Goal: Task Accomplishment & Management: Complete application form

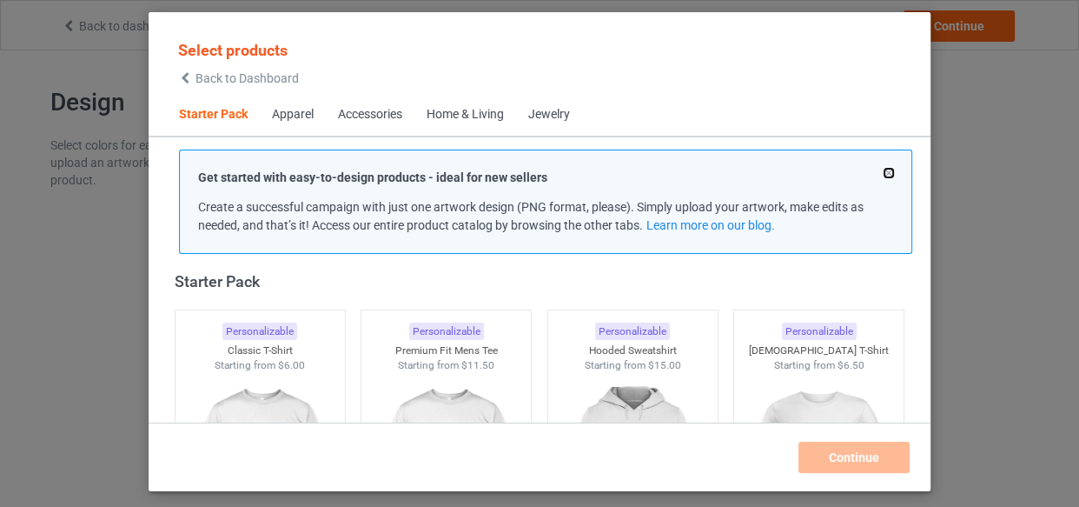
click at [887, 173] on button at bounding box center [889, 173] width 9 height 9
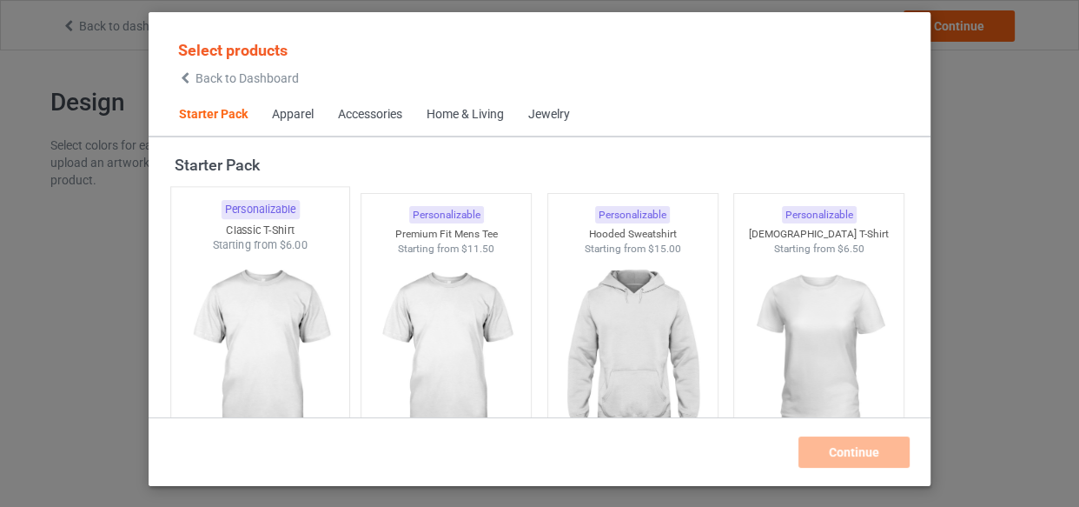
click at [264, 298] on img at bounding box center [259, 355] width 163 height 204
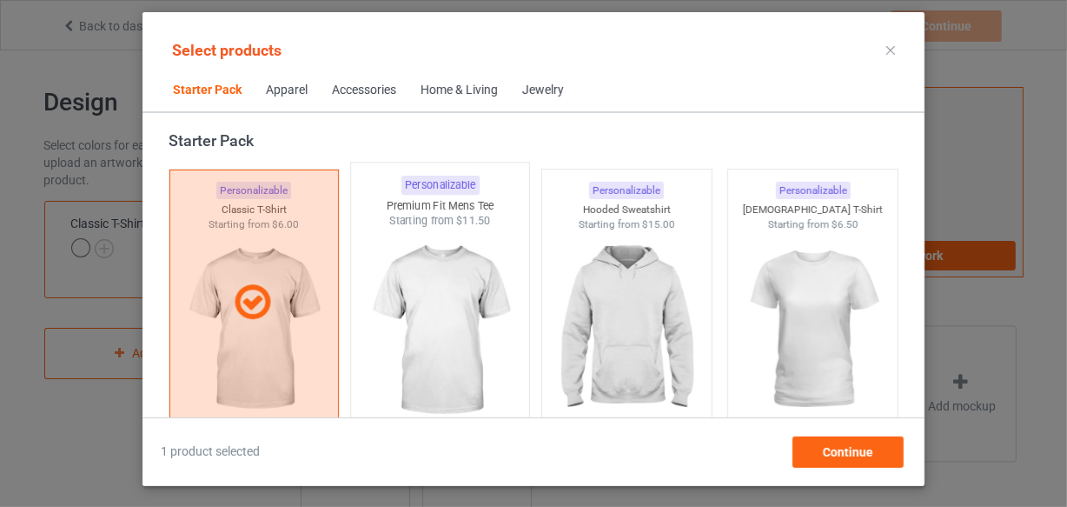
click at [436, 308] on img at bounding box center [440, 331] width 163 height 204
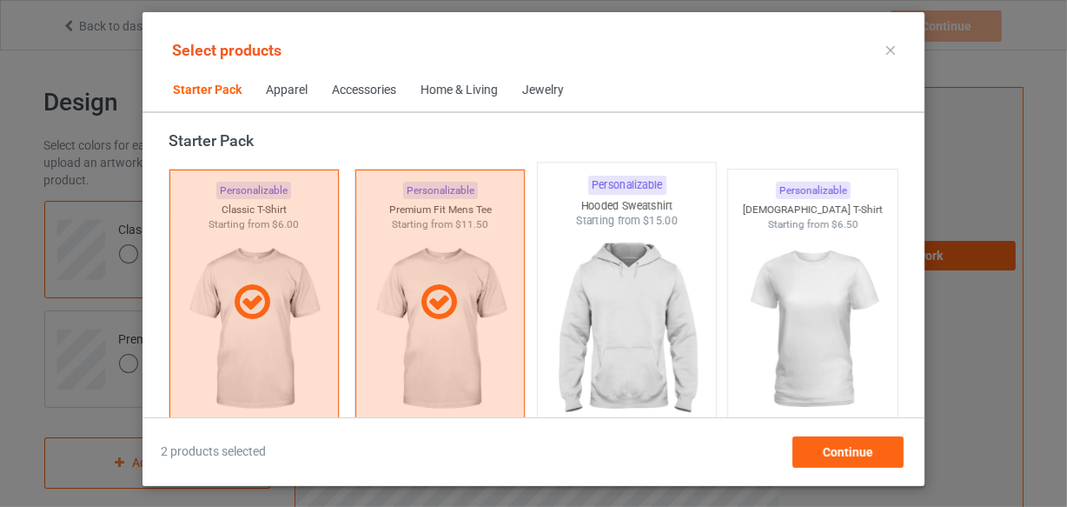
click at [597, 321] on img at bounding box center [626, 331] width 163 height 204
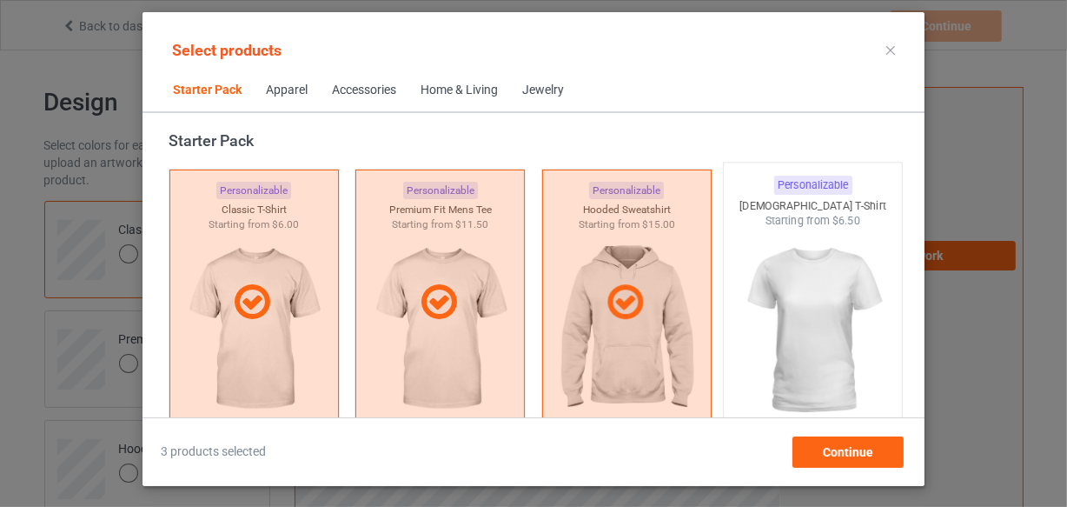
click at [818, 313] on img at bounding box center [813, 331] width 163 height 204
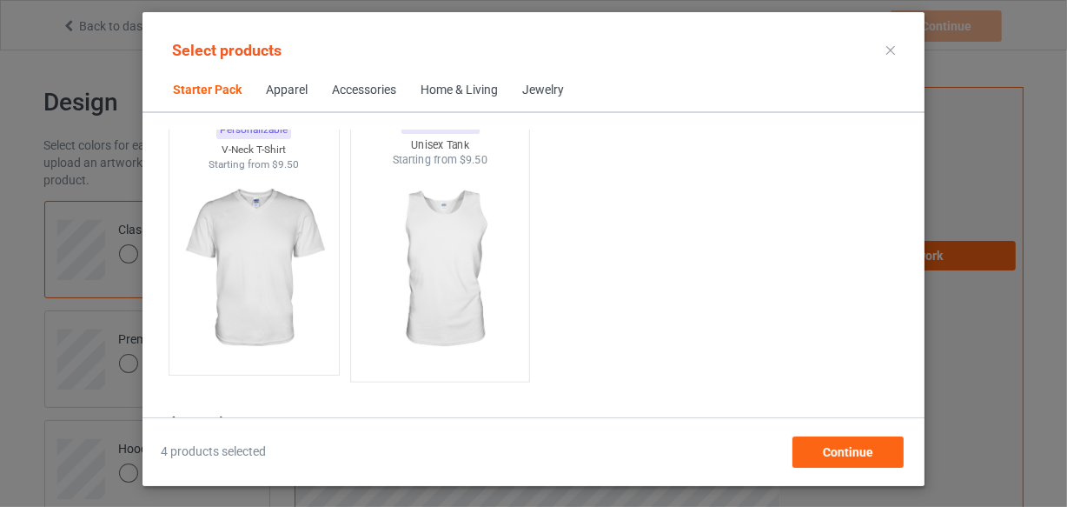
scroll to position [417, 0]
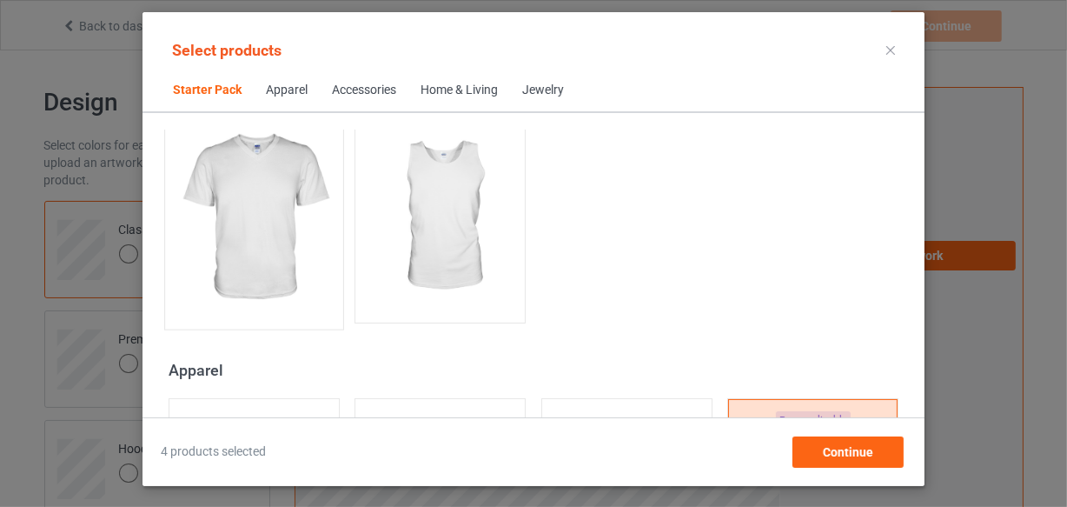
click at [238, 229] on img at bounding box center [253, 218] width 163 height 204
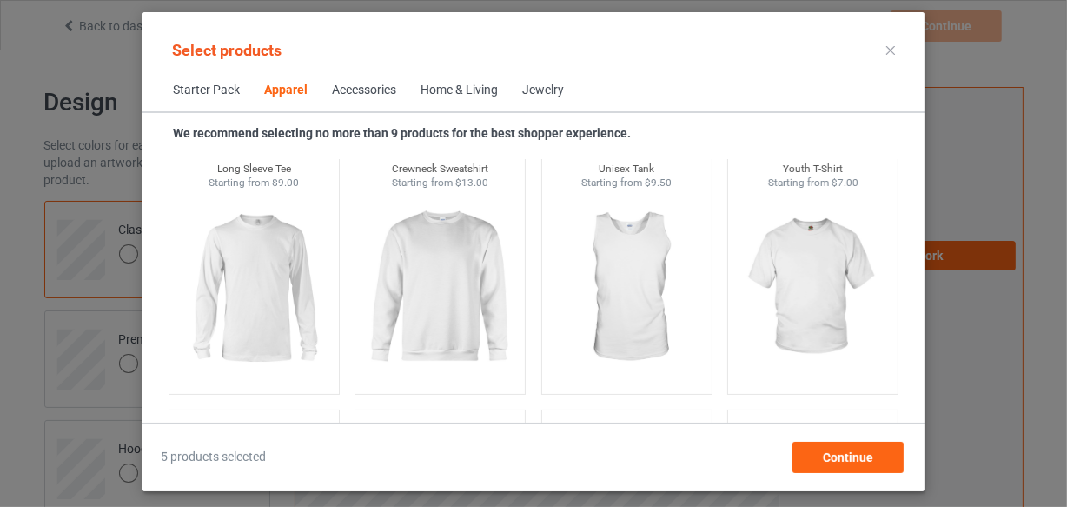
scroll to position [1286, 0]
click at [281, 267] on img at bounding box center [253, 286] width 163 height 204
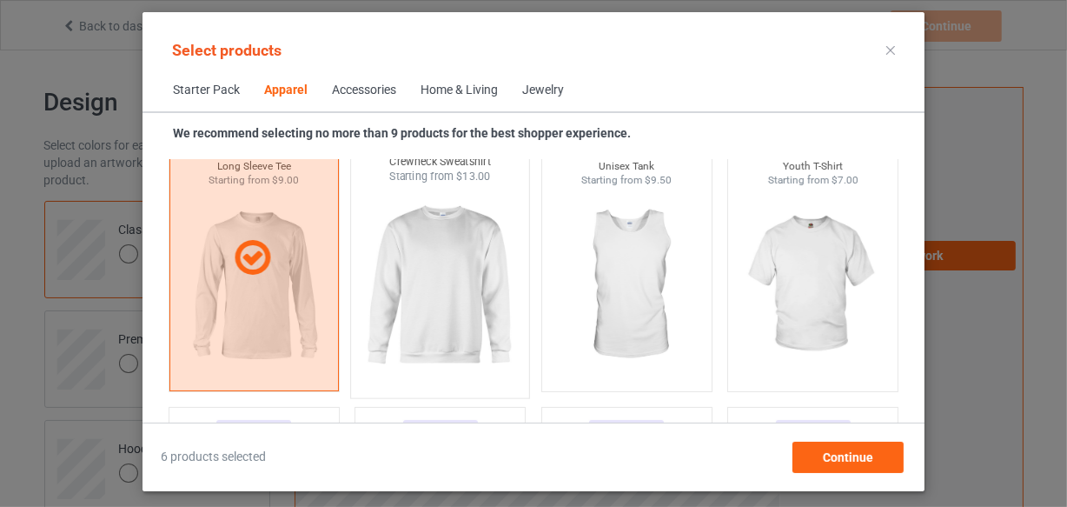
click at [460, 263] on img at bounding box center [440, 286] width 163 height 204
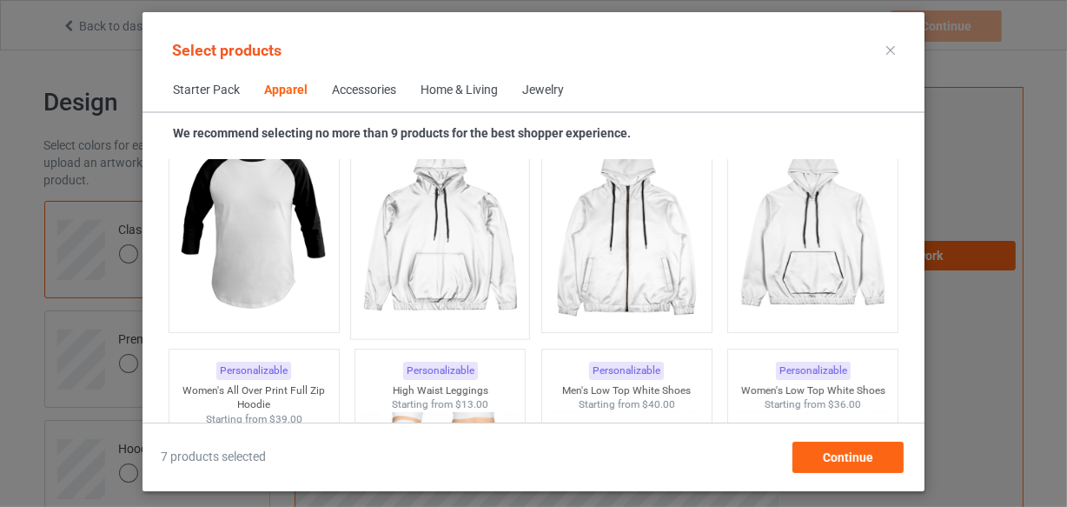
scroll to position [1601, 0]
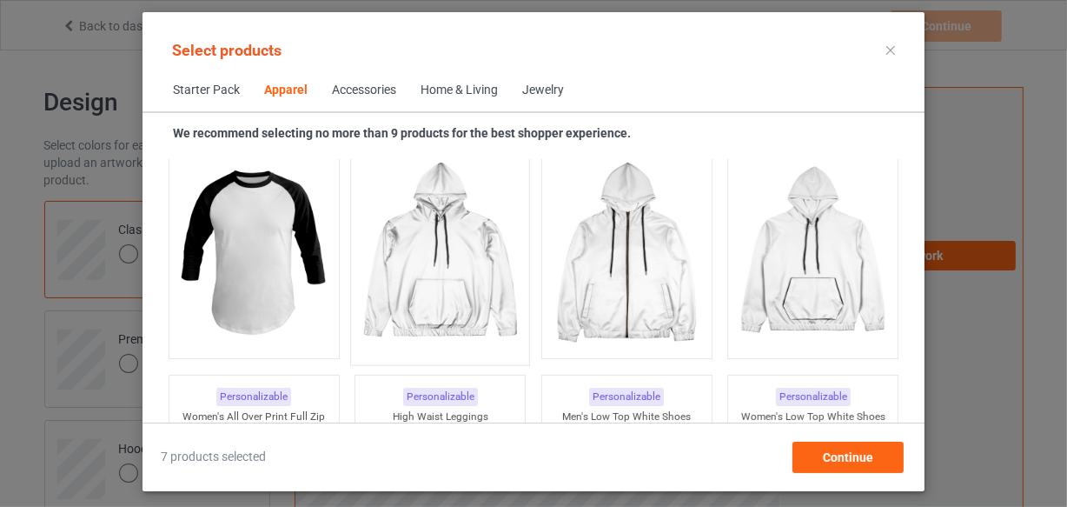
click at [431, 252] on img at bounding box center [440, 253] width 163 height 204
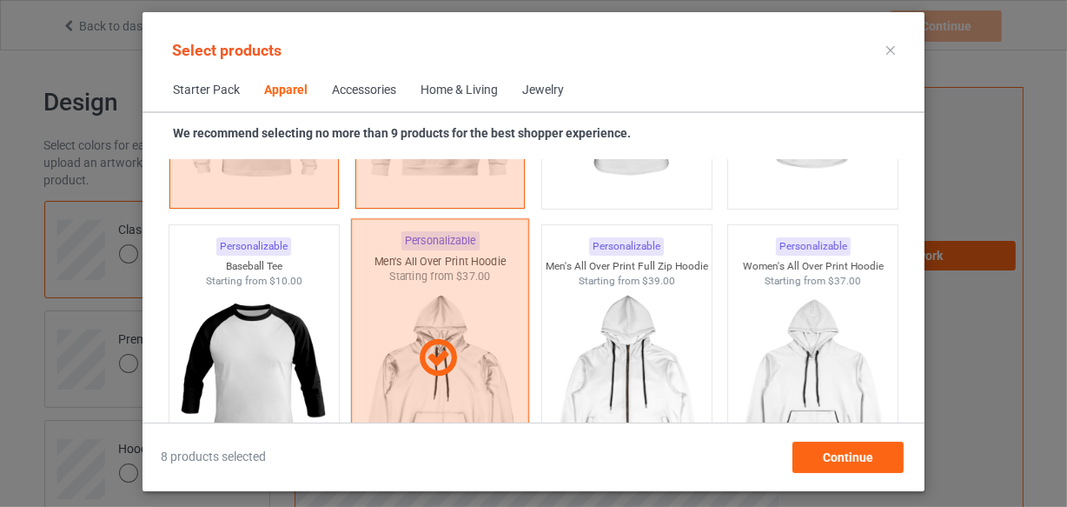
scroll to position [1443, 0]
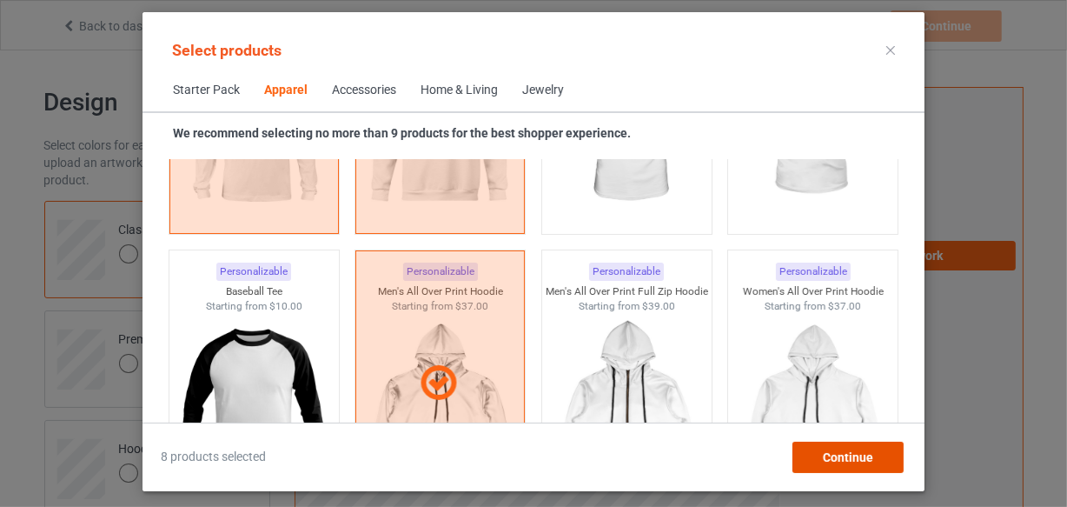
click at [816, 455] on div "Continue" at bounding box center [847, 456] width 111 height 31
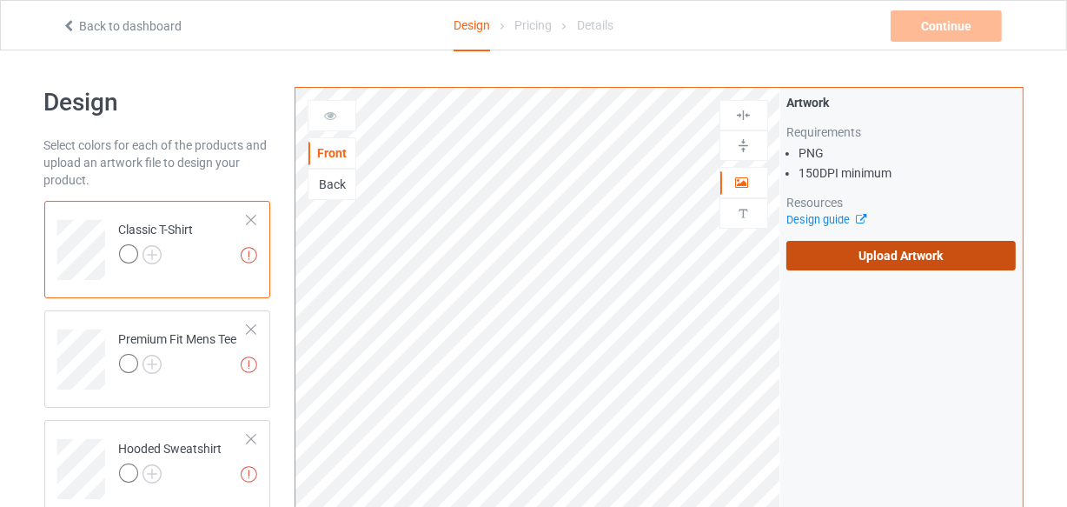
click at [852, 245] on label "Upload Artwork" at bounding box center [901, 256] width 230 height 30
click at [0, 0] on input "Upload Artwork" at bounding box center [0, 0] width 0 height 0
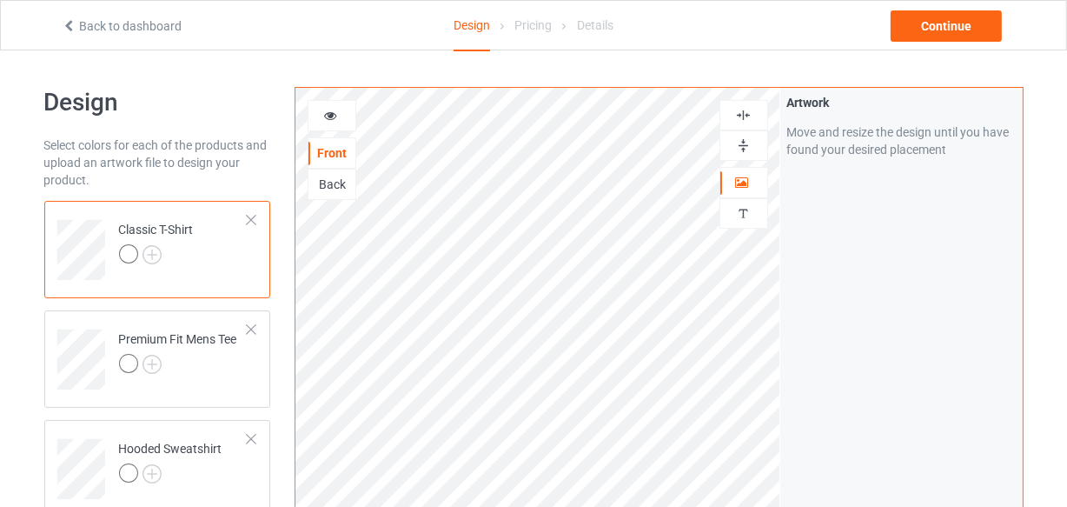
click at [739, 117] on img at bounding box center [743, 115] width 17 height 17
click at [149, 254] on img at bounding box center [152, 254] width 19 height 19
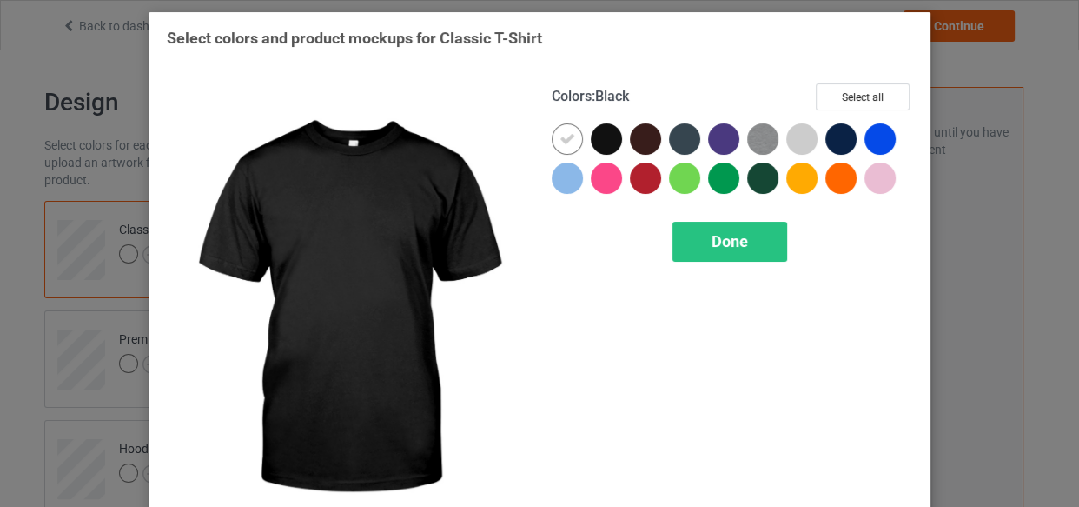
click at [600, 137] on div at bounding box center [606, 138] width 31 height 31
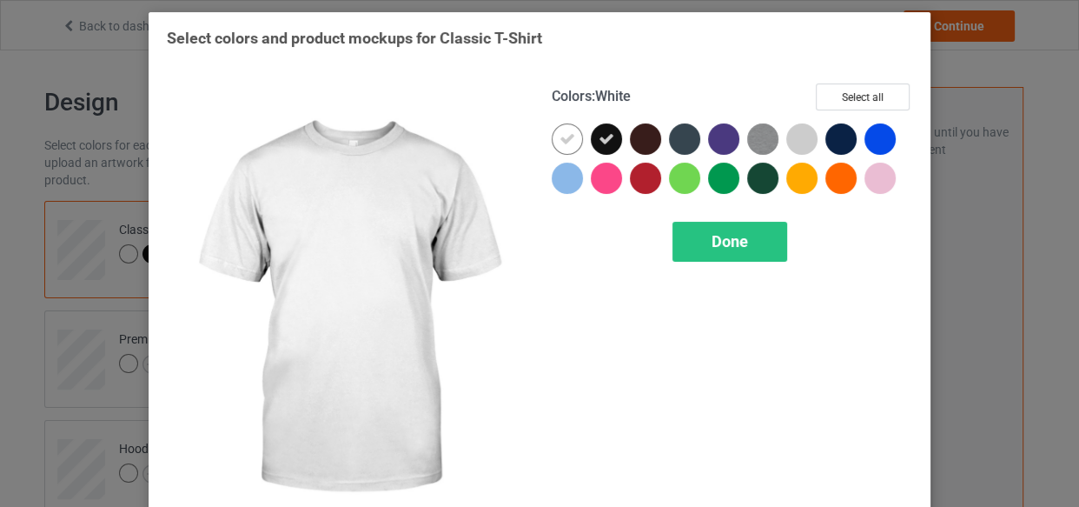
click at [565, 137] on icon at bounding box center [568, 139] width 16 height 16
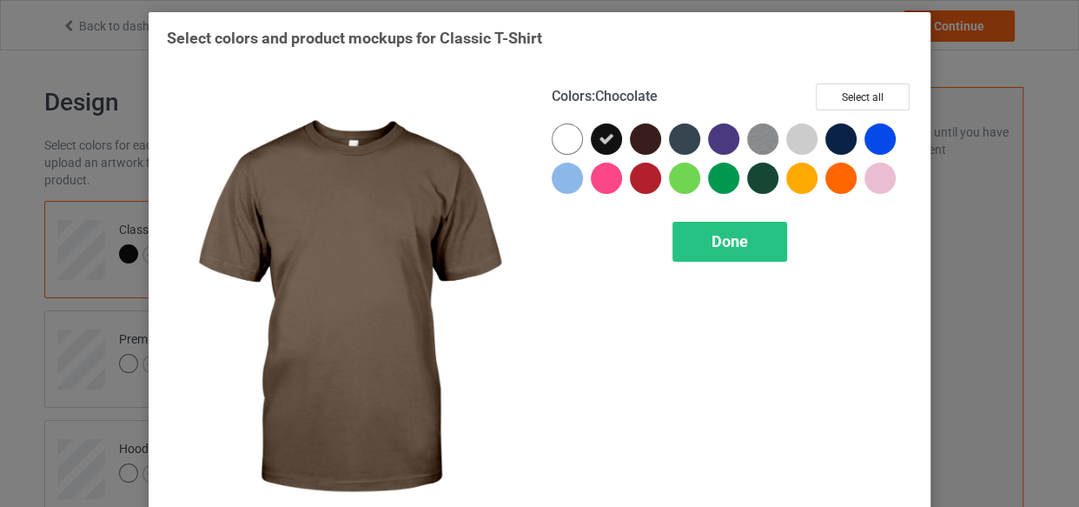
click at [638, 138] on div at bounding box center [645, 138] width 31 height 31
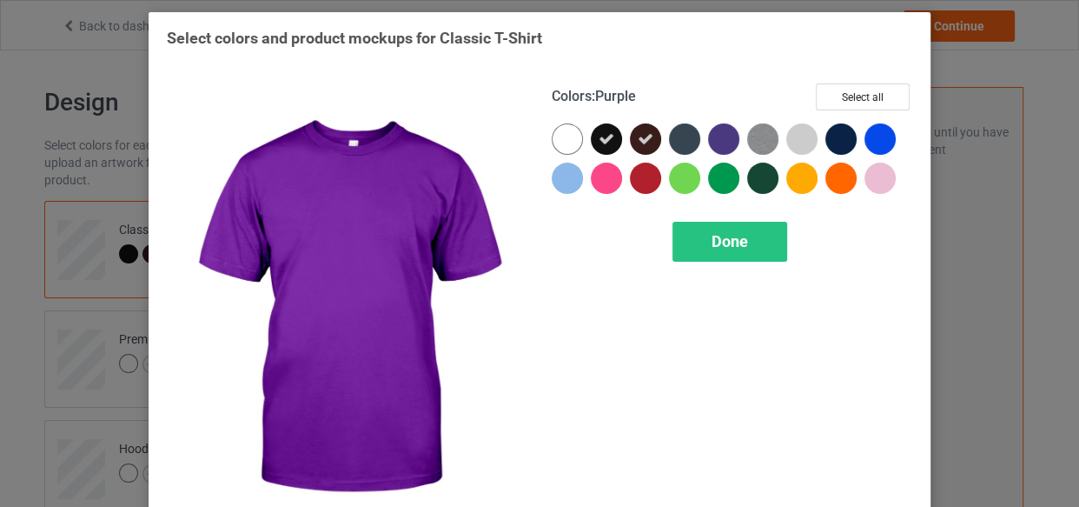
click at [722, 141] on div at bounding box center [723, 138] width 31 height 31
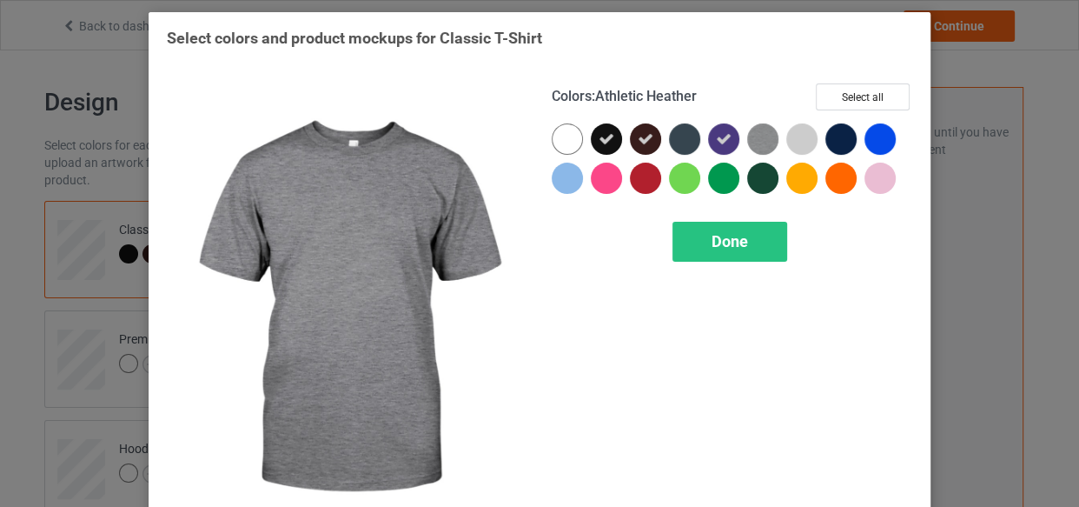
click at [756, 133] on img at bounding box center [762, 138] width 31 height 31
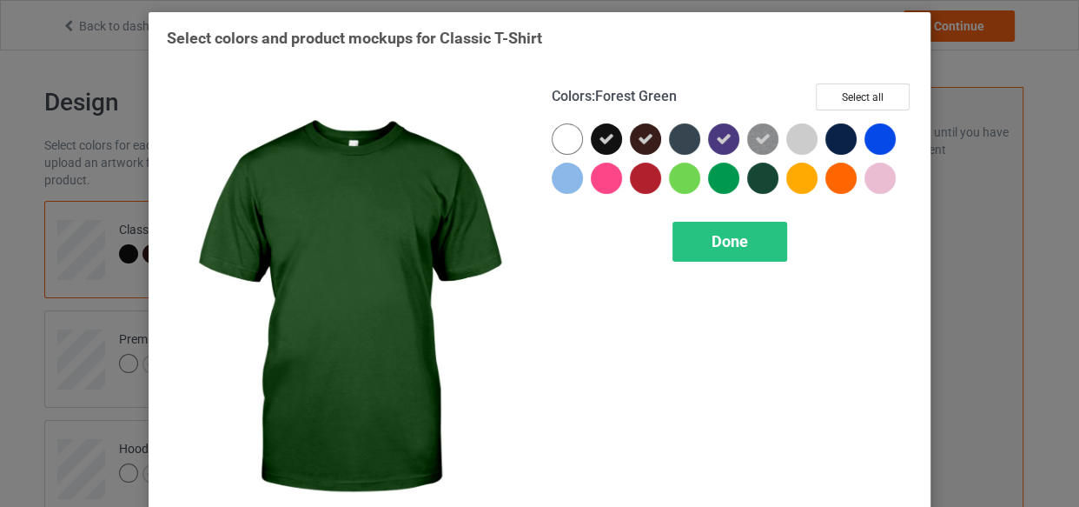
drag, startPoint x: 753, startPoint y: 183, endPoint x: 572, endPoint y: 334, distance: 235.8
click at [572, 334] on div "Colors : Forest Green Select all Done" at bounding box center [732, 308] width 385 height 475
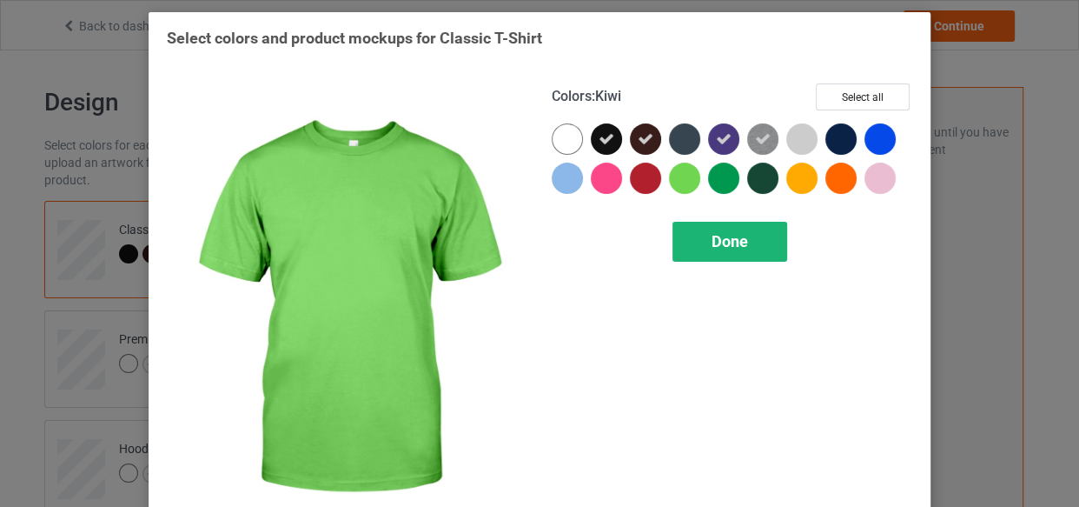
click at [701, 247] on div "Done" at bounding box center [730, 242] width 115 height 40
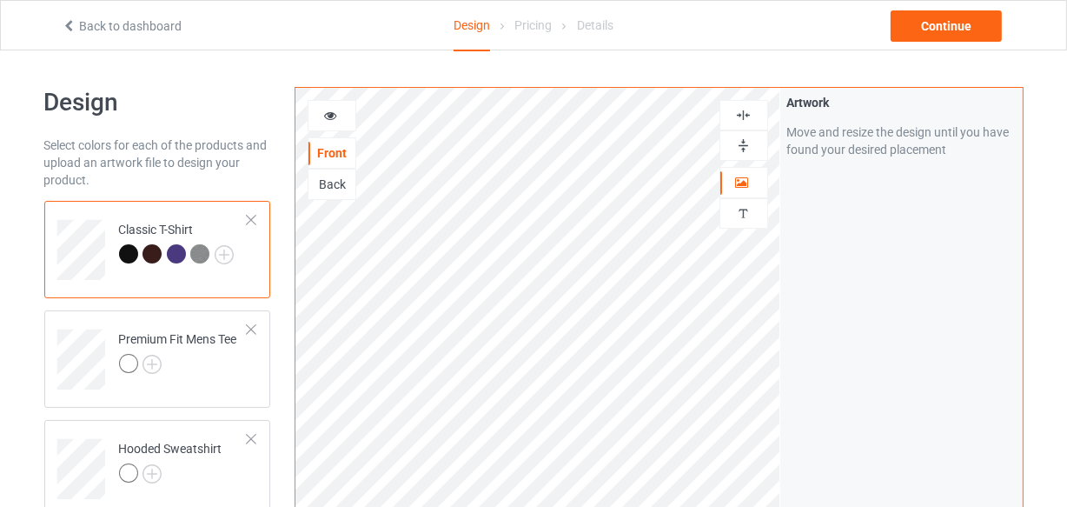
click at [332, 117] on icon at bounding box center [330, 113] width 15 height 12
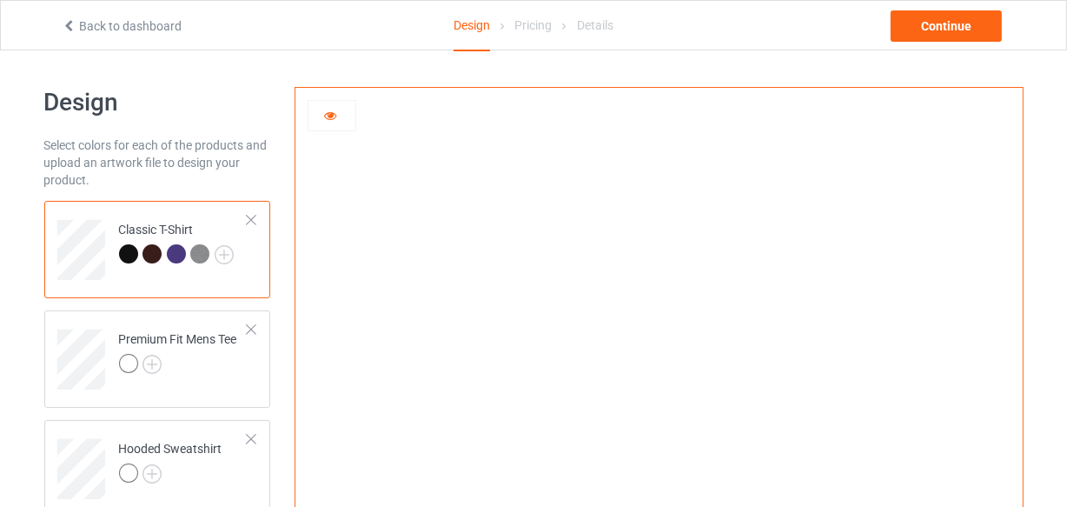
click at [327, 113] on icon at bounding box center [330, 113] width 15 height 12
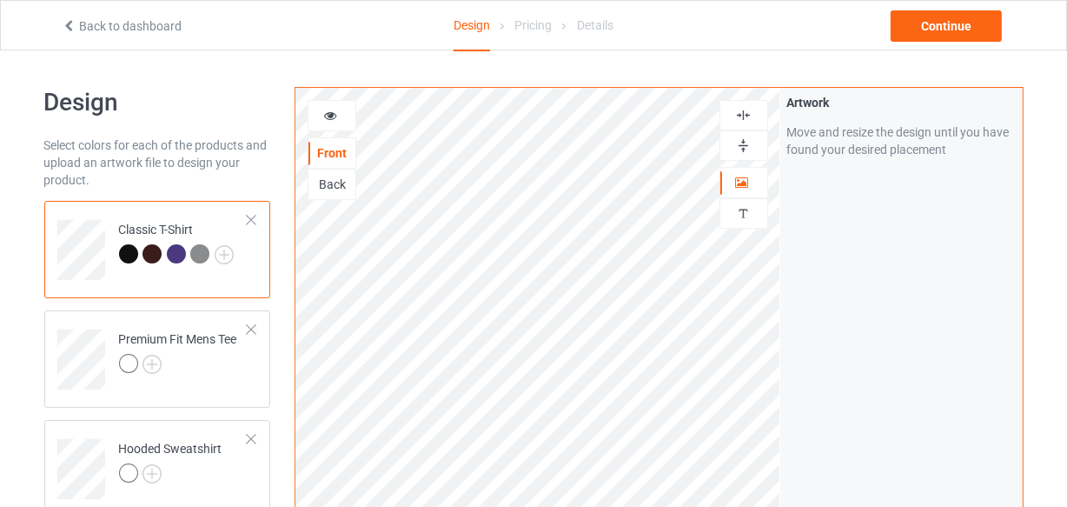
click at [330, 113] on icon at bounding box center [330, 113] width 15 height 12
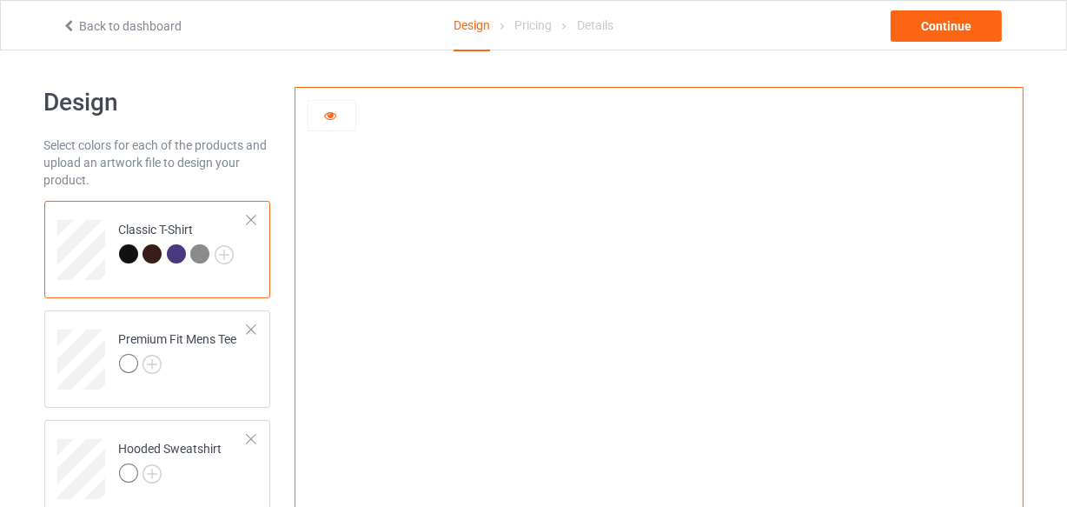
click at [156, 252] on div at bounding box center [152, 253] width 19 height 19
click at [179, 253] on div at bounding box center [176, 253] width 19 height 19
click at [194, 244] on img at bounding box center [199, 253] width 19 height 19
click at [130, 253] on div at bounding box center [128, 253] width 19 height 19
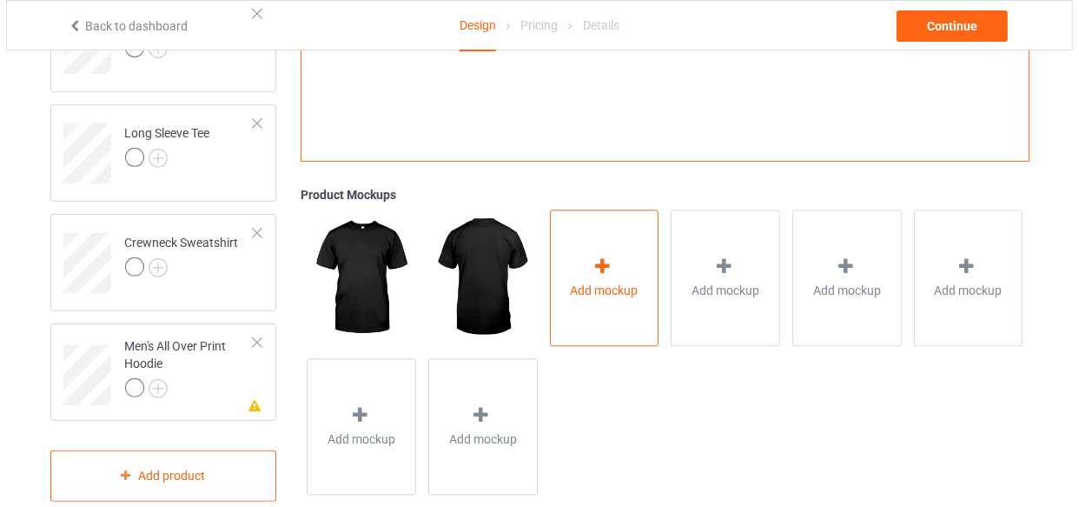
scroll to position [675, 0]
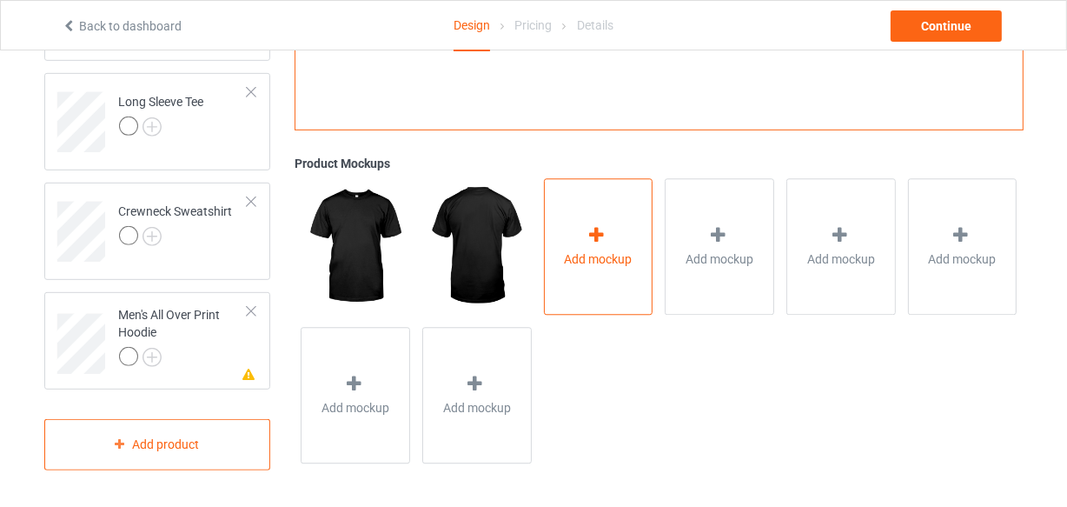
click at [599, 249] on div at bounding box center [598, 238] width 24 height 25
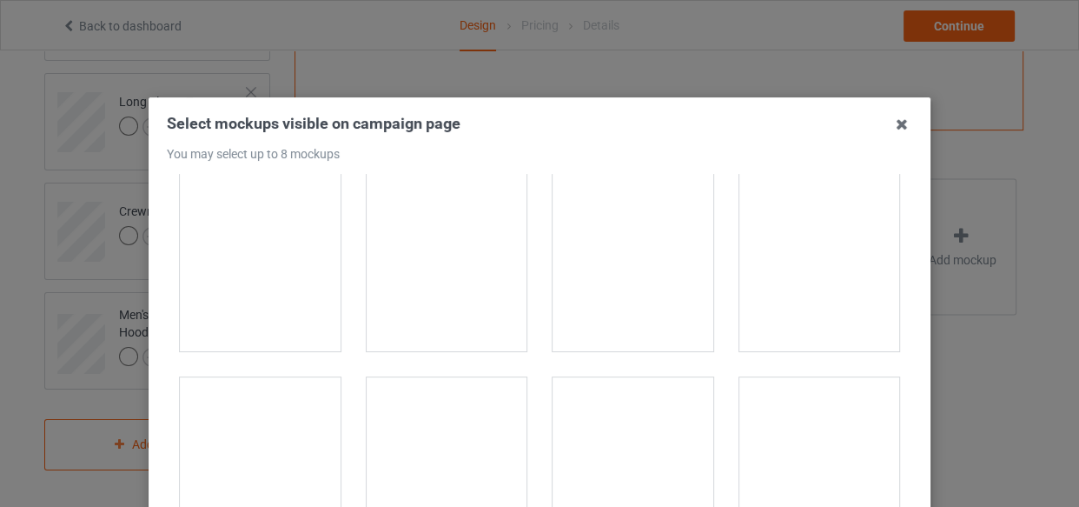
scroll to position [315, 0]
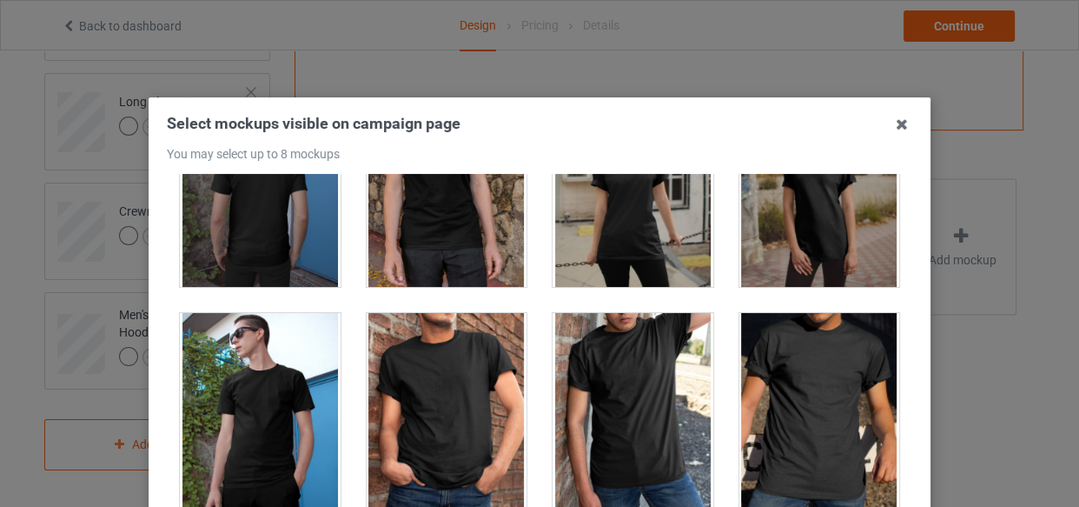
click at [807, 390] on div at bounding box center [819, 410] width 161 height 195
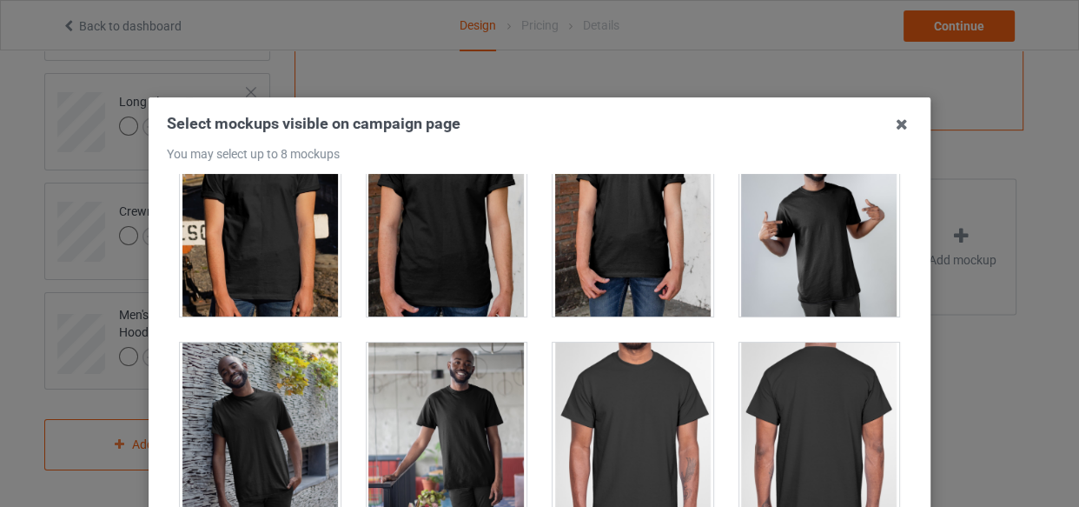
scroll to position [790, 0]
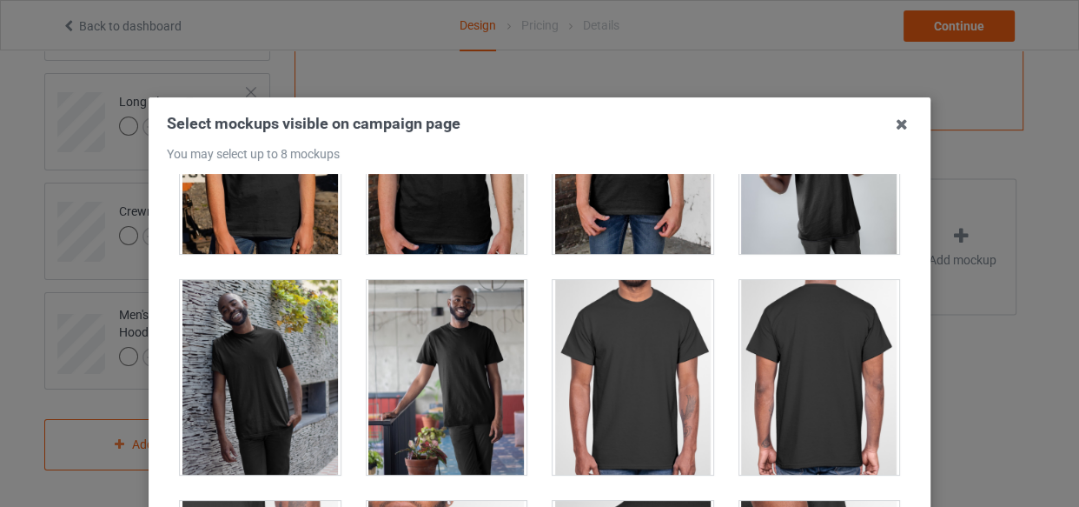
click at [641, 370] on div at bounding box center [633, 377] width 161 height 195
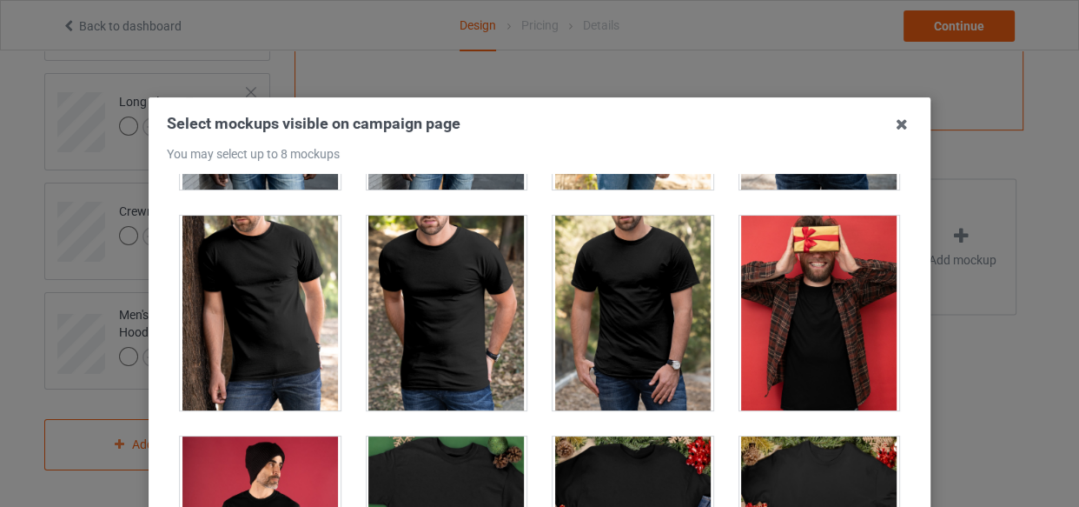
scroll to position [2212, 0]
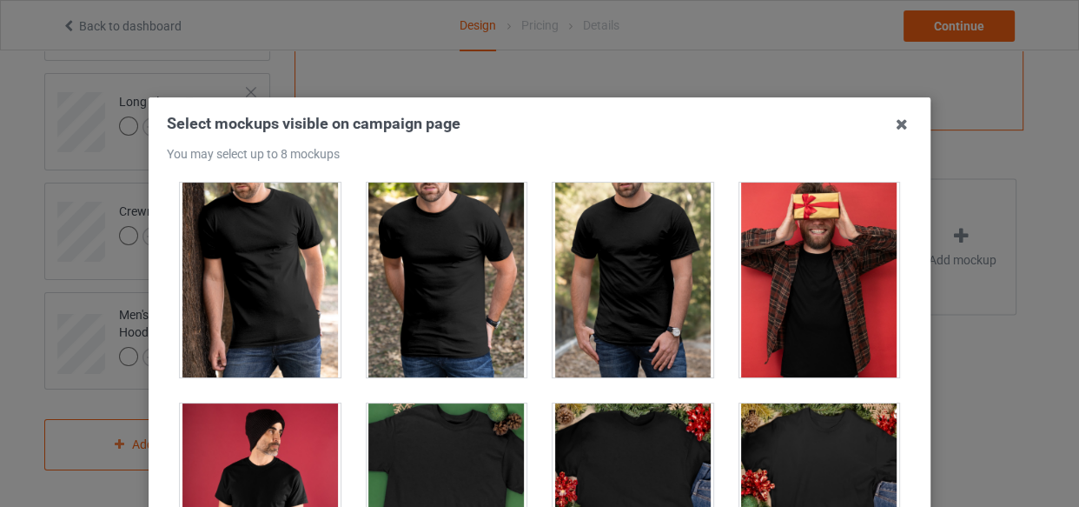
click at [642, 276] on div at bounding box center [633, 279] width 161 height 195
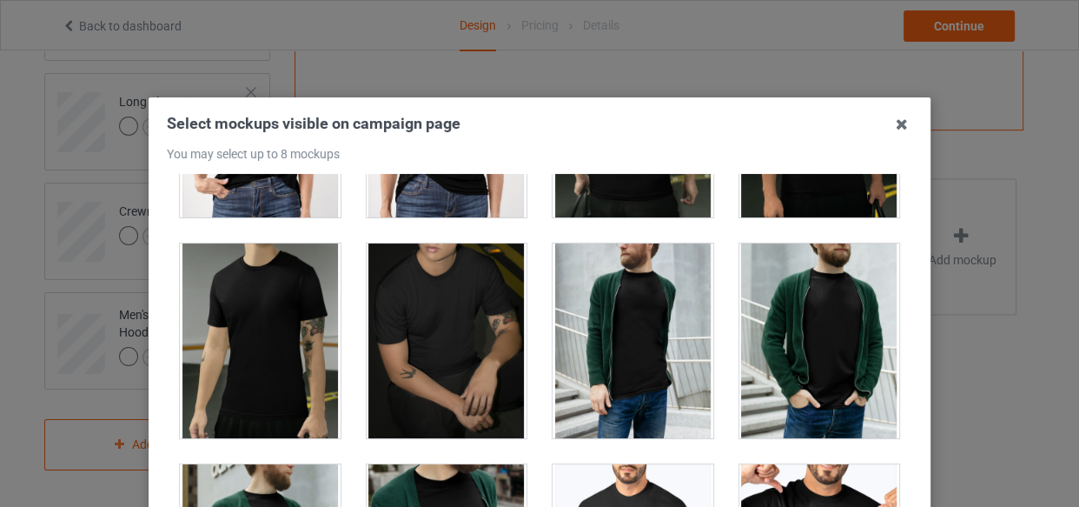
scroll to position [2922, 0]
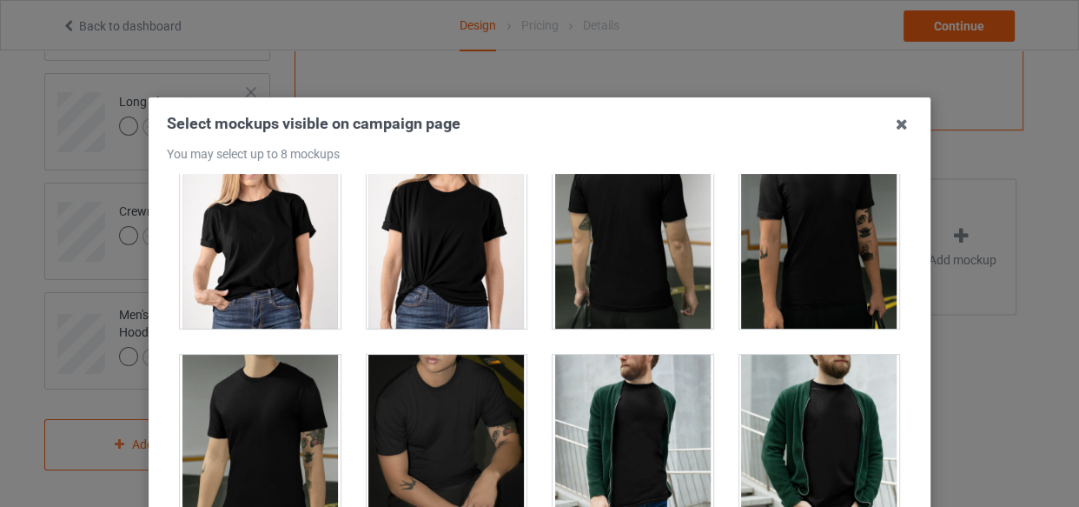
click at [454, 263] on div at bounding box center [447, 231] width 161 height 195
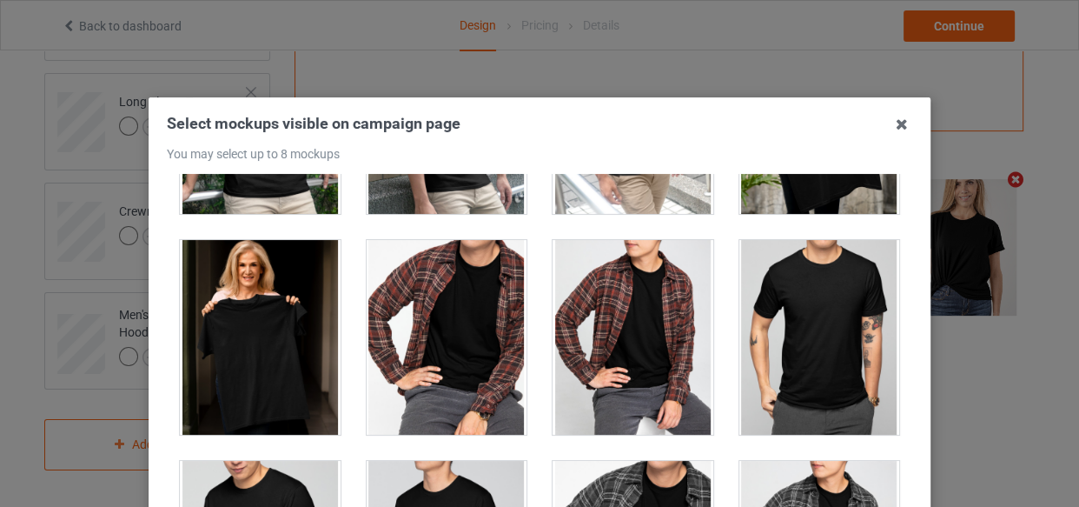
scroll to position [4897, 0]
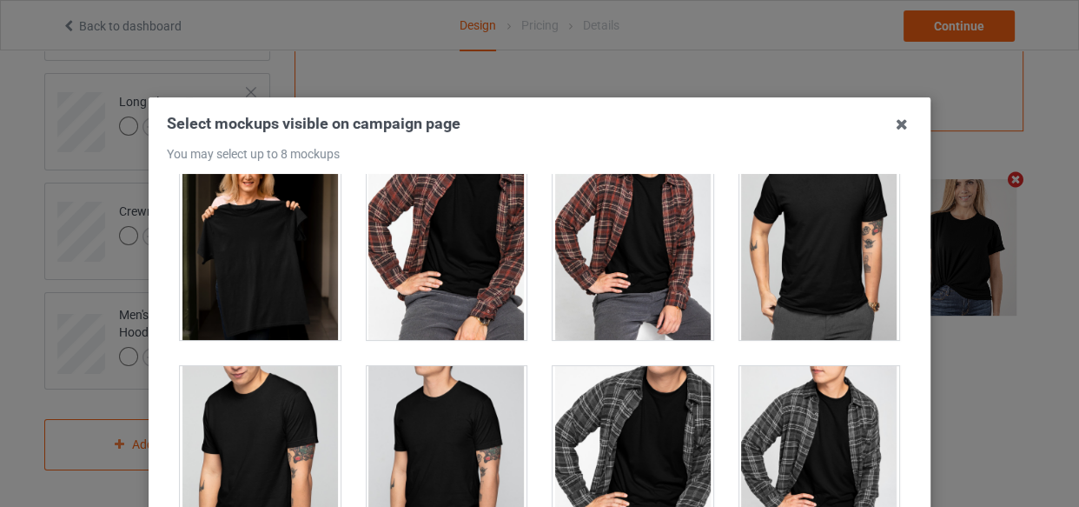
click at [627, 448] on div at bounding box center [633, 463] width 161 height 195
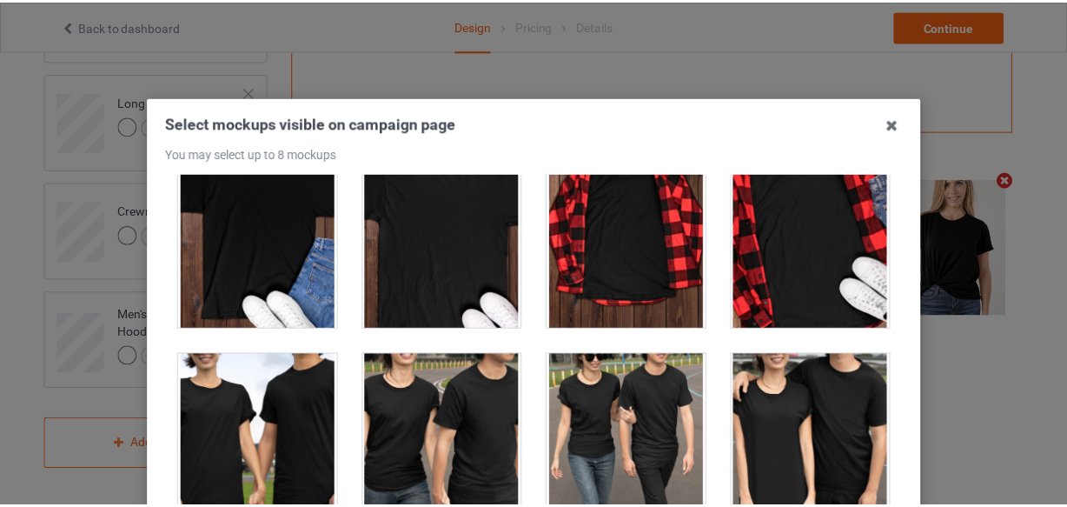
scroll to position [5608, 0]
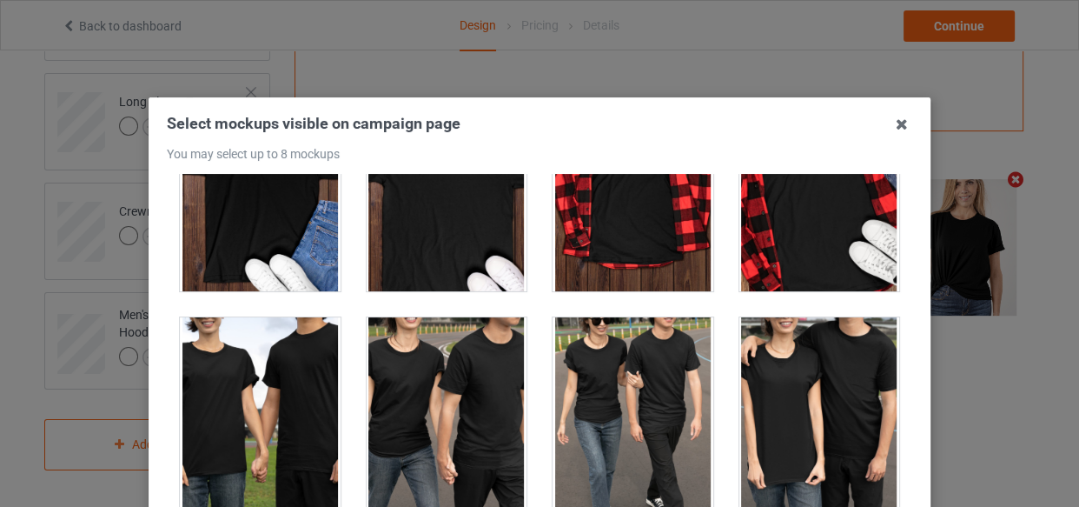
click at [639, 390] on div at bounding box center [633, 414] width 161 height 195
click at [899, 124] on icon at bounding box center [902, 124] width 28 height 28
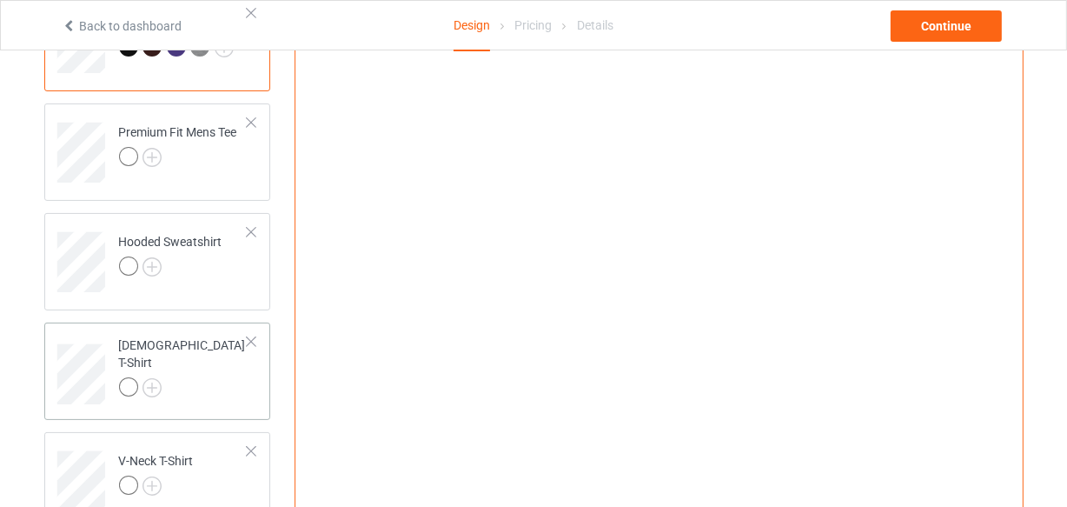
scroll to position [0, 0]
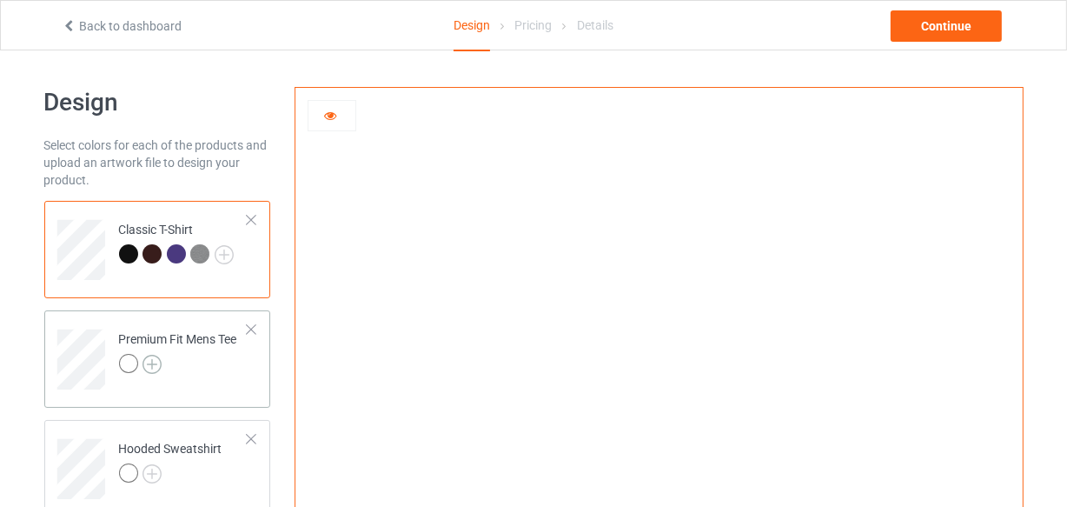
click at [150, 359] on img at bounding box center [152, 364] width 19 height 19
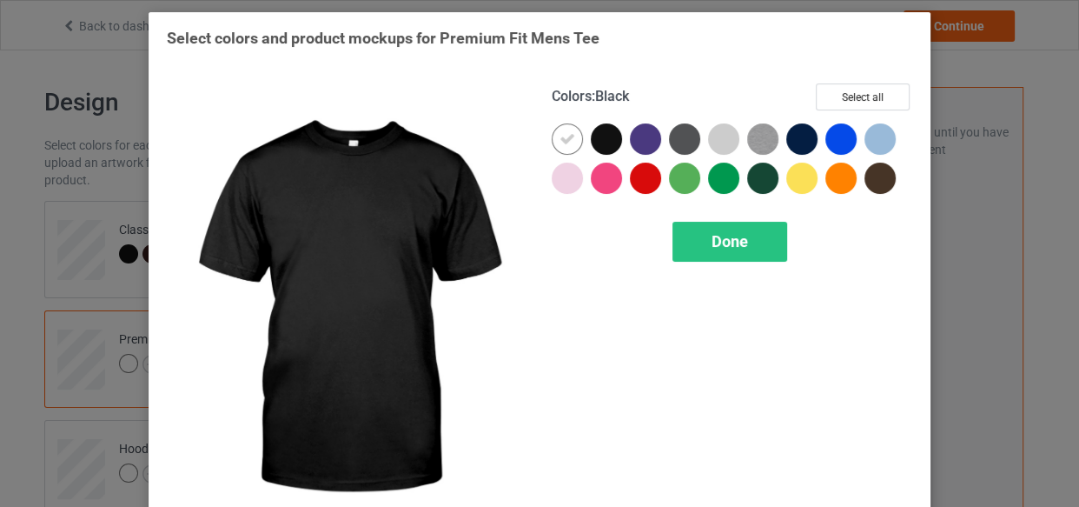
click at [607, 129] on div at bounding box center [606, 138] width 31 height 31
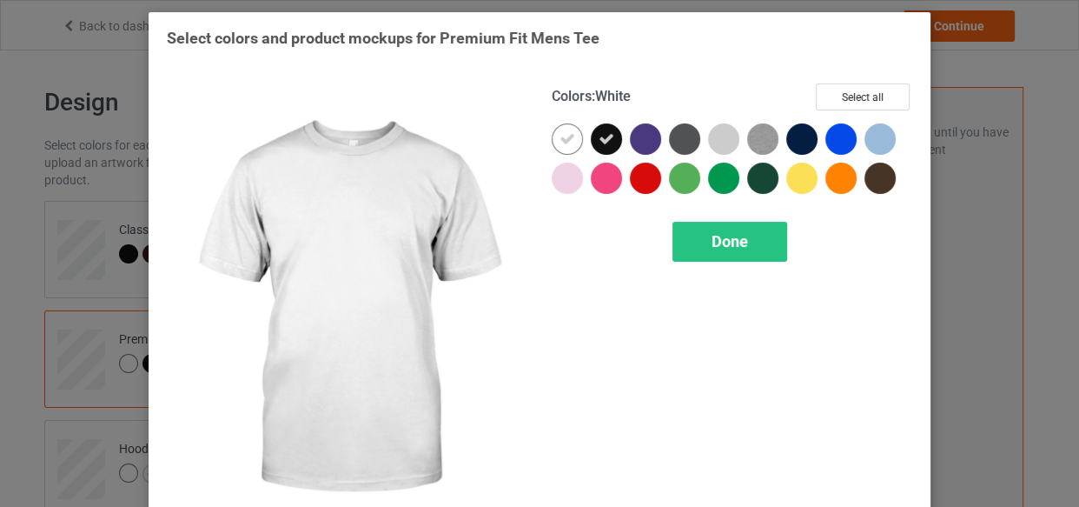
click at [565, 135] on icon at bounding box center [568, 139] width 16 height 16
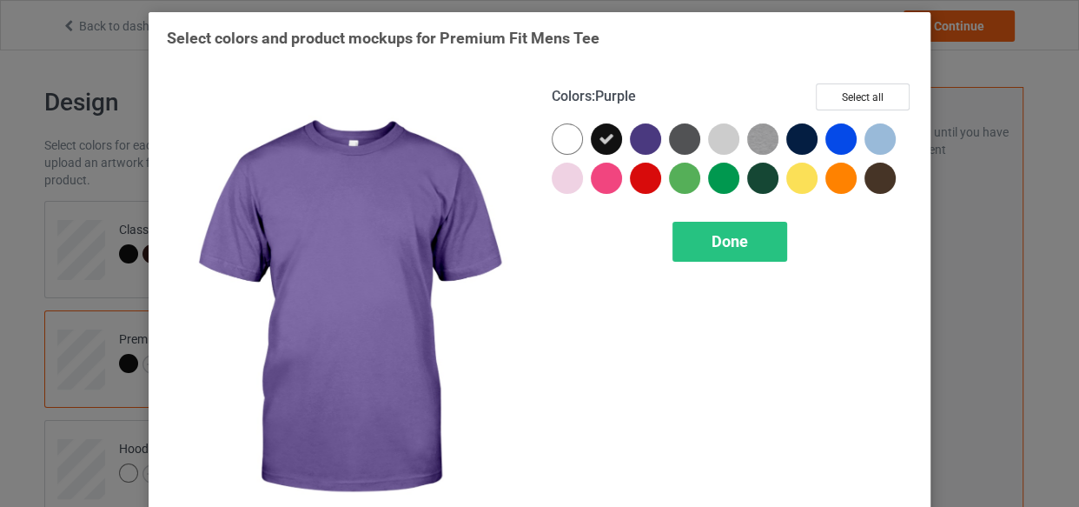
click at [646, 139] on div at bounding box center [645, 138] width 31 height 31
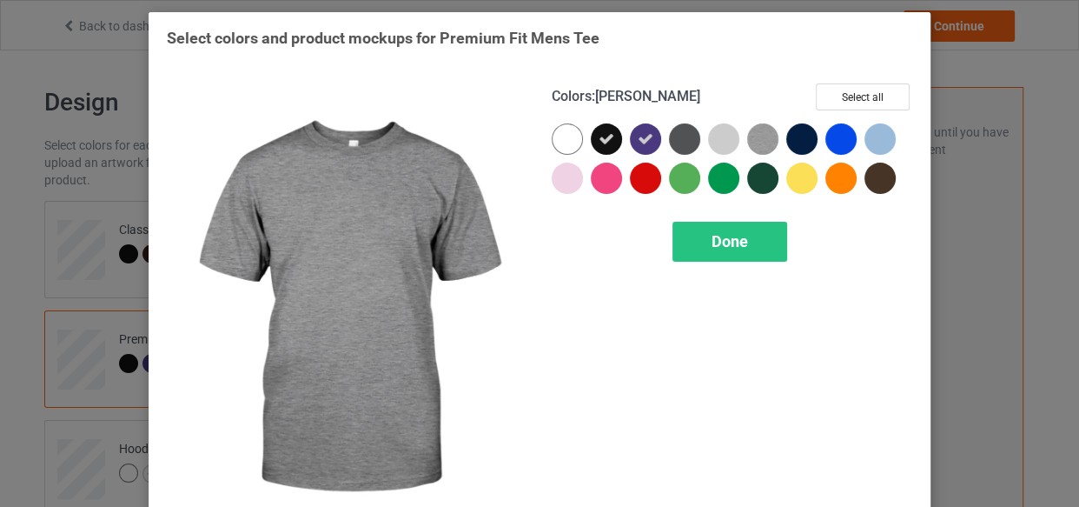
click at [750, 133] on img at bounding box center [762, 138] width 31 height 31
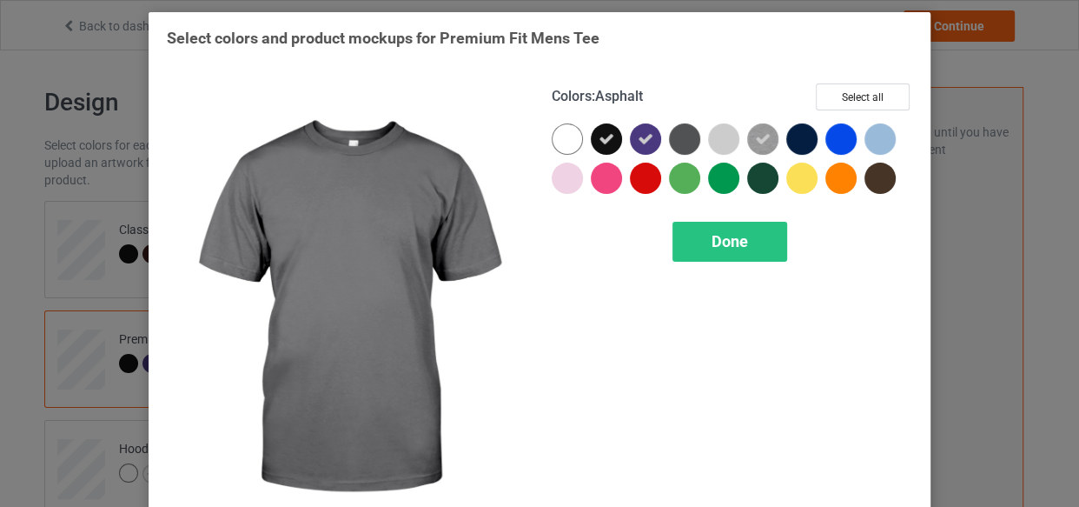
click at [676, 138] on div at bounding box center [684, 138] width 31 height 31
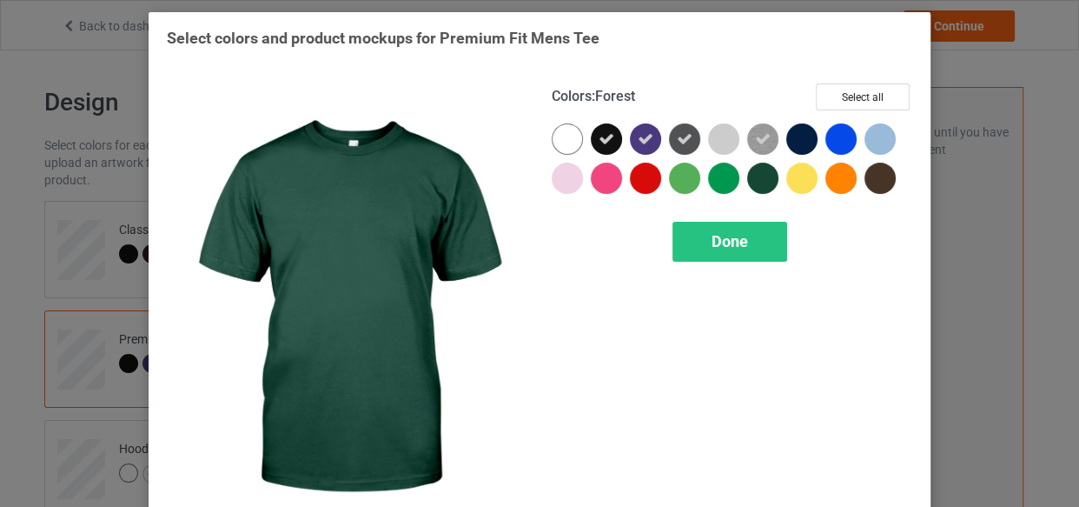
click at [766, 170] on div at bounding box center [762, 177] width 31 height 31
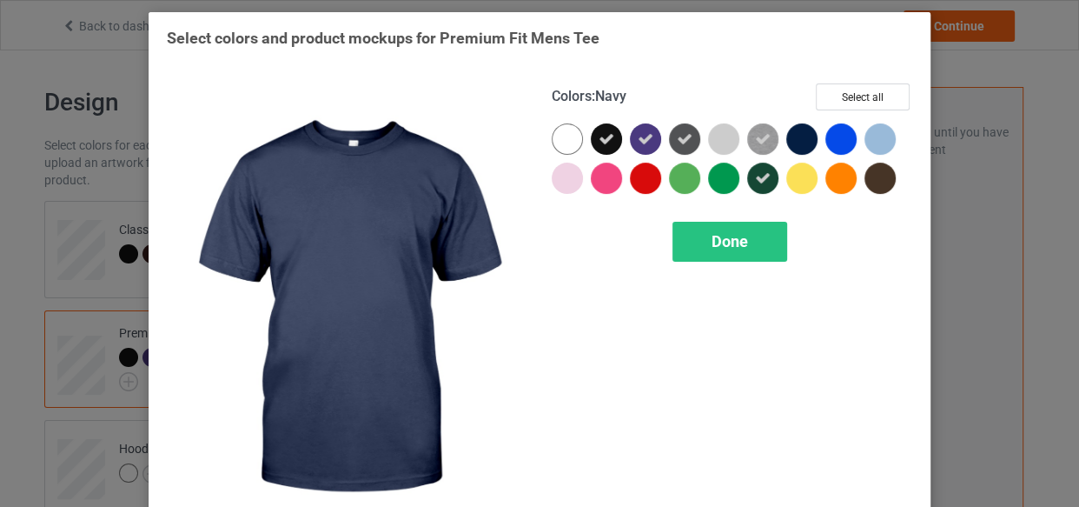
click at [802, 132] on div at bounding box center [801, 138] width 31 height 31
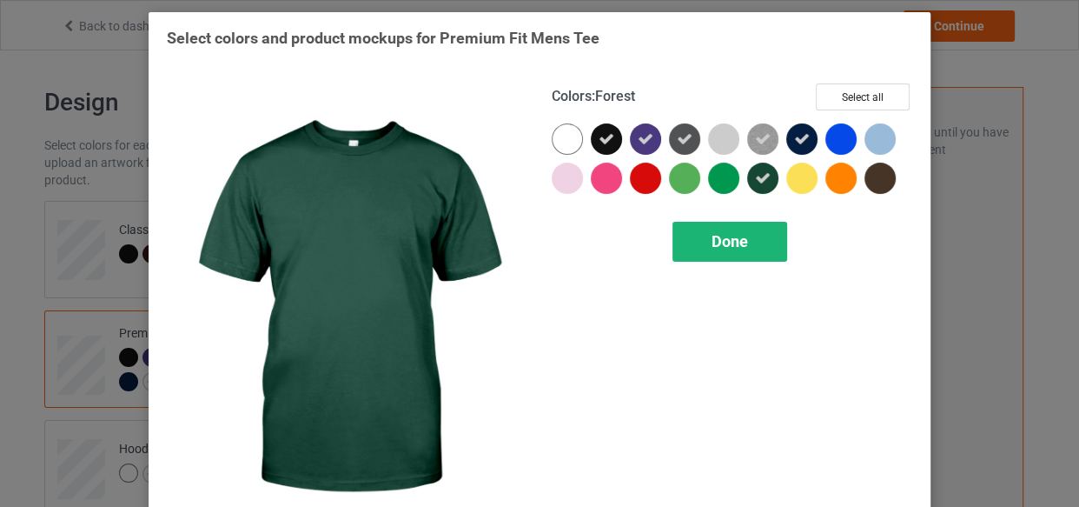
click at [720, 250] on div "Done" at bounding box center [730, 242] width 115 height 40
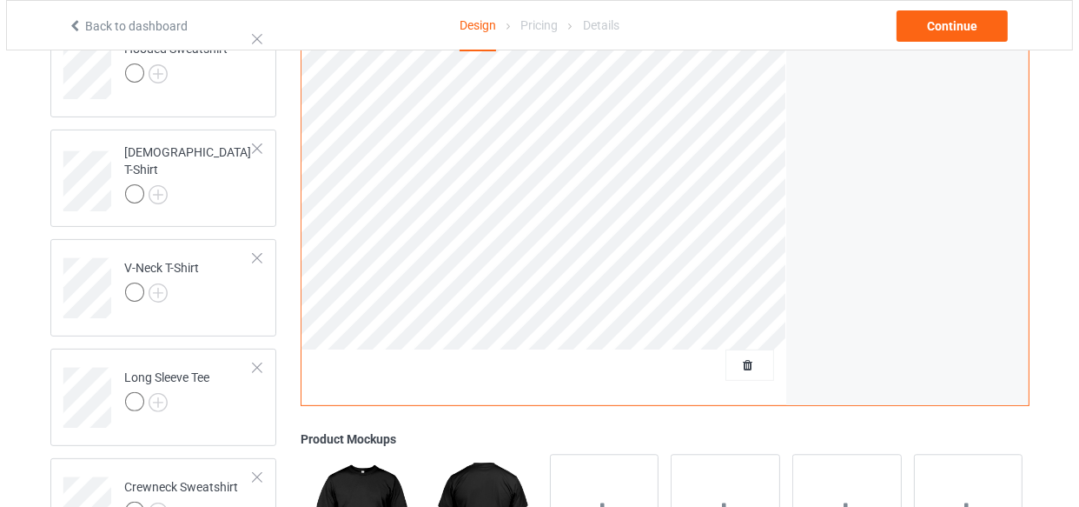
scroll to position [474, 0]
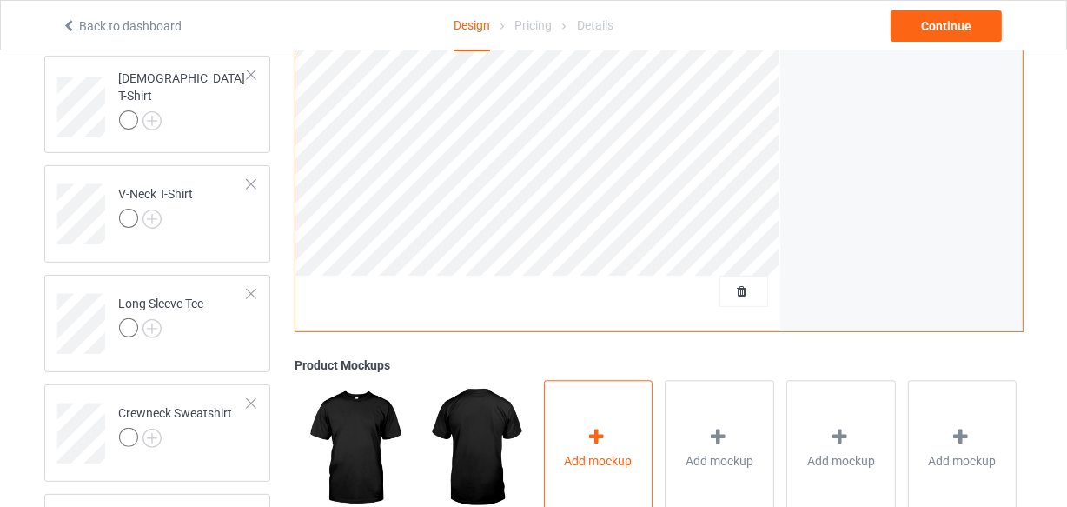
click at [593, 425] on div "Add mockup" at bounding box center [598, 449] width 109 height 136
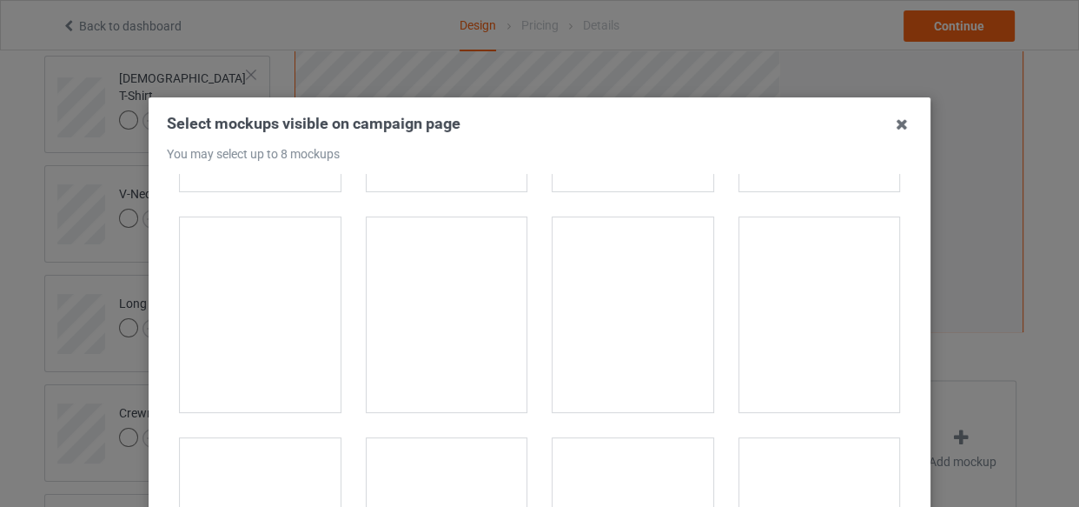
scroll to position [790, 0]
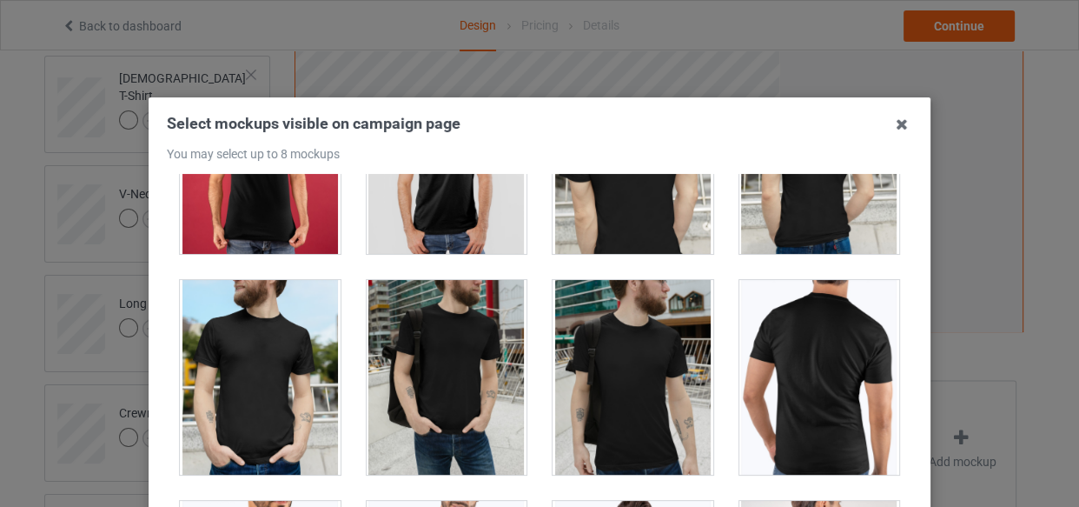
click at [256, 370] on div at bounding box center [260, 377] width 161 height 195
click at [603, 368] on div at bounding box center [633, 377] width 161 height 195
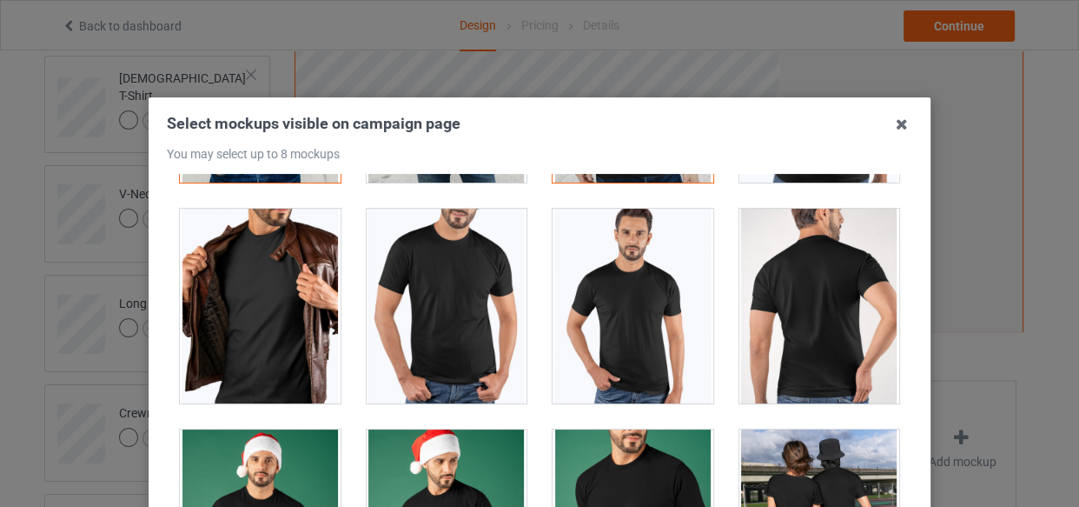
scroll to position [1105, 0]
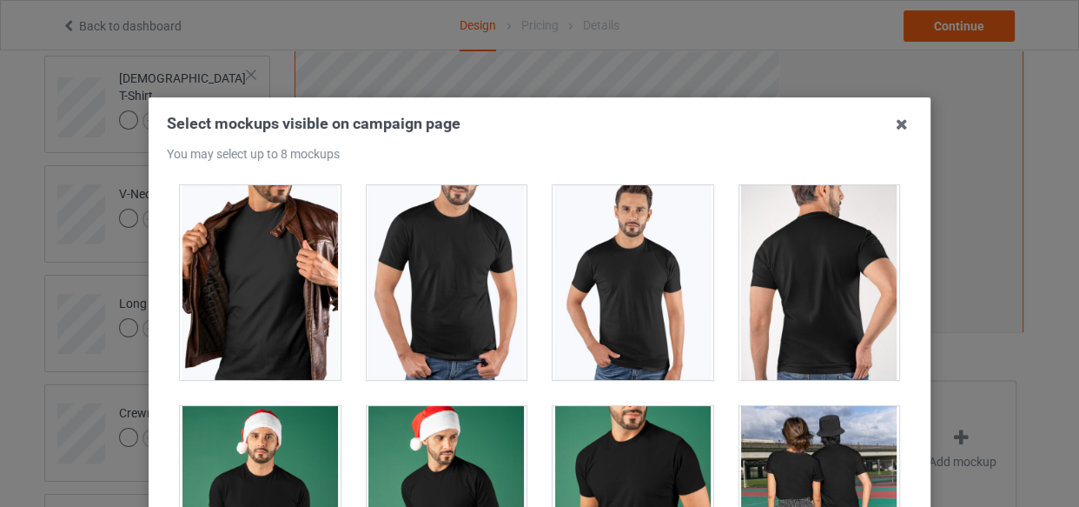
click at [266, 313] on div at bounding box center [260, 282] width 161 height 195
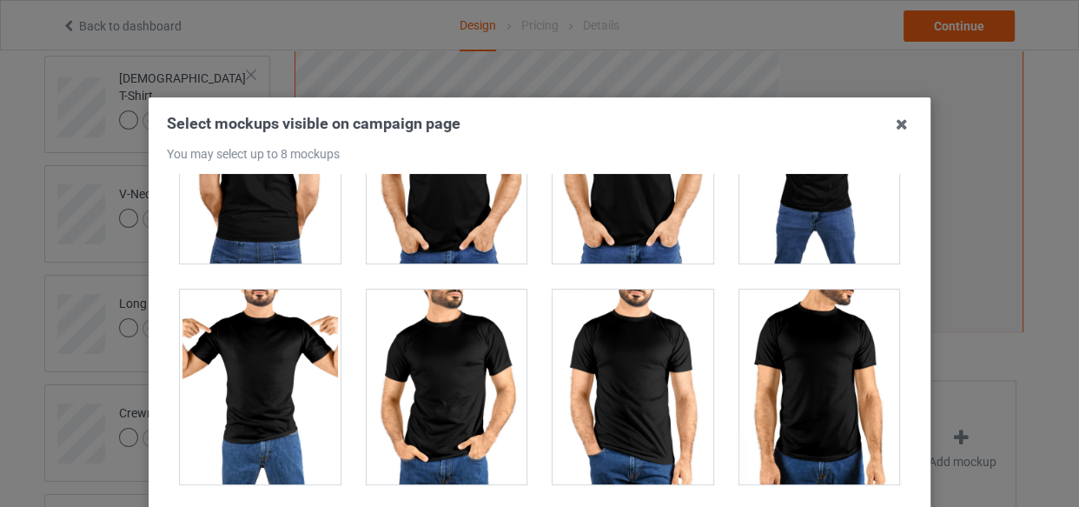
scroll to position [3712, 0]
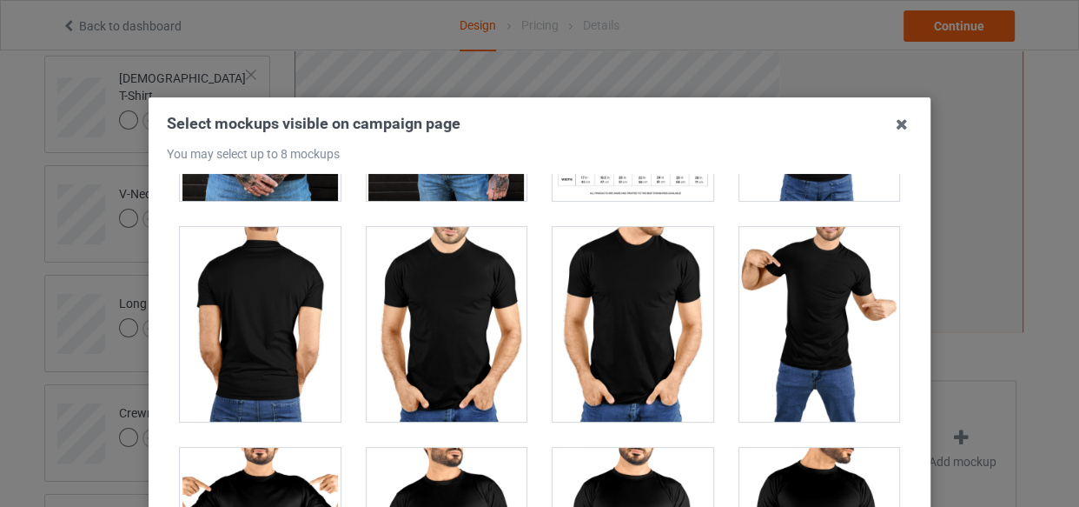
click at [816, 304] on div at bounding box center [819, 324] width 161 height 195
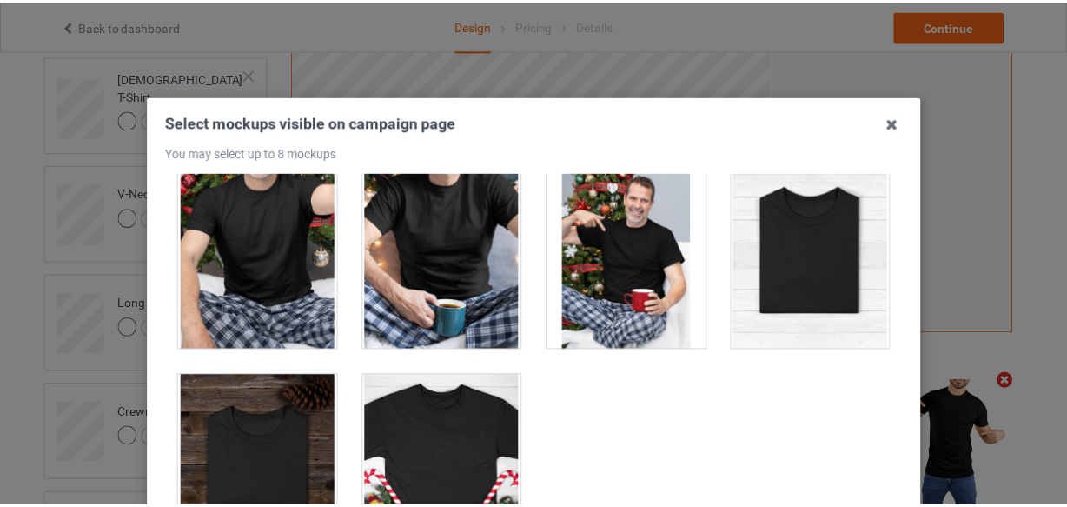
scroll to position [0, 0]
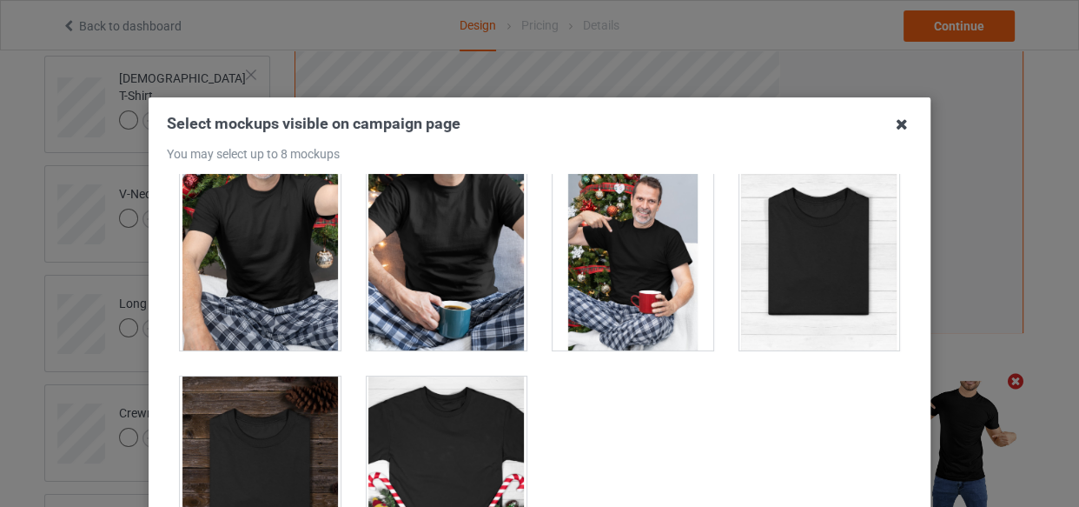
click at [899, 120] on icon at bounding box center [902, 124] width 28 height 28
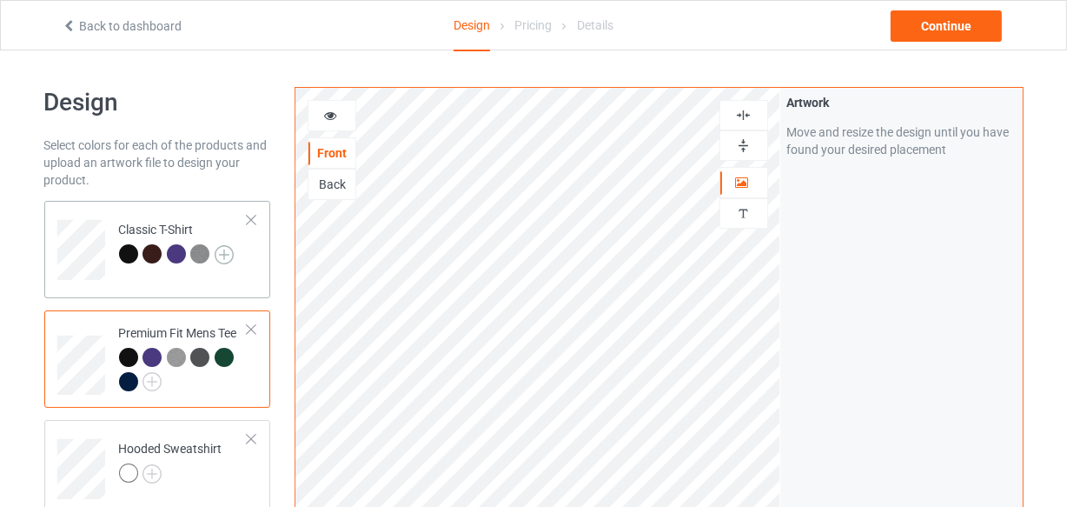
click at [218, 255] on img at bounding box center [224, 254] width 19 height 19
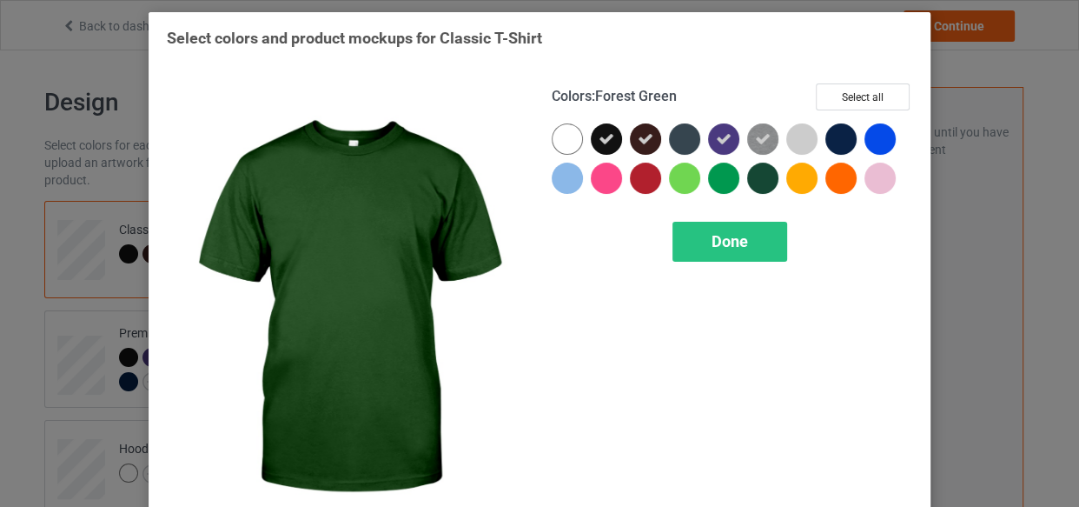
click at [758, 172] on div at bounding box center [762, 177] width 31 height 31
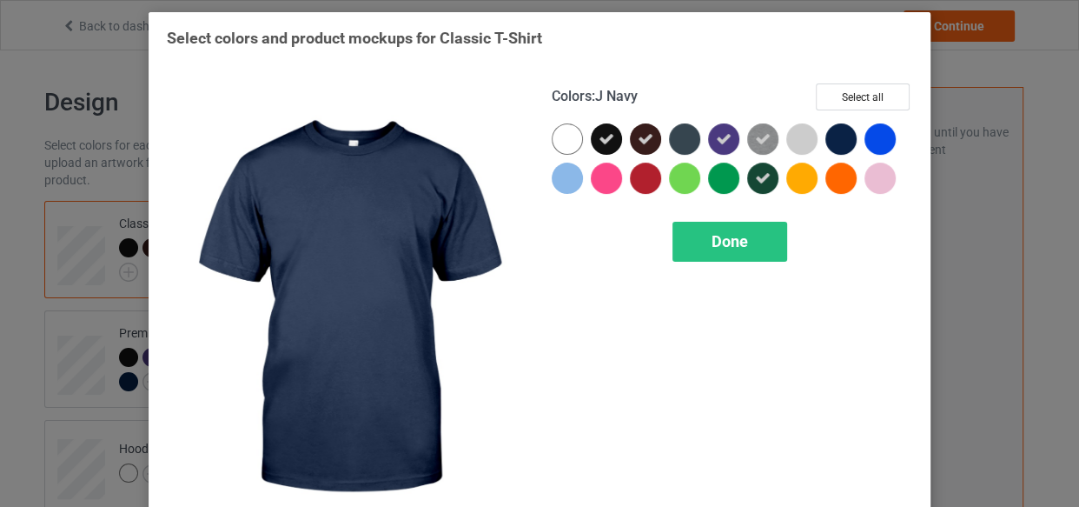
click at [829, 143] on div at bounding box center [841, 138] width 31 height 31
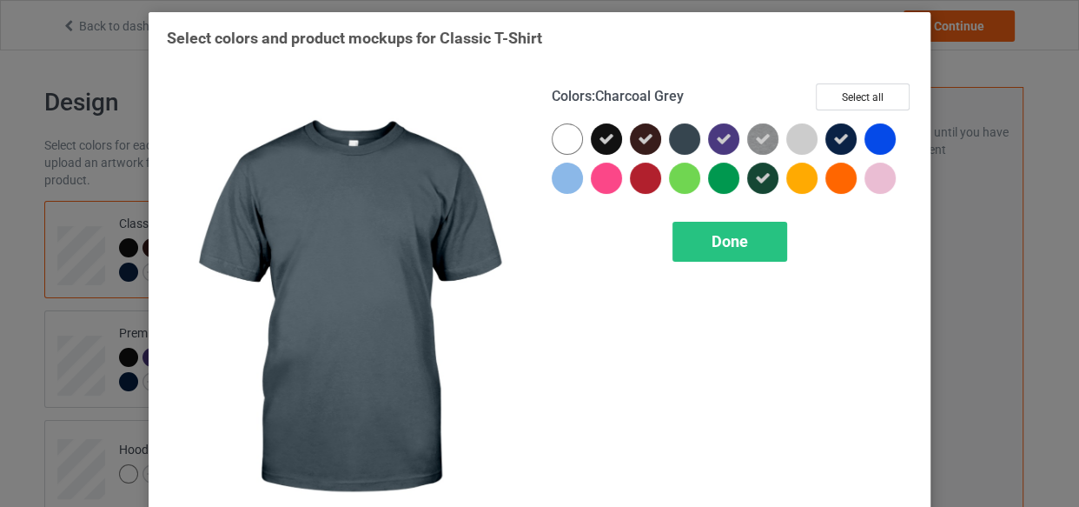
click at [677, 139] on div at bounding box center [684, 138] width 31 height 31
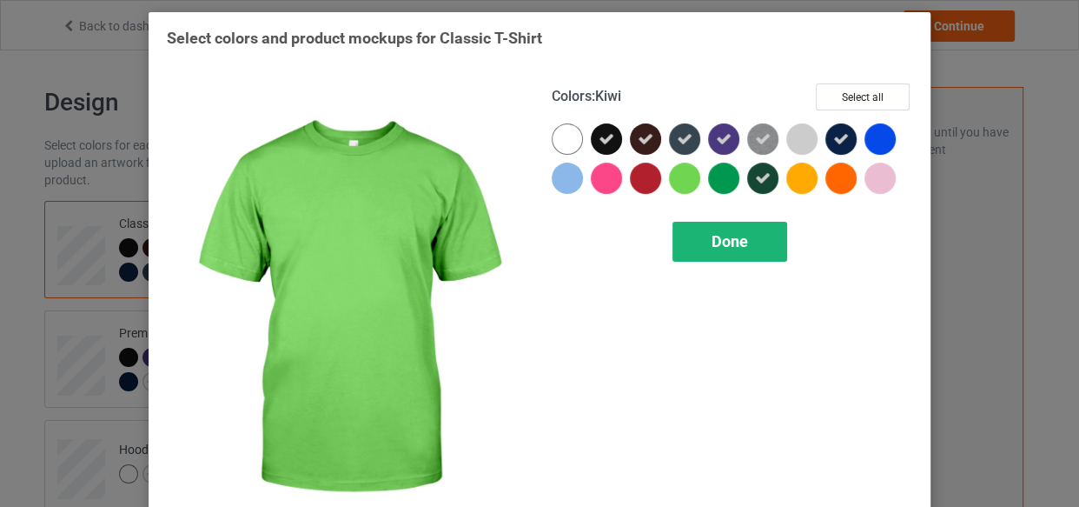
click at [719, 236] on span "Done" at bounding box center [730, 241] width 36 height 18
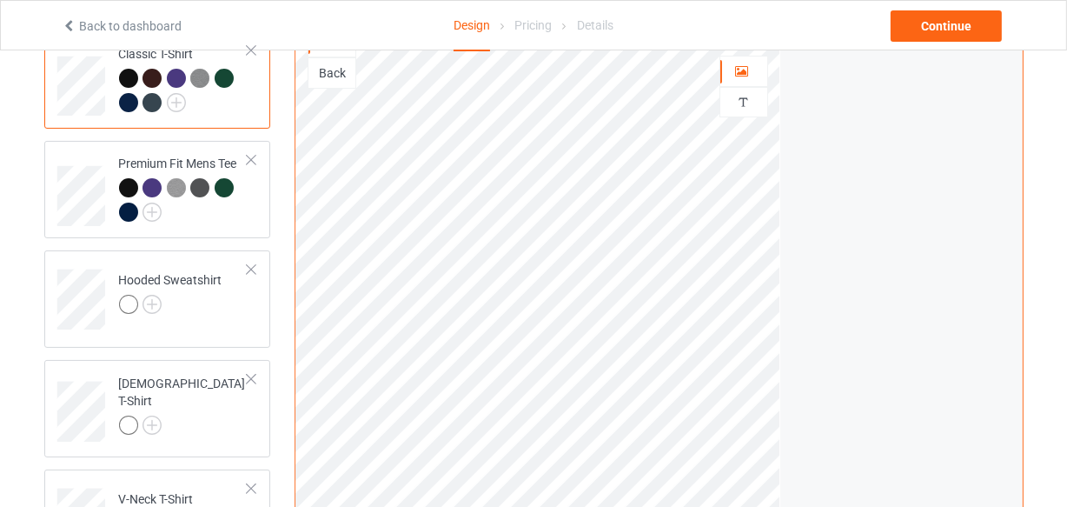
scroll to position [157, 0]
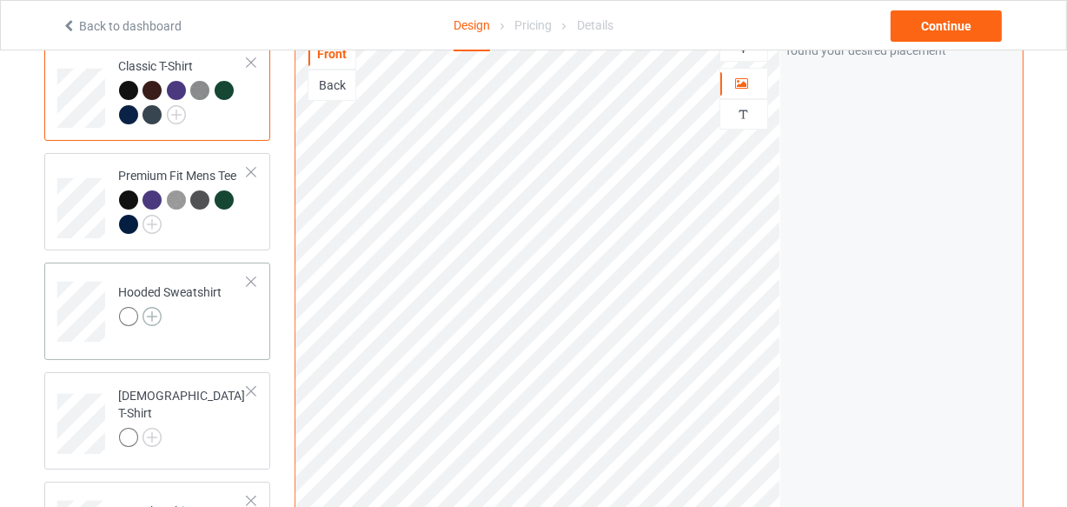
click at [153, 311] on img at bounding box center [152, 316] width 19 height 19
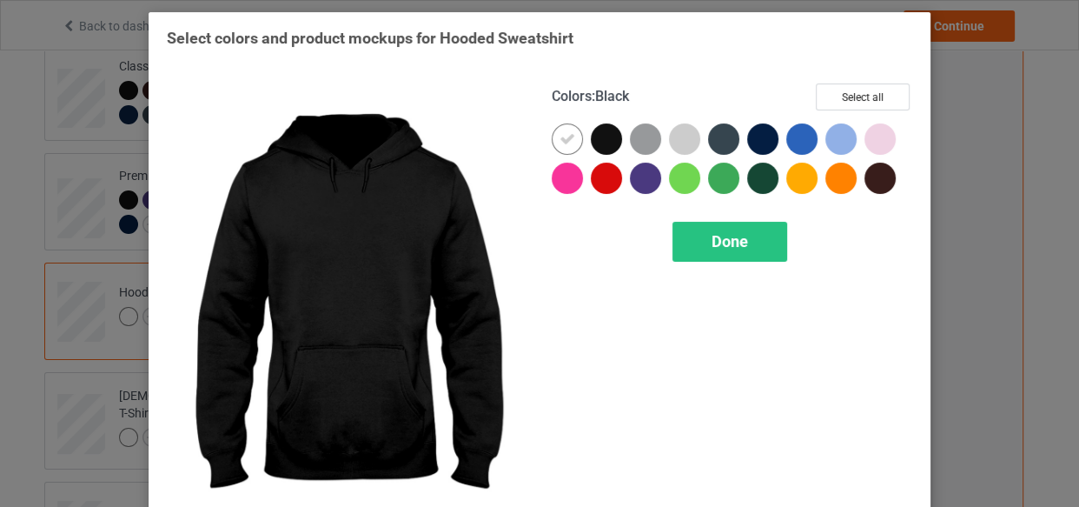
click at [596, 139] on div at bounding box center [606, 138] width 31 height 31
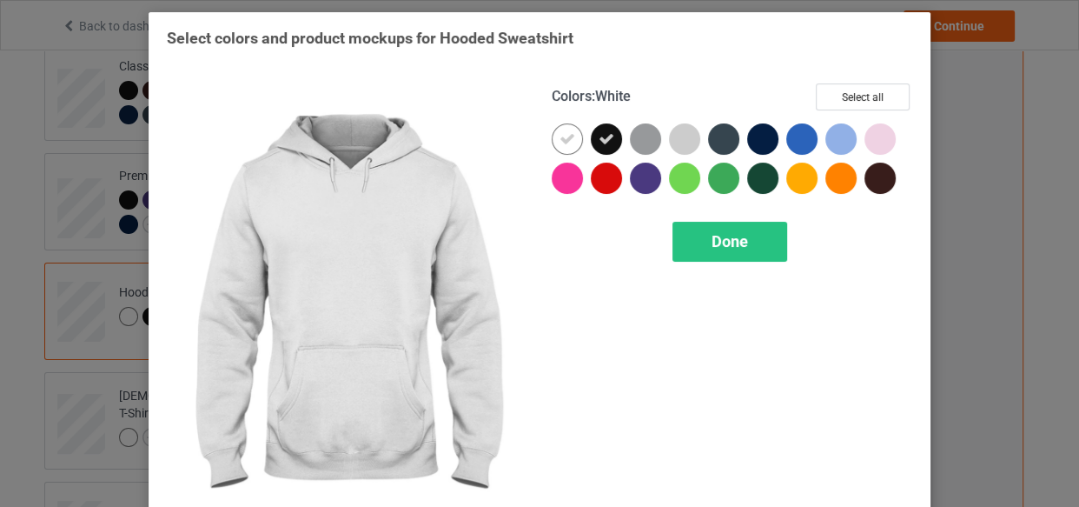
click at [553, 138] on div at bounding box center [567, 138] width 31 height 31
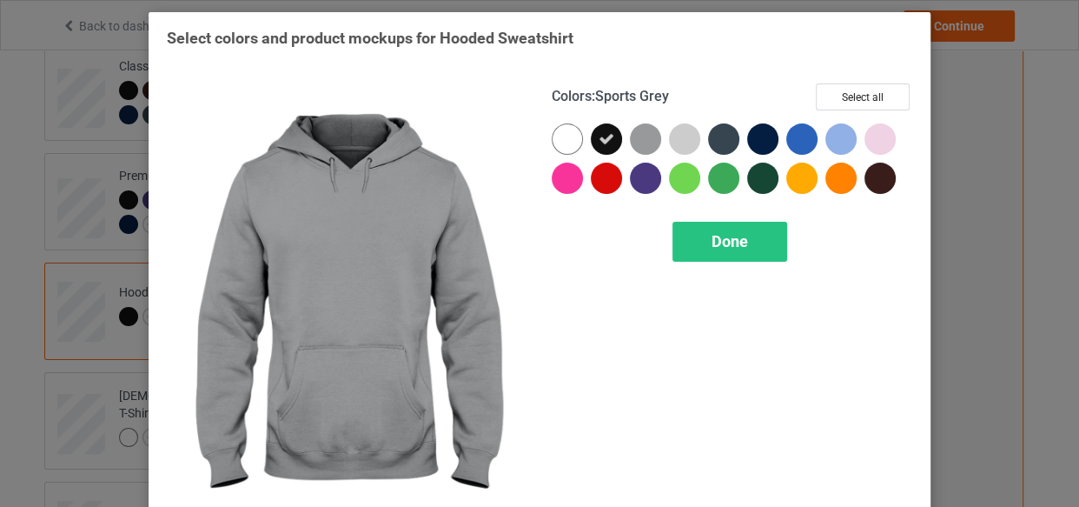
drag, startPoint x: 650, startPoint y: 136, endPoint x: 700, endPoint y: 133, distance: 50.5
click at [651, 136] on div at bounding box center [645, 138] width 31 height 31
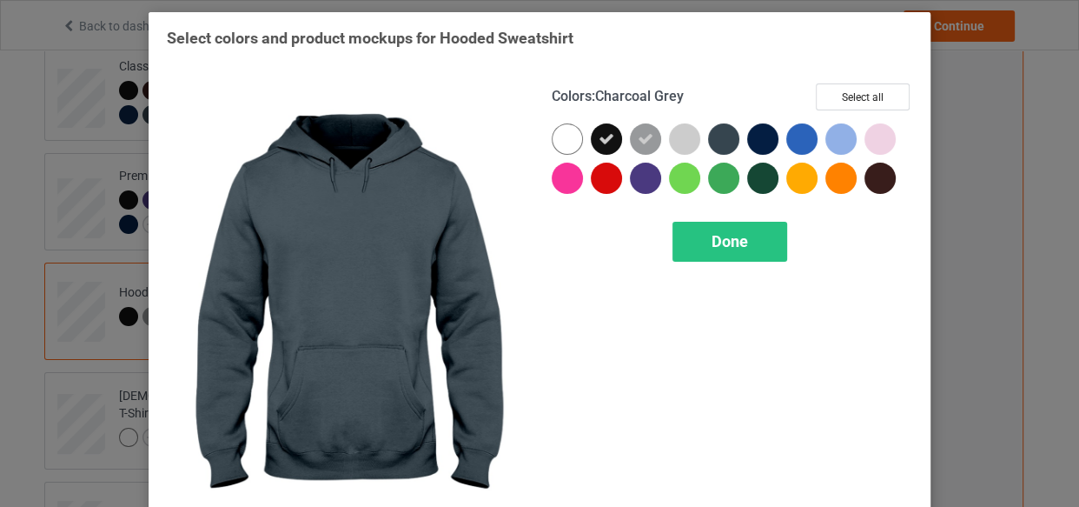
click at [709, 136] on div at bounding box center [723, 138] width 31 height 31
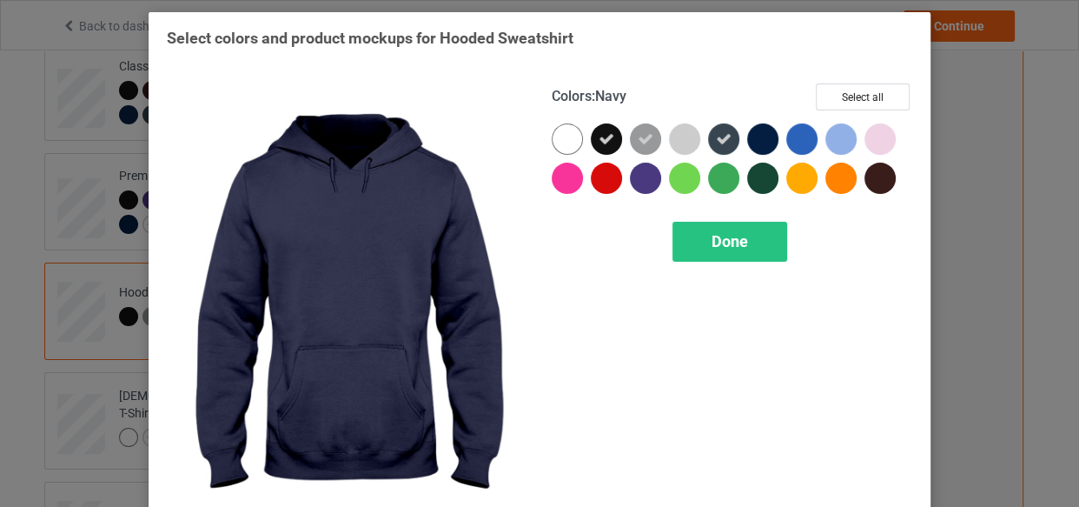
click at [753, 130] on div at bounding box center [762, 138] width 31 height 31
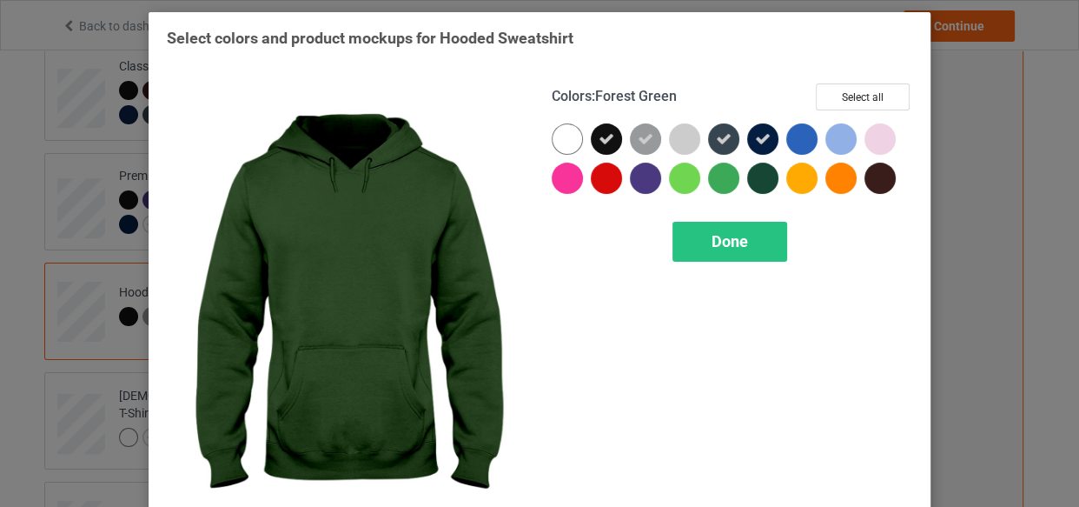
drag, startPoint x: 753, startPoint y: 173, endPoint x: 646, endPoint y: 190, distance: 108.3
click at [750, 174] on div at bounding box center [762, 177] width 31 height 31
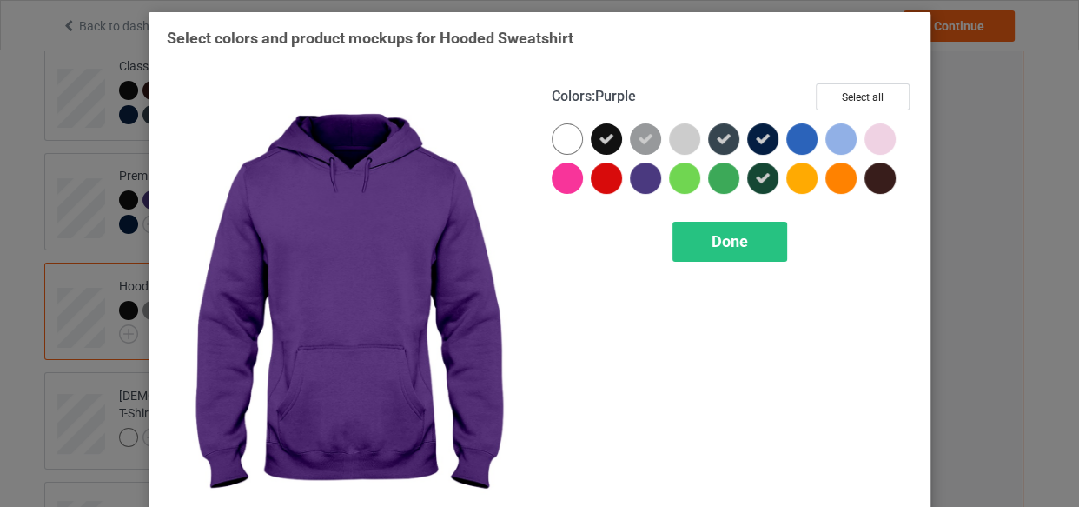
click at [636, 176] on div at bounding box center [645, 177] width 31 height 31
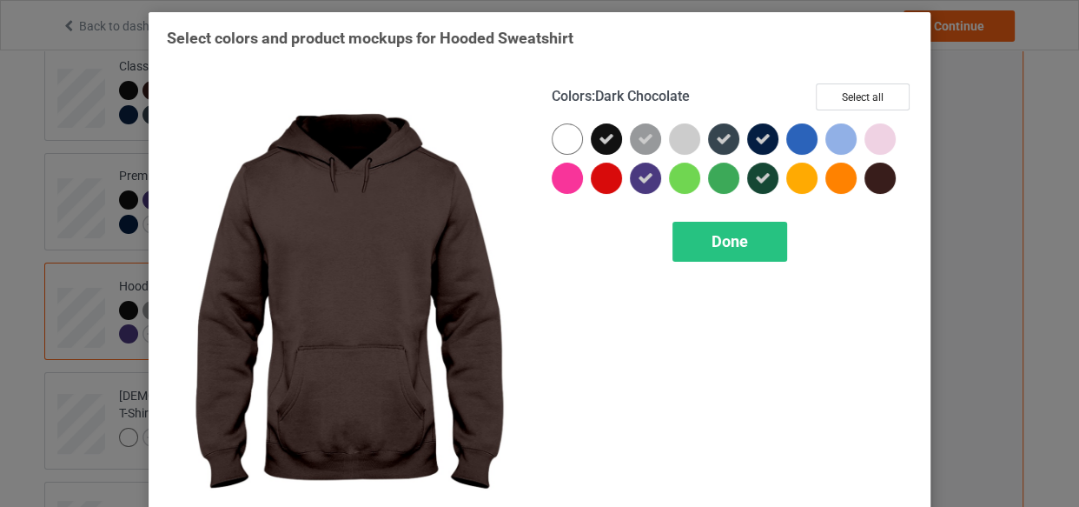
click at [866, 176] on div at bounding box center [880, 177] width 31 height 31
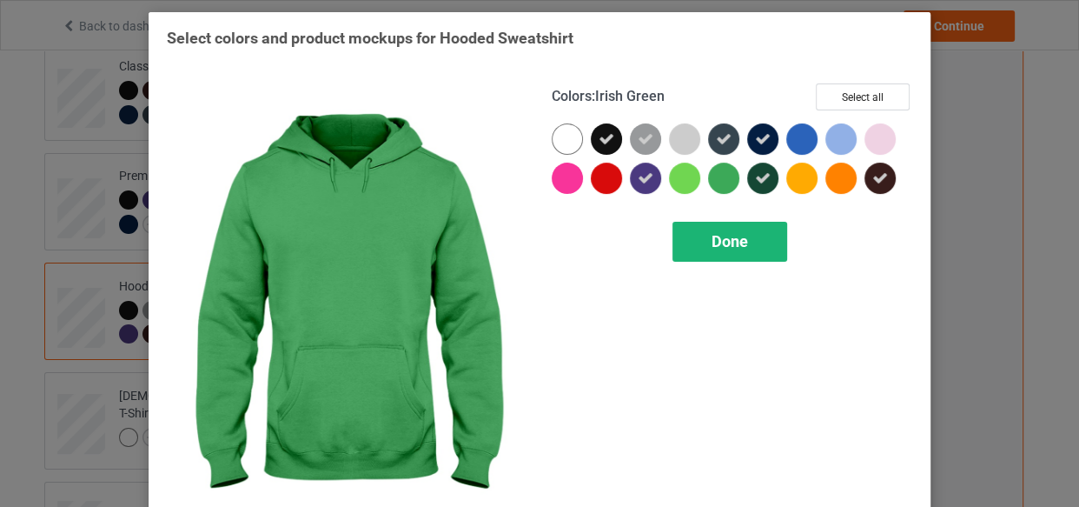
click at [702, 248] on div "Done" at bounding box center [730, 242] width 115 height 40
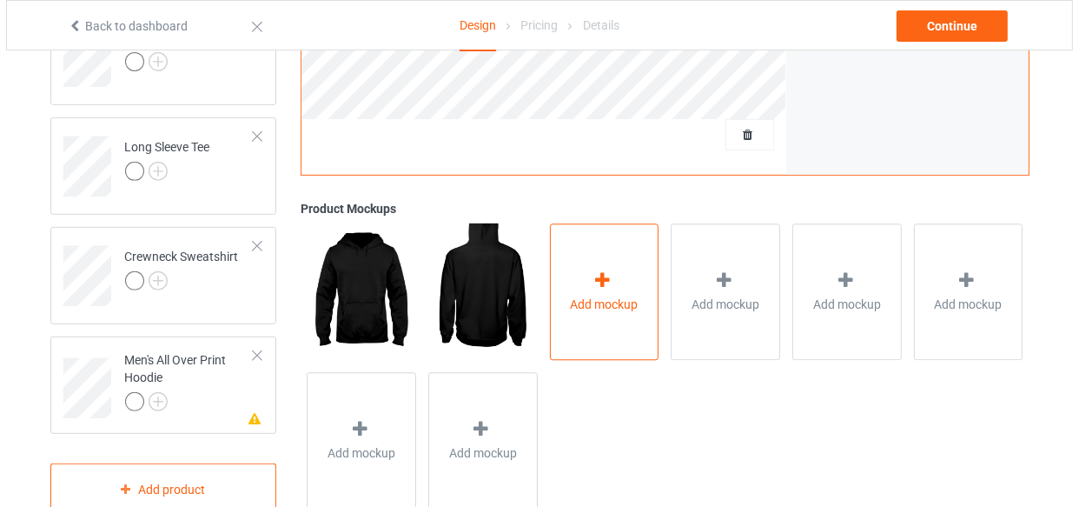
scroll to position [632, 0]
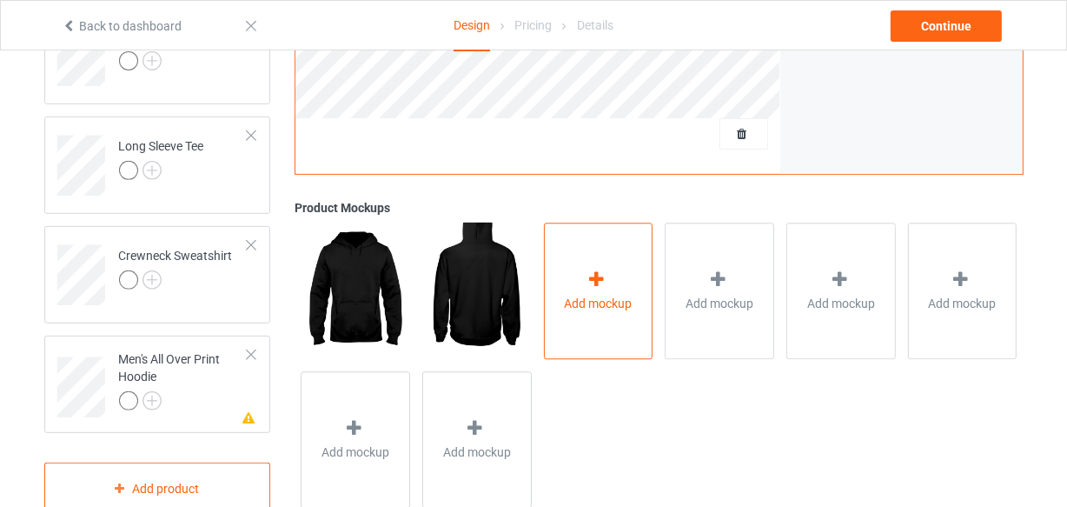
click at [604, 305] on span "Add mockup" at bounding box center [599, 303] width 68 height 17
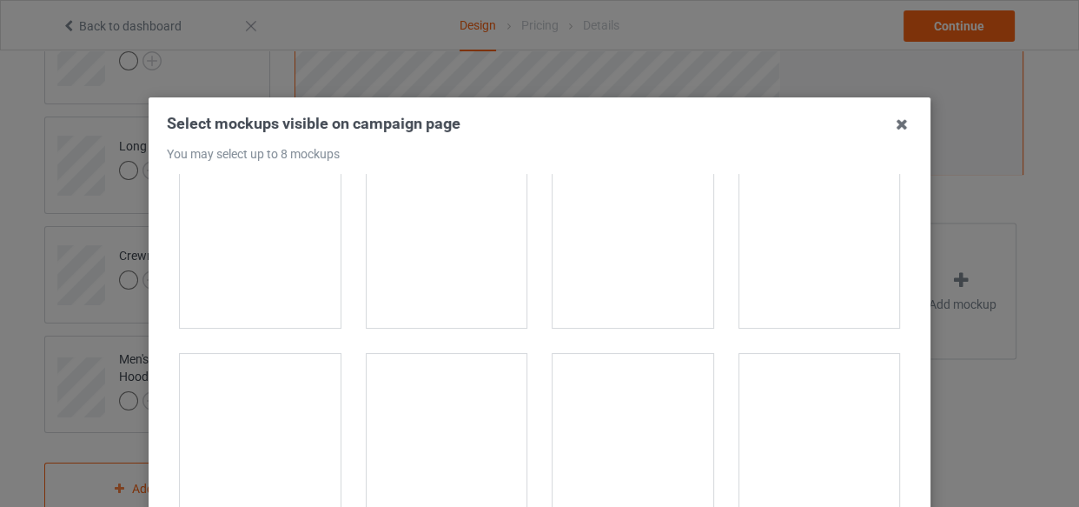
scroll to position [315, 0]
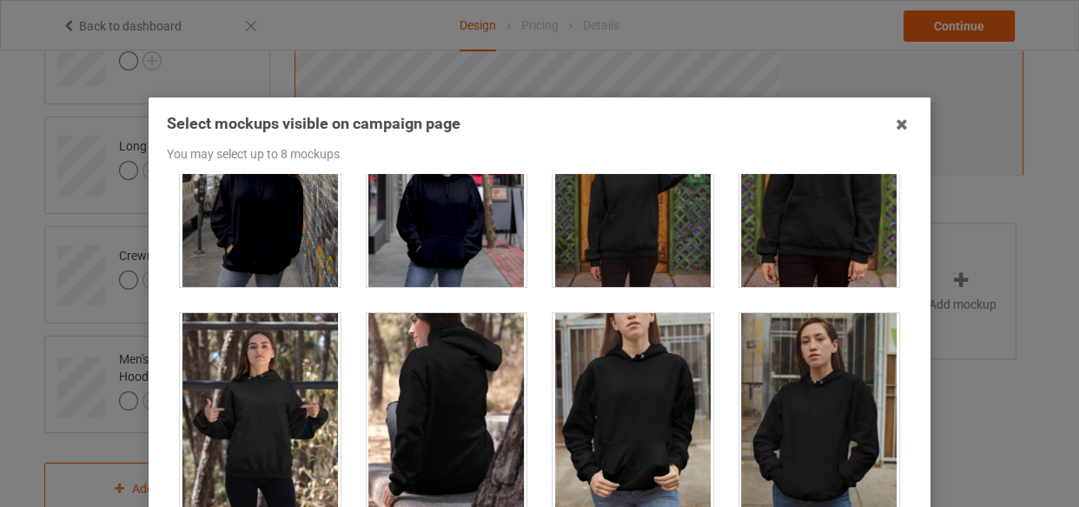
click at [628, 395] on div at bounding box center [633, 410] width 161 height 195
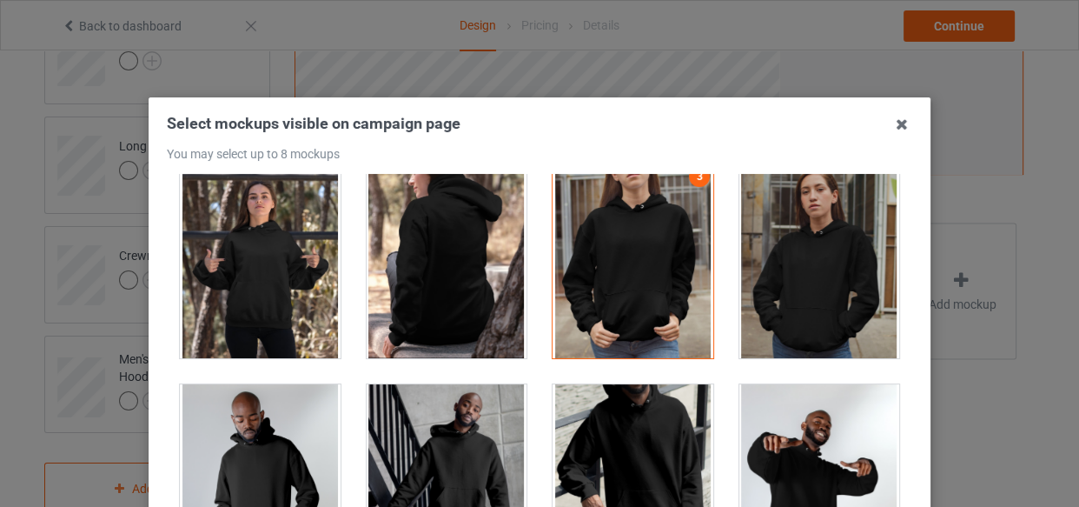
scroll to position [474, 0]
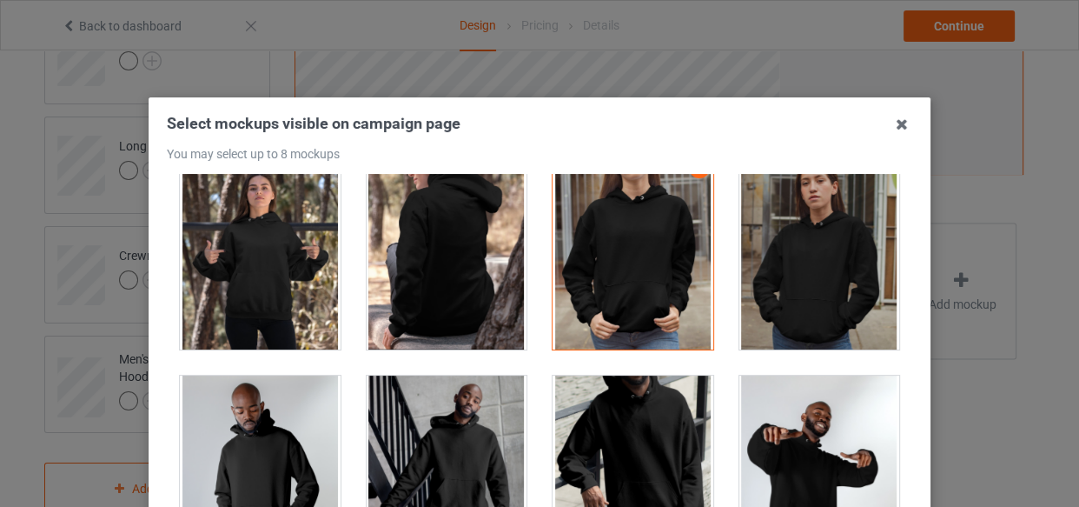
click at [630, 416] on div at bounding box center [633, 472] width 161 height 195
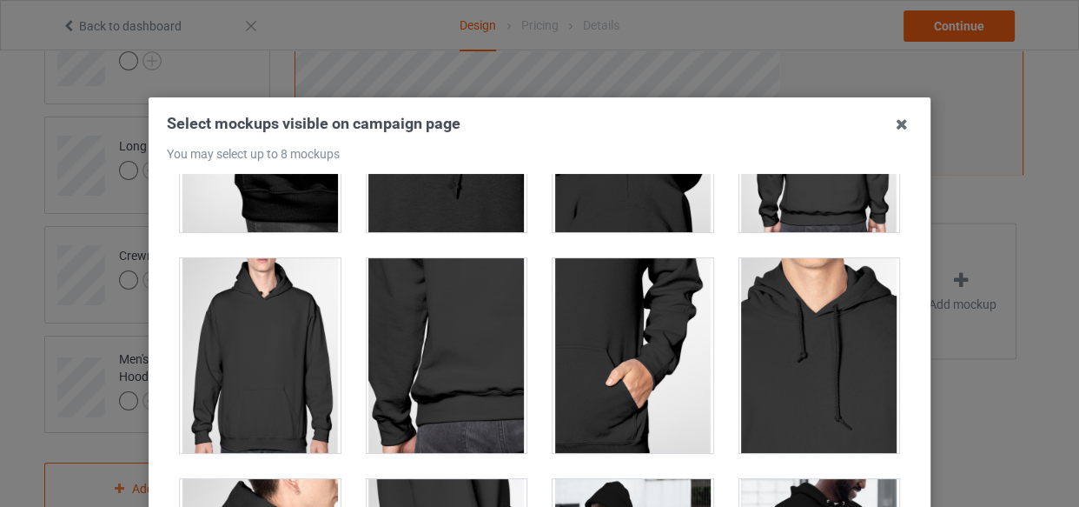
scroll to position [1343, 0]
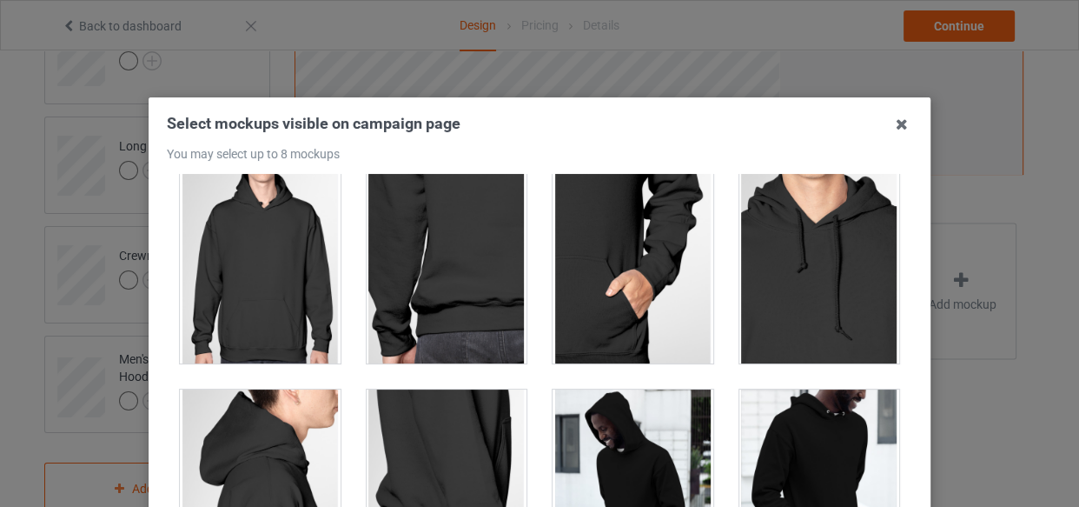
click at [226, 295] on div at bounding box center [260, 266] width 161 height 195
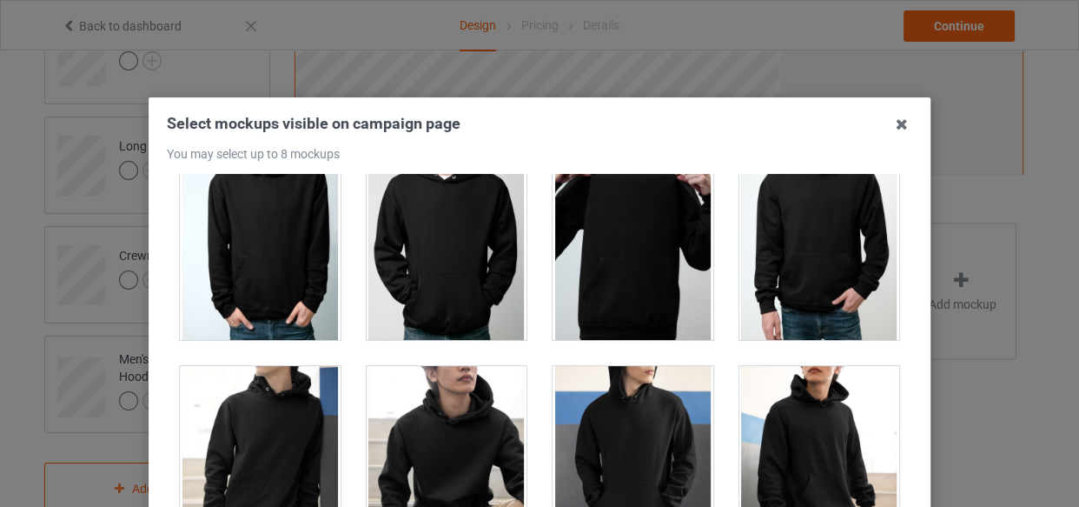
scroll to position [2922, 0]
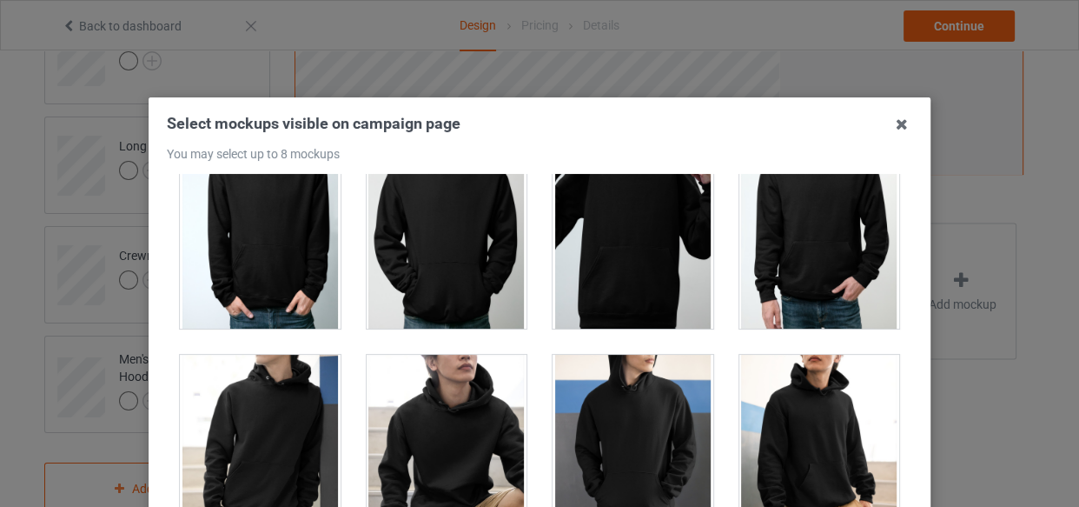
click at [283, 454] on div at bounding box center [260, 452] width 161 height 195
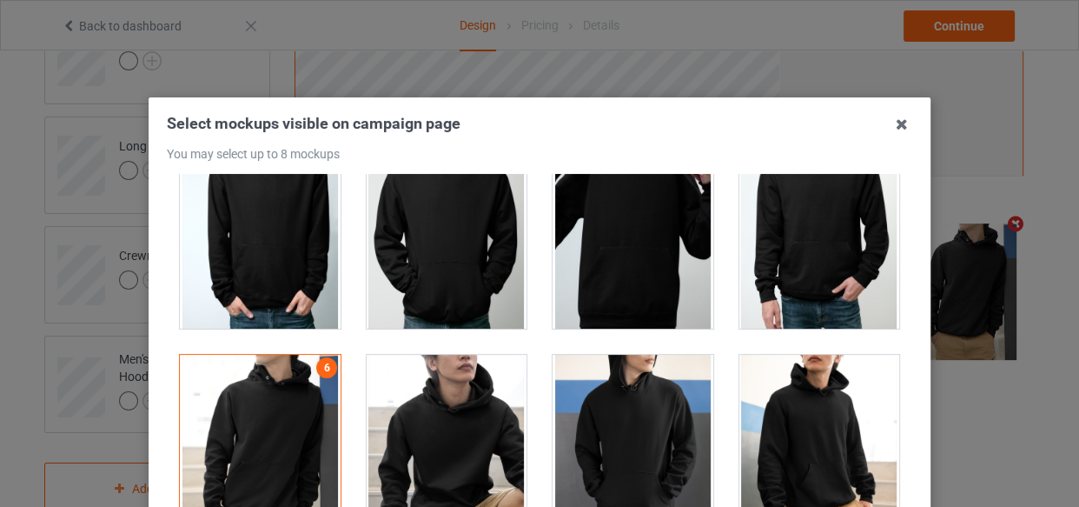
click at [629, 462] on div at bounding box center [633, 452] width 161 height 195
click at [895, 130] on icon at bounding box center [902, 124] width 28 height 28
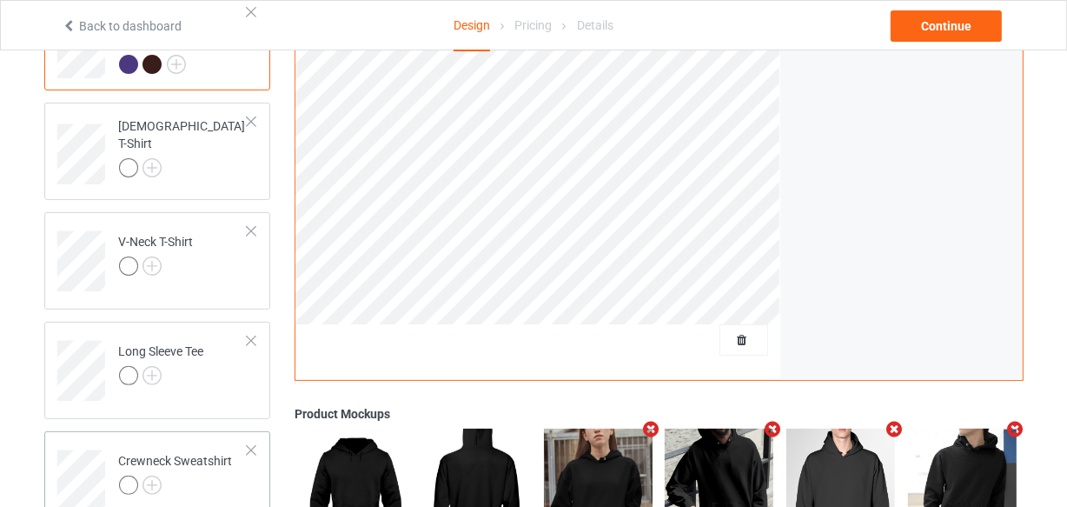
scroll to position [315, 0]
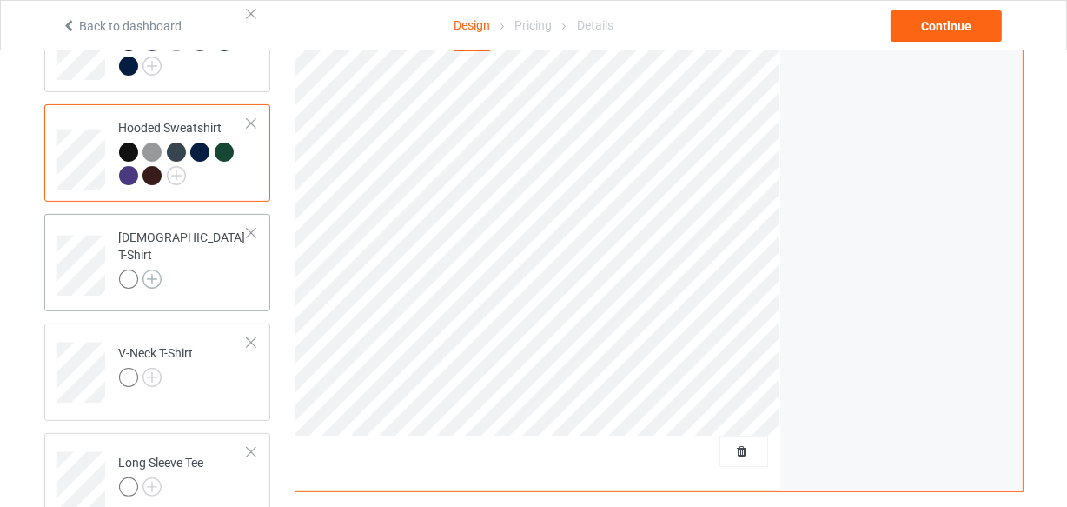
click at [156, 270] on img at bounding box center [152, 278] width 19 height 19
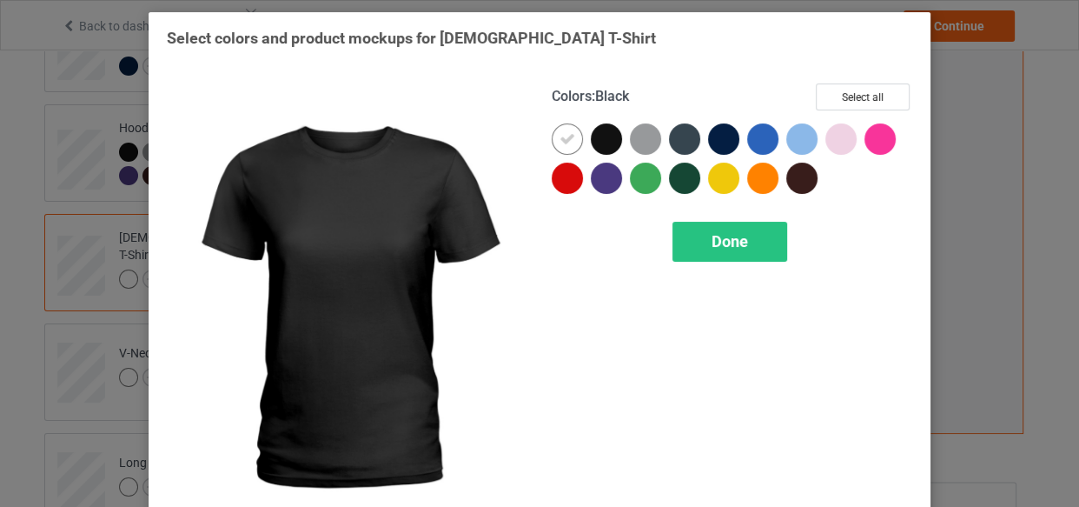
click at [608, 131] on div at bounding box center [606, 138] width 31 height 31
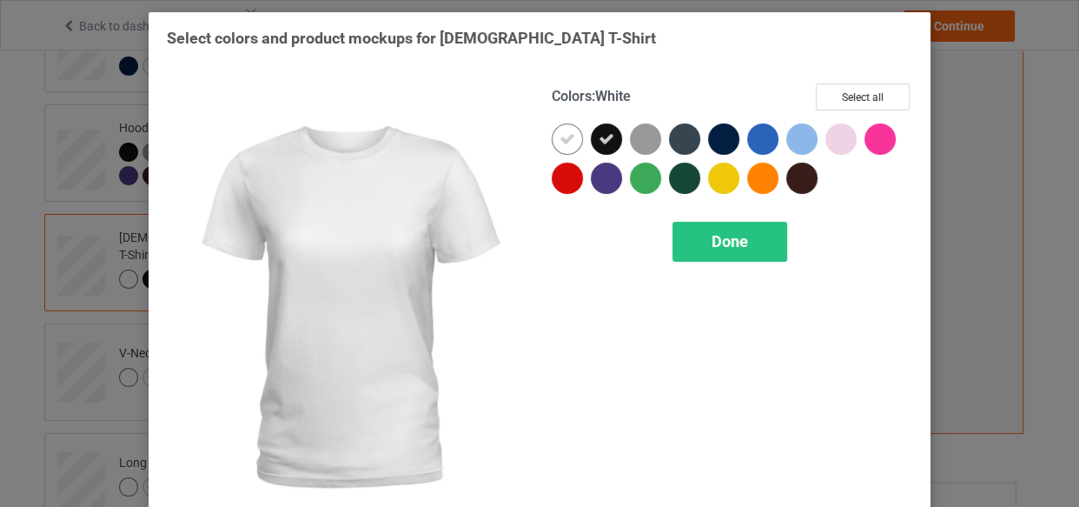
click at [573, 135] on div at bounding box center [567, 138] width 31 height 31
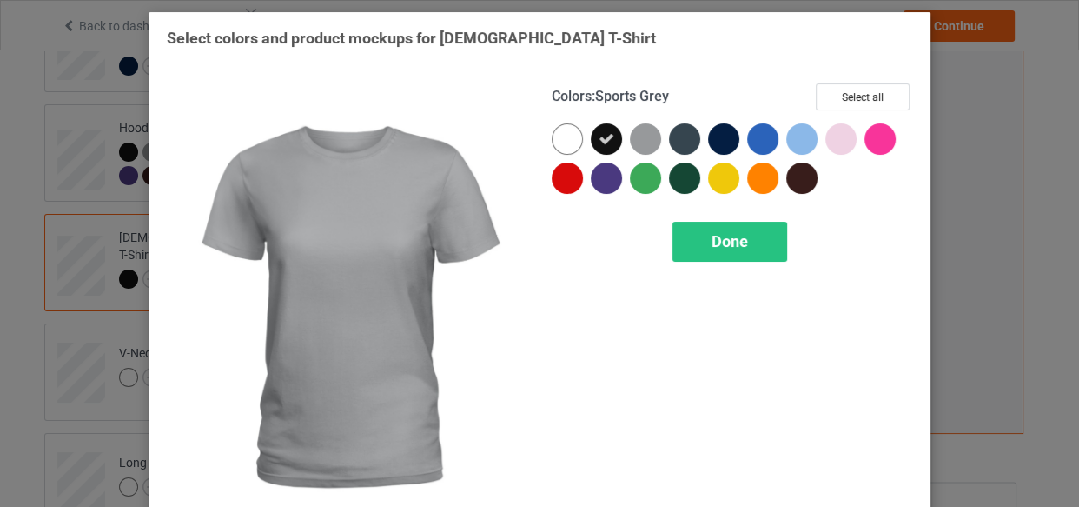
drag, startPoint x: 640, startPoint y: 137, endPoint x: 660, endPoint y: 142, distance: 19.6
click at [642, 137] on div at bounding box center [645, 138] width 31 height 31
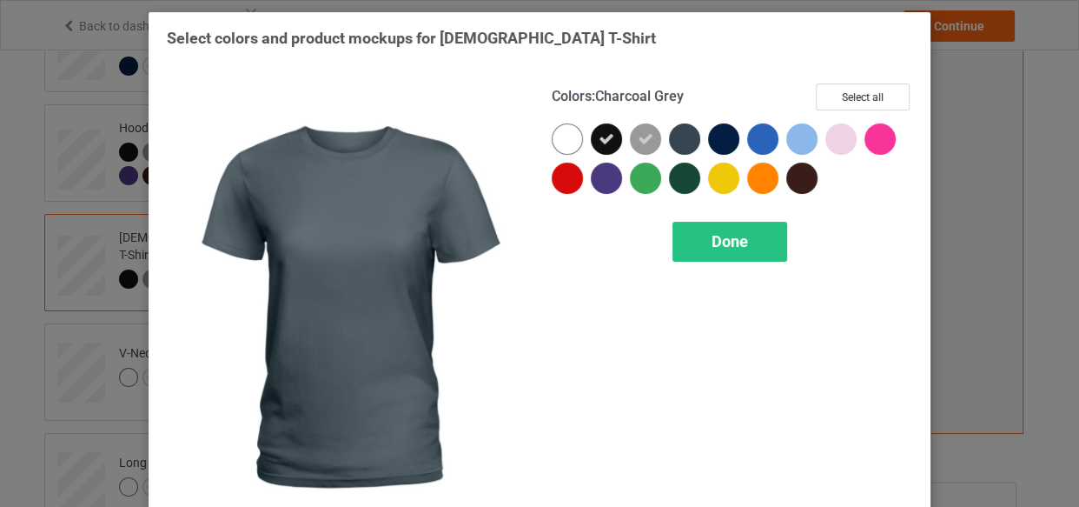
click at [678, 142] on div at bounding box center [684, 138] width 31 height 31
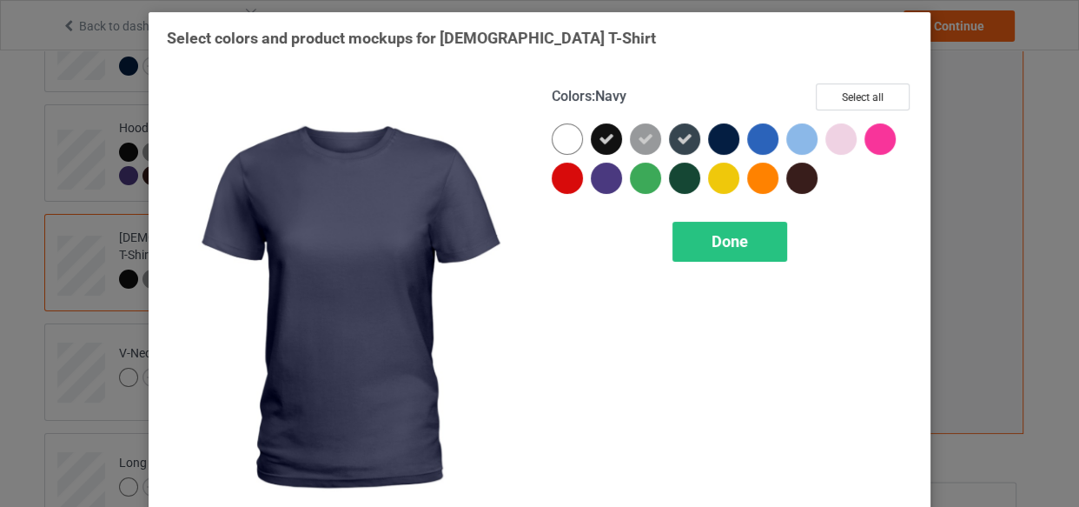
click at [725, 137] on div at bounding box center [723, 138] width 31 height 31
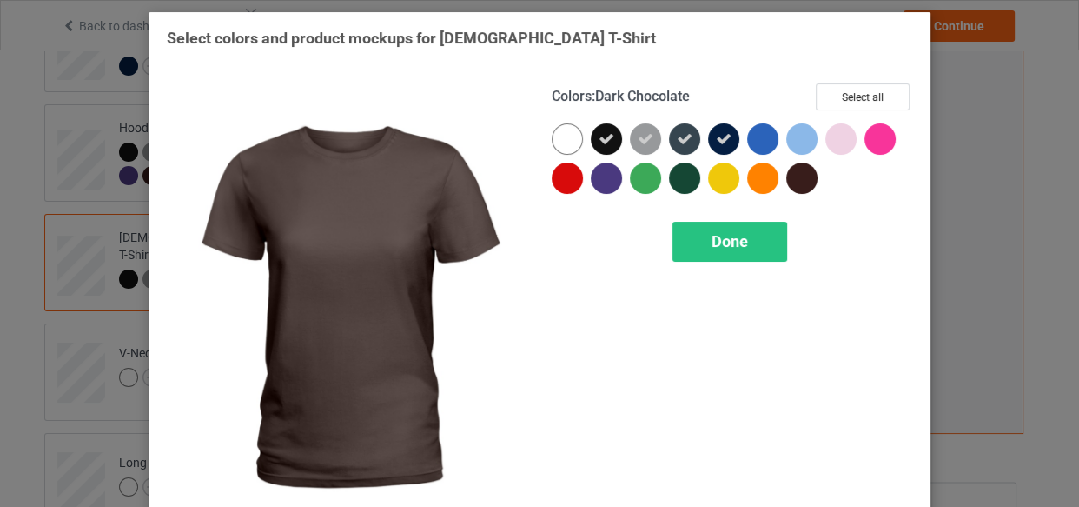
drag, startPoint x: 793, startPoint y: 181, endPoint x: 726, endPoint y: 182, distance: 67.8
click at [792, 181] on div at bounding box center [801, 177] width 31 height 31
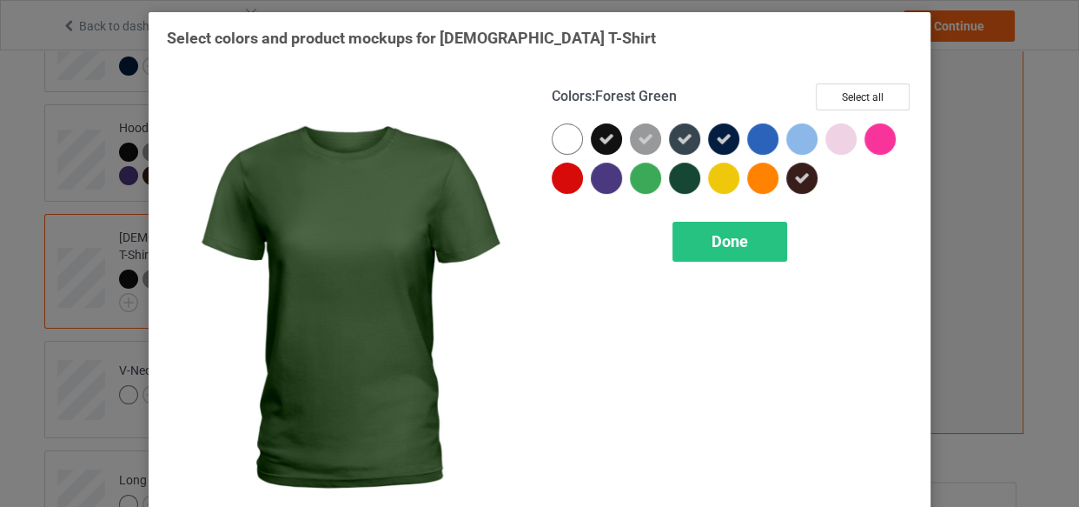
click at [671, 187] on div at bounding box center [684, 177] width 31 height 31
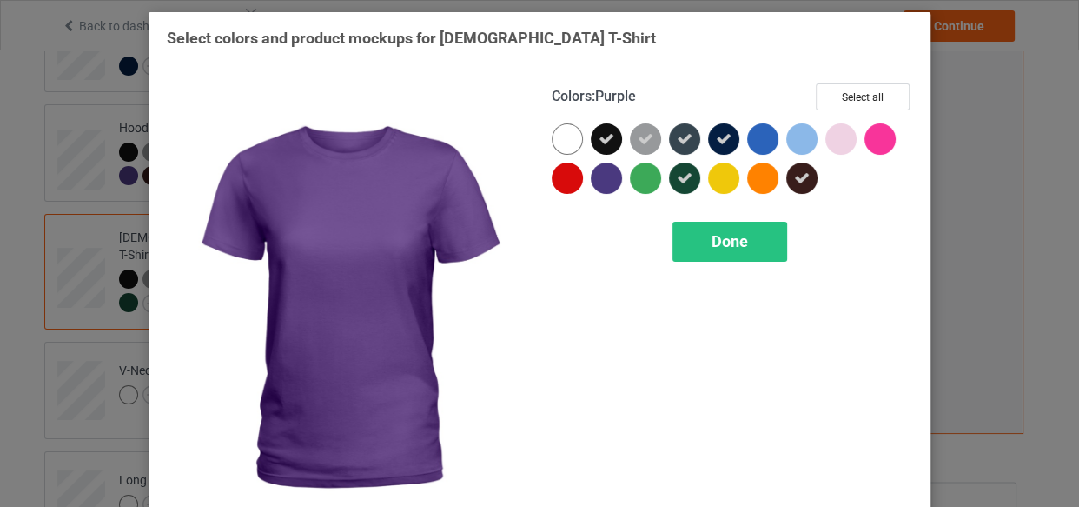
click at [601, 187] on div at bounding box center [606, 177] width 31 height 31
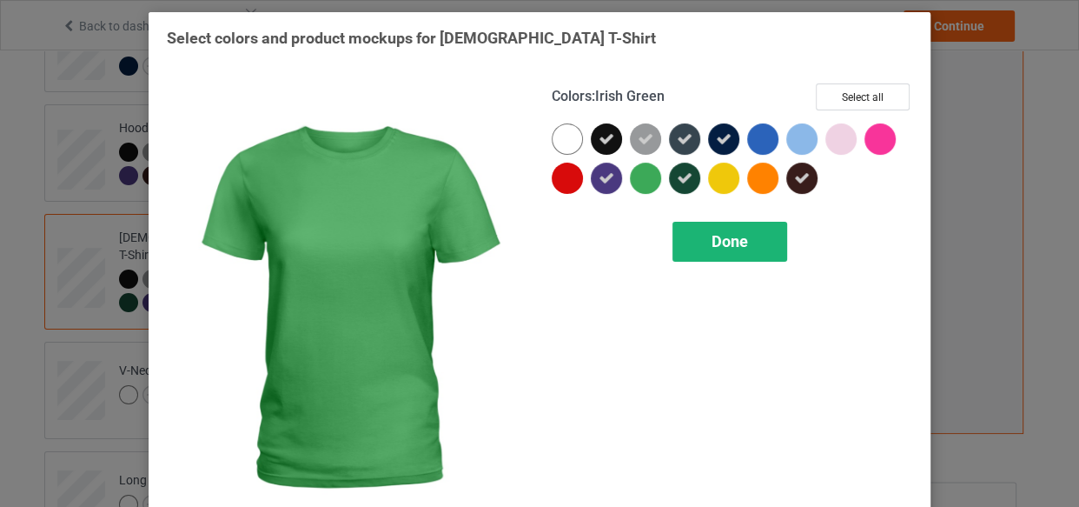
click at [729, 249] on div "Done" at bounding box center [730, 242] width 115 height 40
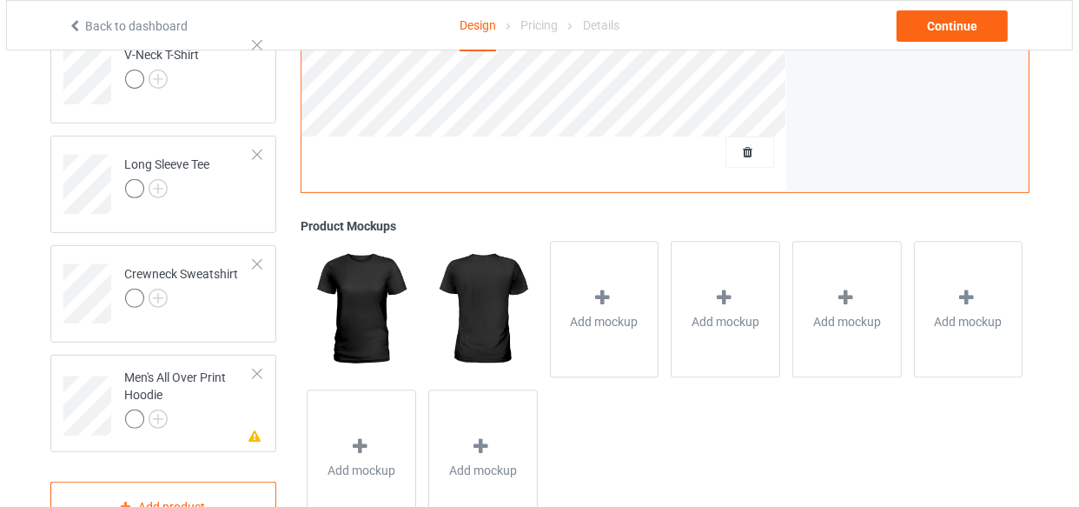
scroll to position [632, 0]
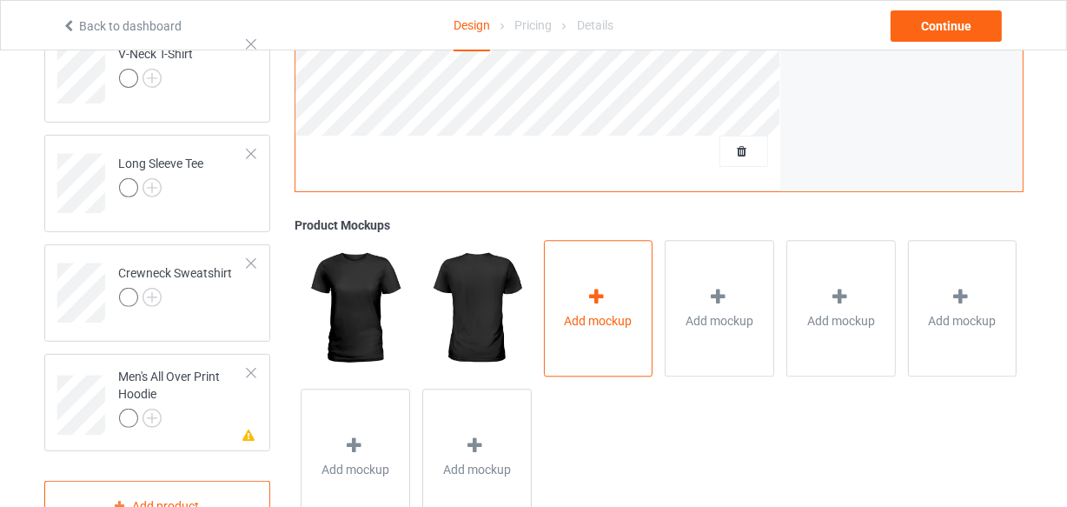
click at [615, 275] on div "Add mockup" at bounding box center [598, 308] width 109 height 136
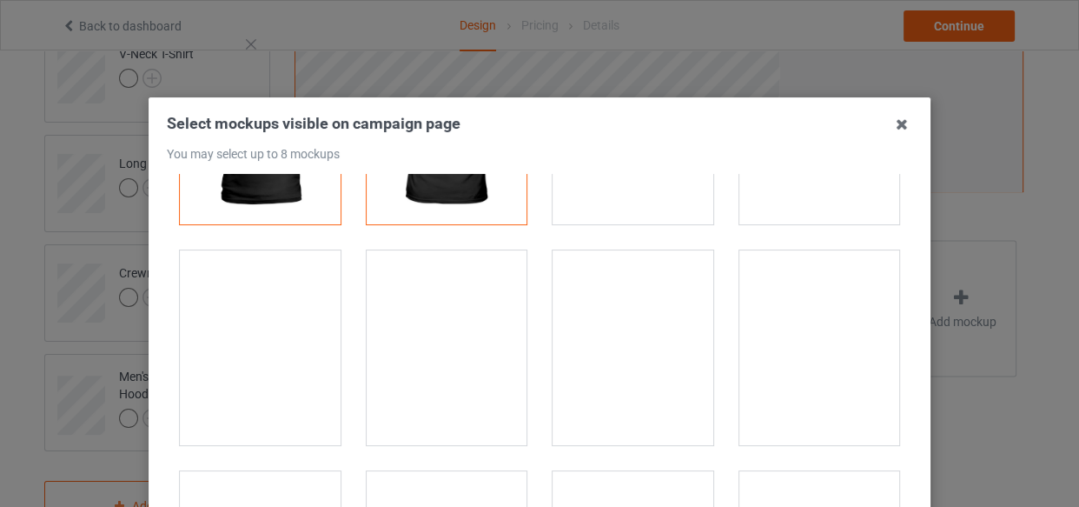
scroll to position [315, 0]
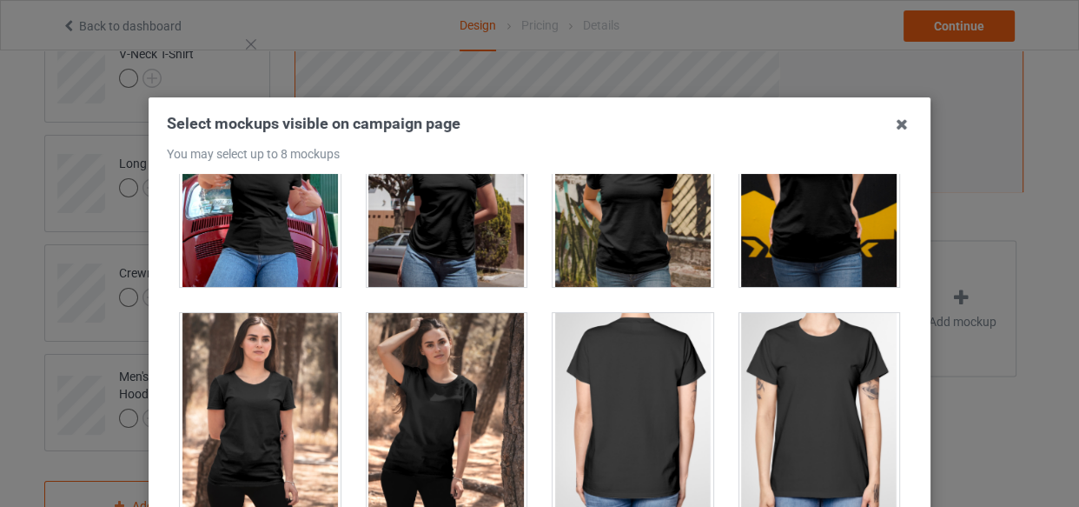
click at [793, 369] on div at bounding box center [819, 410] width 161 height 195
click at [261, 432] on div at bounding box center [260, 410] width 161 height 195
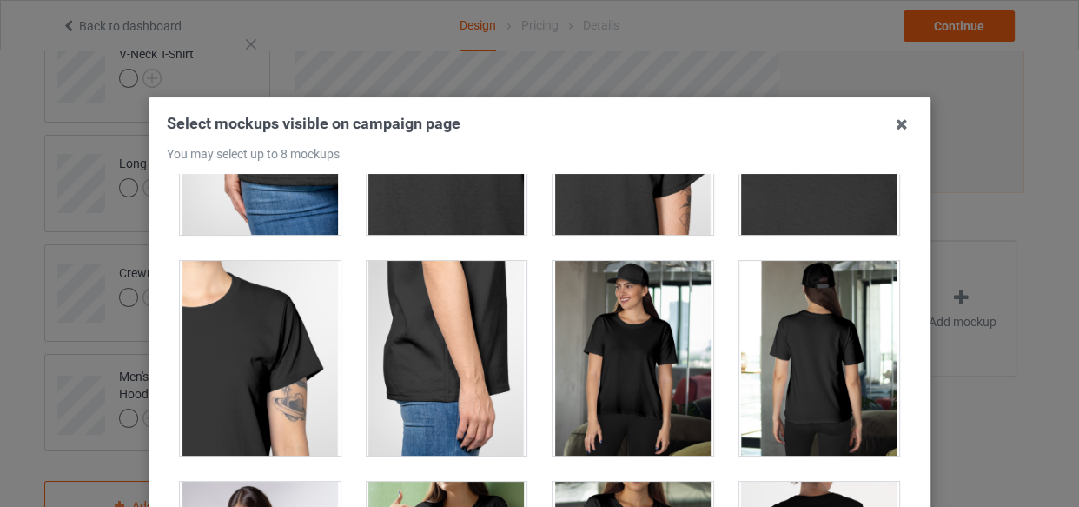
scroll to position [947, 0]
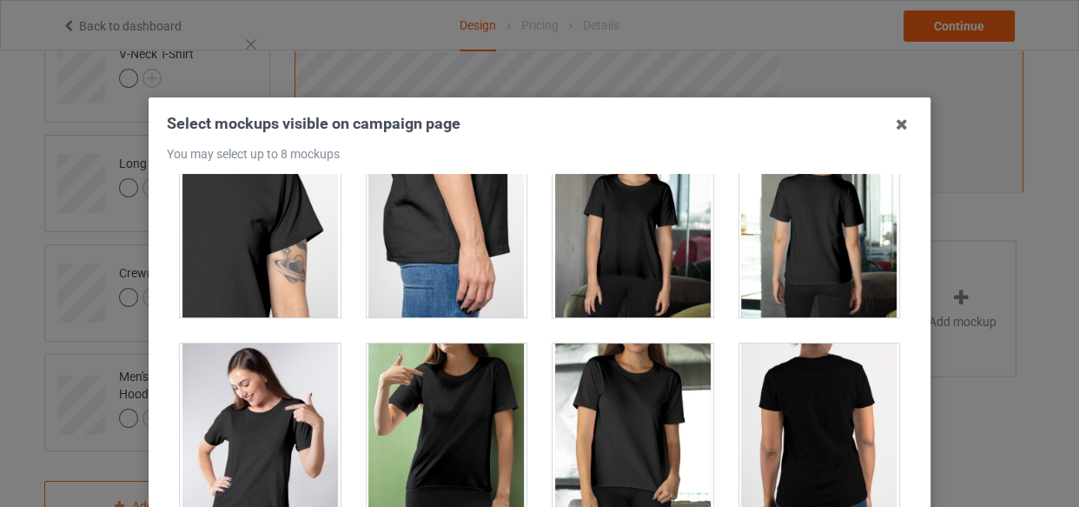
click at [613, 439] on div at bounding box center [633, 440] width 161 height 195
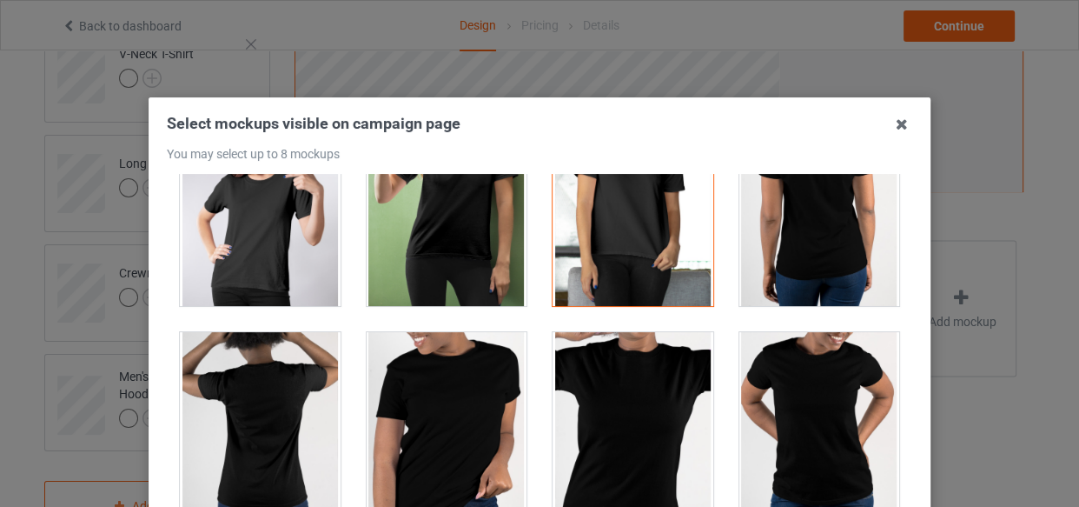
scroll to position [1184, 0]
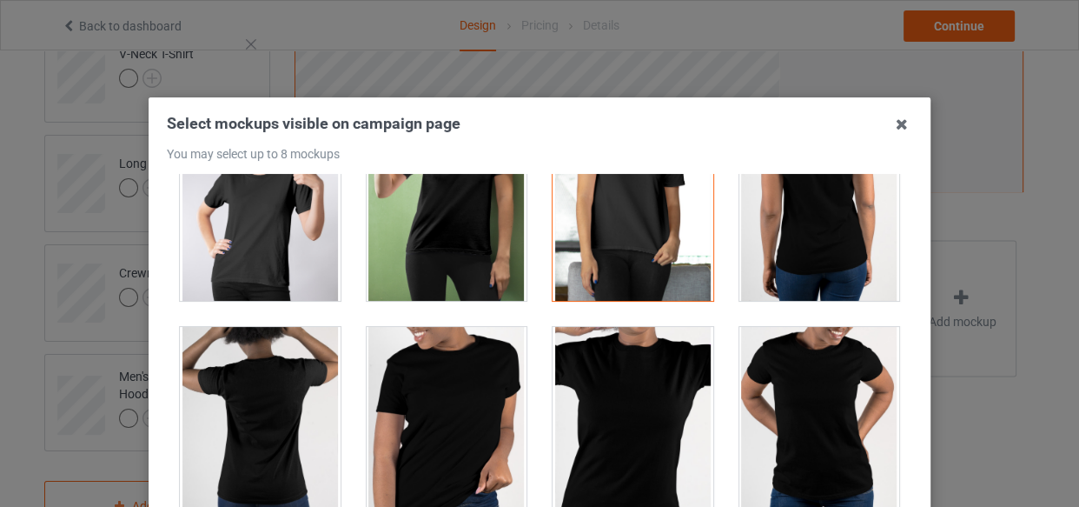
click at [424, 453] on div at bounding box center [447, 424] width 161 height 195
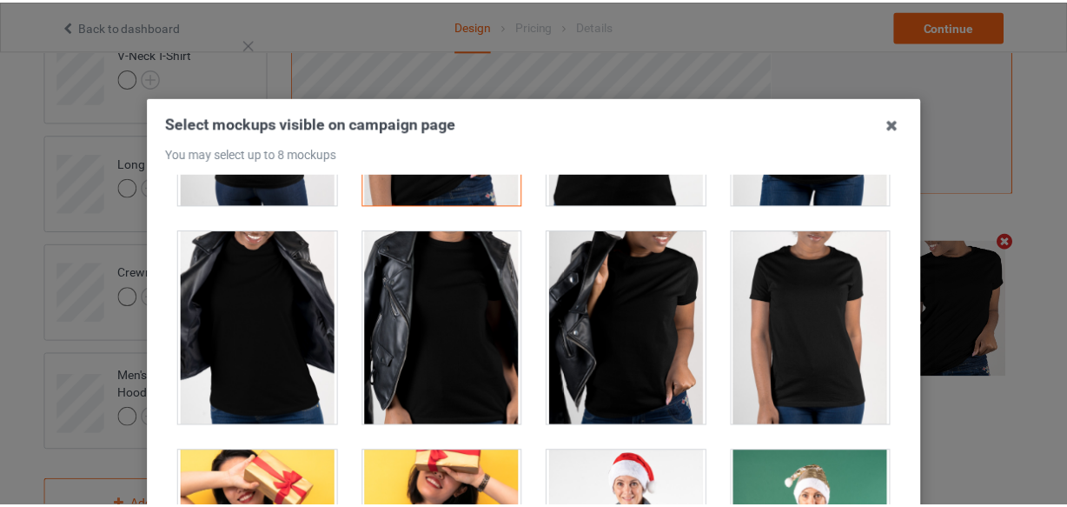
scroll to position [1580, 0]
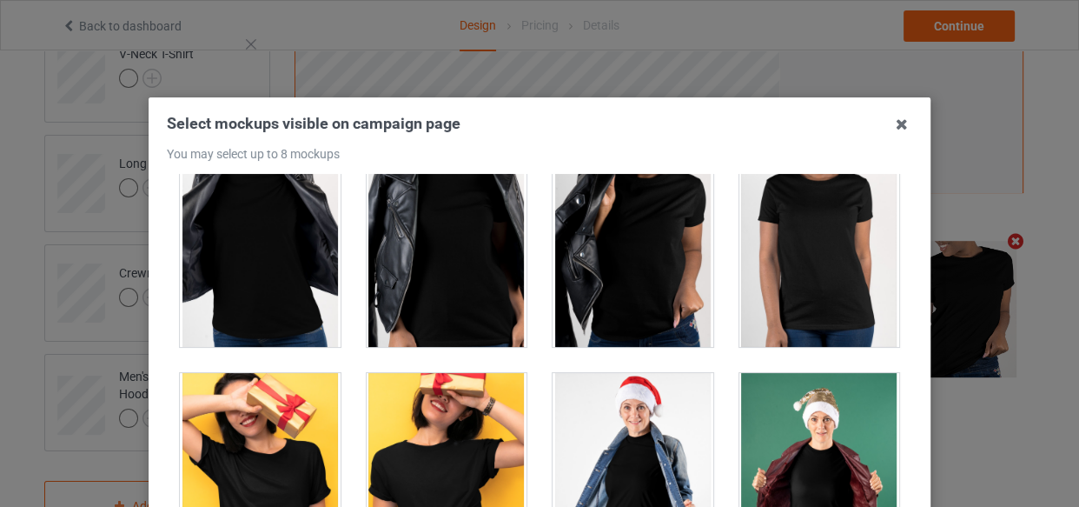
click at [262, 288] on div at bounding box center [260, 249] width 161 height 195
click at [889, 126] on icon at bounding box center [902, 124] width 28 height 28
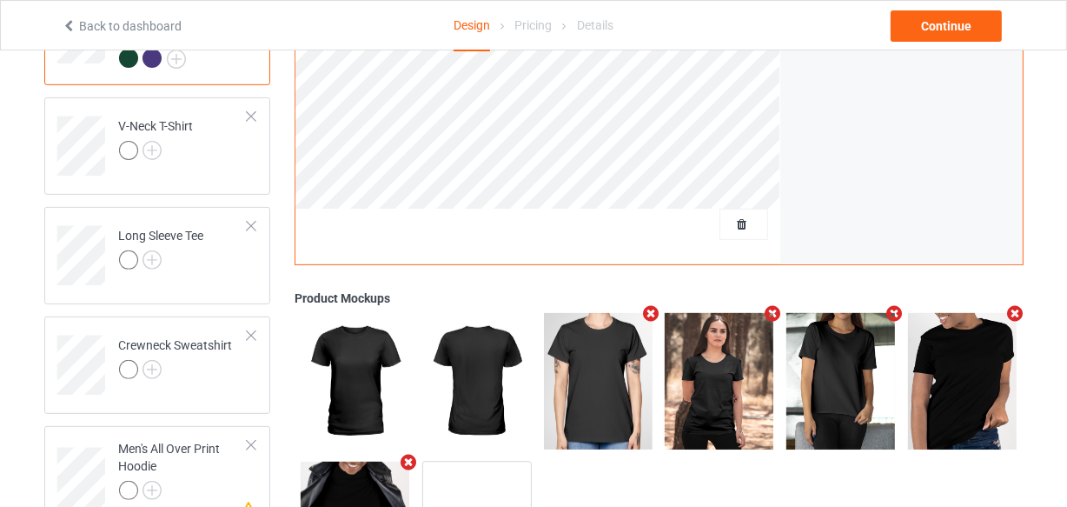
scroll to position [315, 0]
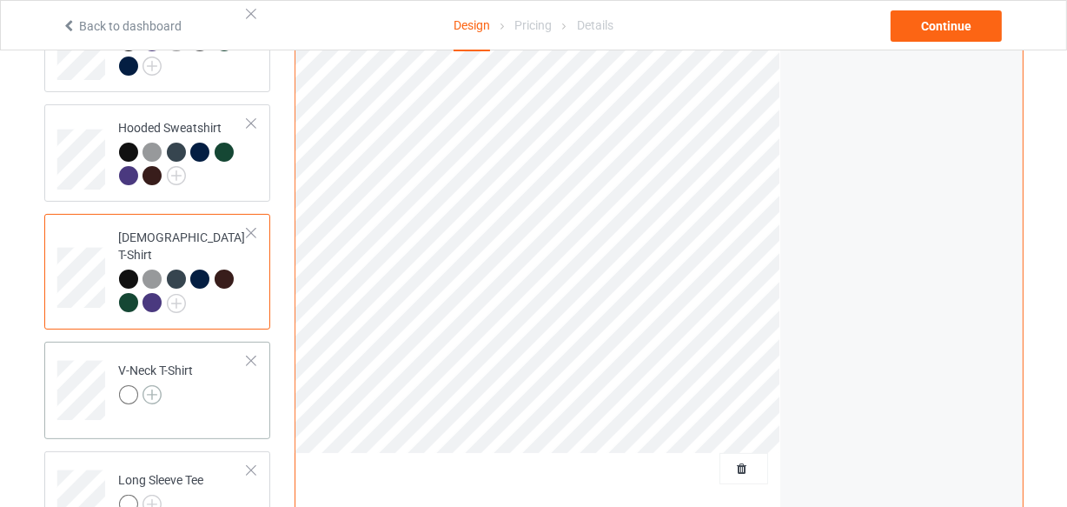
click at [148, 385] on img at bounding box center [152, 394] width 19 height 19
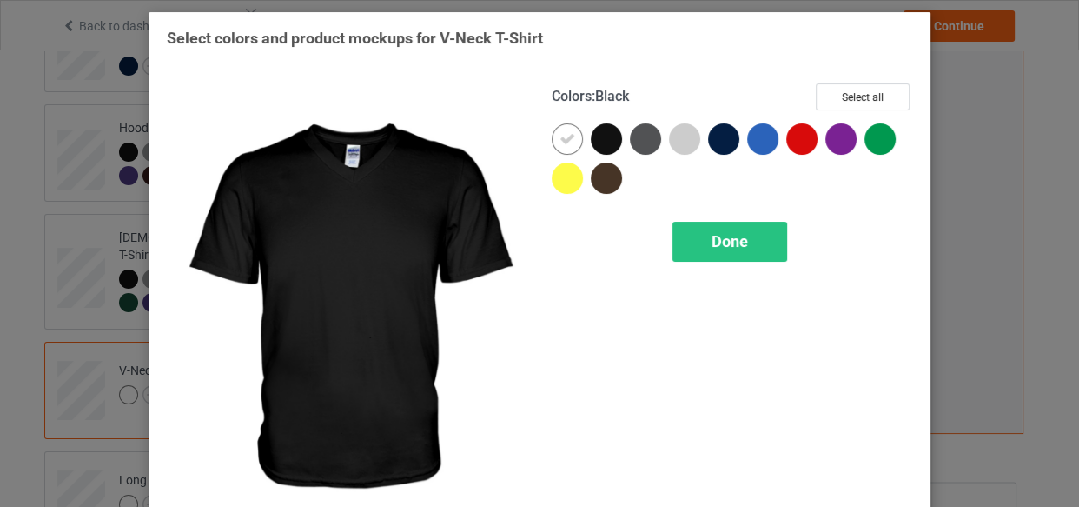
click at [600, 143] on div at bounding box center [606, 138] width 31 height 31
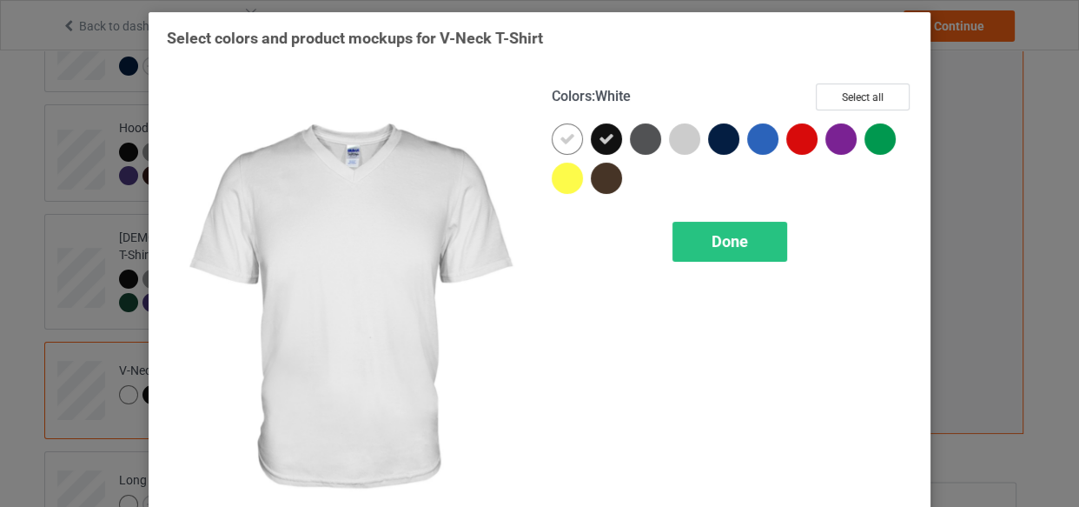
click at [571, 139] on div at bounding box center [567, 138] width 31 height 31
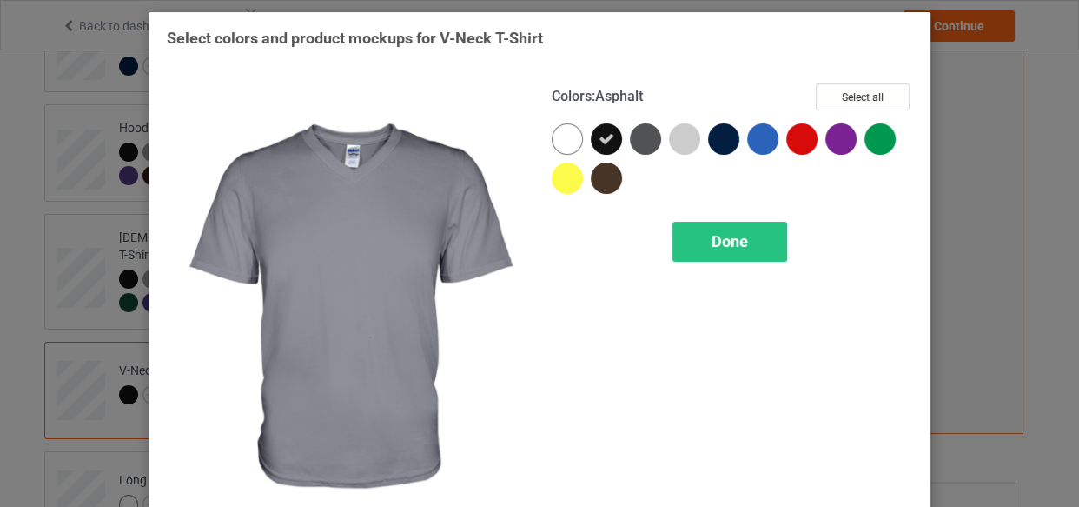
click at [647, 130] on div at bounding box center [645, 138] width 31 height 31
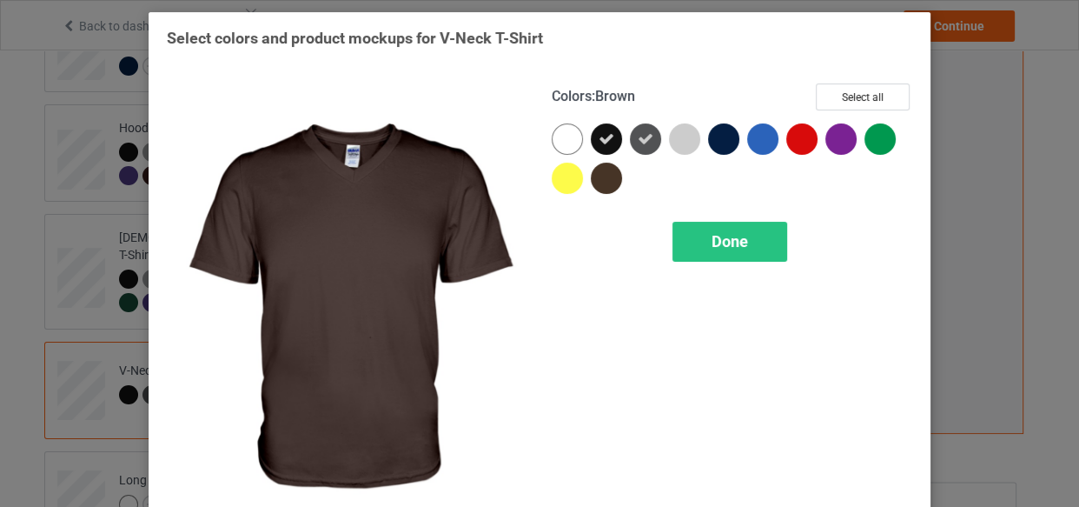
click at [600, 170] on div at bounding box center [606, 177] width 31 height 31
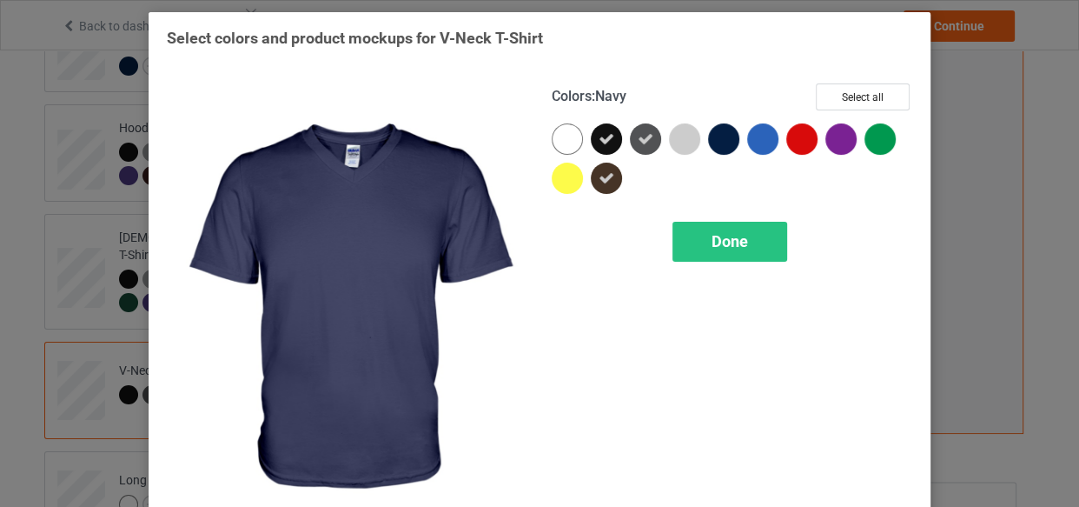
click at [724, 133] on div at bounding box center [723, 138] width 31 height 31
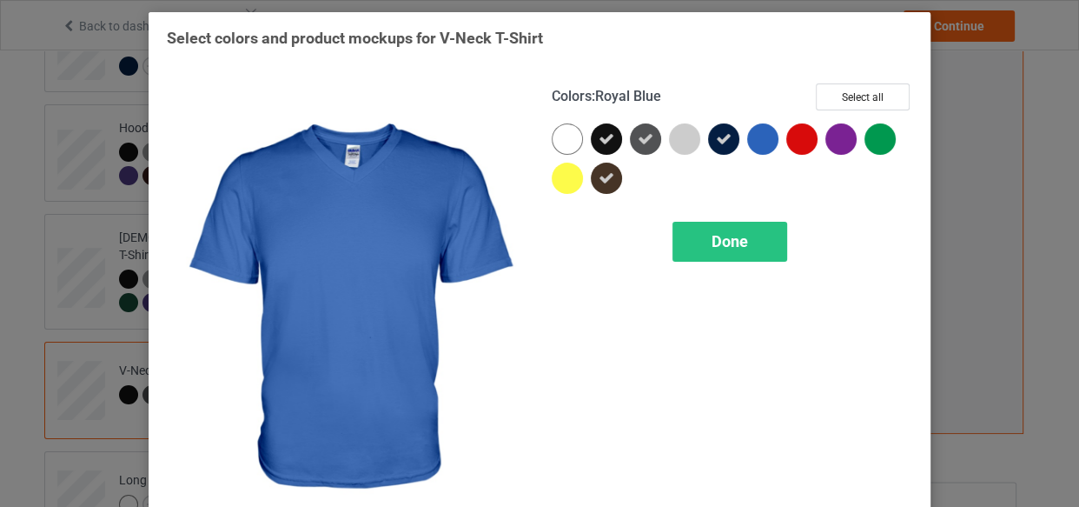
click at [748, 139] on div at bounding box center [762, 138] width 31 height 31
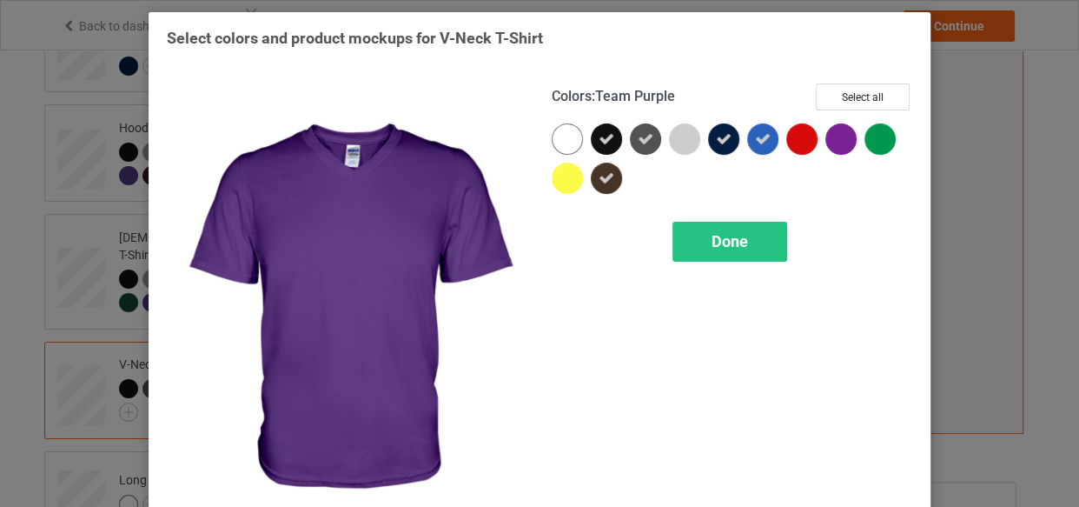
click at [826, 133] on div at bounding box center [841, 138] width 31 height 31
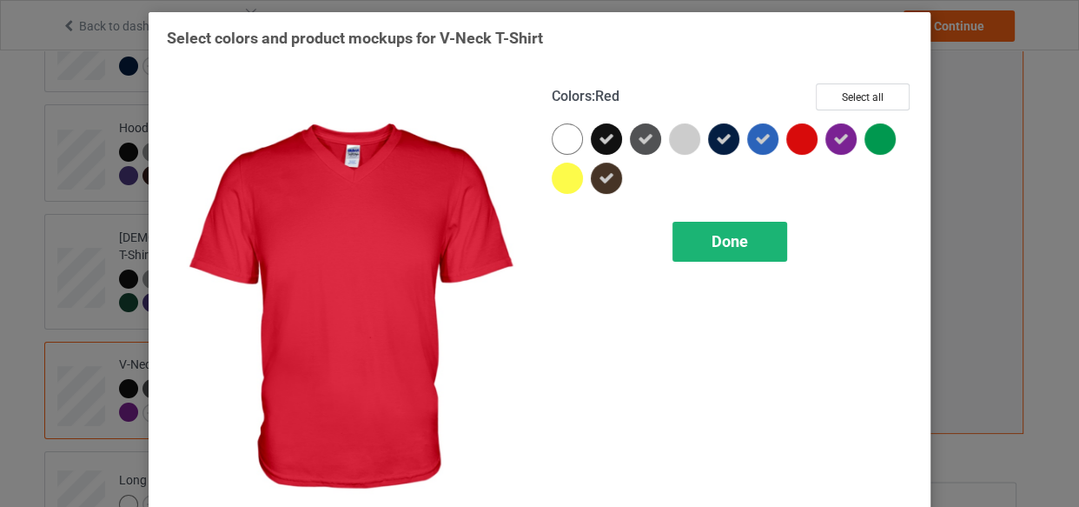
click at [739, 246] on span "Done" at bounding box center [730, 241] width 36 height 18
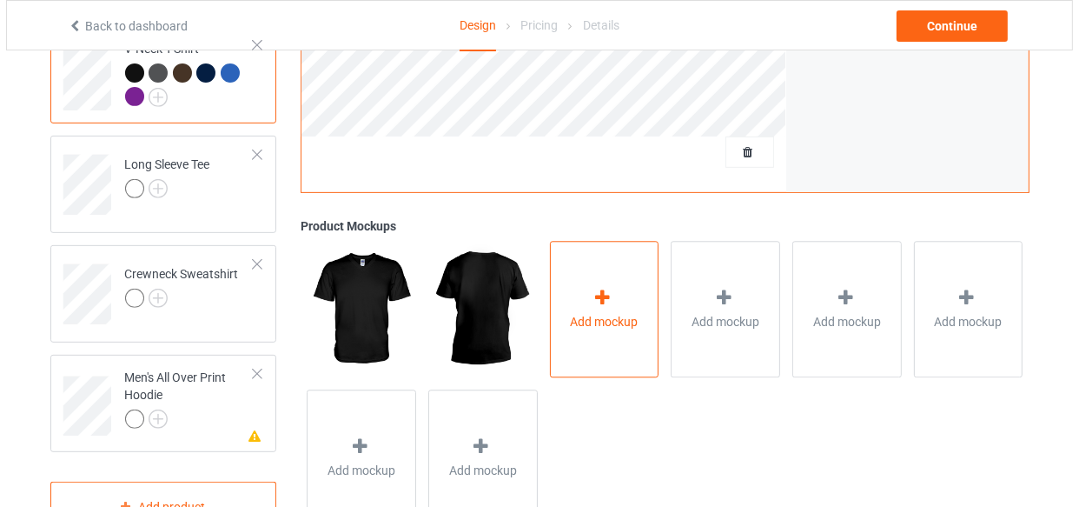
scroll to position [632, 0]
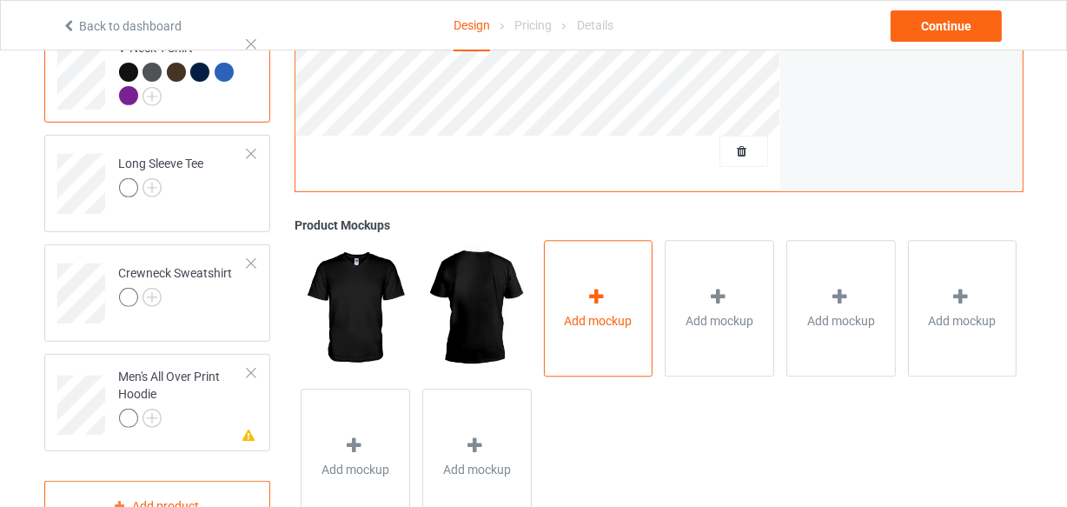
click at [594, 288] on icon at bounding box center [597, 297] width 22 height 18
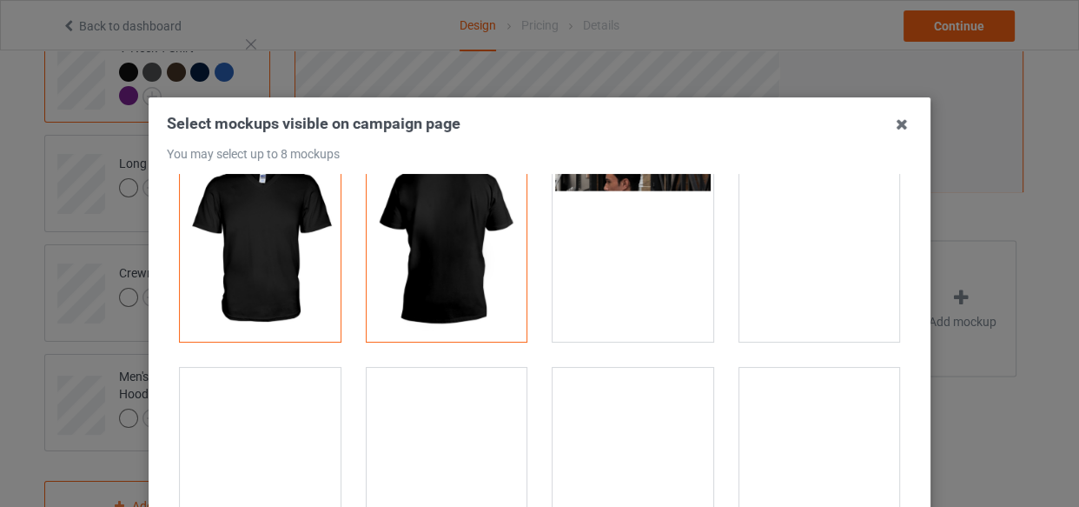
scroll to position [78, 0]
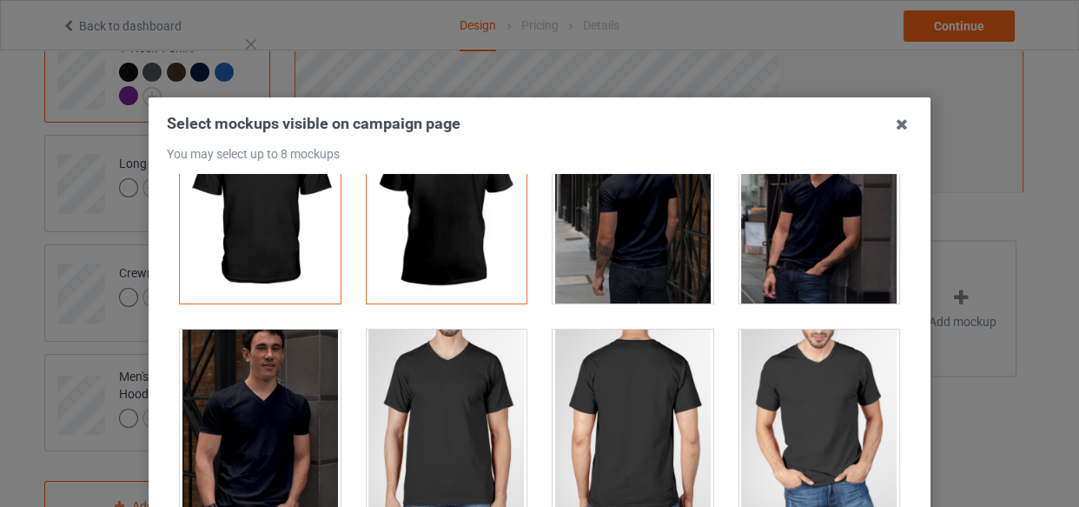
drag, startPoint x: 468, startPoint y: 395, endPoint x: 689, endPoint y: 399, distance: 221.6
click at [475, 397] on div at bounding box center [447, 426] width 161 height 195
click at [842, 383] on div at bounding box center [819, 426] width 161 height 195
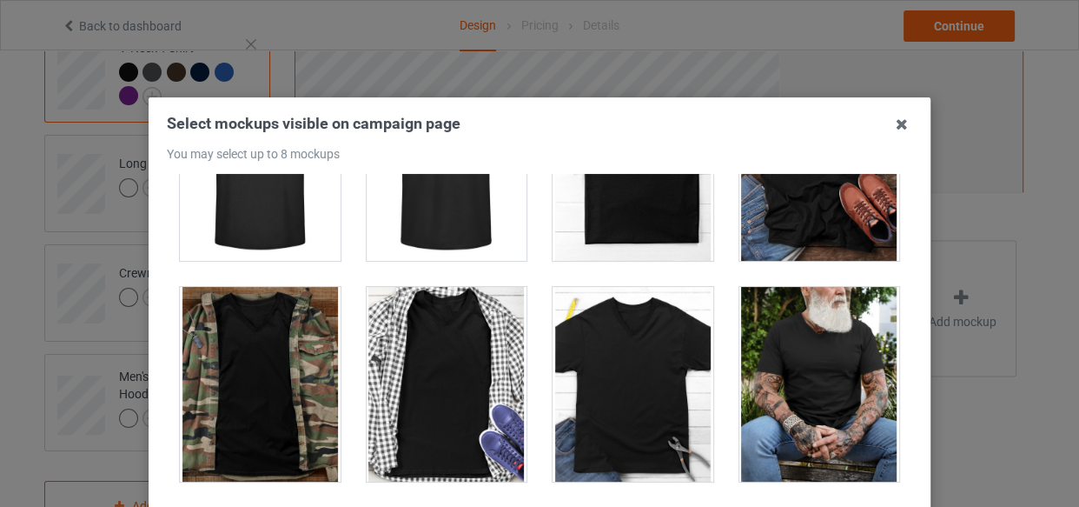
scroll to position [790, 0]
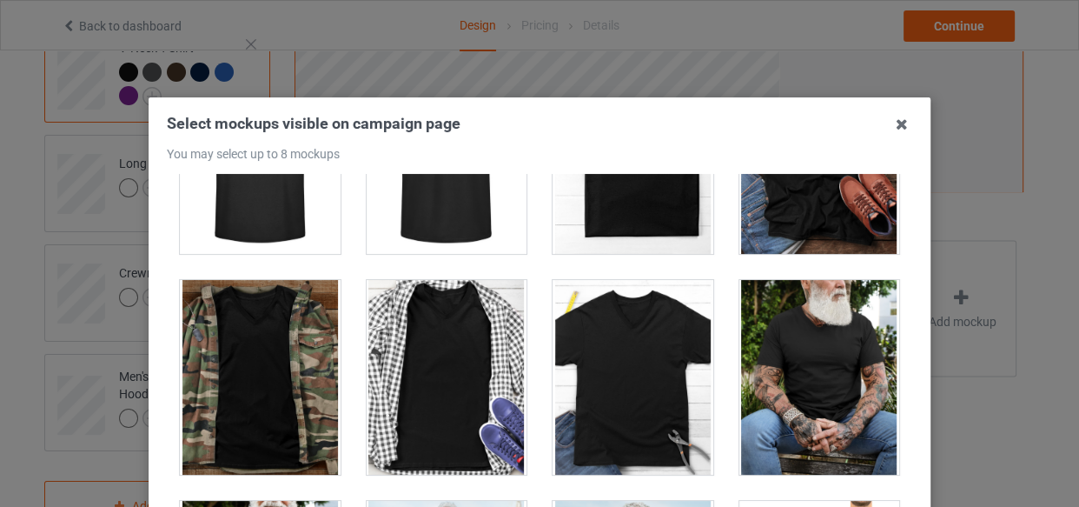
click at [448, 394] on div at bounding box center [447, 377] width 161 height 195
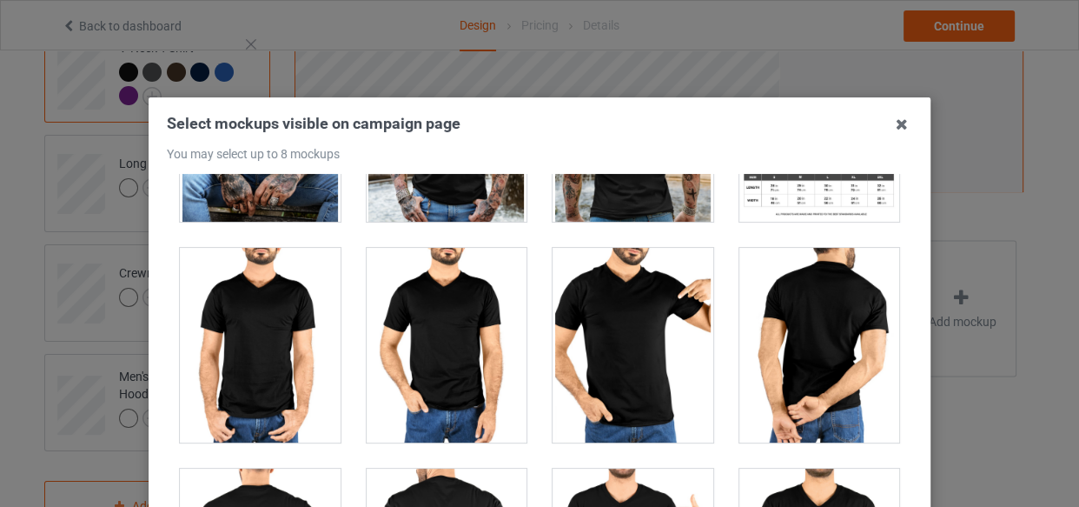
click at [626, 375] on div at bounding box center [633, 345] width 161 height 195
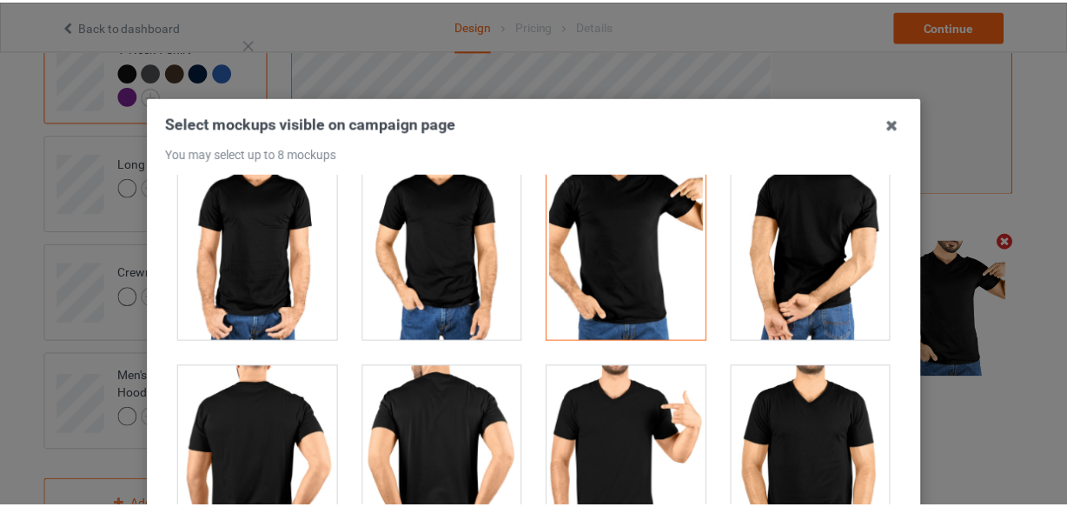
scroll to position [1580, 0]
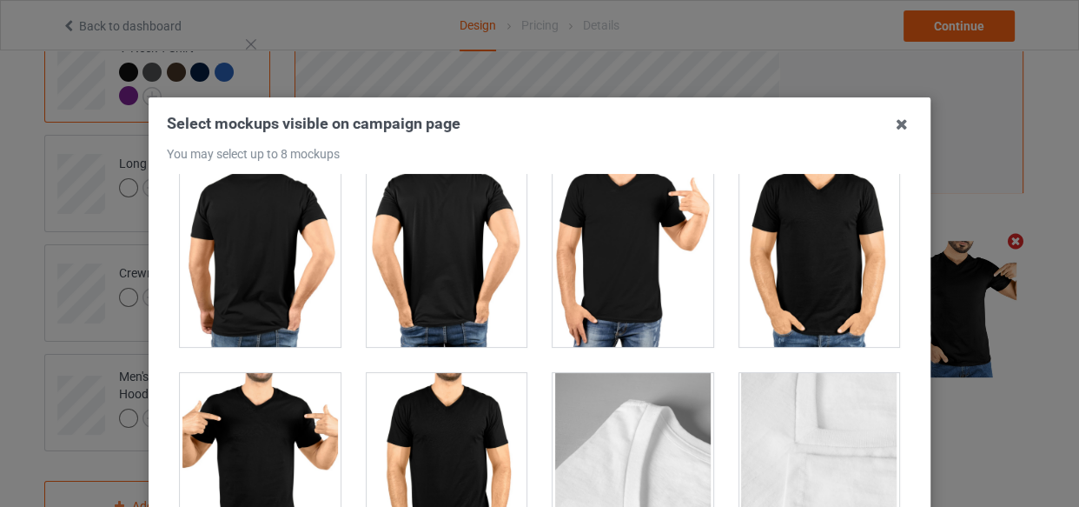
click at [263, 451] on div at bounding box center [260, 470] width 161 height 195
click at [773, 270] on div at bounding box center [819, 249] width 161 height 195
click at [899, 123] on icon at bounding box center [902, 124] width 28 height 28
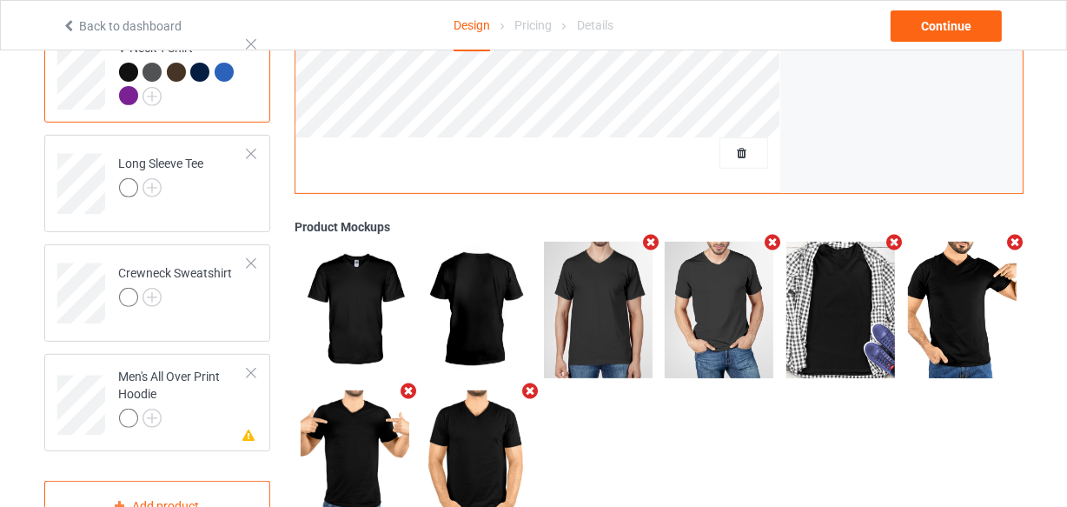
scroll to position [553, 0]
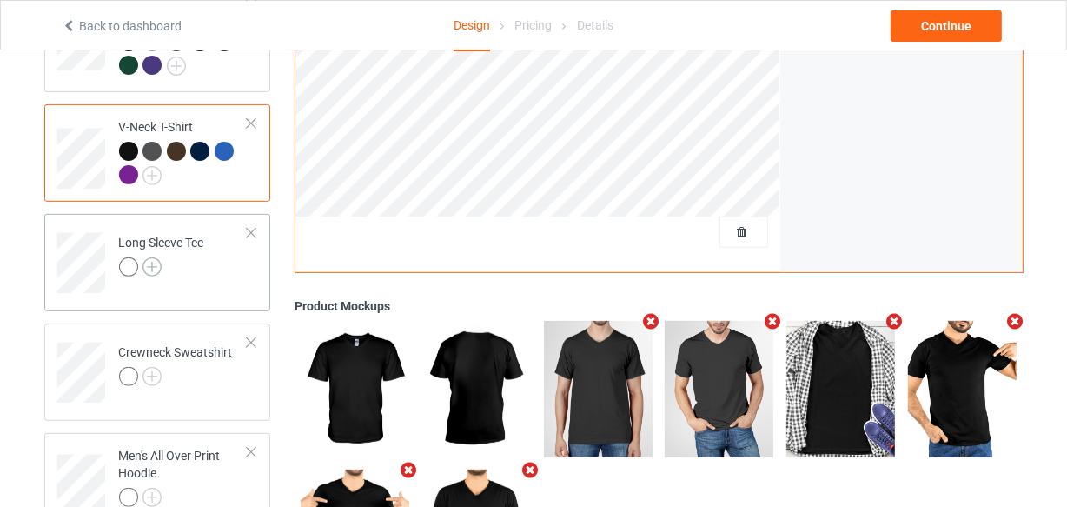
click at [150, 257] on img at bounding box center [152, 266] width 19 height 19
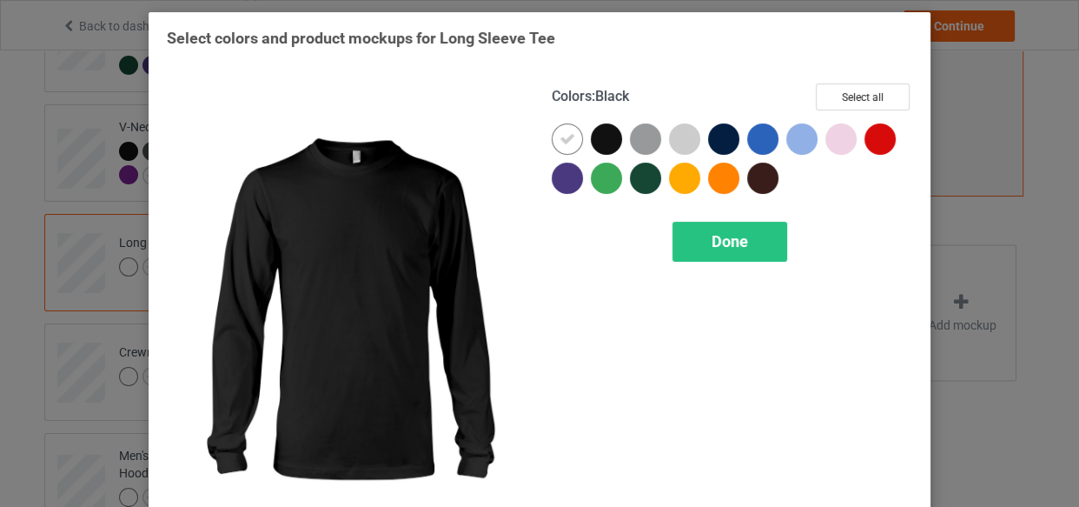
click at [593, 137] on div at bounding box center [606, 138] width 31 height 31
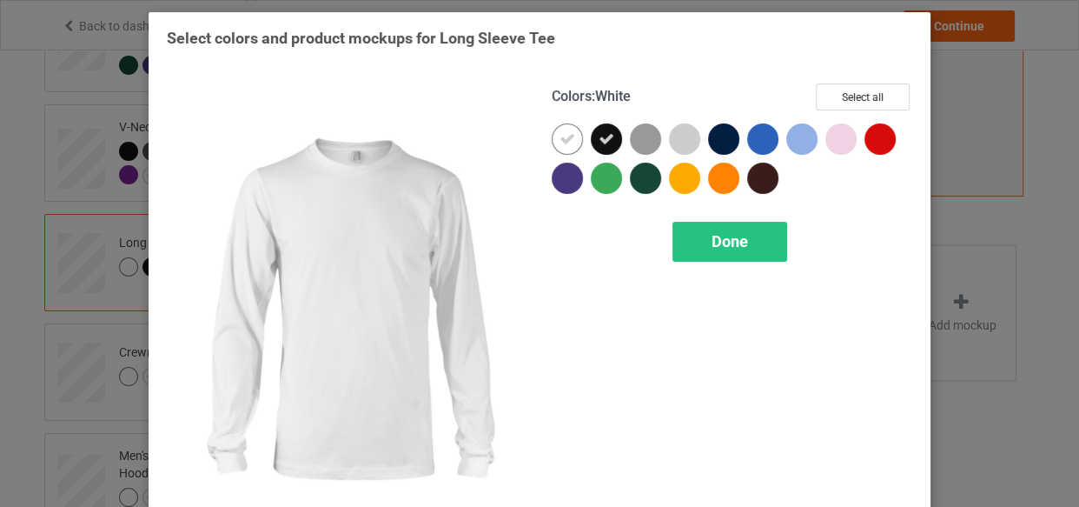
click at [561, 140] on icon at bounding box center [568, 139] width 16 height 16
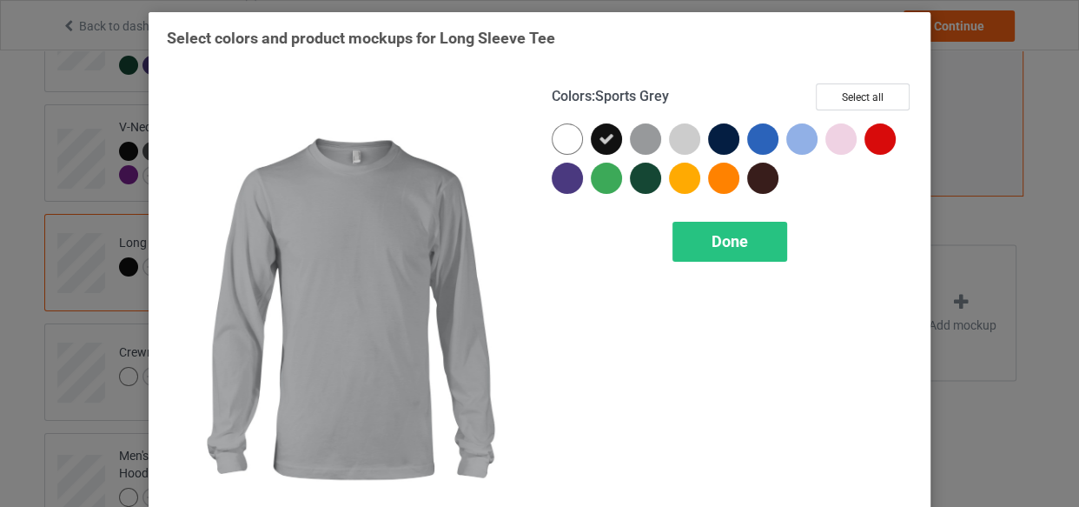
drag, startPoint x: 644, startPoint y: 138, endPoint x: 590, endPoint y: 162, distance: 58.8
click at [634, 145] on div at bounding box center [645, 138] width 31 height 31
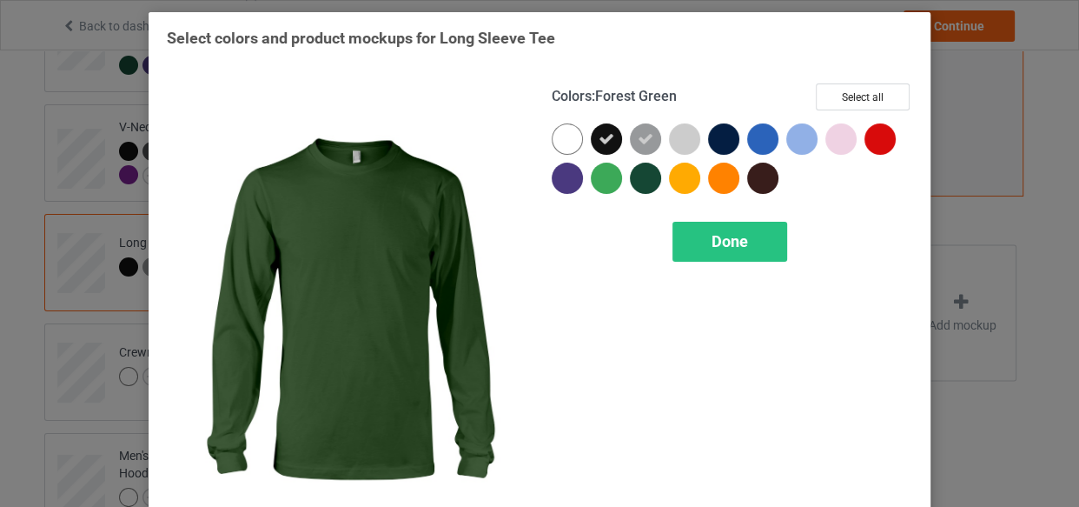
click at [651, 170] on div at bounding box center [645, 177] width 31 height 31
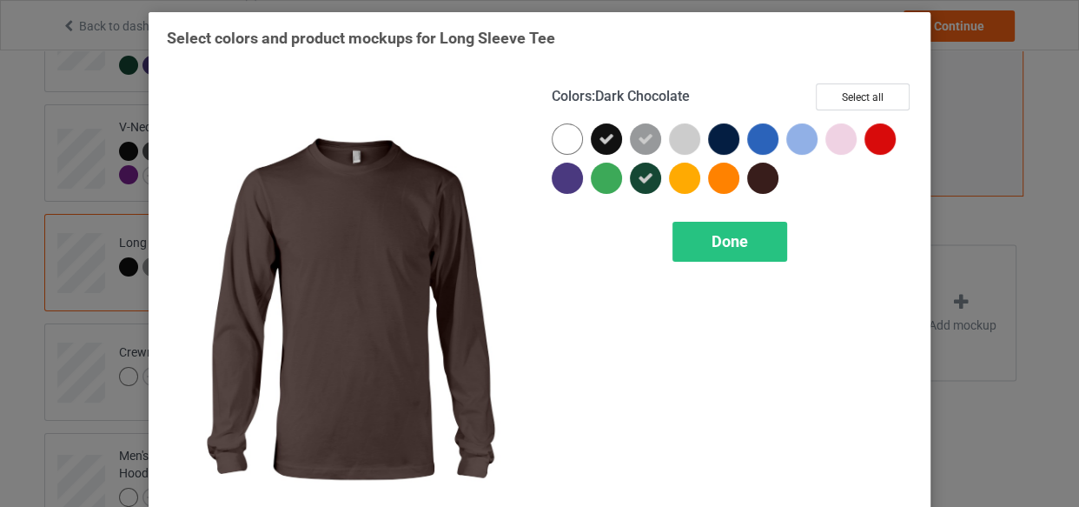
drag, startPoint x: 753, startPoint y: 182, endPoint x: 731, endPoint y: 153, distance: 36.7
click at [747, 167] on div at bounding box center [762, 177] width 31 height 31
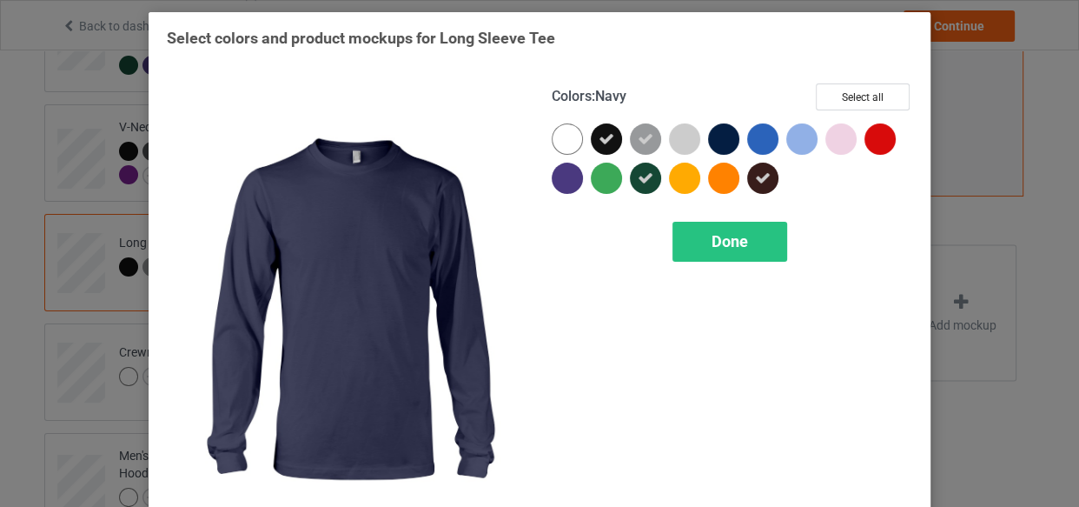
click at [713, 131] on div at bounding box center [723, 138] width 31 height 31
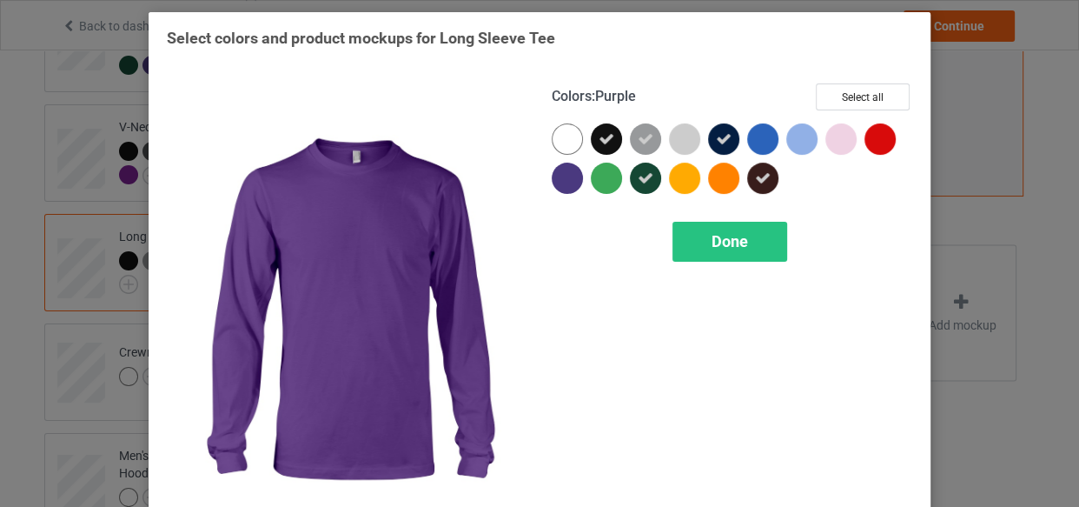
click at [560, 179] on div at bounding box center [567, 177] width 31 height 31
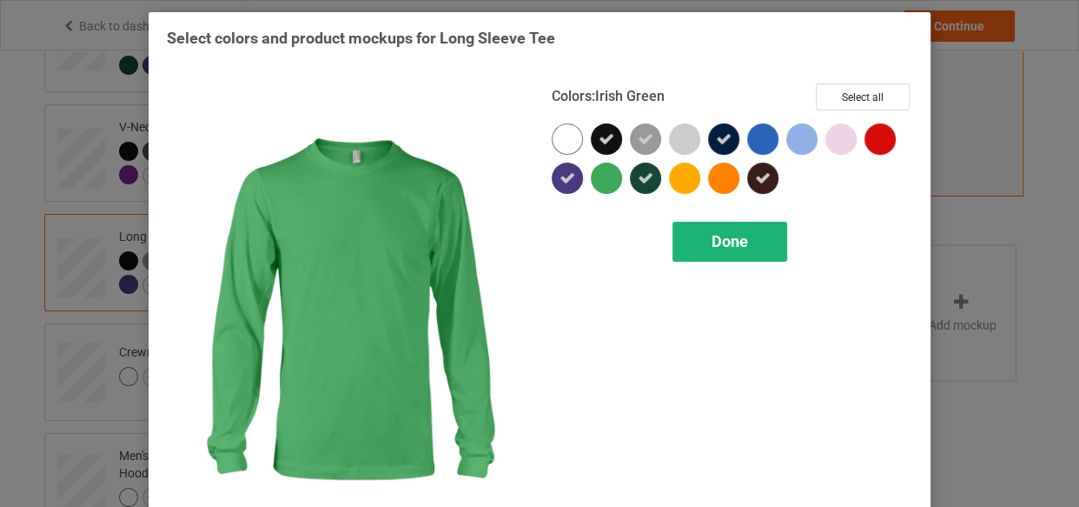
click at [683, 248] on div "Done" at bounding box center [730, 242] width 115 height 40
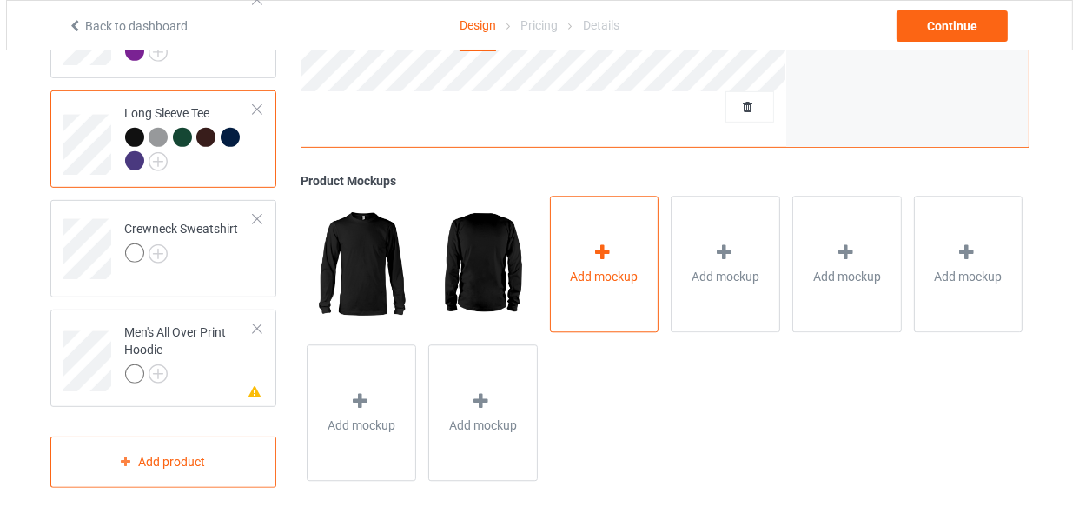
scroll to position [677, 0]
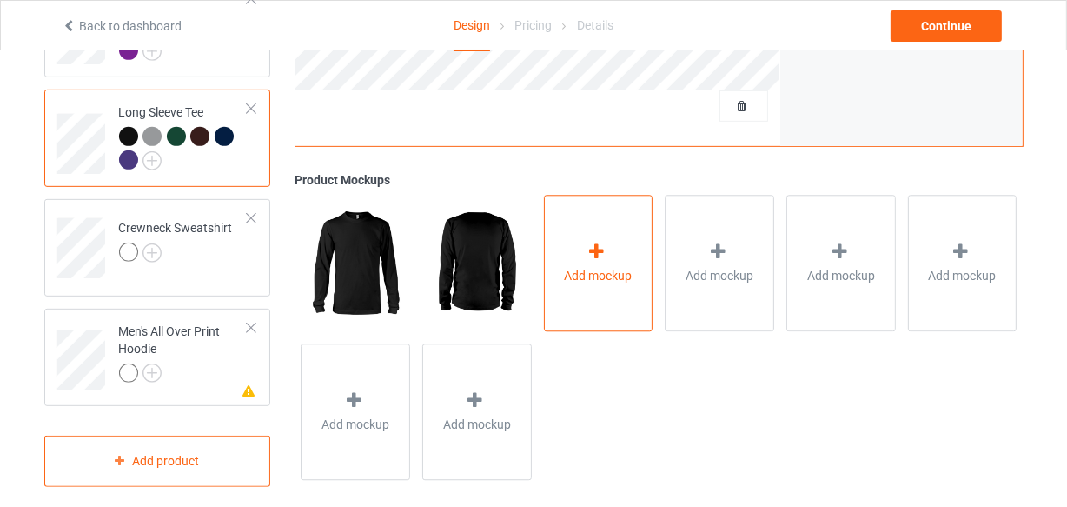
click at [603, 249] on div at bounding box center [598, 254] width 24 height 25
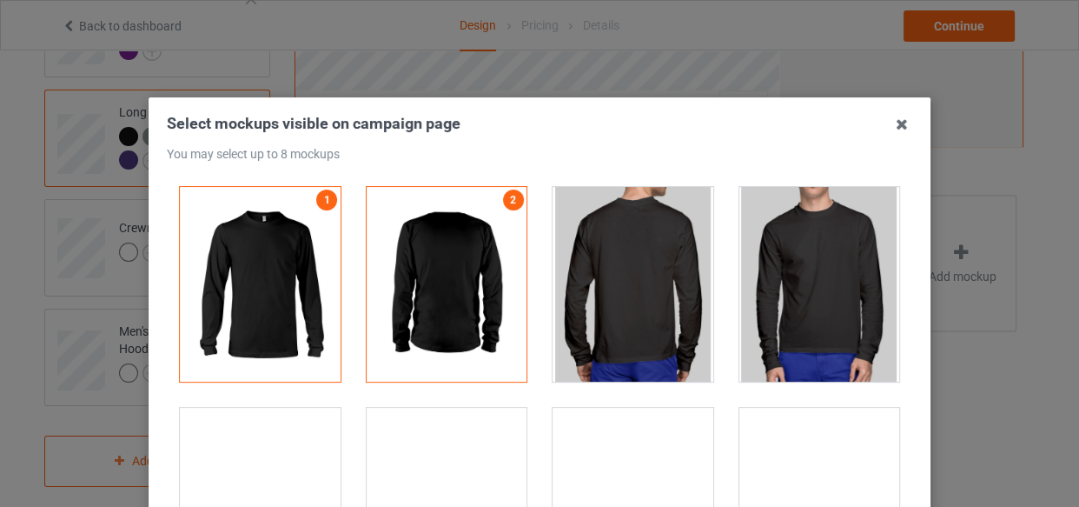
click at [820, 274] on div at bounding box center [819, 284] width 161 height 195
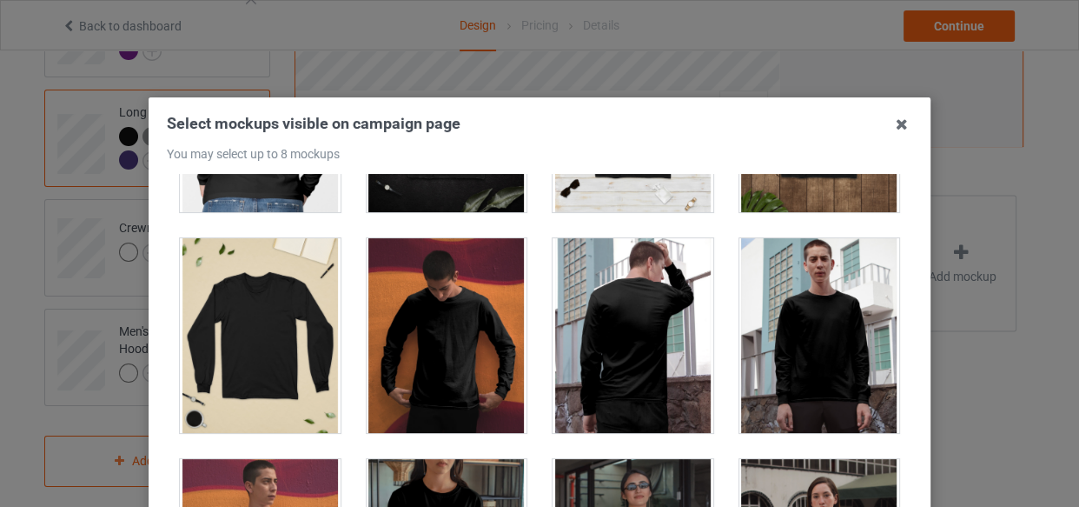
scroll to position [474, 0]
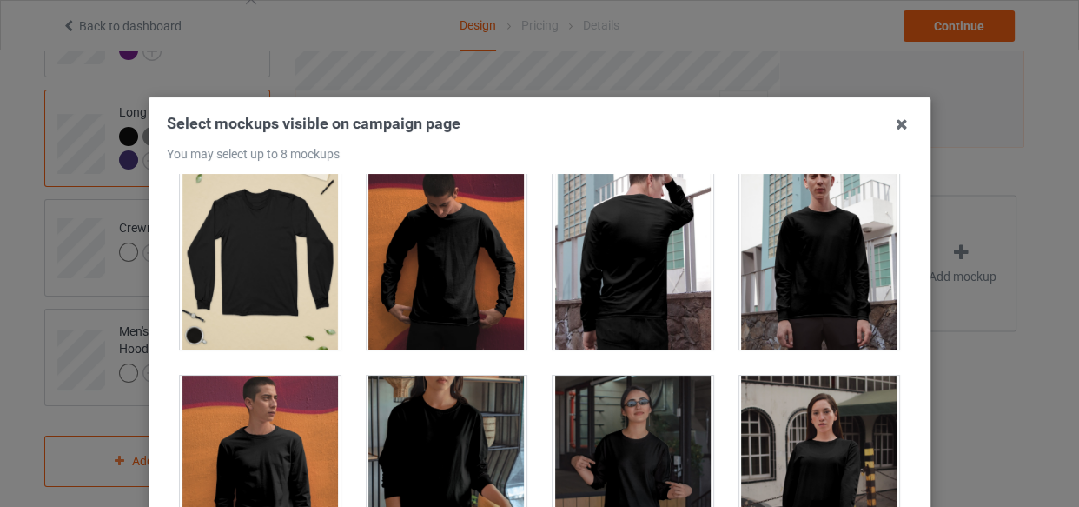
click at [811, 287] on div at bounding box center [819, 252] width 161 height 195
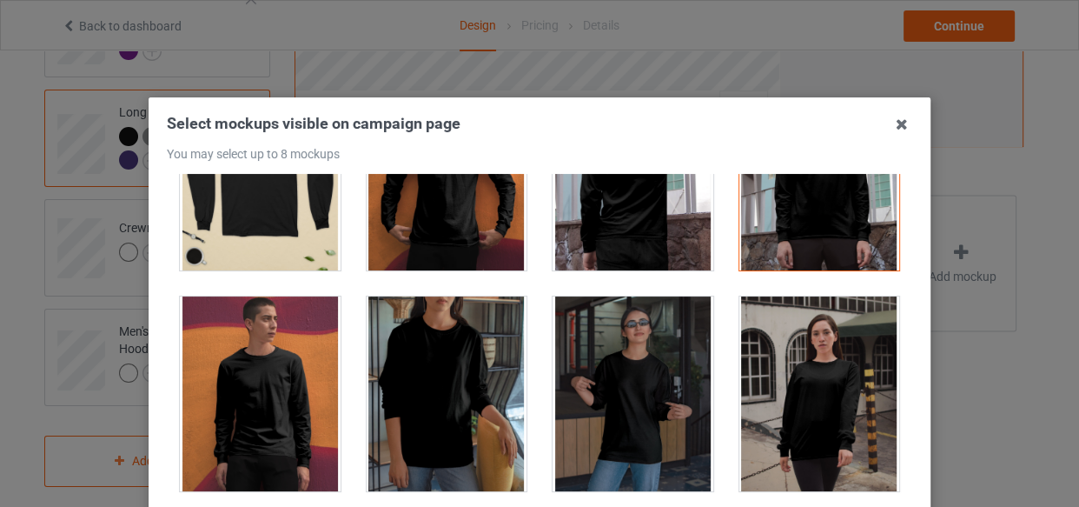
click at [419, 411] on div at bounding box center [447, 393] width 161 height 195
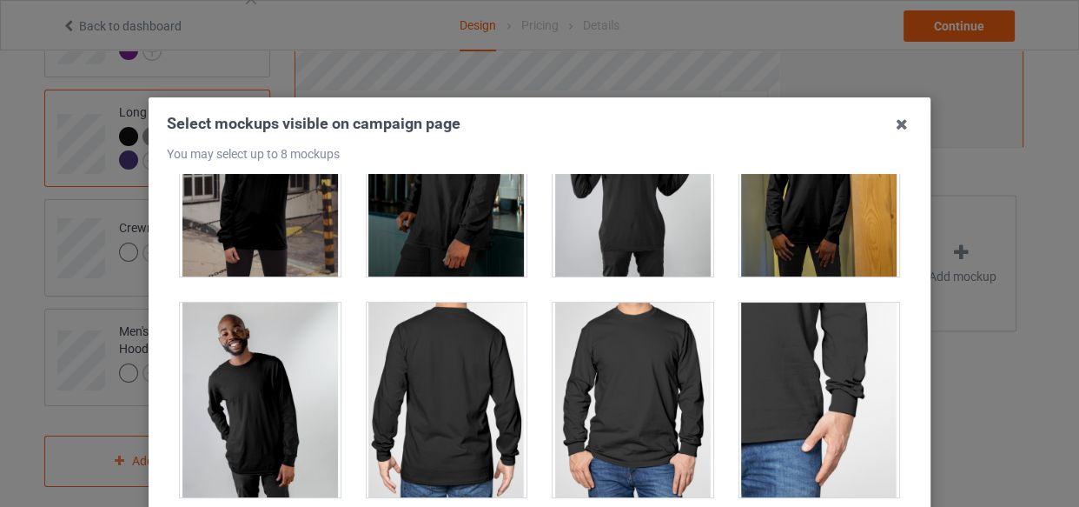
scroll to position [1026, 0]
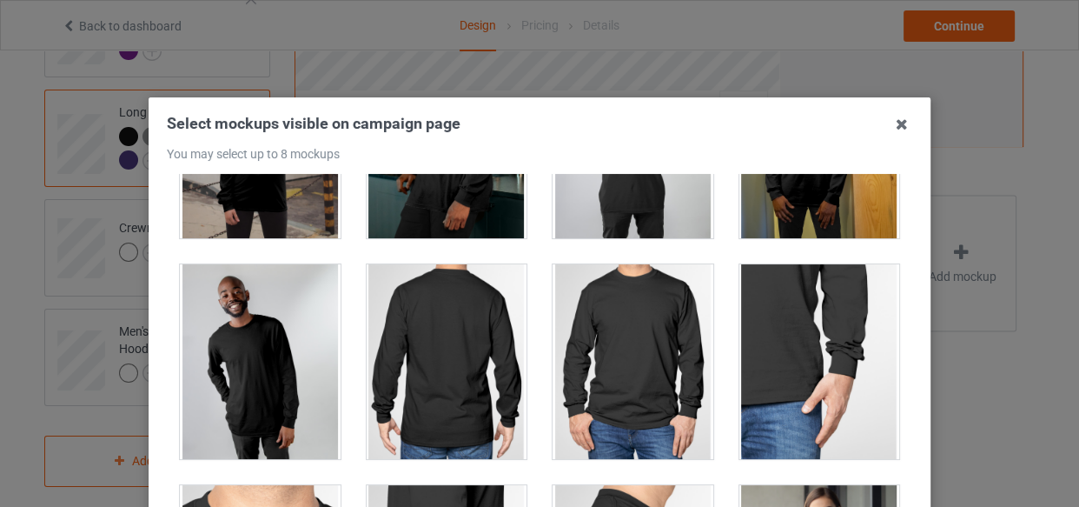
click at [599, 350] on div at bounding box center [633, 361] width 161 height 195
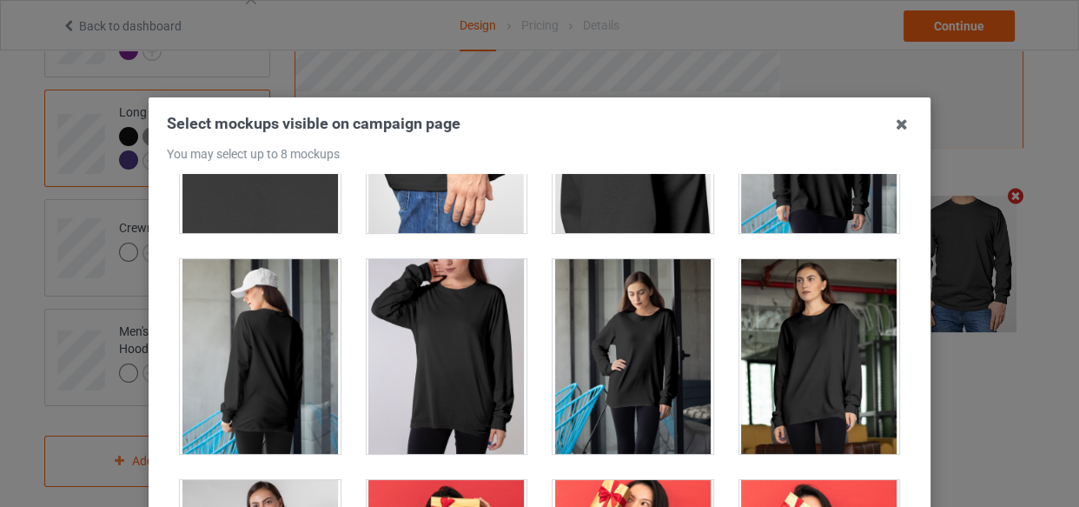
scroll to position [1501, 0]
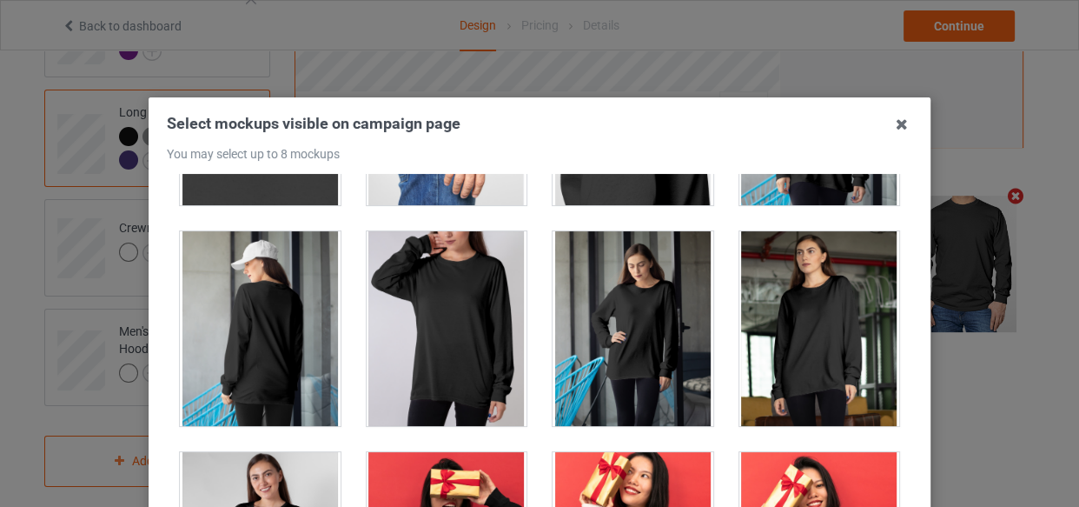
click at [475, 342] on div at bounding box center [447, 328] width 161 height 195
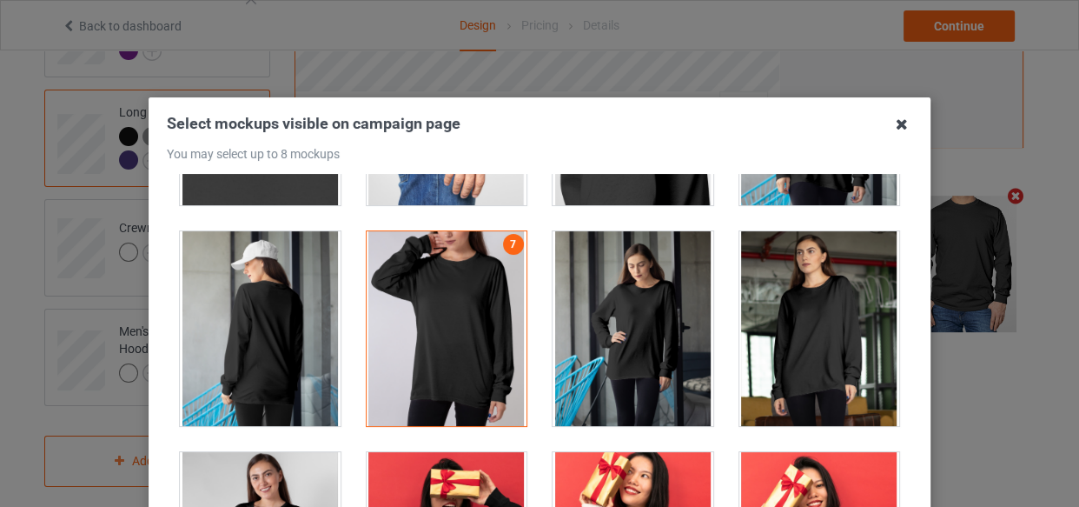
click at [890, 125] on icon at bounding box center [902, 124] width 28 height 28
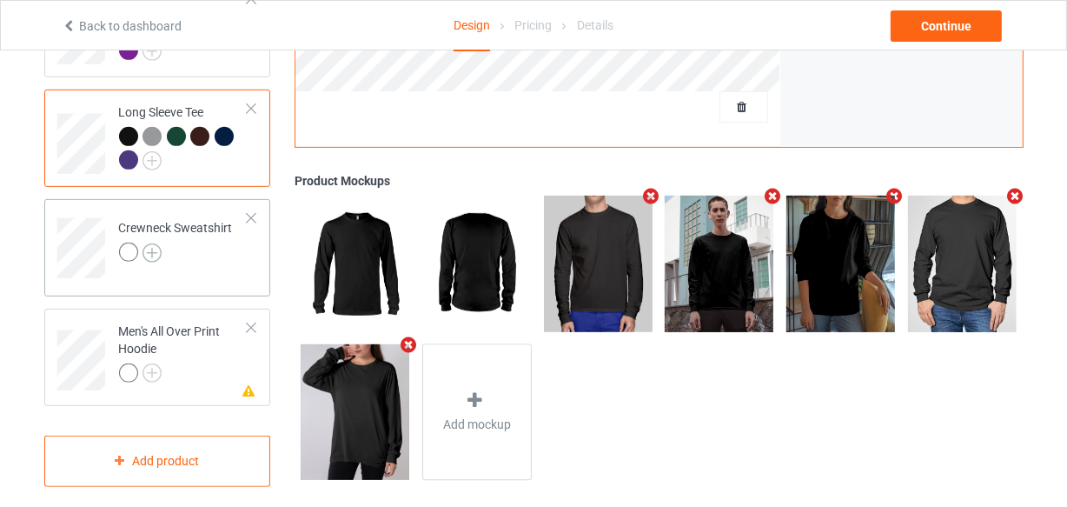
click at [155, 243] on img at bounding box center [152, 252] width 19 height 19
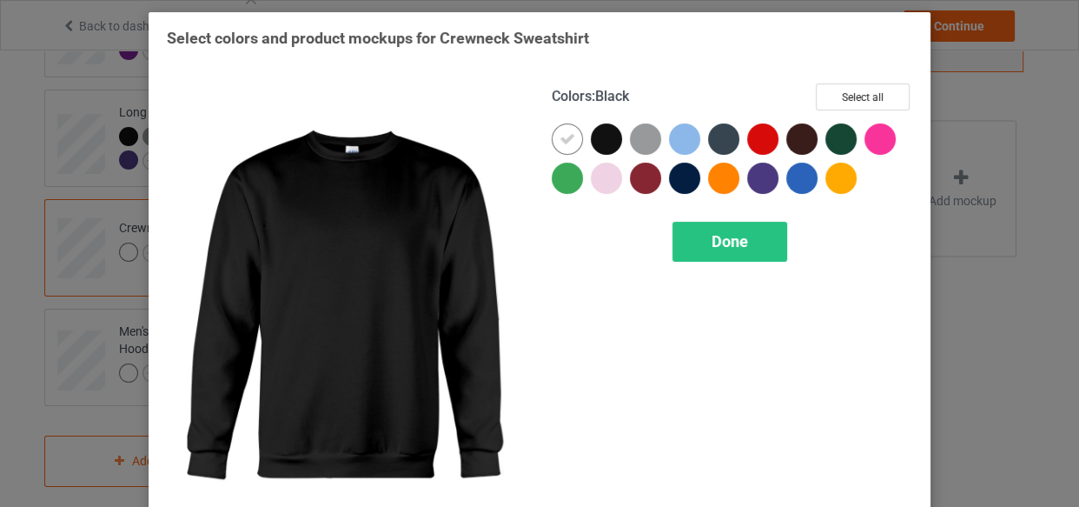
click at [595, 135] on div at bounding box center [606, 138] width 31 height 31
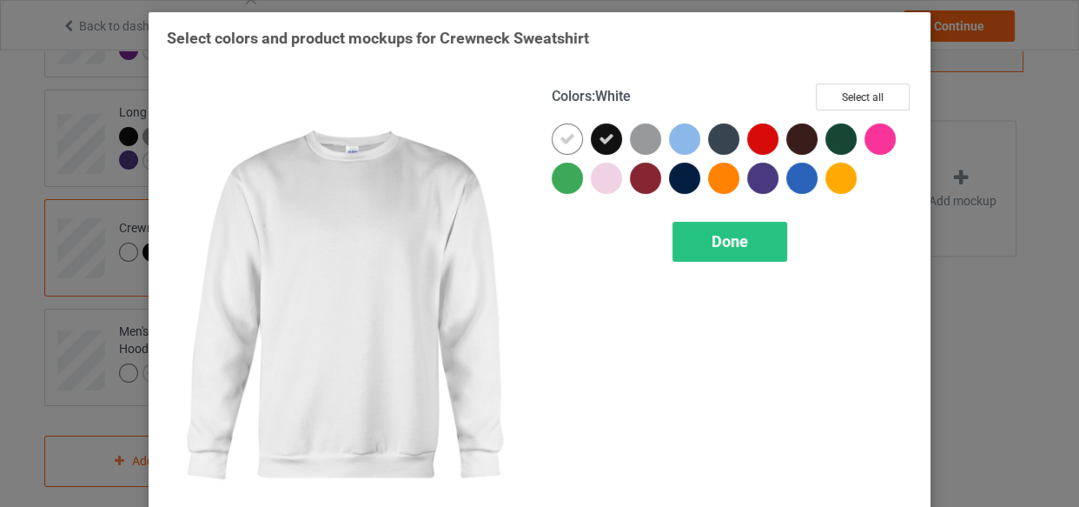
click at [565, 136] on icon at bounding box center [568, 139] width 16 height 16
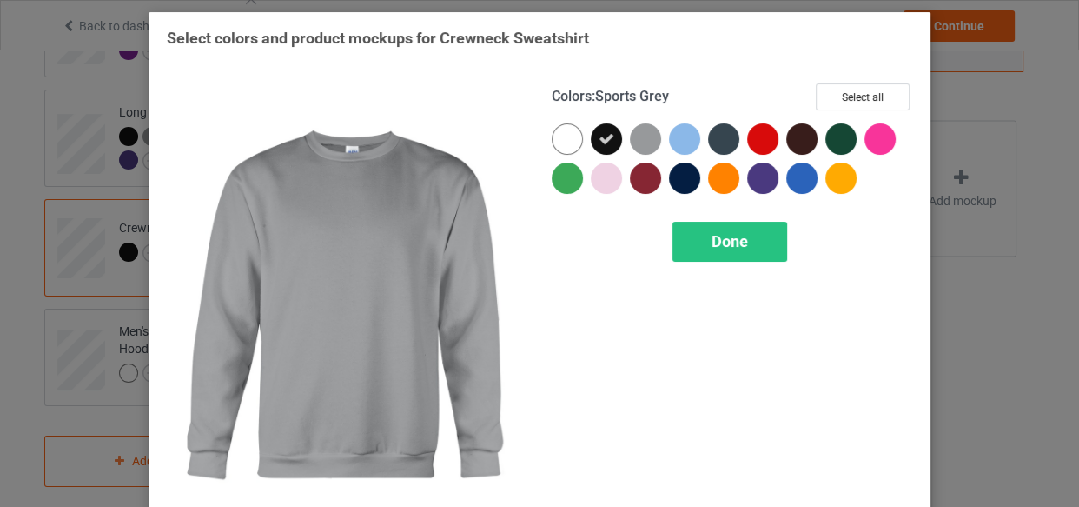
drag, startPoint x: 647, startPoint y: 139, endPoint x: 656, endPoint y: 143, distance: 10.2
click at [652, 142] on div at bounding box center [645, 138] width 31 height 31
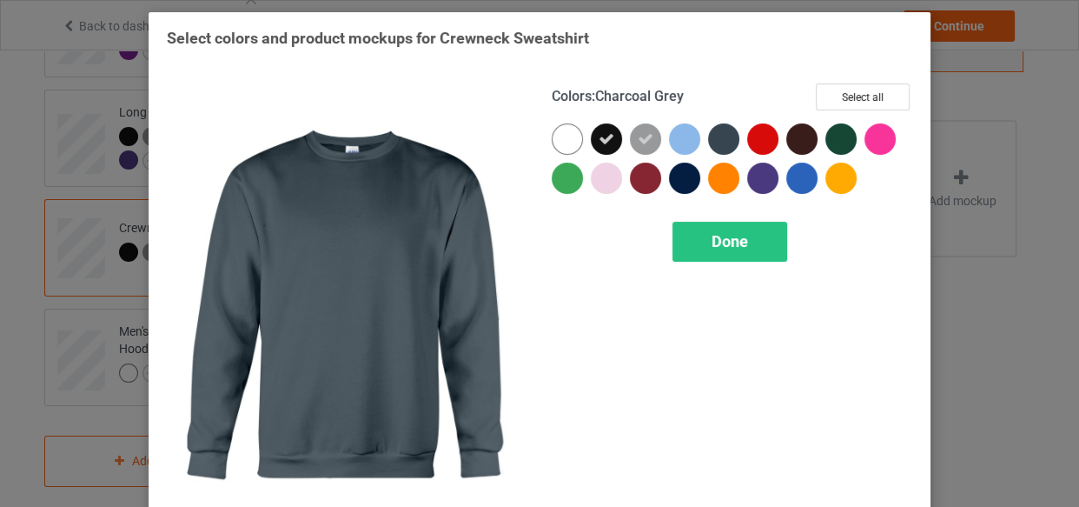
click at [711, 133] on div at bounding box center [723, 138] width 31 height 31
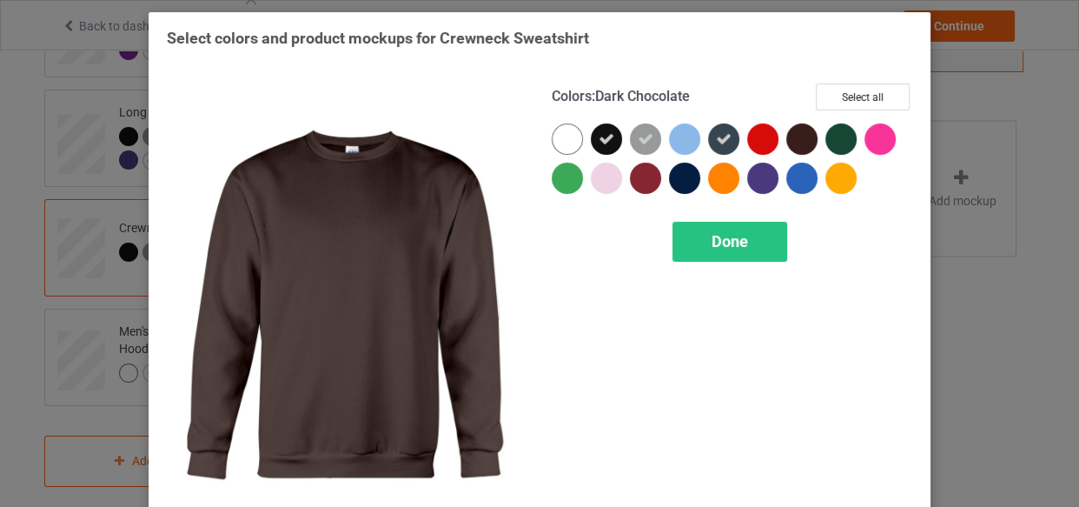
click at [793, 136] on div at bounding box center [801, 138] width 31 height 31
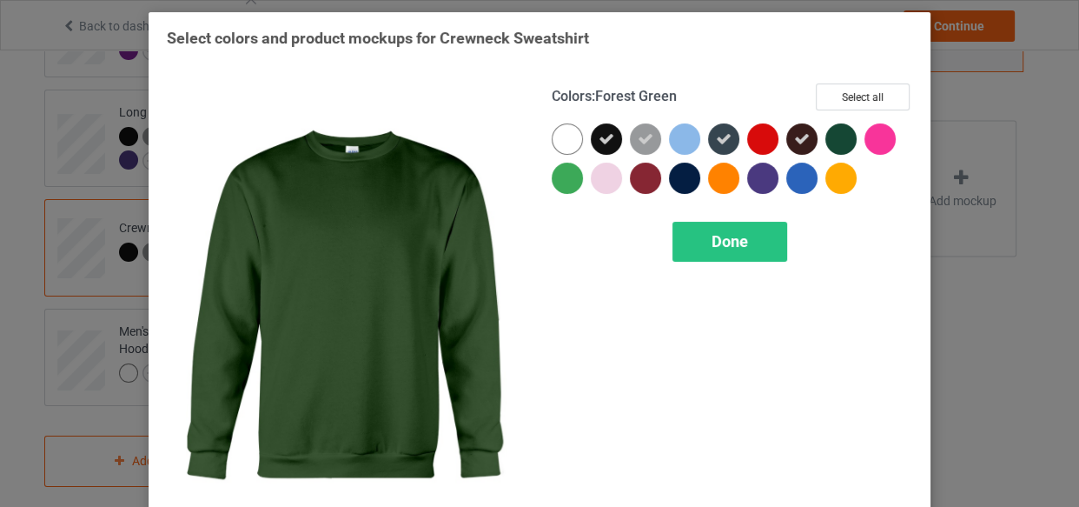
click at [832, 143] on div at bounding box center [841, 138] width 31 height 31
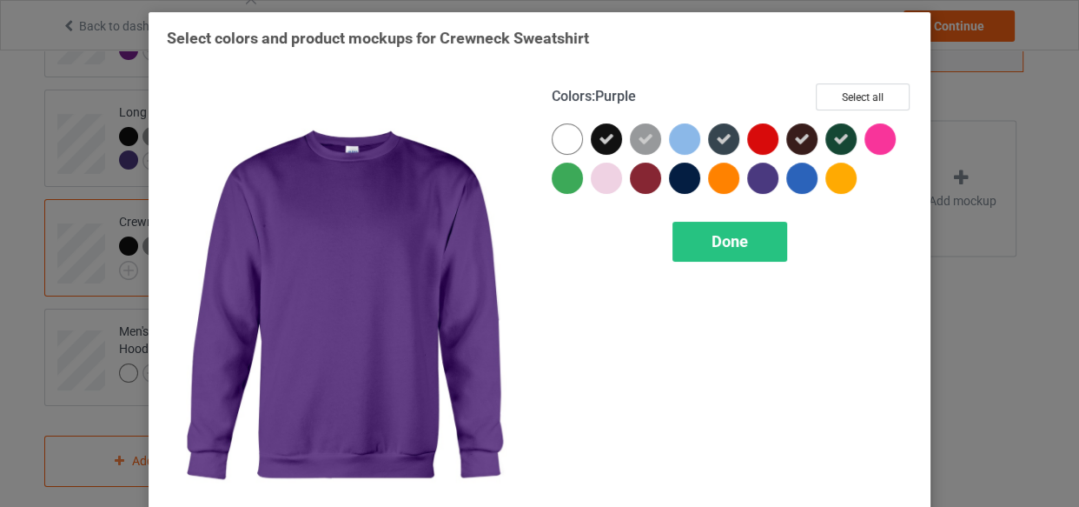
click at [759, 174] on div at bounding box center [762, 177] width 31 height 31
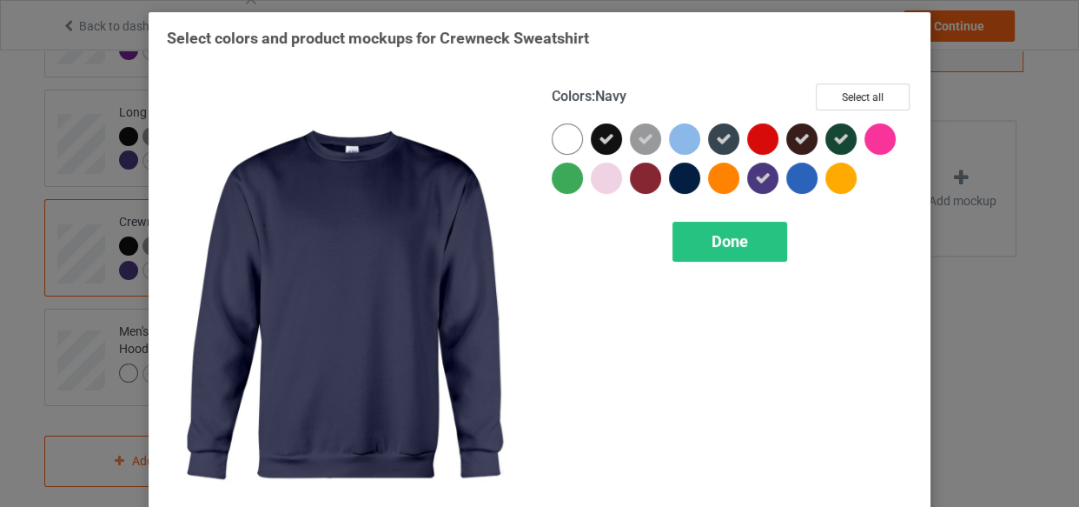
click at [674, 186] on div at bounding box center [684, 177] width 31 height 31
click at [704, 235] on div "Done" at bounding box center [730, 242] width 115 height 40
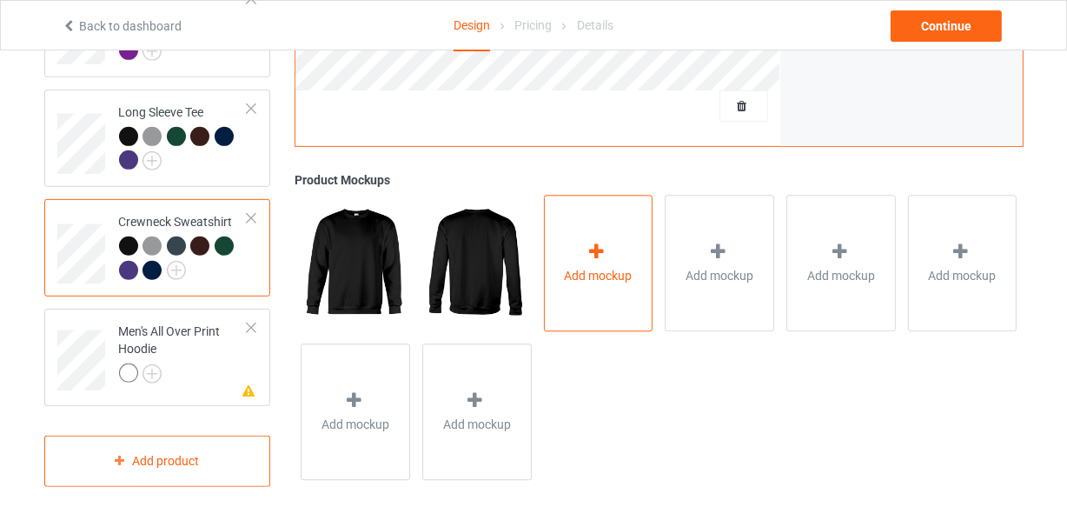
click at [621, 235] on div "Add mockup" at bounding box center [598, 264] width 109 height 136
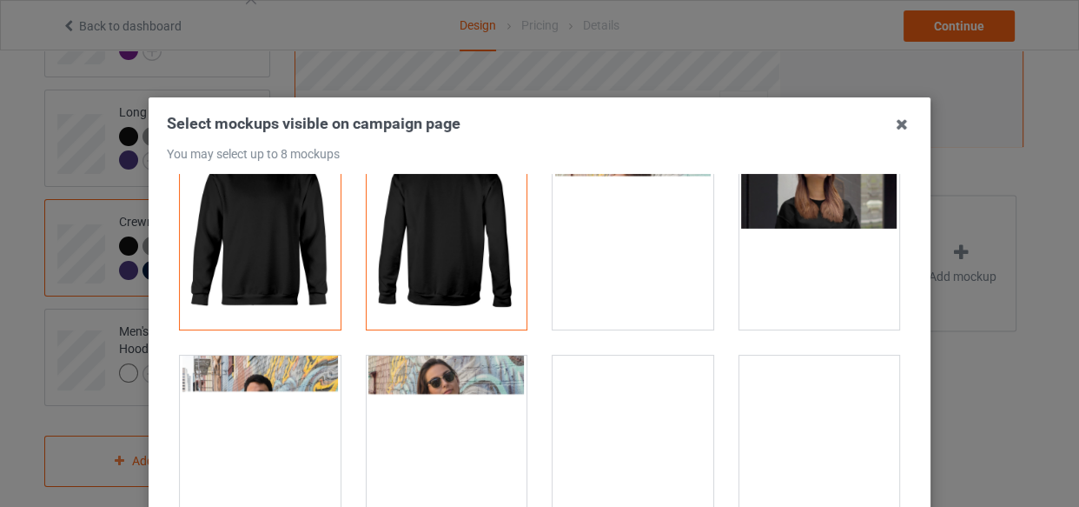
scroll to position [78, 0]
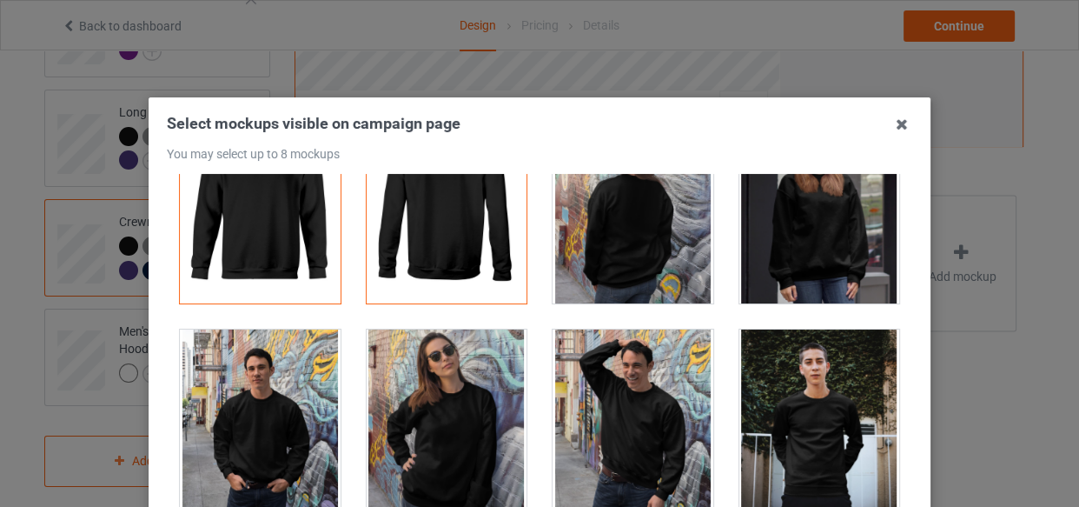
click at [409, 441] on div at bounding box center [447, 426] width 161 height 195
click at [286, 435] on div at bounding box center [260, 426] width 161 height 195
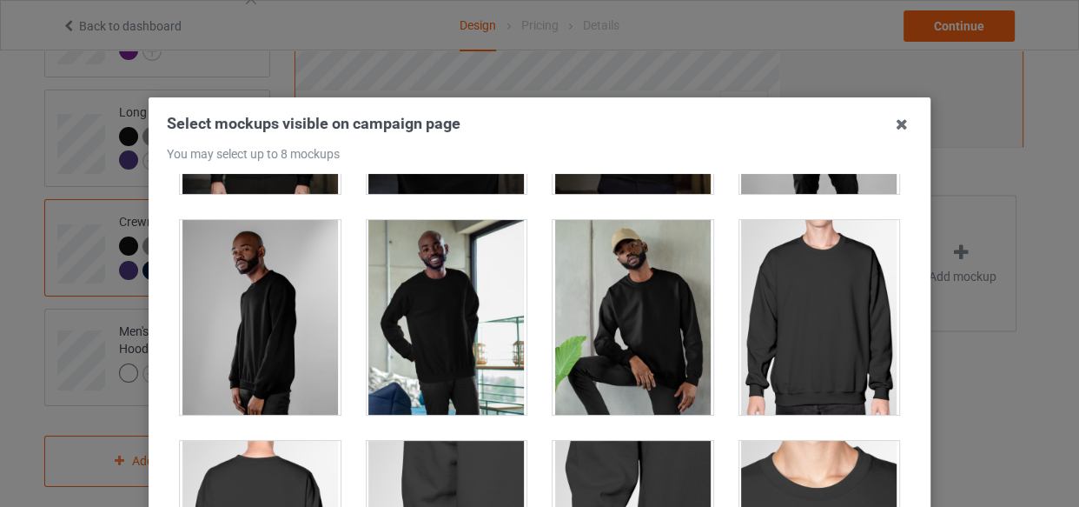
scroll to position [632, 0]
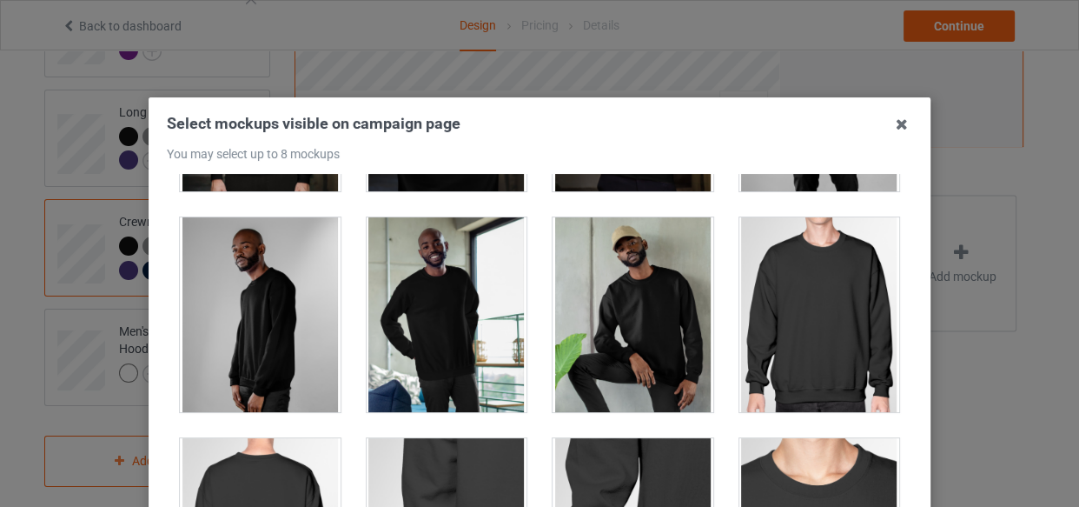
click at [811, 337] on div at bounding box center [819, 314] width 161 height 195
click at [656, 357] on div at bounding box center [633, 314] width 161 height 195
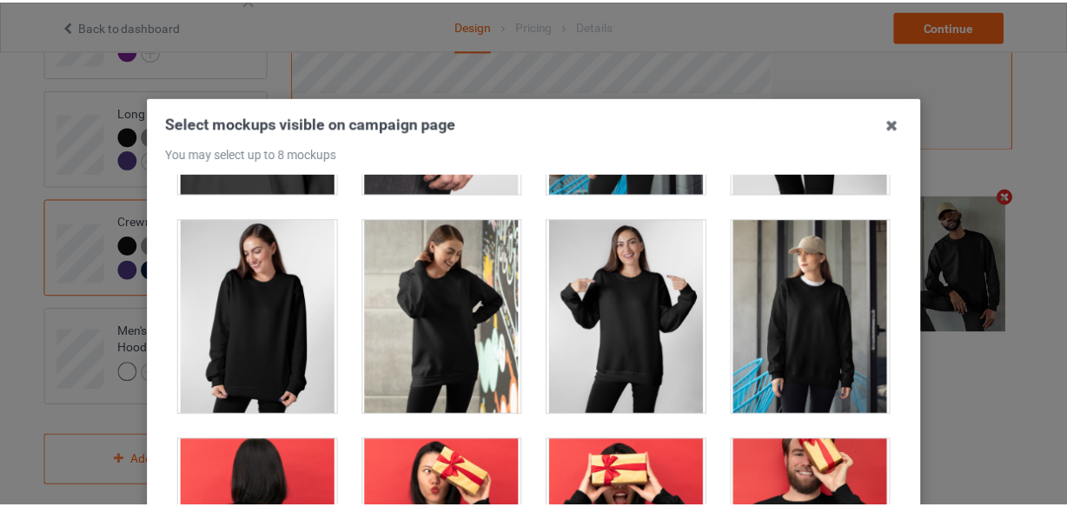
scroll to position [1343, 0]
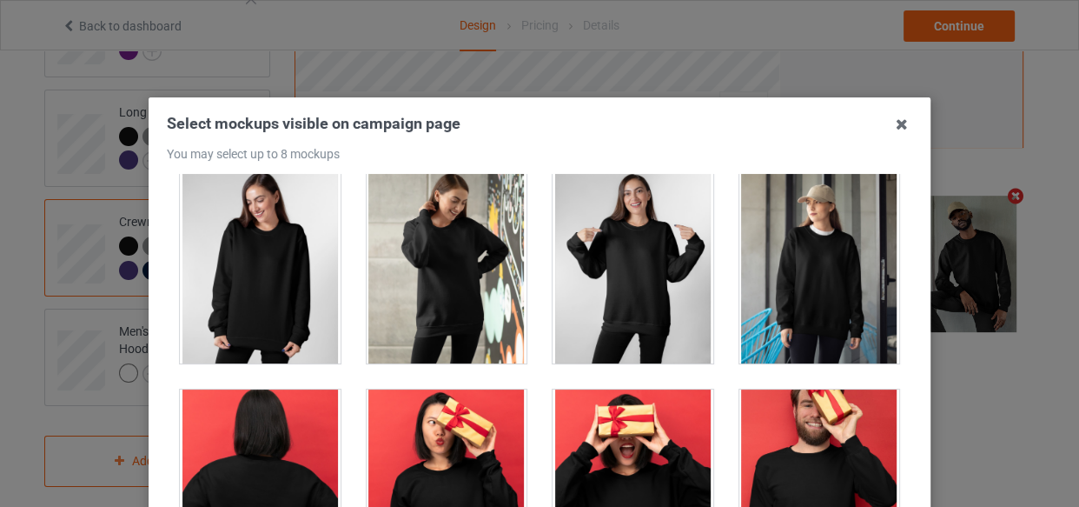
click at [434, 299] on div at bounding box center [447, 266] width 161 height 195
click at [898, 126] on icon at bounding box center [902, 124] width 28 height 28
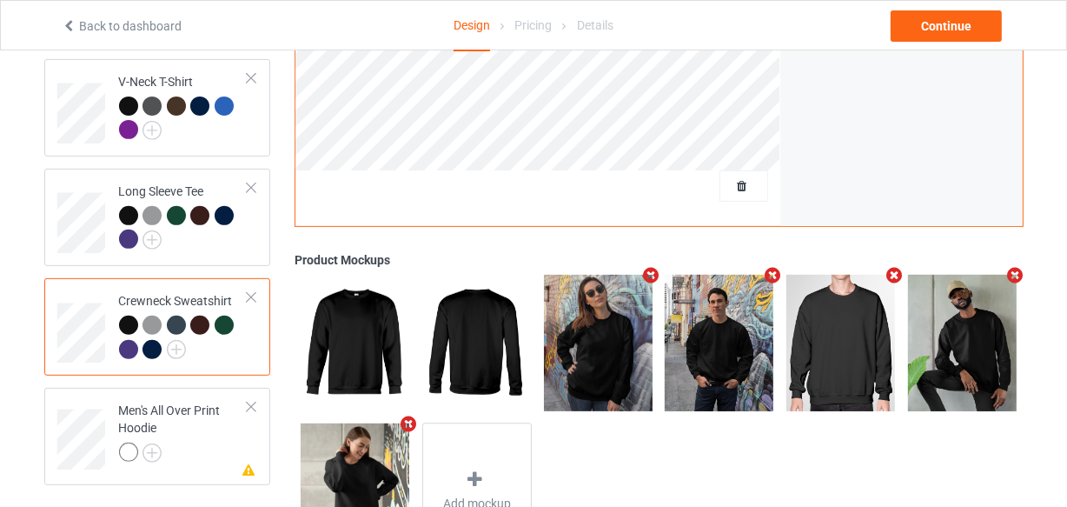
scroll to position [677, 0]
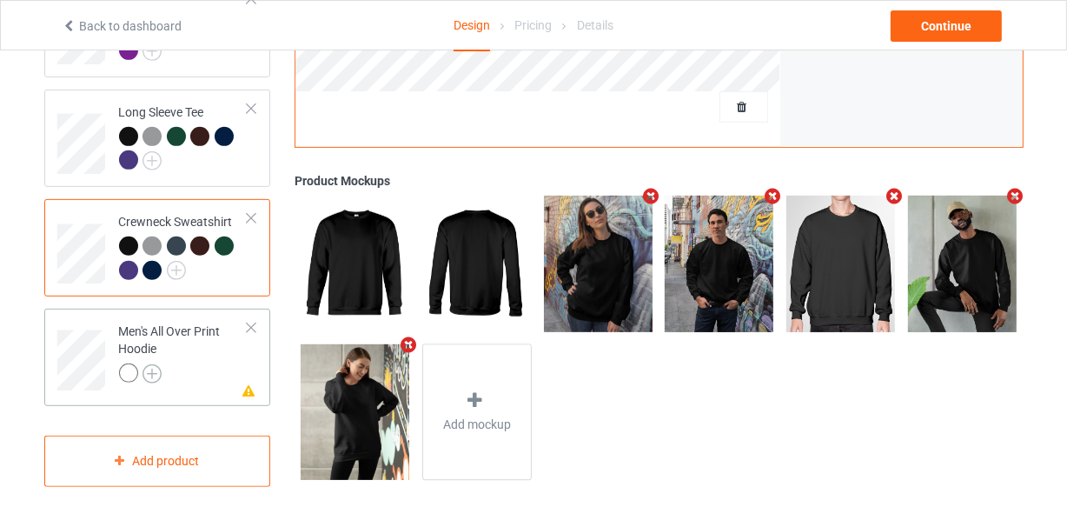
click at [155, 364] on img at bounding box center [152, 373] width 19 height 19
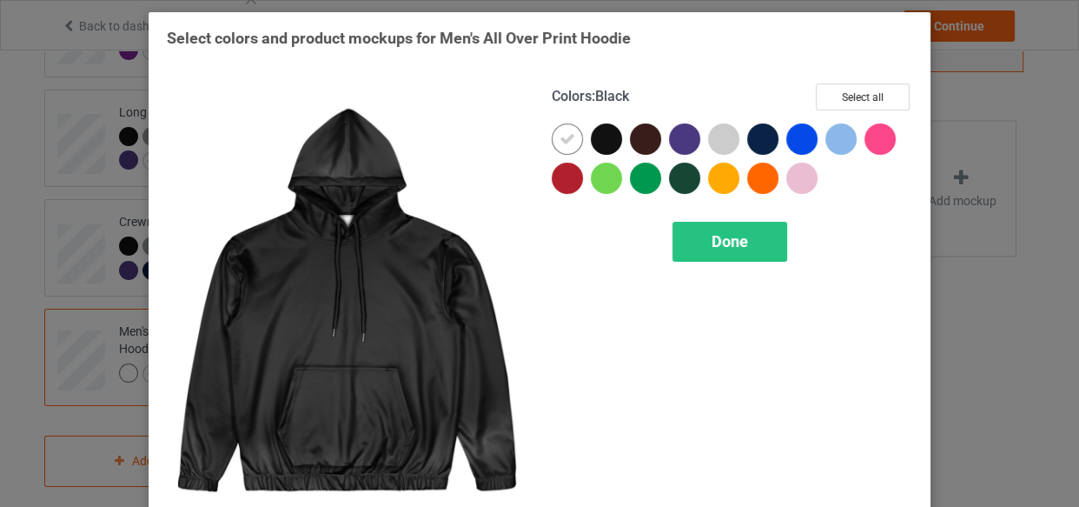
click at [604, 140] on div at bounding box center [606, 138] width 31 height 31
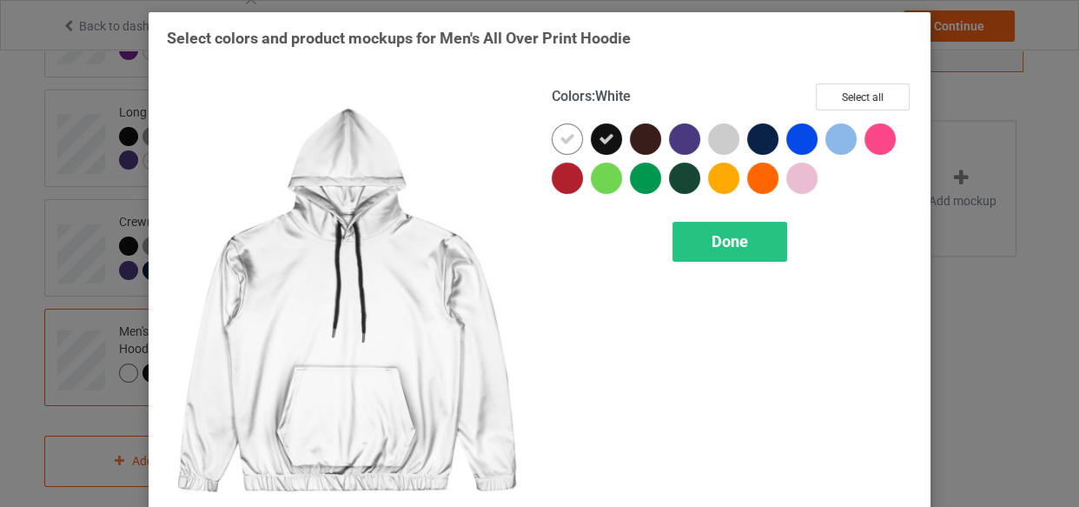
click at [567, 139] on icon at bounding box center [568, 139] width 16 height 16
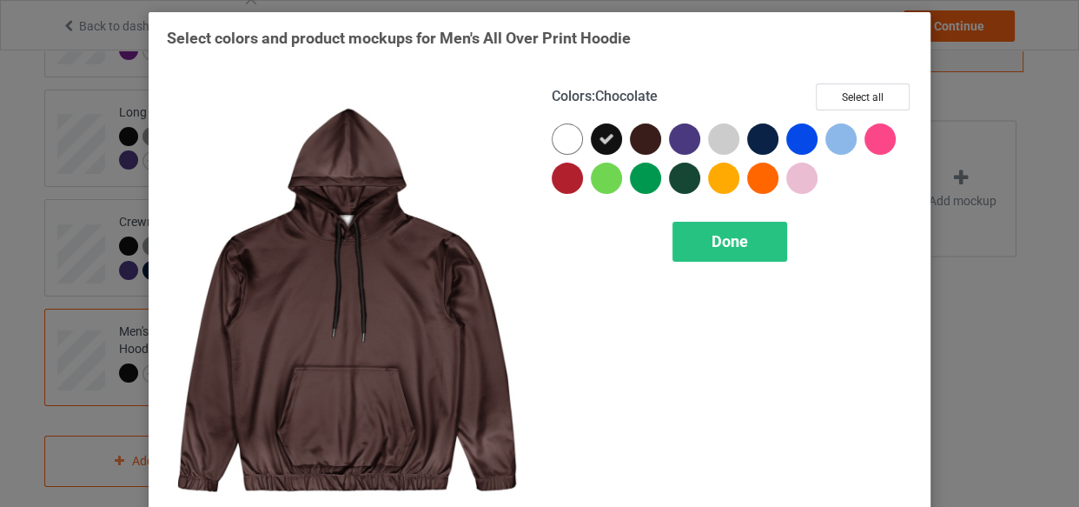
click at [632, 137] on div at bounding box center [645, 138] width 31 height 31
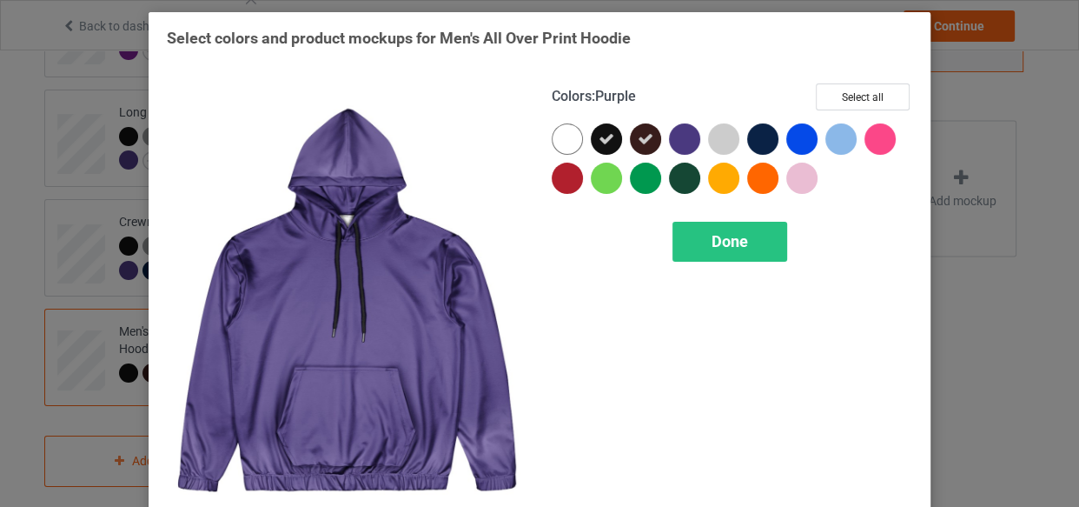
click at [678, 139] on div at bounding box center [684, 138] width 31 height 31
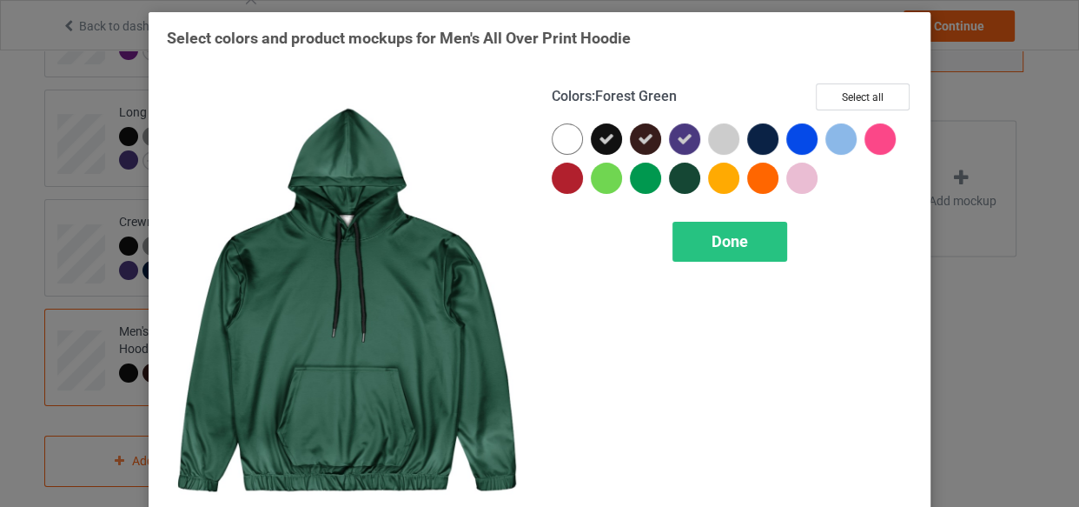
click at [681, 182] on div at bounding box center [684, 177] width 31 height 31
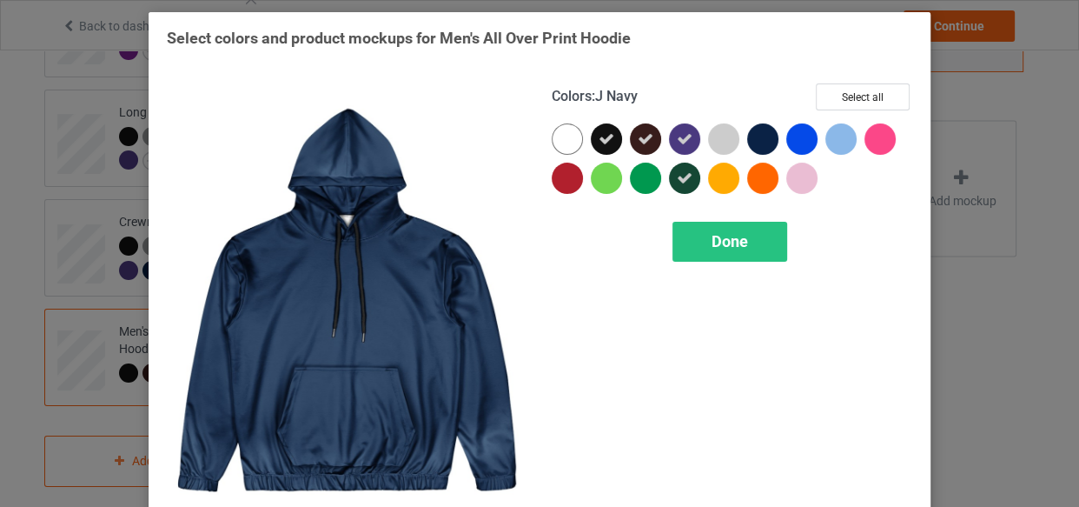
click at [756, 140] on div at bounding box center [762, 138] width 31 height 31
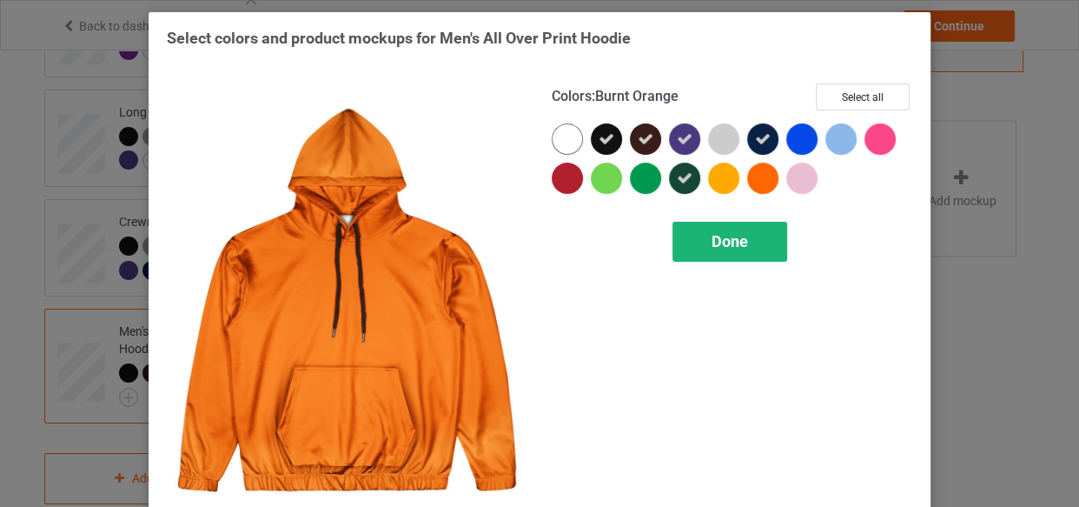
click at [736, 252] on div "Done" at bounding box center [730, 242] width 115 height 40
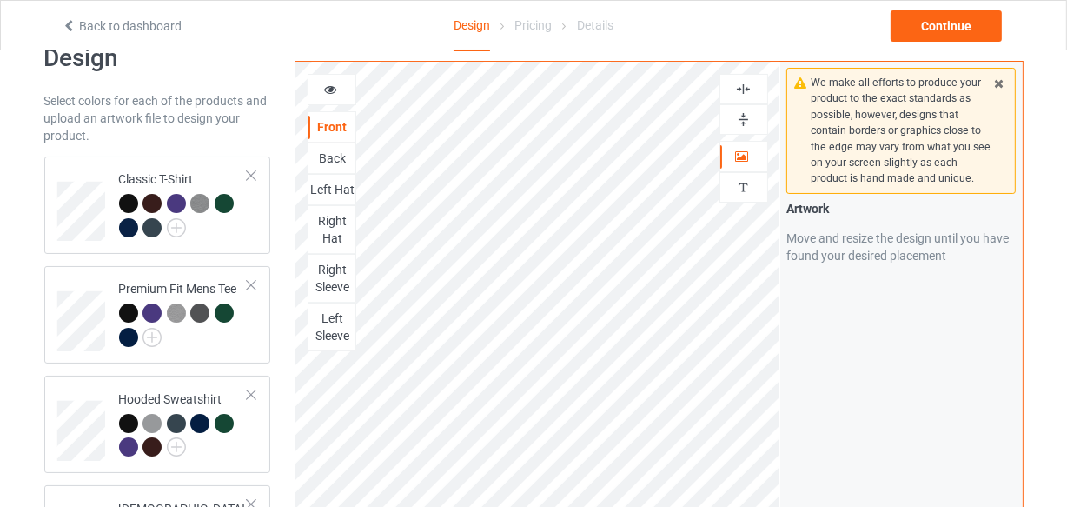
scroll to position [123, 0]
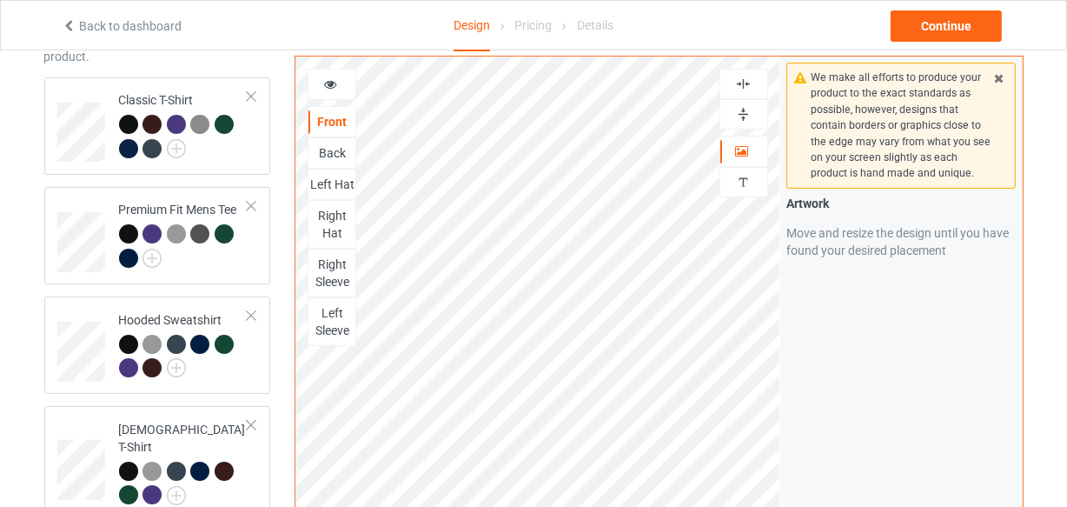
click at [749, 76] on img at bounding box center [743, 84] width 17 height 17
click at [327, 76] on icon at bounding box center [330, 82] width 15 height 12
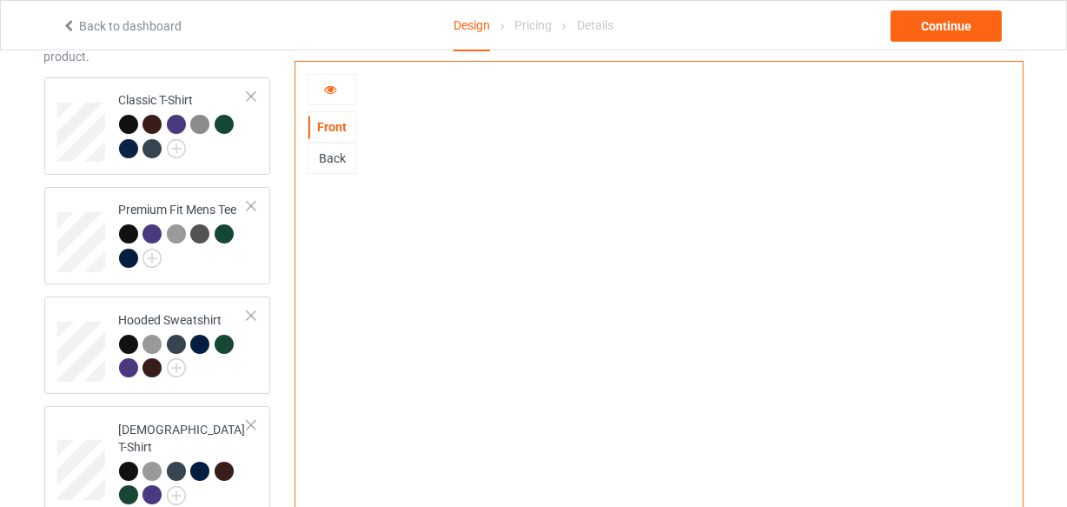
click at [332, 87] on icon at bounding box center [330, 87] width 15 height 12
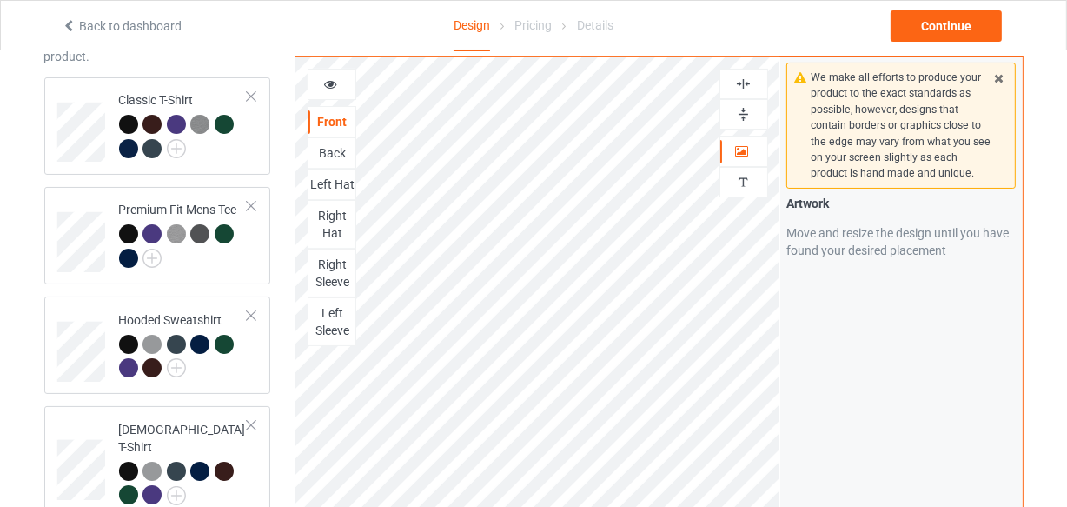
click at [746, 76] on img at bounding box center [743, 84] width 17 height 17
click at [336, 76] on icon at bounding box center [330, 82] width 15 height 12
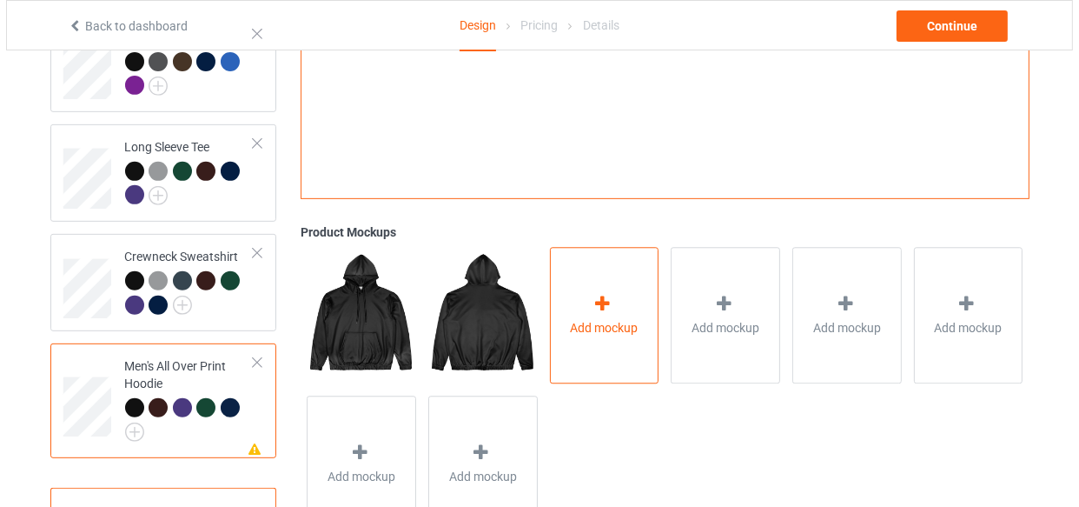
scroll to position [677, 0]
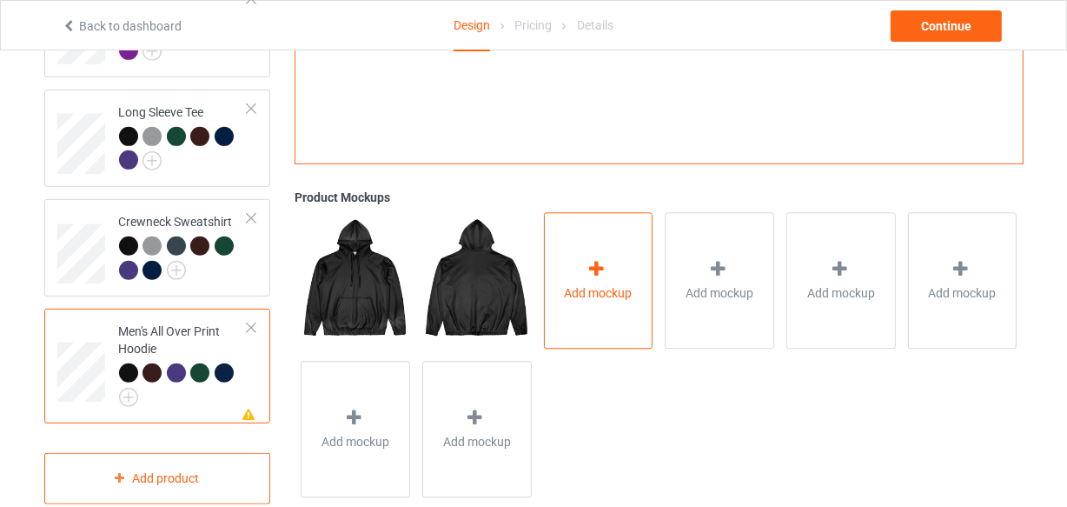
click at [592, 241] on div "Add mockup" at bounding box center [598, 280] width 109 height 136
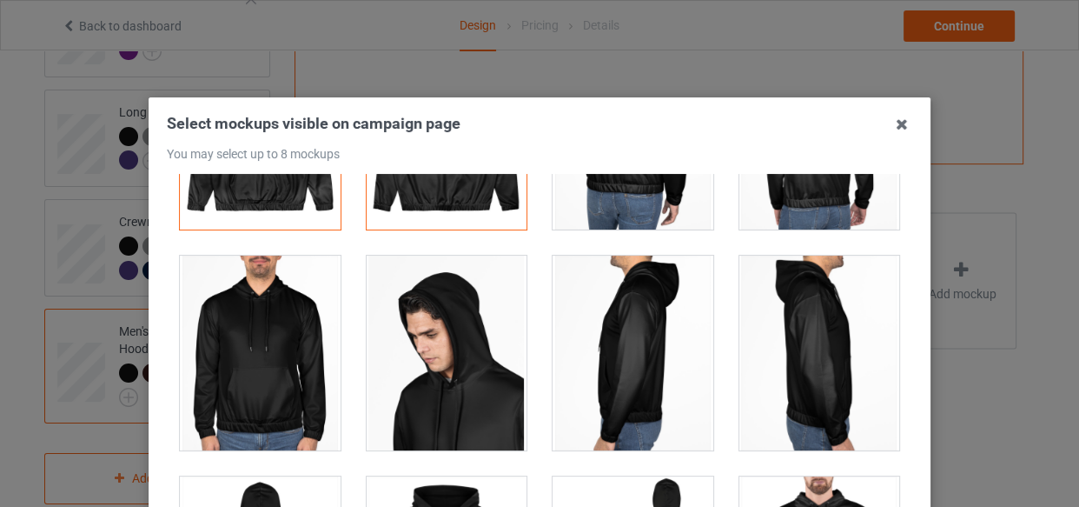
scroll to position [157, 0]
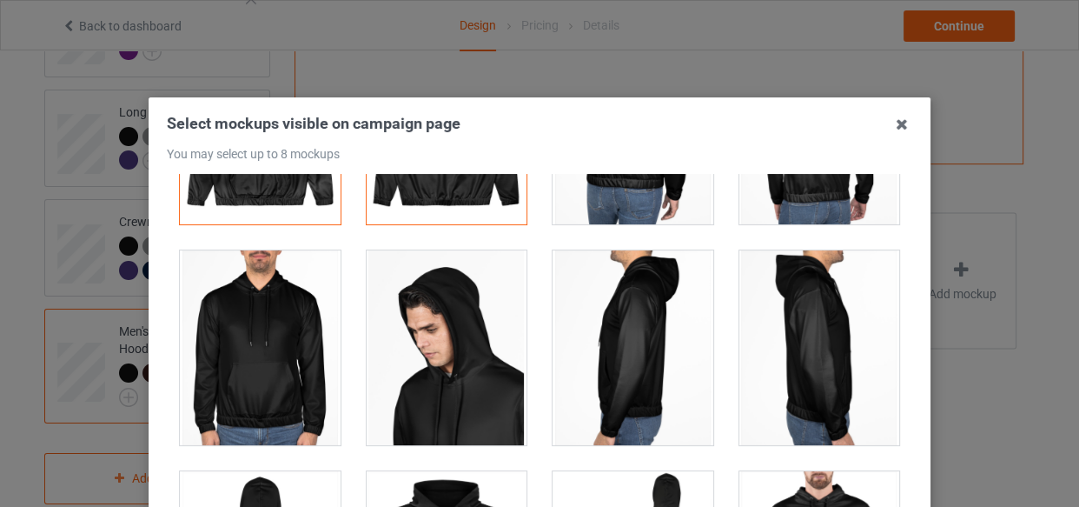
click at [248, 370] on div at bounding box center [260, 347] width 161 height 195
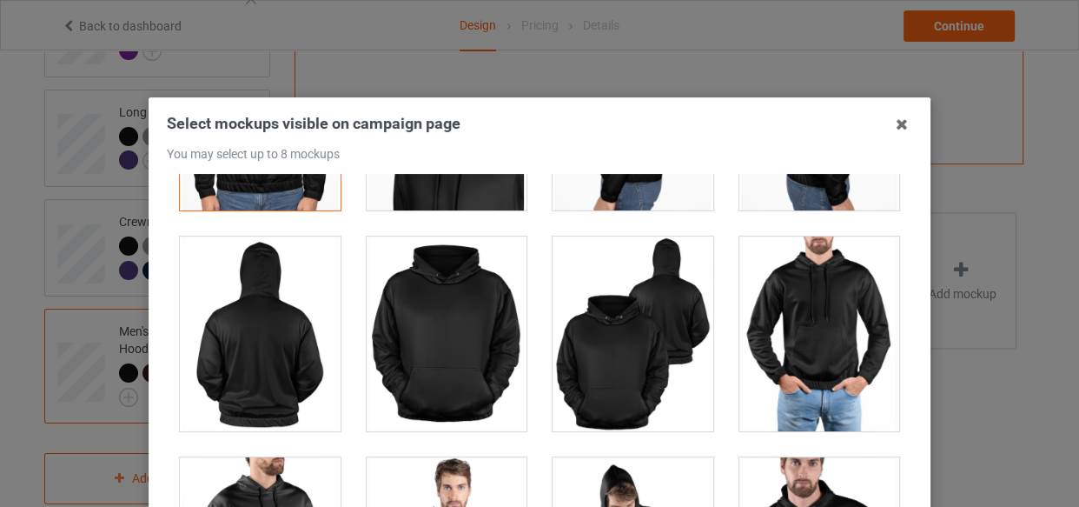
scroll to position [395, 0]
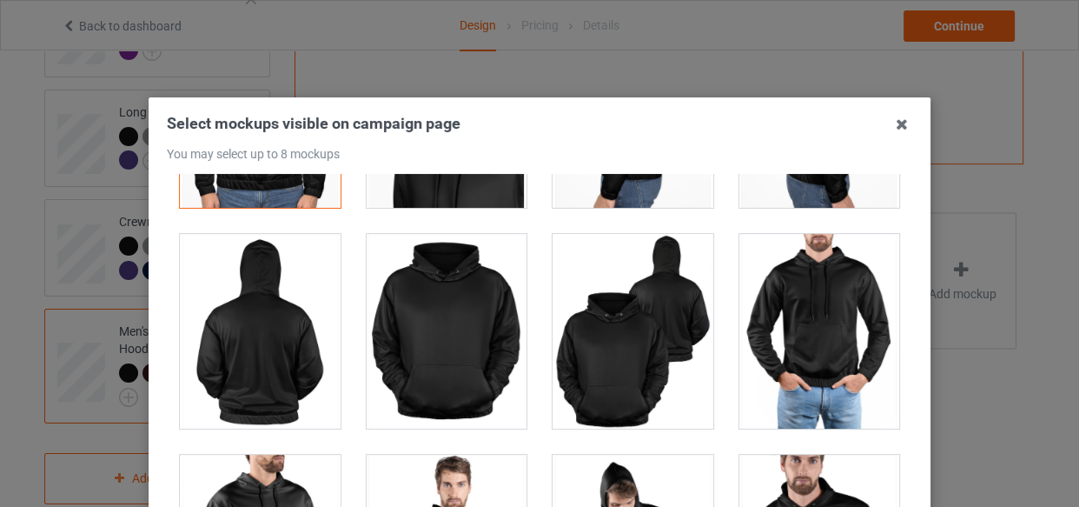
click at [800, 322] on div at bounding box center [819, 331] width 161 height 195
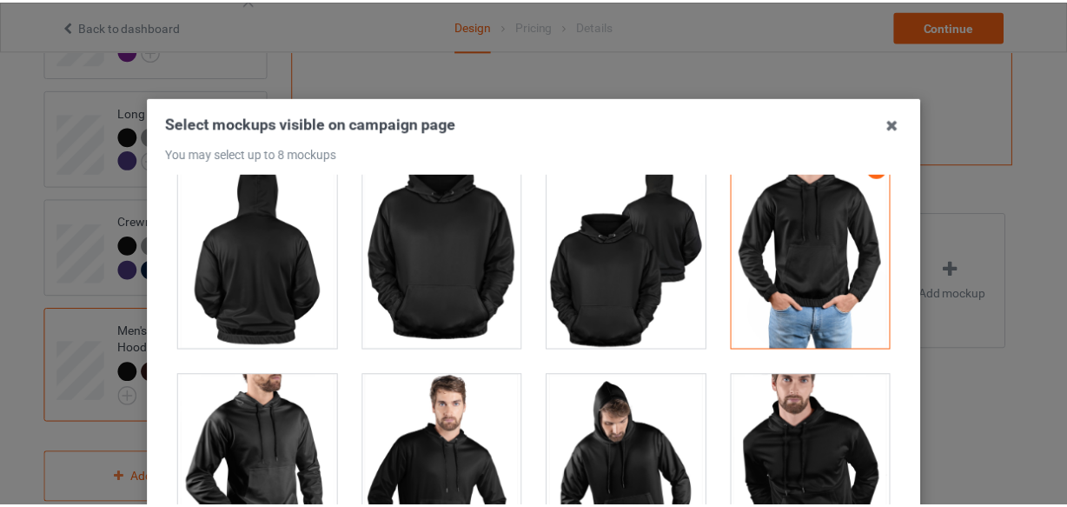
scroll to position [632, 0]
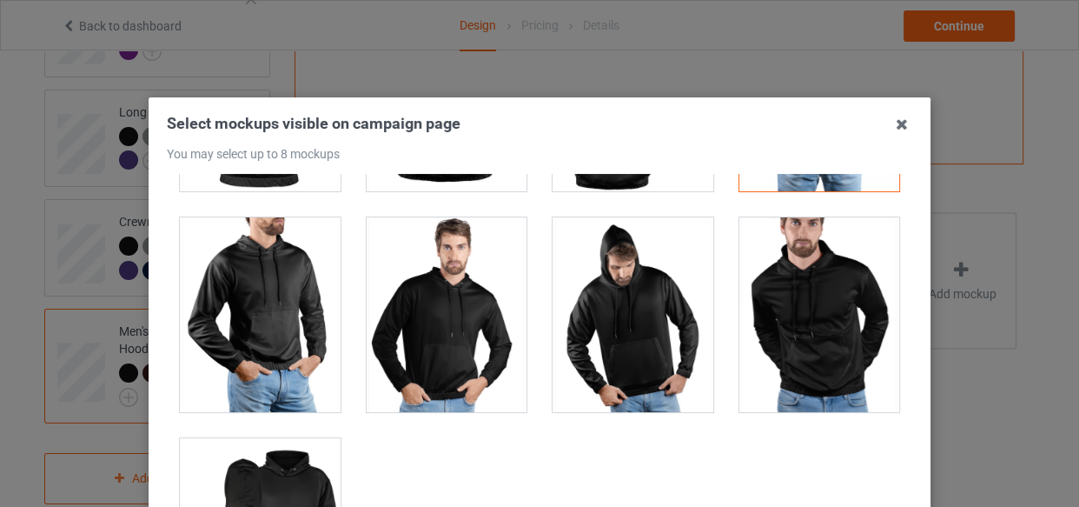
drag, startPoint x: 272, startPoint y: 312, endPoint x: 562, endPoint y: 341, distance: 291.6
click at [292, 319] on div at bounding box center [260, 314] width 161 height 195
click at [849, 320] on div at bounding box center [819, 314] width 161 height 195
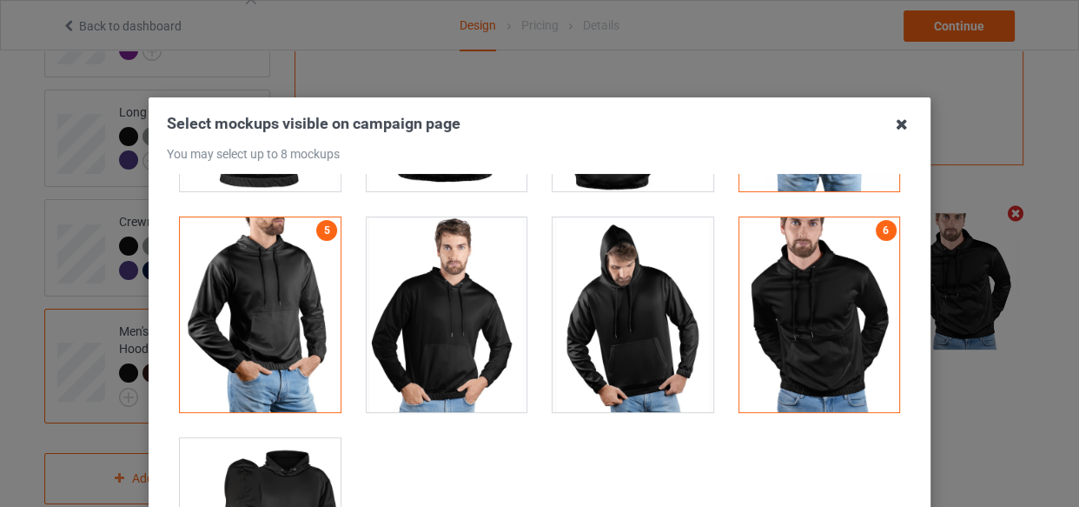
click at [892, 132] on icon at bounding box center [902, 124] width 28 height 28
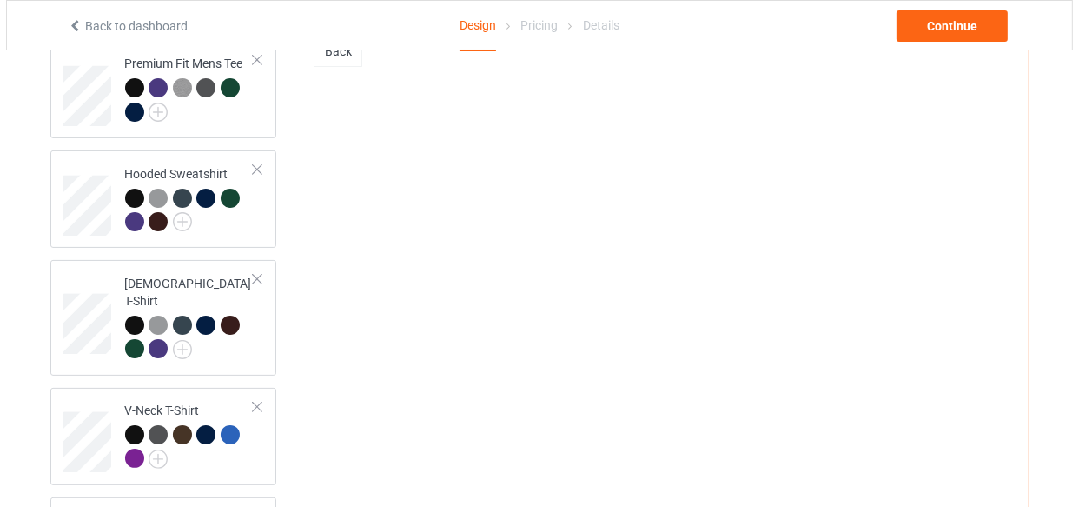
scroll to position [220, 0]
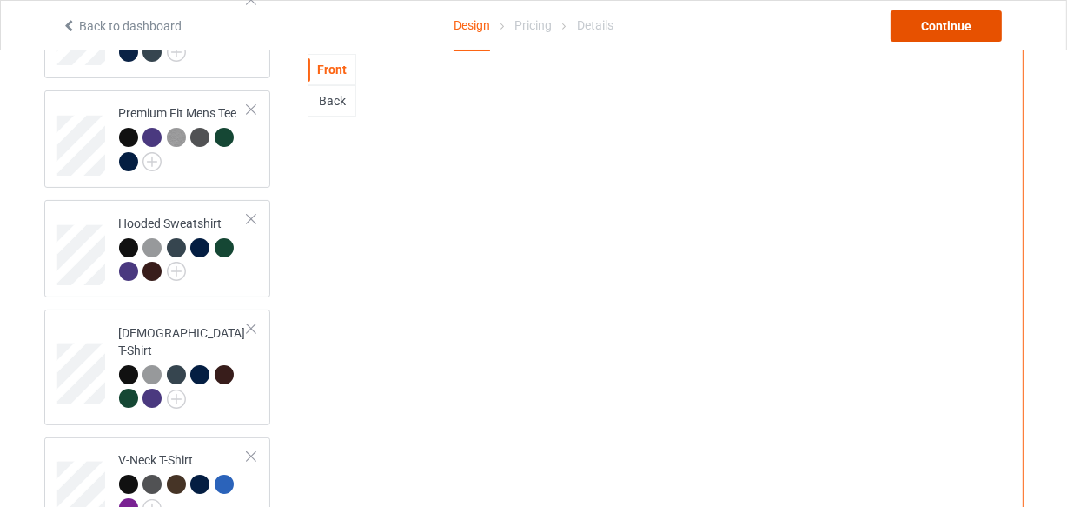
click at [932, 31] on div "Continue" at bounding box center [946, 25] width 111 height 31
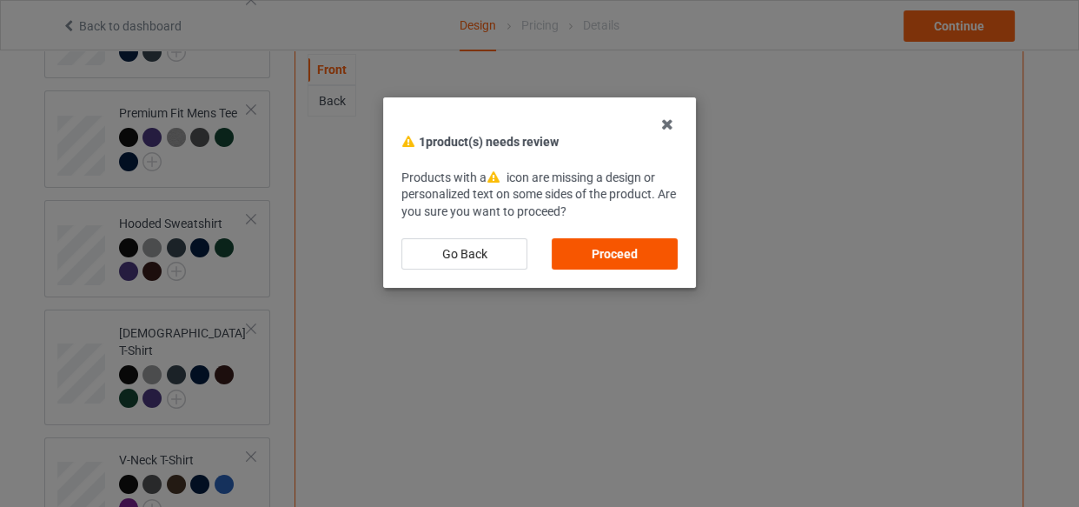
click at [661, 248] on div "Proceed" at bounding box center [615, 253] width 126 height 31
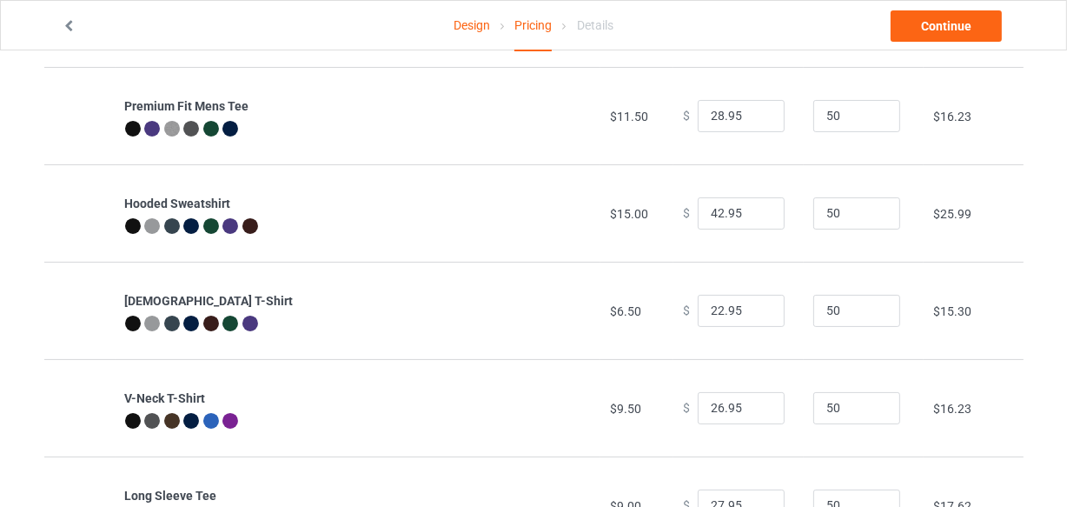
scroll to position [163, 0]
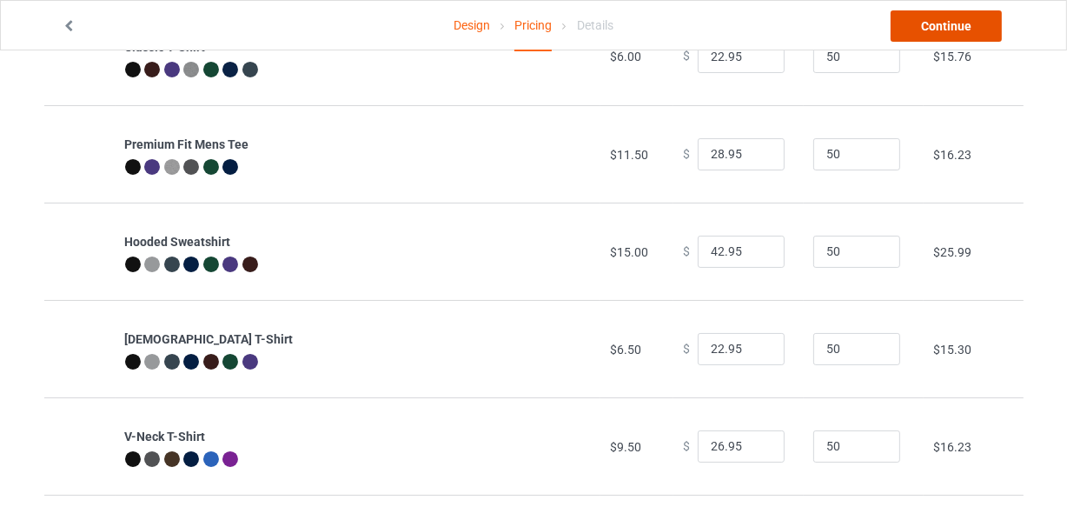
click at [921, 21] on link "Continue" at bounding box center [946, 25] width 111 height 31
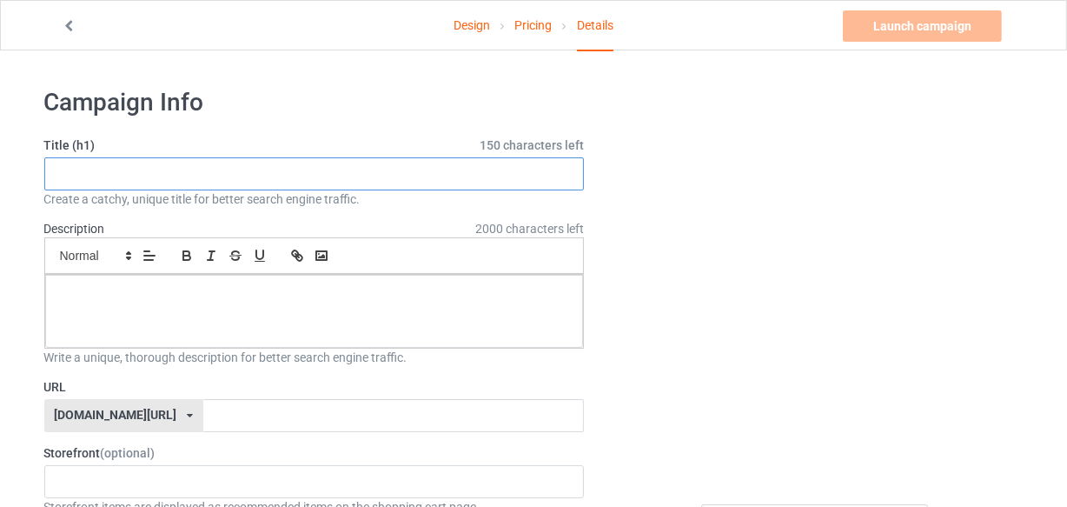
click at [92, 165] on input "text" at bounding box center [314, 173] width 540 height 33
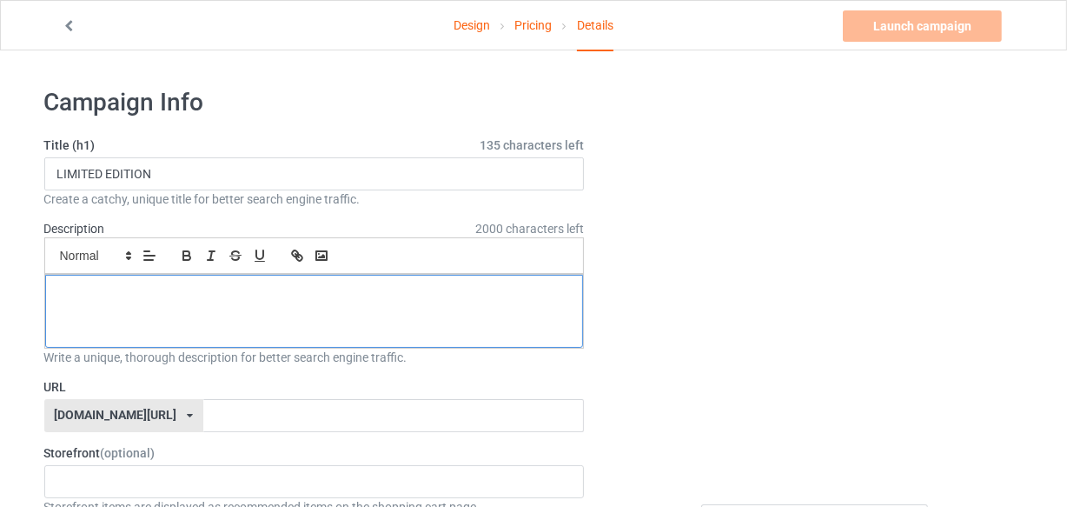
click at [106, 302] on div at bounding box center [314, 311] width 539 height 73
click at [96, 302] on div at bounding box center [314, 311] width 539 height 73
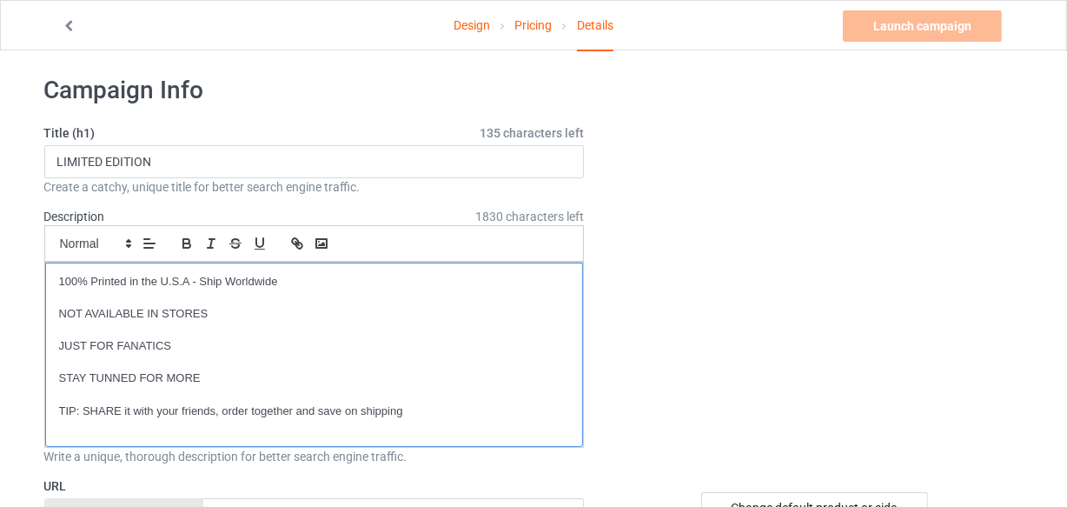
scroll to position [157, 0]
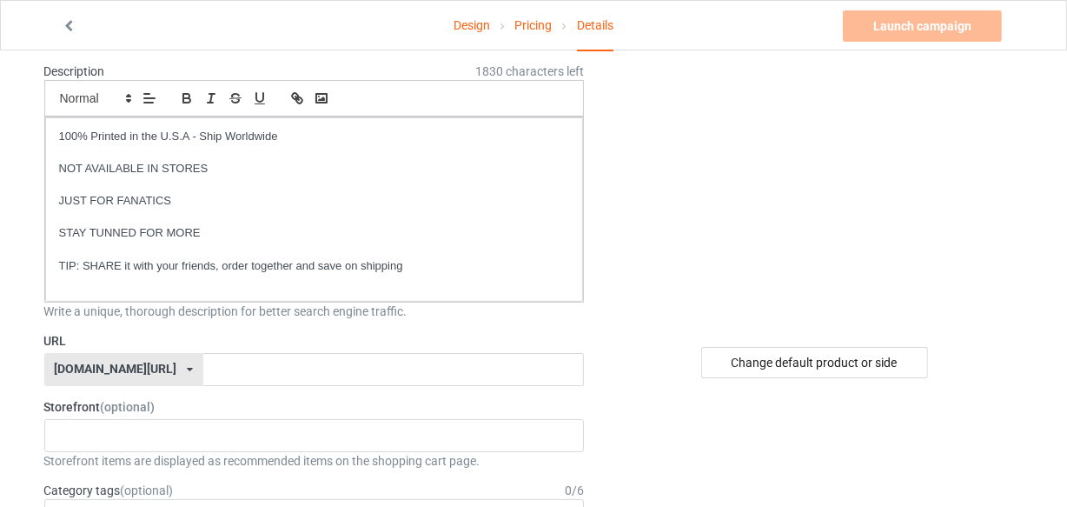
click at [187, 365] on icon at bounding box center [190, 369] width 6 height 10
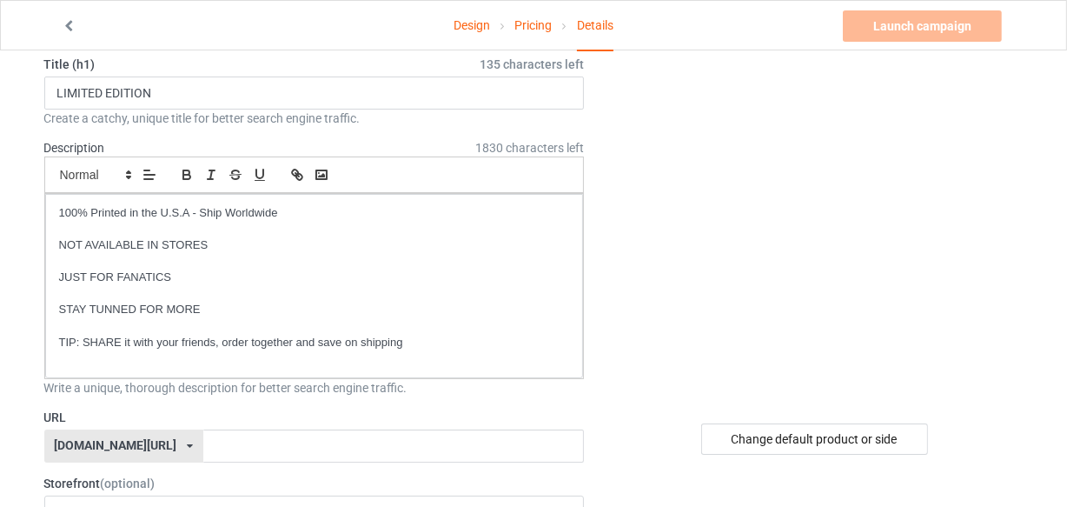
scroll to position [0, 0]
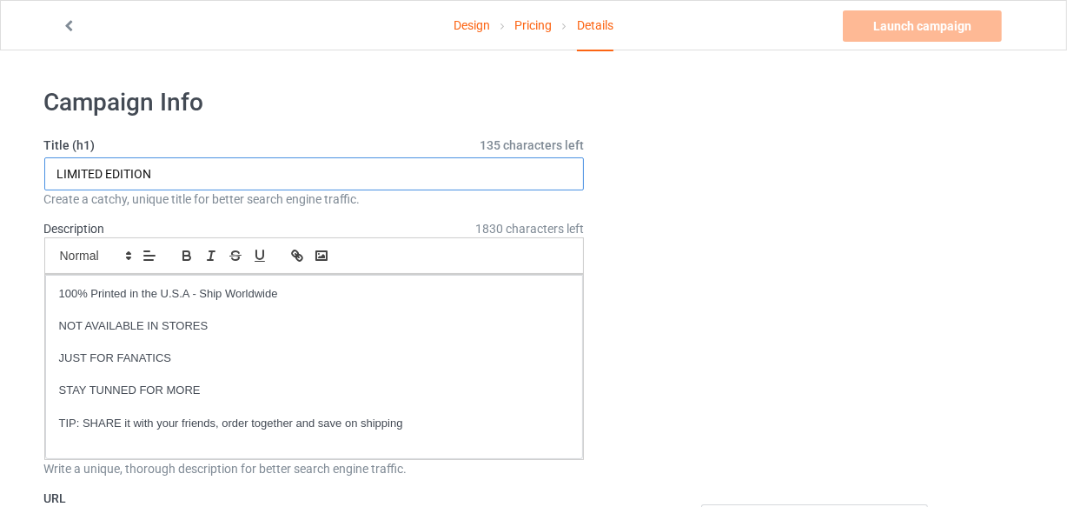
click at [156, 176] on input "LIMITED EDITION" at bounding box center [314, 173] width 540 height 33
type input "L"
type input "N"
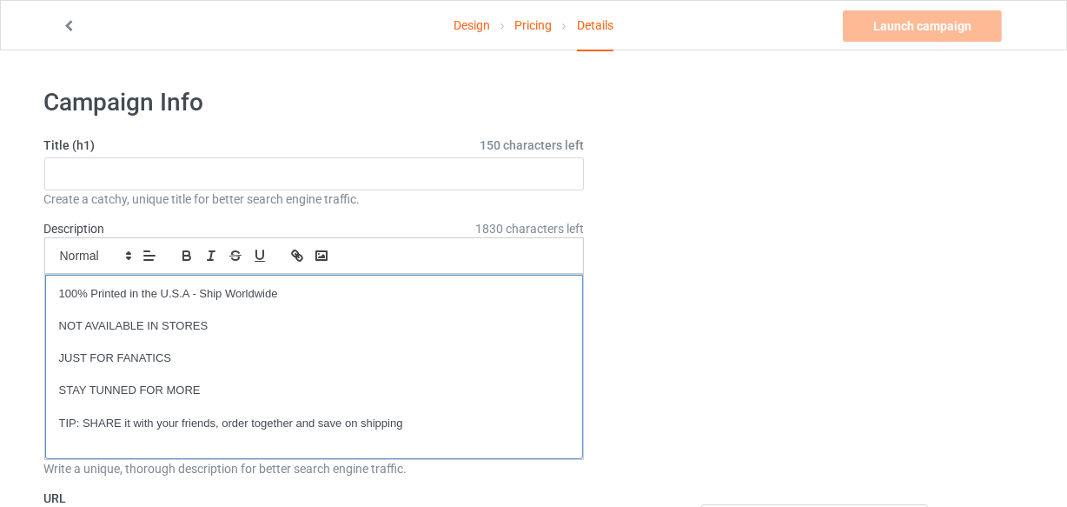
click at [417, 428] on p "TIP: SHARE it with your friends, order together and save on shipping" at bounding box center [314, 423] width 511 height 17
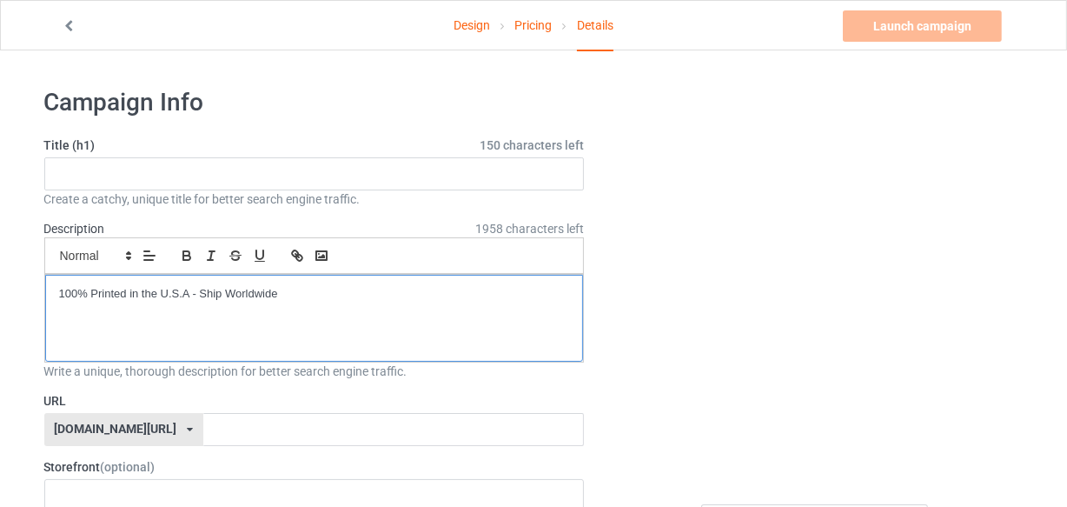
click at [285, 292] on p "100% Printed in the U.S.A - Ship Worldwide" at bounding box center [314, 294] width 511 height 17
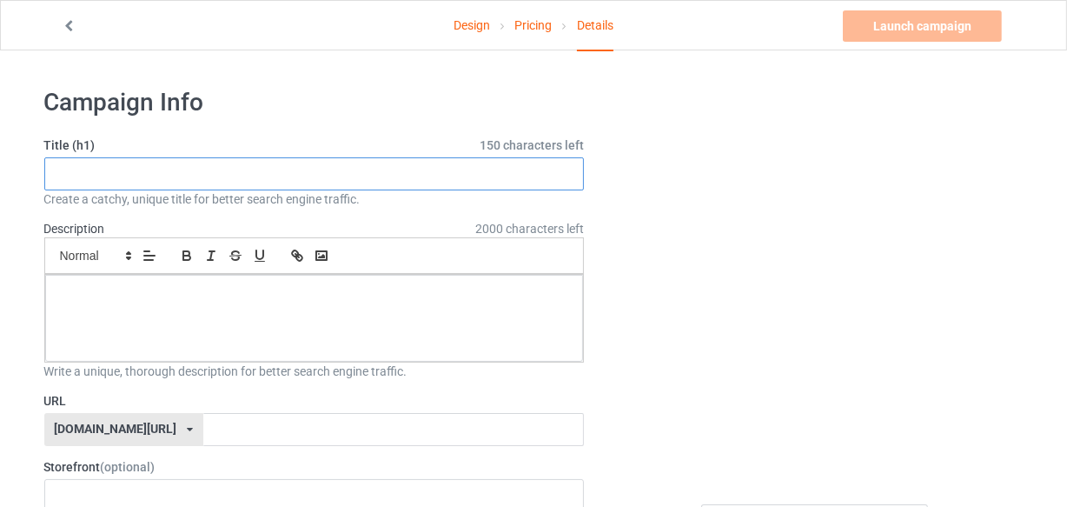
click at [57, 174] on input "text" at bounding box center [314, 173] width 540 height 33
type input "l"
type input "L"
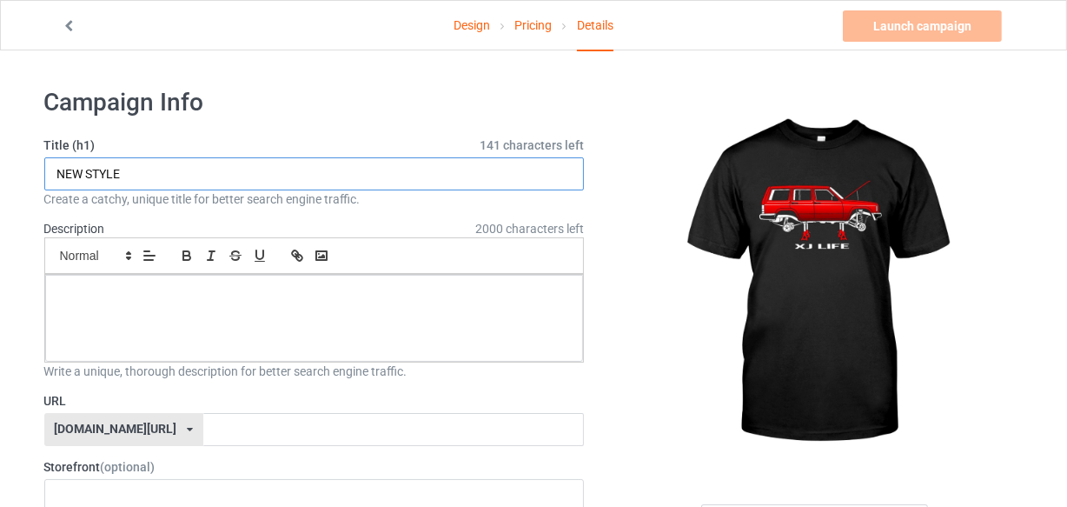
type input "NEW STYLE"
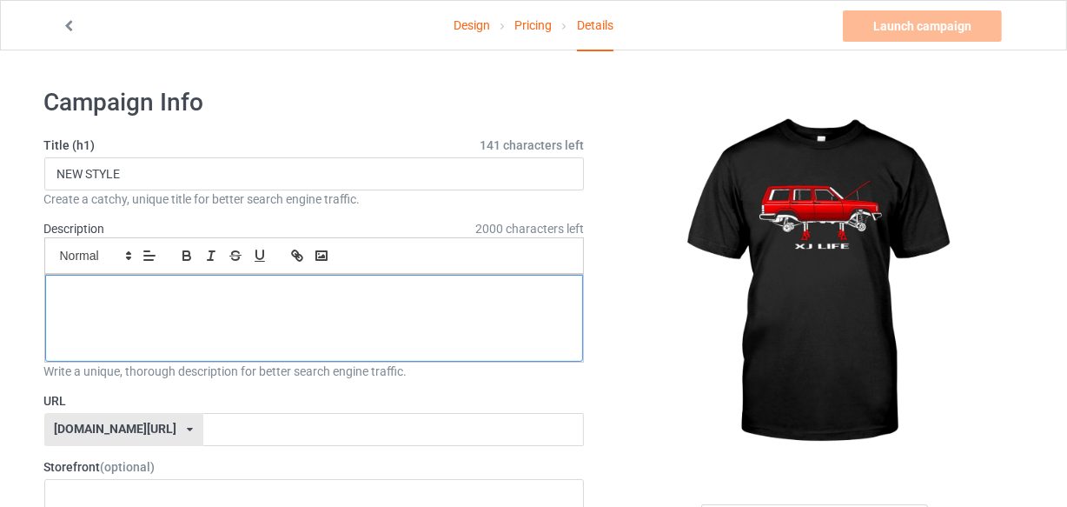
click at [115, 291] on p at bounding box center [314, 294] width 511 height 17
click at [78, 287] on p at bounding box center [314, 294] width 511 height 17
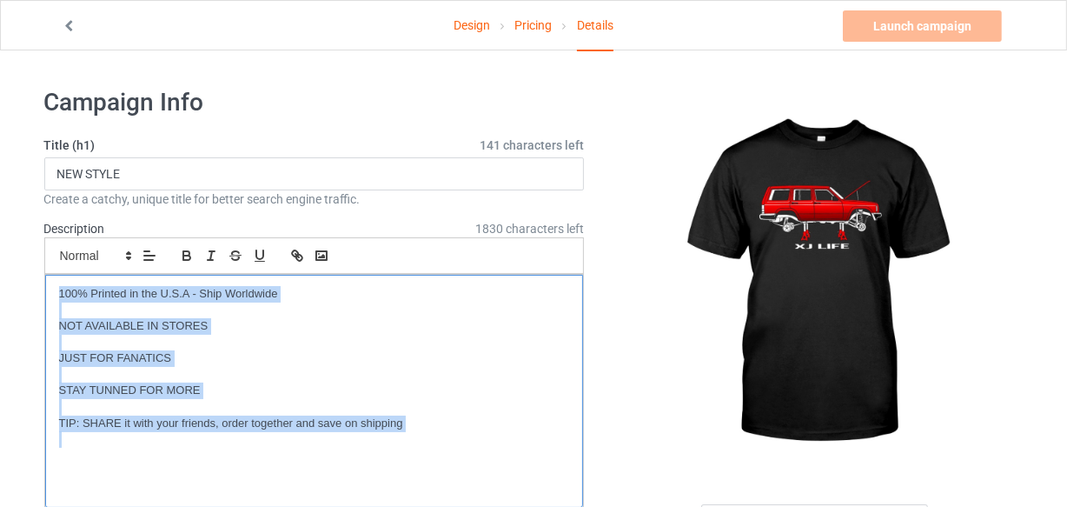
drag, startPoint x: 412, startPoint y: 429, endPoint x: 51, endPoint y: 288, distance: 387.1
click at [51, 288] on div "100% Printed in the U.S.A - Ship Worldwide NOT AVAILABLE IN STORES JUST FOR FAN…" at bounding box center [314, 391] width 539 height 233
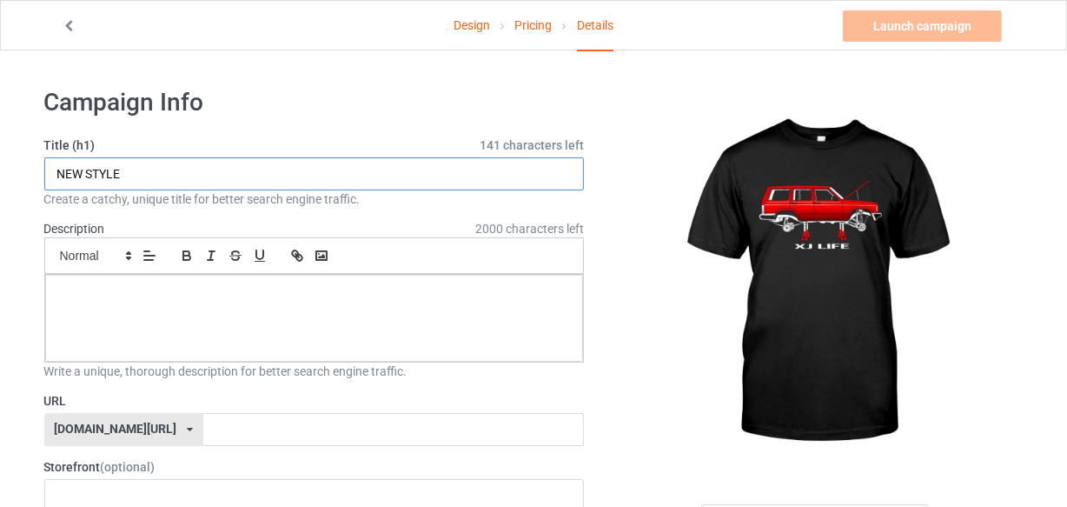
drag, startPoint x: 139, startPoint y: 173, endPoint x: 57, endPoint y: 174, distance: 81.7
click at [57, 174] on input "NEW STYLE" at bounding box center [314, 173] width 540 height 33
click at [64, 174] on input "text" at bounding box center [314, 173] width 540 height 33
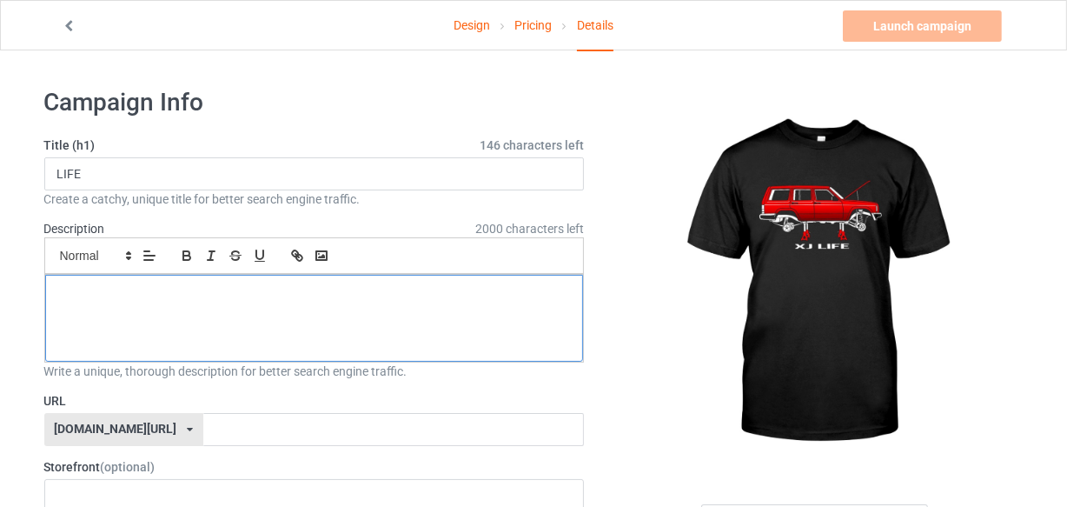
click at [61, 293] on p at bounding box center [314, 294] width 511 height 17
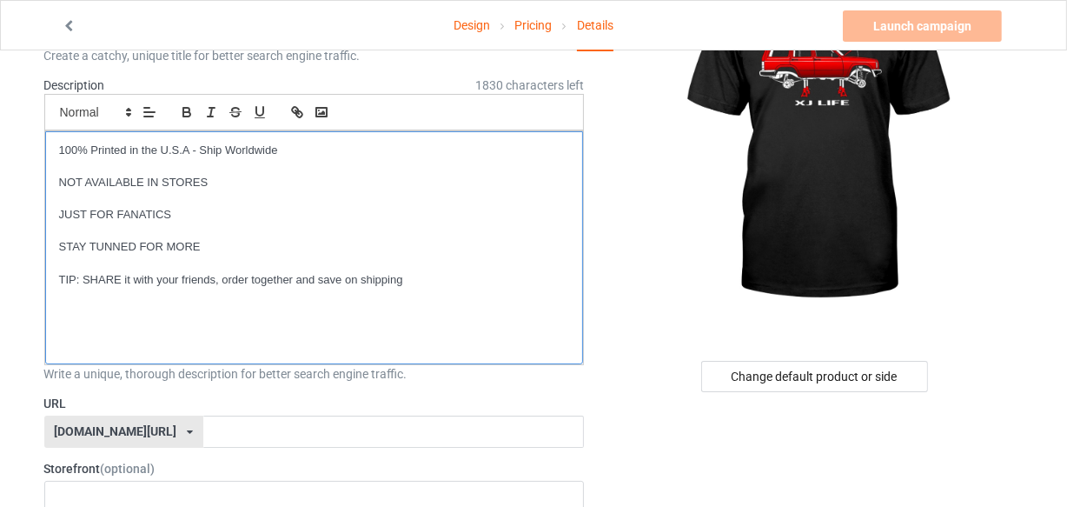
scroll to position [157, 0]
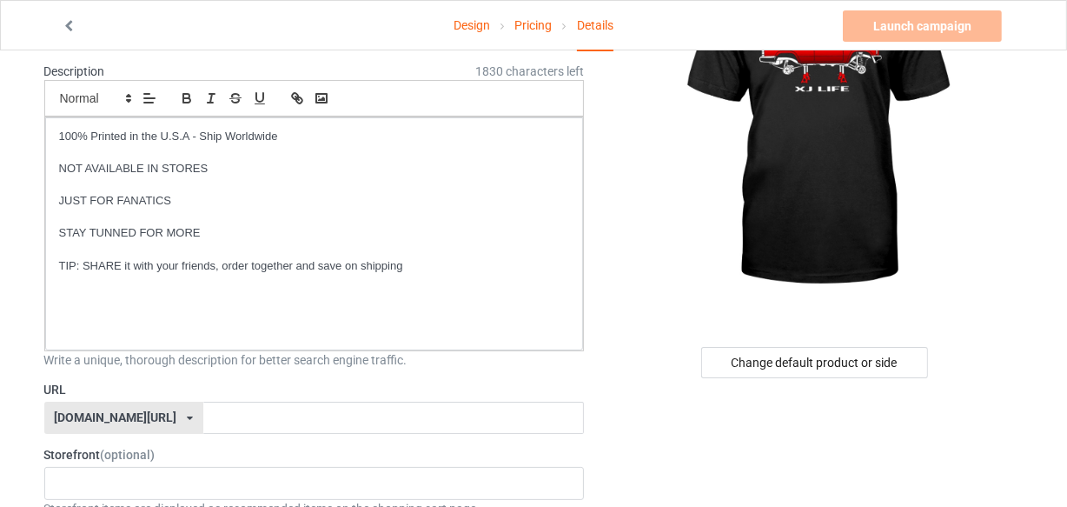
click at [187, 413] on icon at bounding box center [190, 418] width 6 height 10
click at [114, 442] on div "[DOMAIN_NAME][URL]" at bounding box center [123, 449] width 157 height 31
click at [203, 414] on input "text" at bounding box center [393, 417] width 381 height 33
click at [187, 415] on icon at bounding box center [190, 418] width 6 height 10
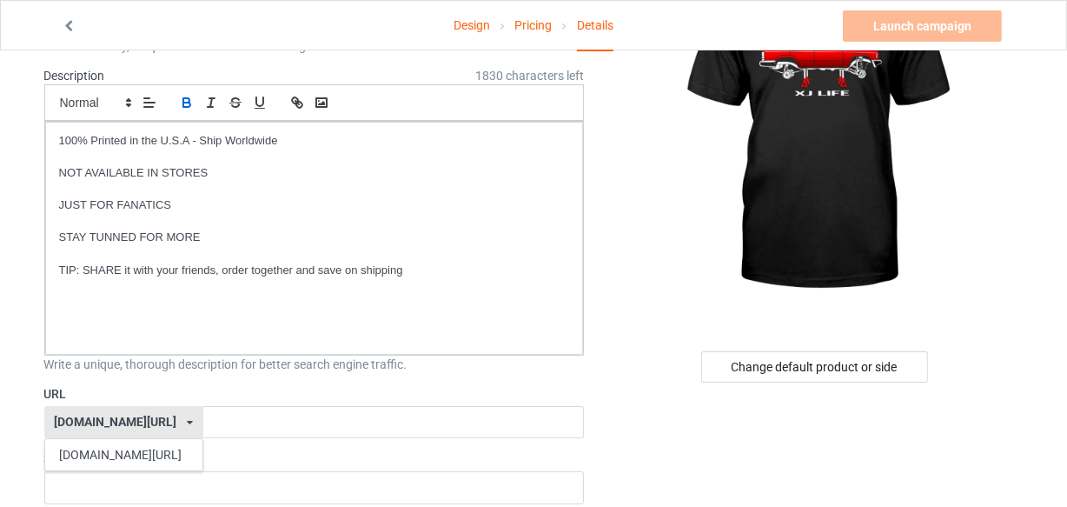
scroll to position [0, 0]
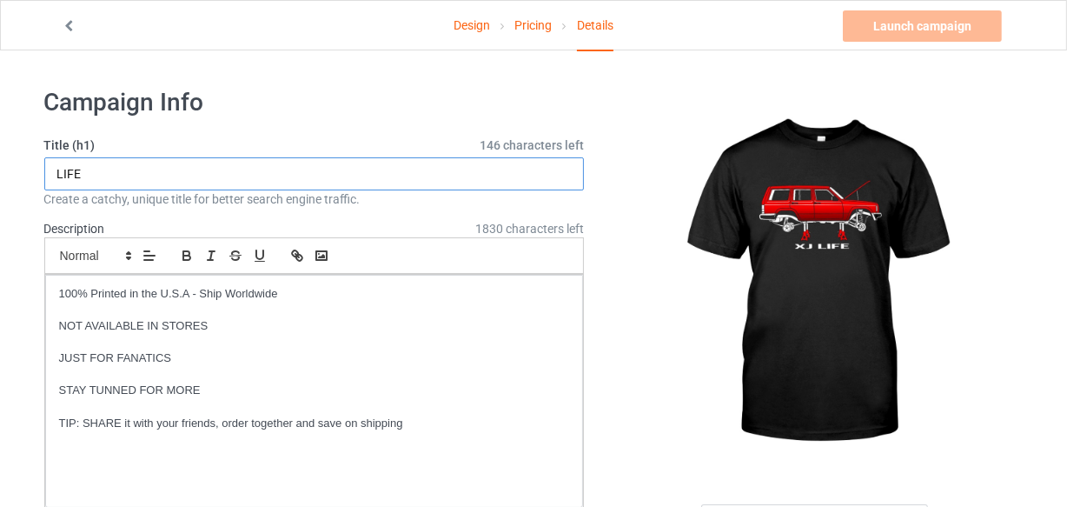
click at [92, 170] on input "LIFE" at bounding box center [314, 173] width 540 height 33
type input "L"
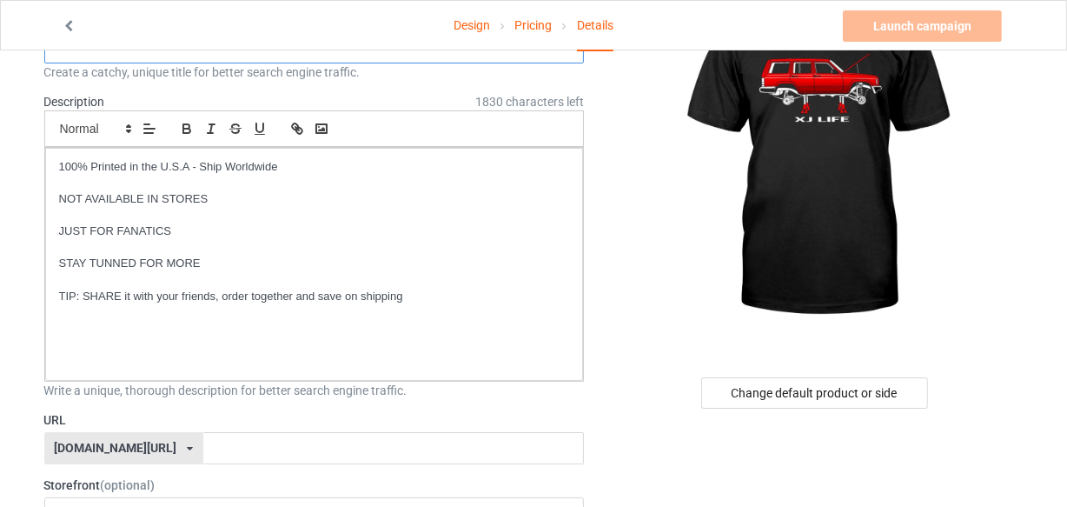
scroll to position [157, 0]
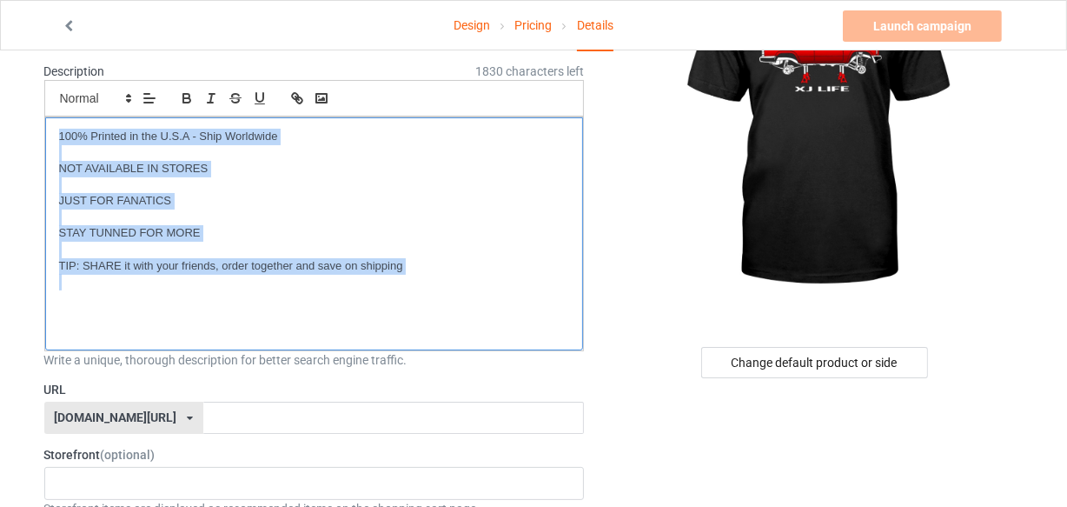
drag, startPoint x: 427, startPoint y: 278, endPoint x: 60, endPoint y: 132, distance: 394.7
click at [60, 132] on div "100% Printed in the U.S.A - Ship Worldwide NOT AVAILABLE IN STORES JUST FOR FAN…" at bounding box center [314, 233] width 539 height 233
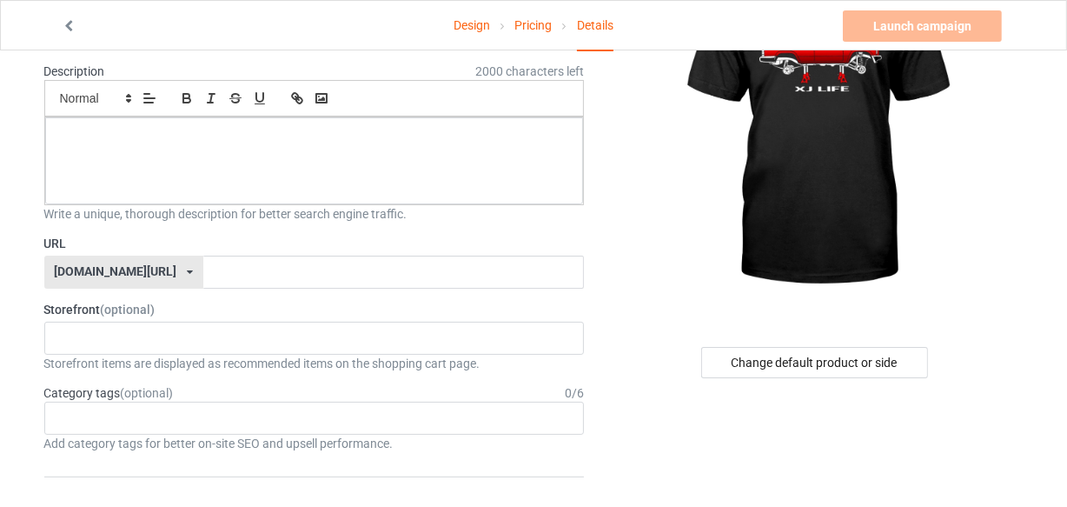
click at [187, 270] on icon at bounding box center [190, 272] width 6 height 10
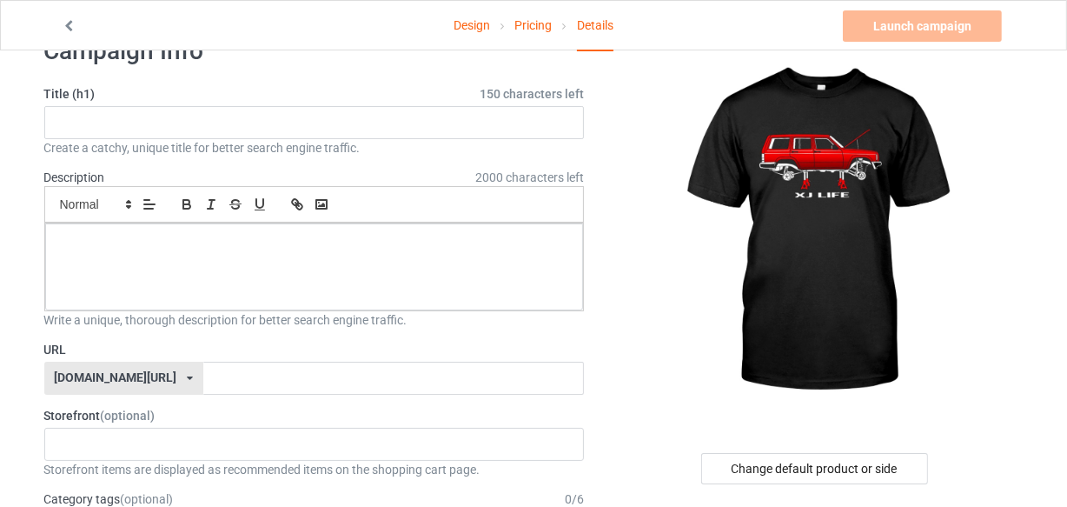
scroll to position [0, 0]
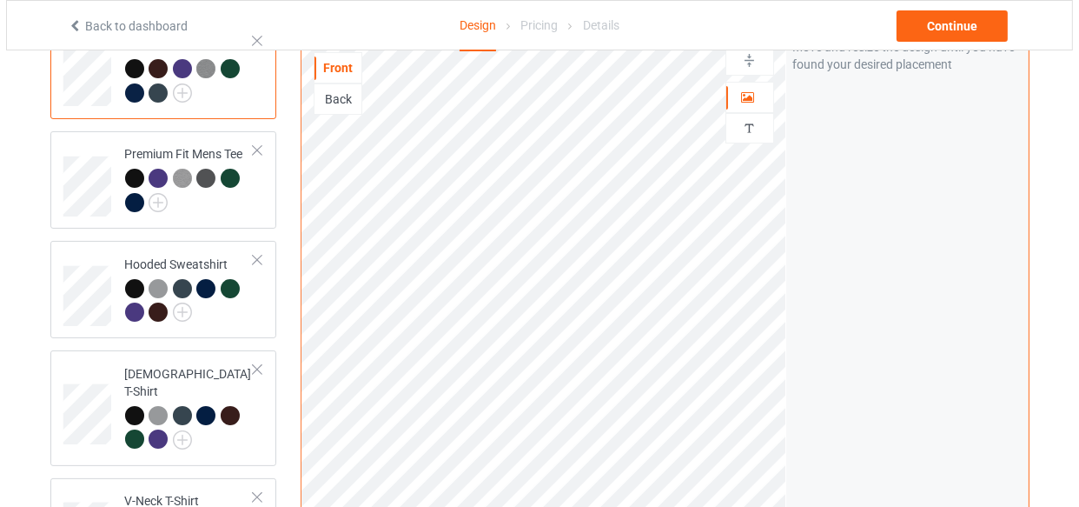
scroll to position [141, 0]
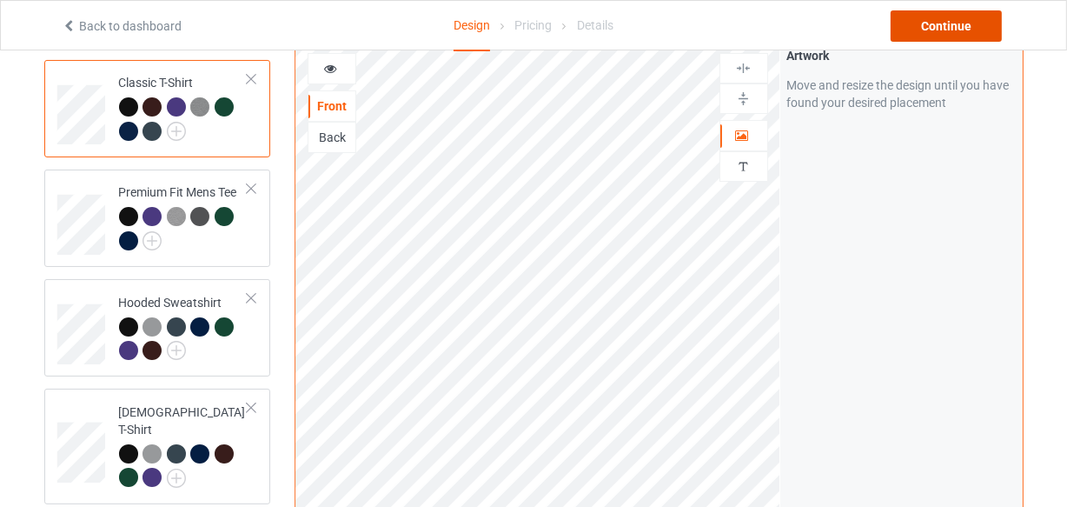
click at [912, 30] on div "Continue" at bounding box center [946, 25] width 111 height 31
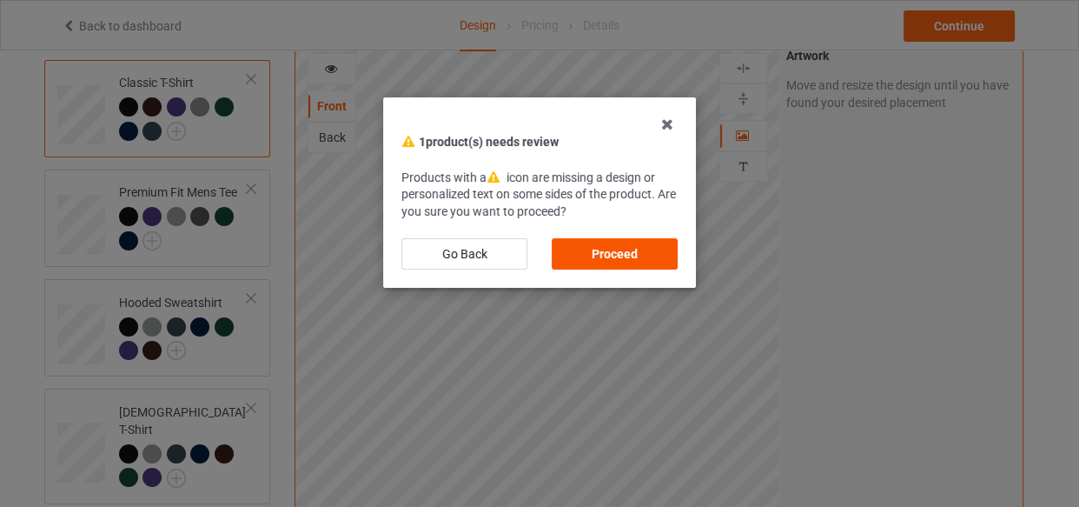
click at [627, 256] on div "Proceed" at bounding box center [615, 253] width 126 height 31
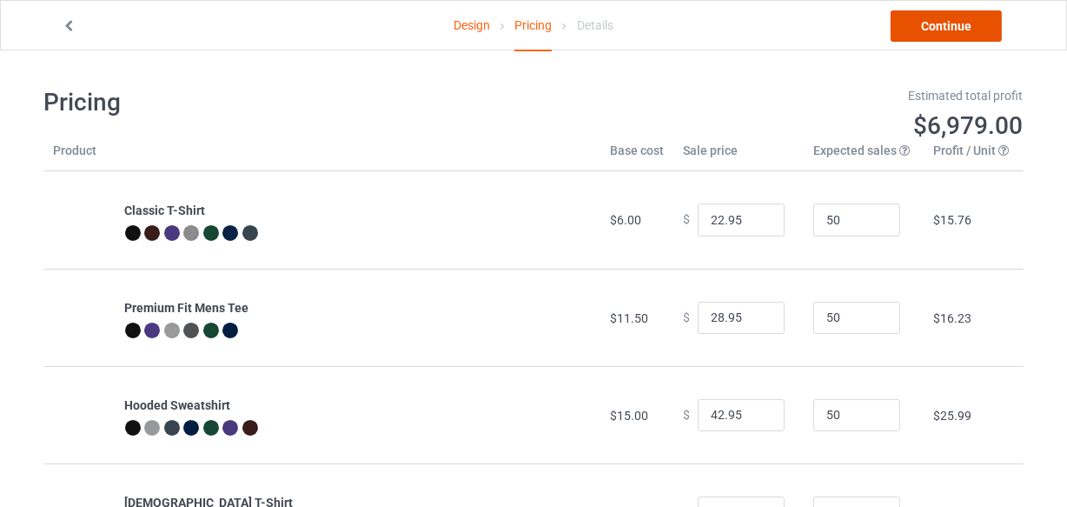
click at [948, 30] on link "Continue" at bounding box center [946, 25] width 111 height 31
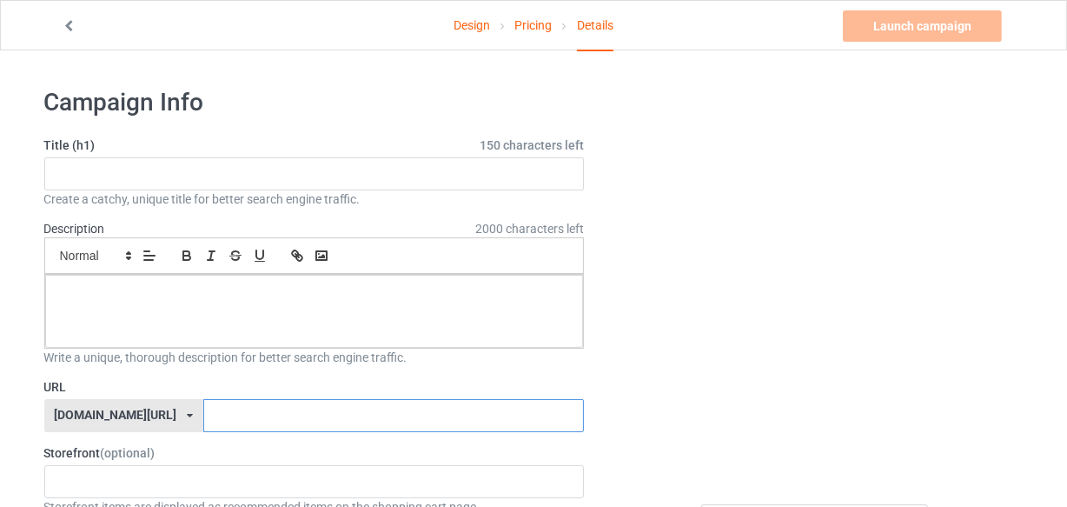
click at [203, 409] on input "text" at bounding box center [393, 415] width 381 height 33
paste input "www.teechip.com"
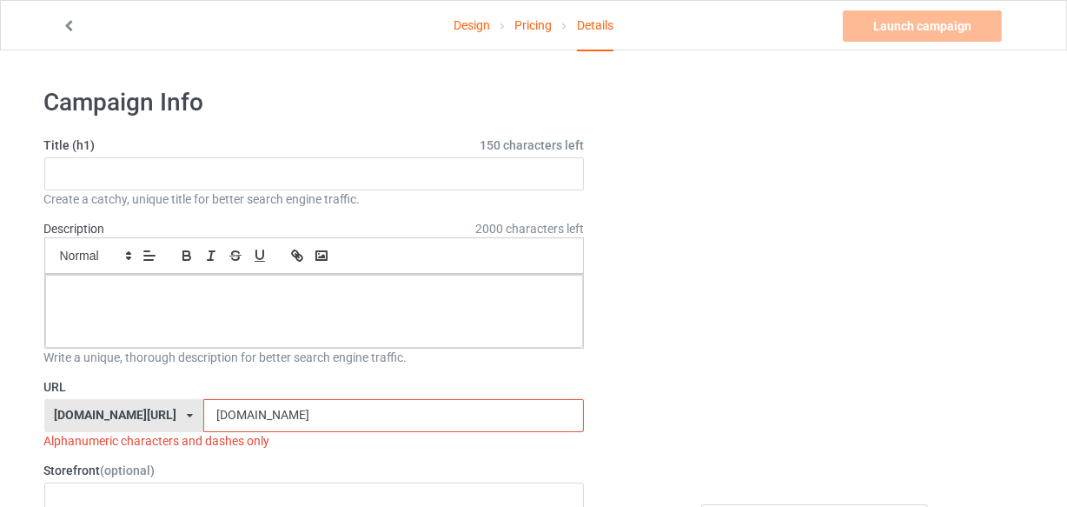
click at [203, 416] on input "www.teechip.com" at bounding box center [393, 415] width 381 height 33
type input "teechip.com"
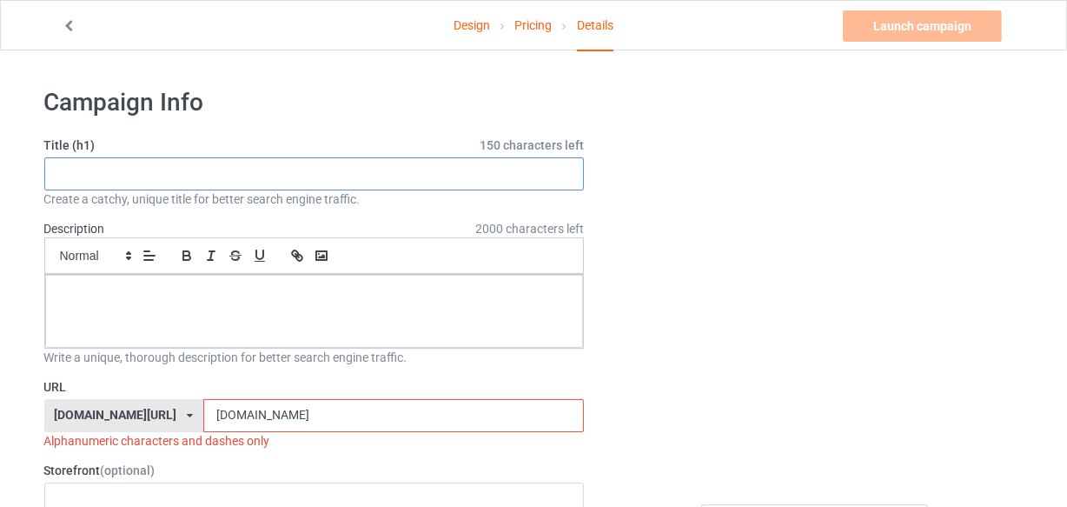
click at [109, 185] on input "text" at bounding box center [314, 173] width 540 height 33
type input "LIMITED EDITION"
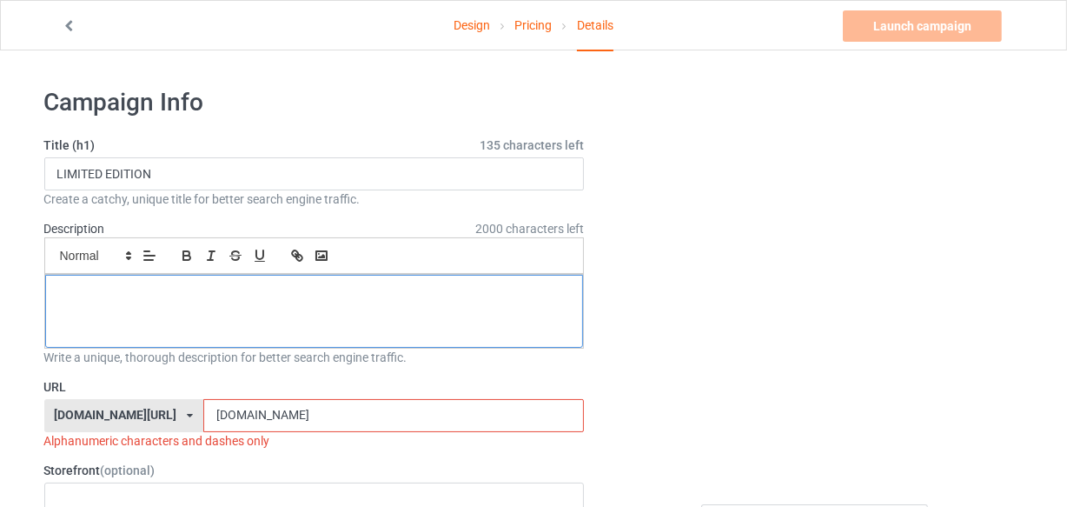
click at [83, 295] on p at bounding box center [314, 294] width 511 height 17
click at [110, 295] on p at bounding box center [314, 294] width 511 height 17
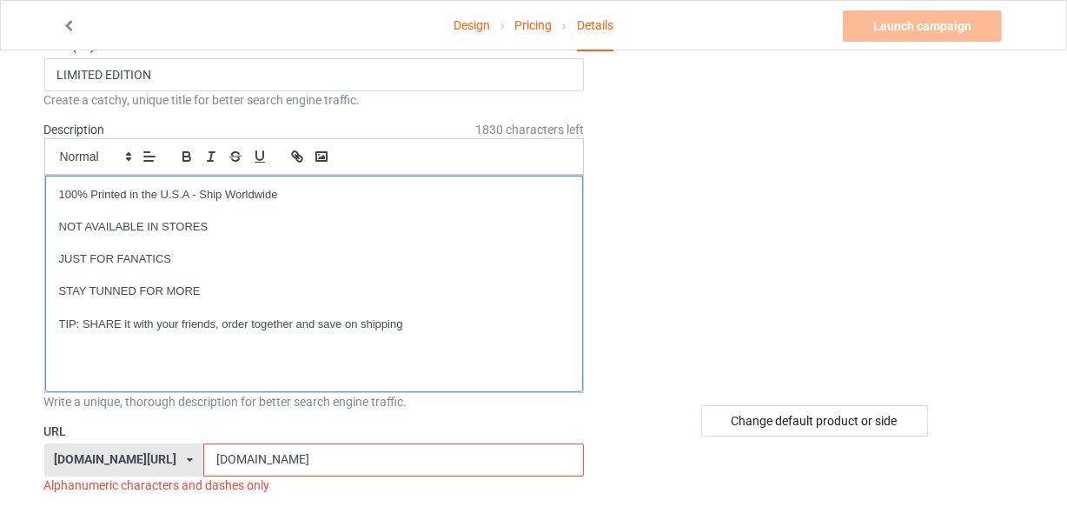
scroll to position [157, 0]
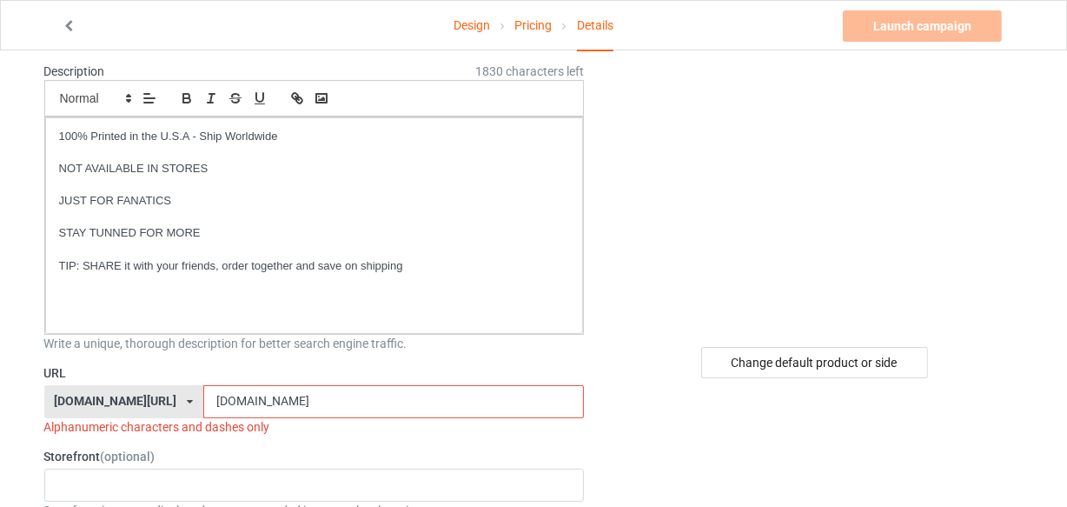
click at [235, 400] on input "teechip.com" at bounding box center [393, 401] width 381 height 33
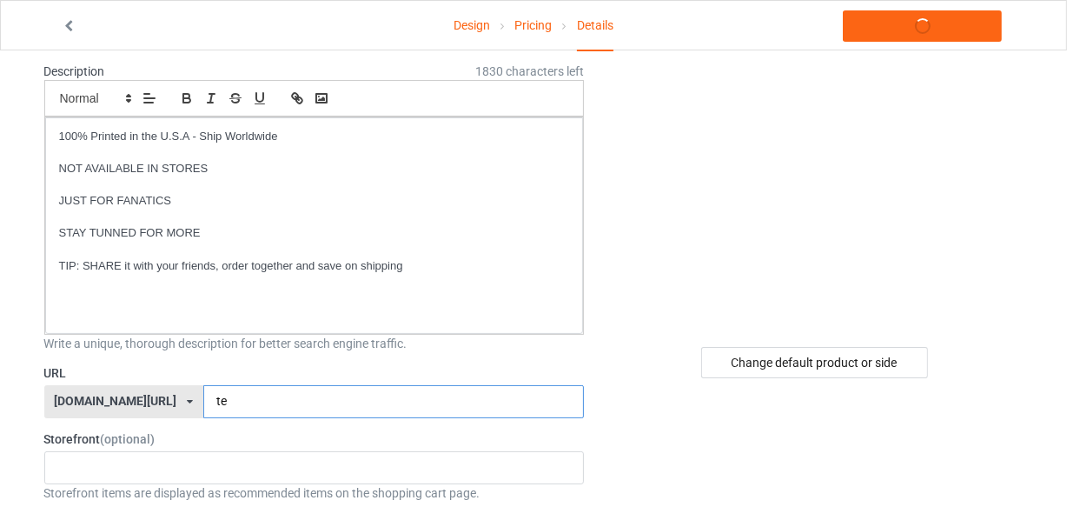
type input "t"
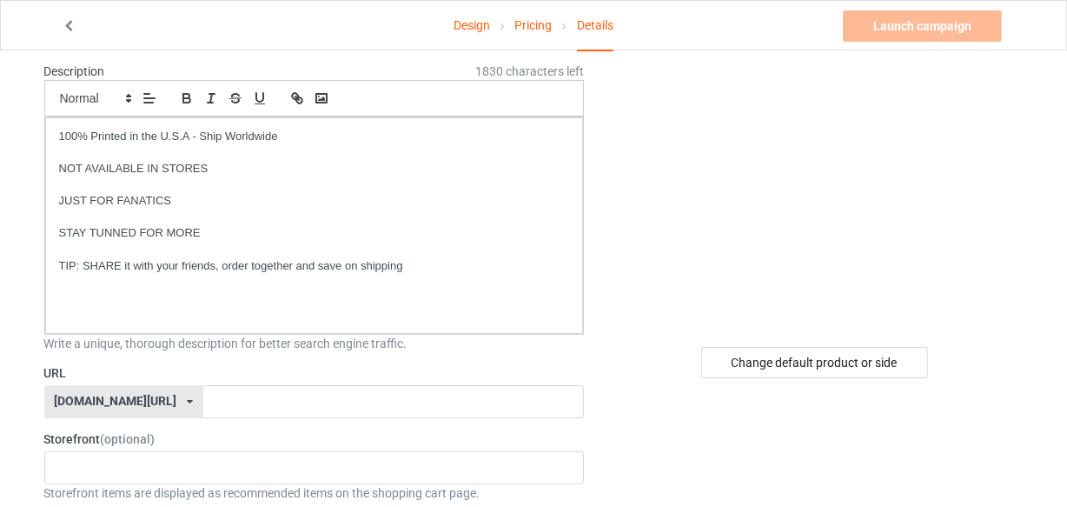
click at [143, 397] on div "teechip.com/ teechip.com/ 587d0d41cee36fd012c64a69" at bounding box center [123, 401] width 159 height 33
click at [116, 434] on div "[DOMAIN_NAME][URL]" at bounding box center [123, 434] width 157 height 31
click at [87, 399] on div "[DOMAIN_NAME][URL]" at bounding box center [115, 401] width 123 height 12
click at [89, 437] on label "Storefront (optional)" at bounding box center [314, 438] width 540 height 17
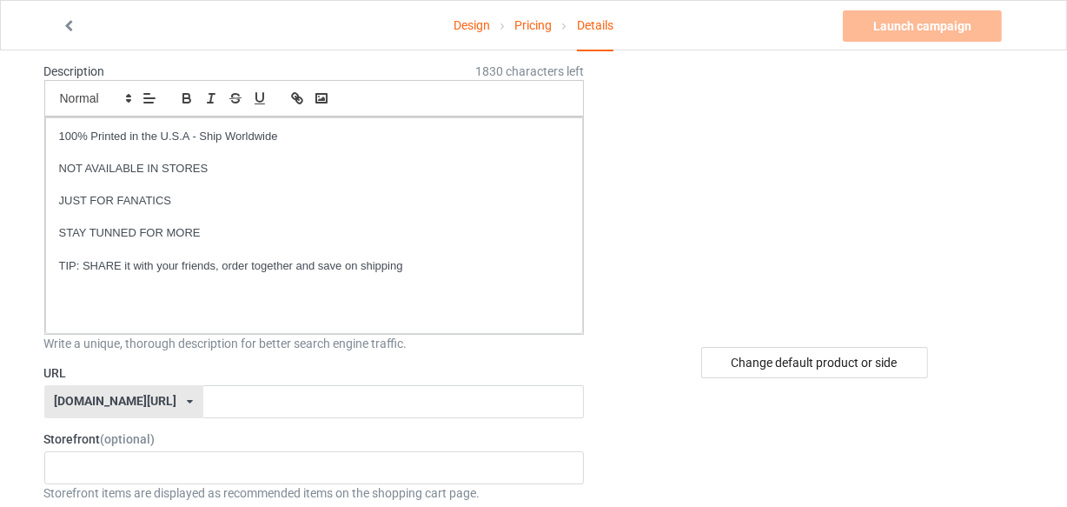
click at [112, 436] on span "(optional)" at bounding box center [128, 439] width 55 height 14
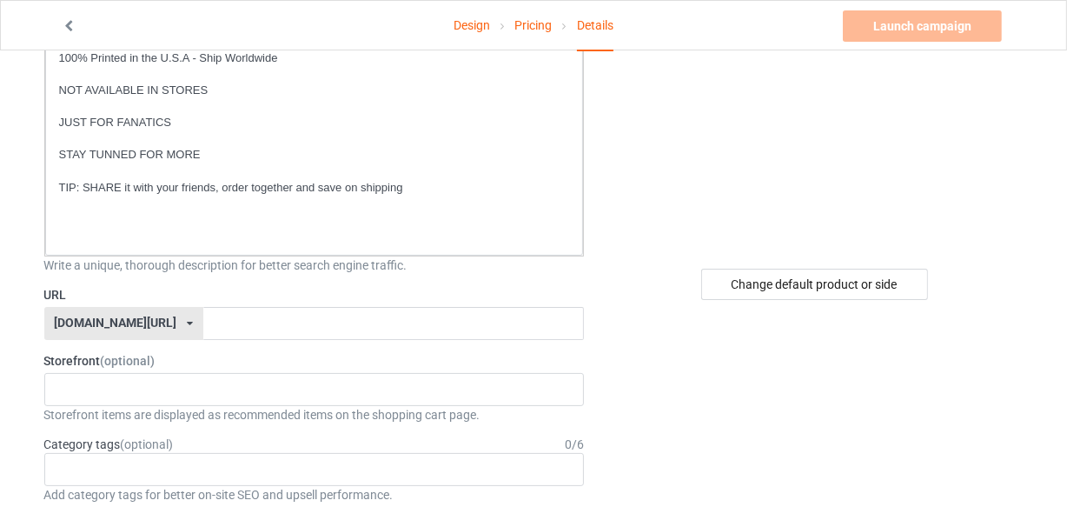
scroll to position [236, 0]
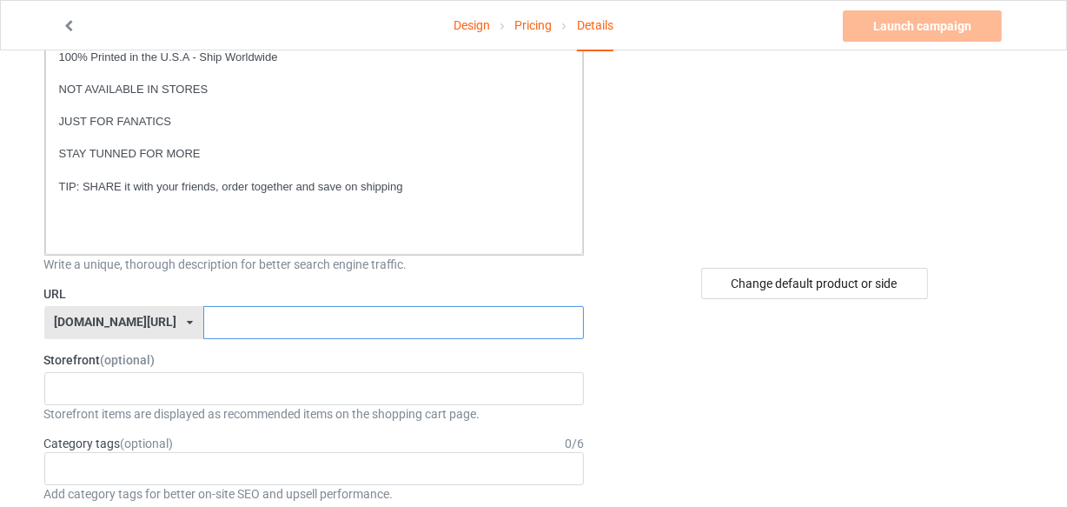
click at [203, 319] on input "text" at bounding box center [393, 322] width 381 height 33
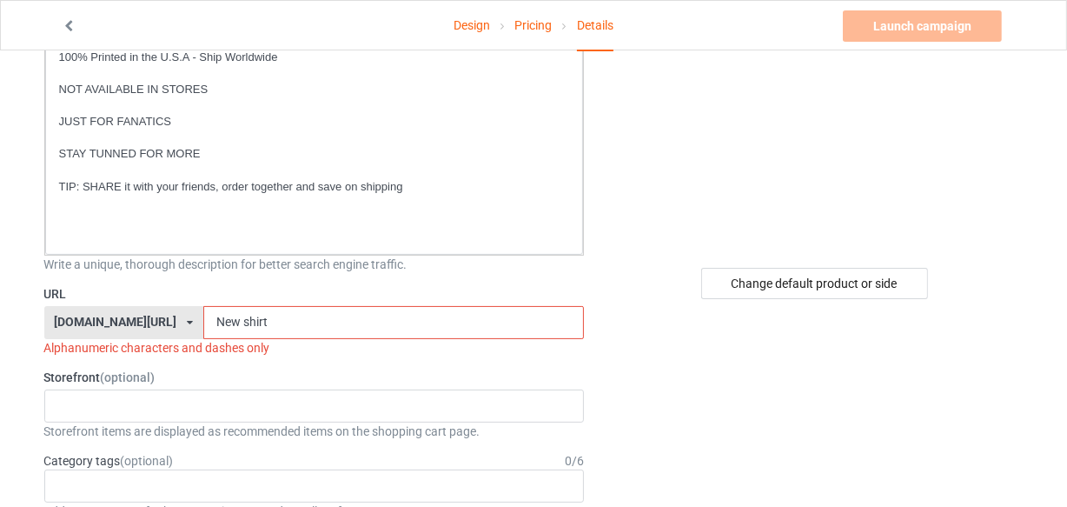
click at [224, 324] on input "New shirt" at bounding box center [393, 322] width 381 height 33
type input "N"
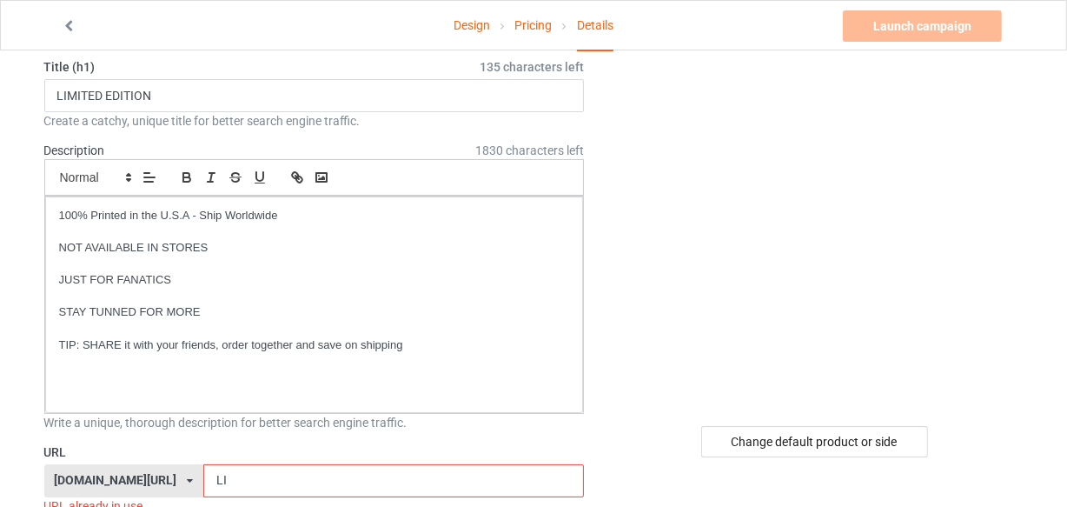
scroll to position [157, 0]
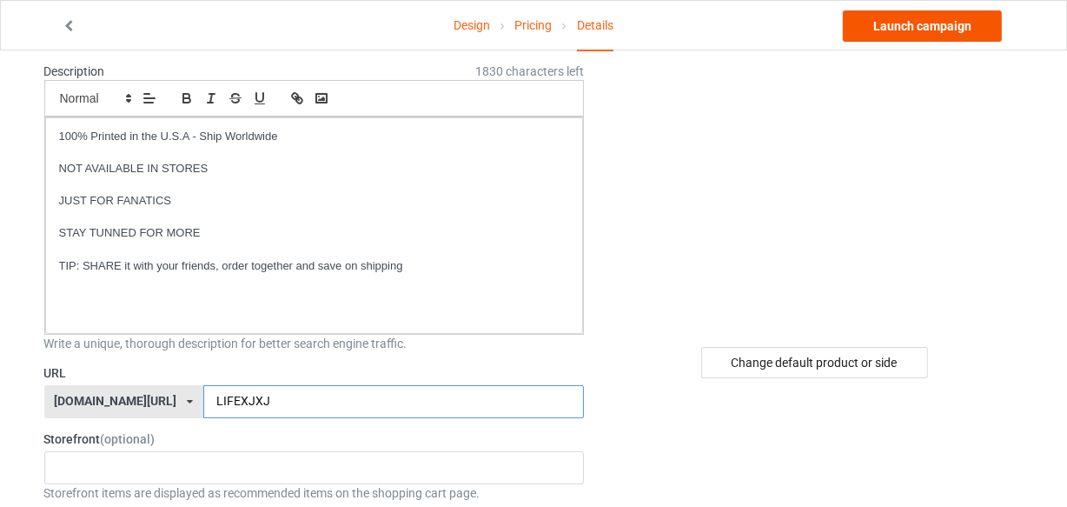
type input "LIFEXJXJ"
click at [957, 30] on link "Launch campaign" at bounding box center [922, 25] width 159 height 31
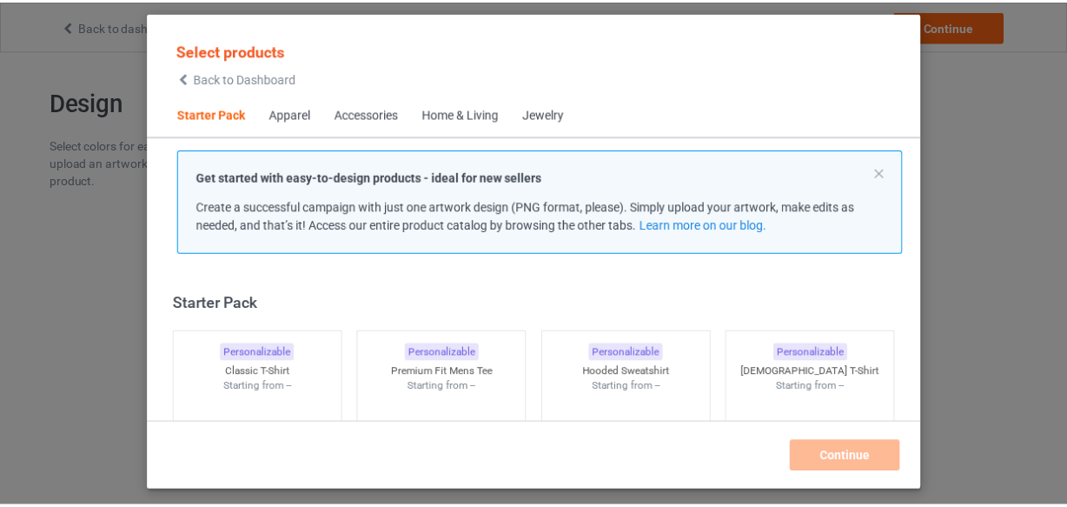
scroll to position [22, 0]
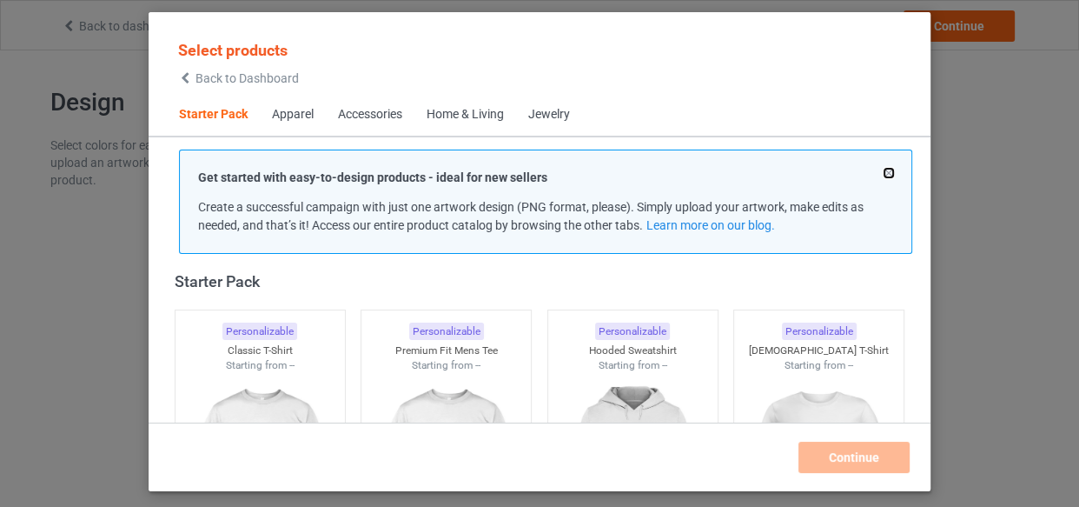
click at [885, 172] on button at bounding box center [889, 173] width 9 height 9
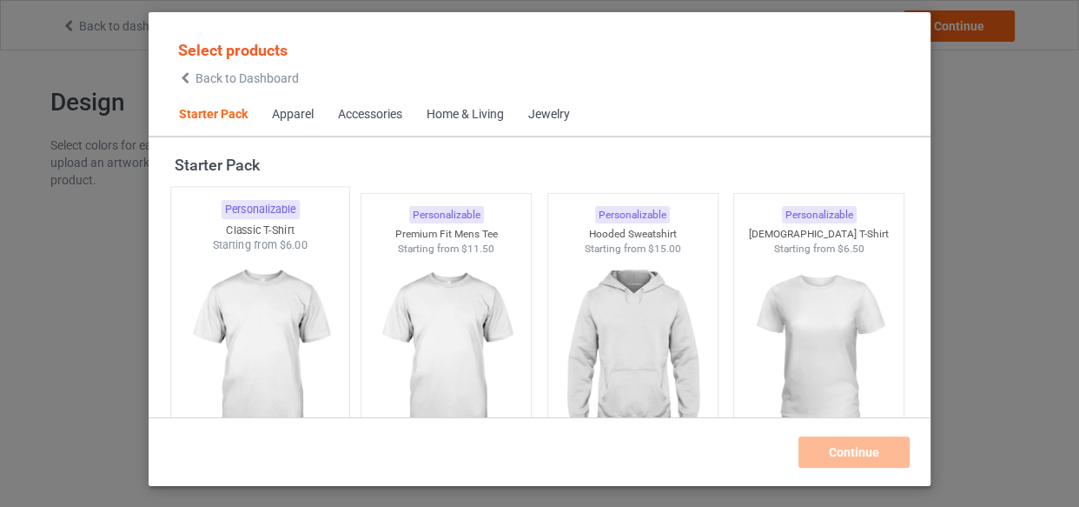
click at [281, 312] on img at bounding box center [259, 355] width 163 height 204
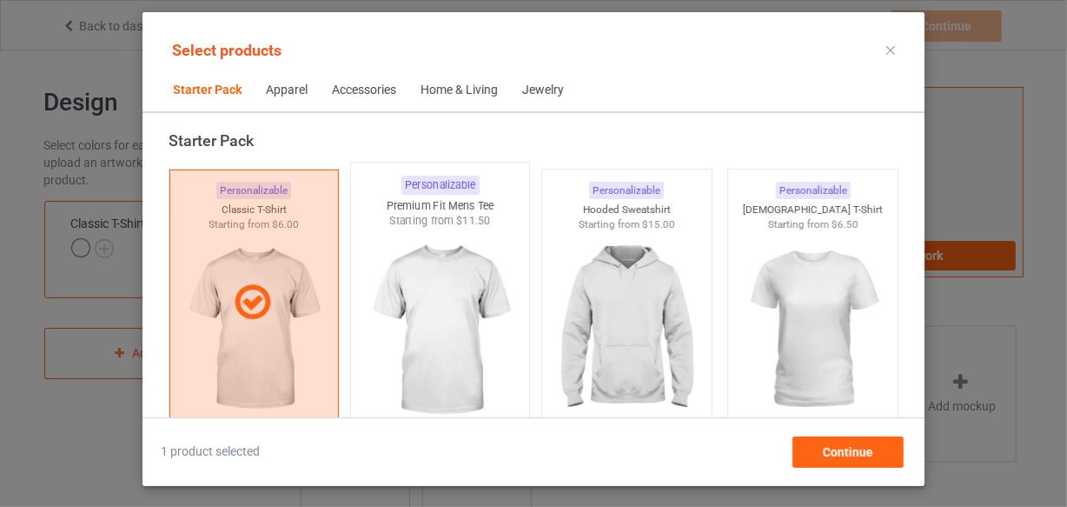
click at [445, 291] on img at bounding box center [440, 331] width 163 height 204
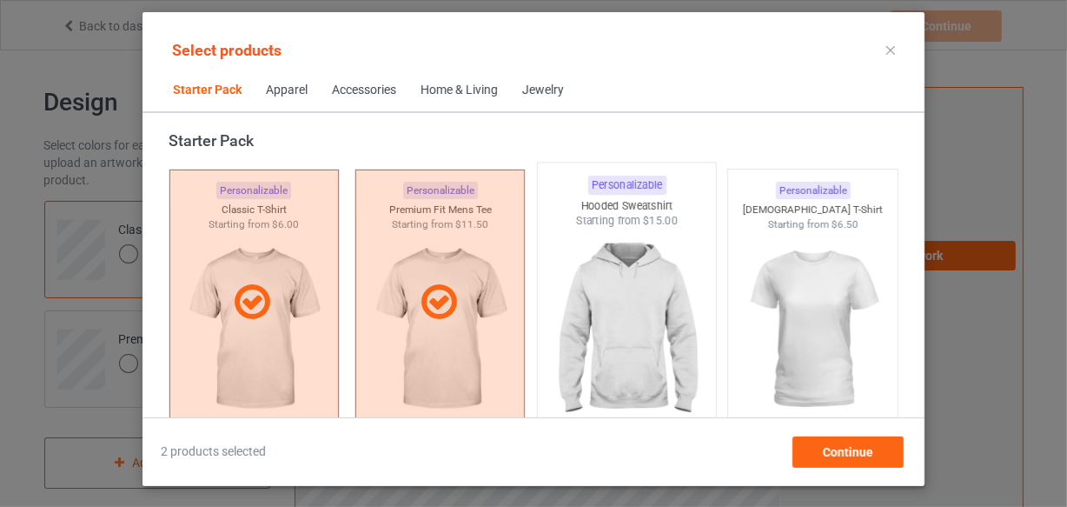
click at [620, 308] on img at bounding box center [626, 331] width 163 height 204
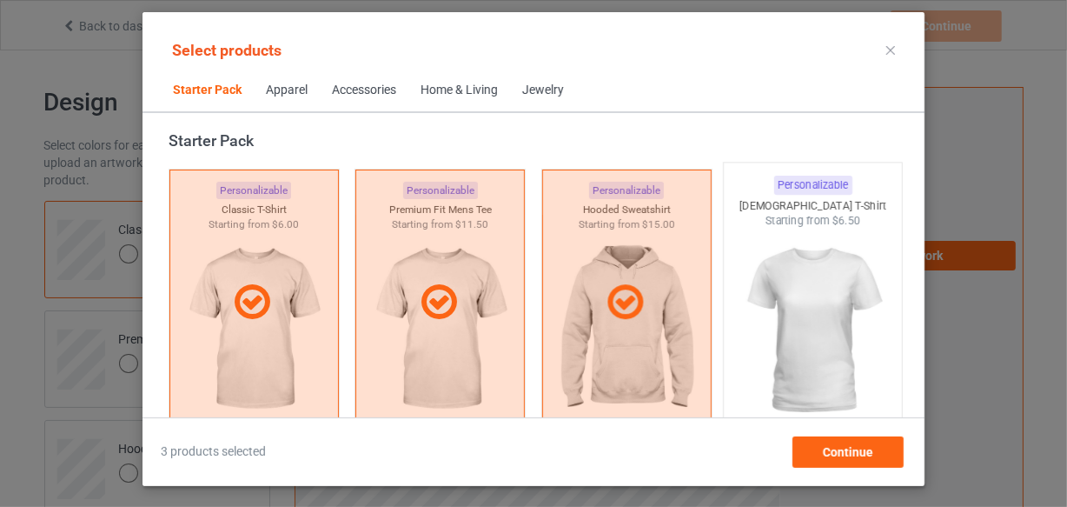
click at [821, 310] on img at bounding box center [813, 331] width 163 height 204
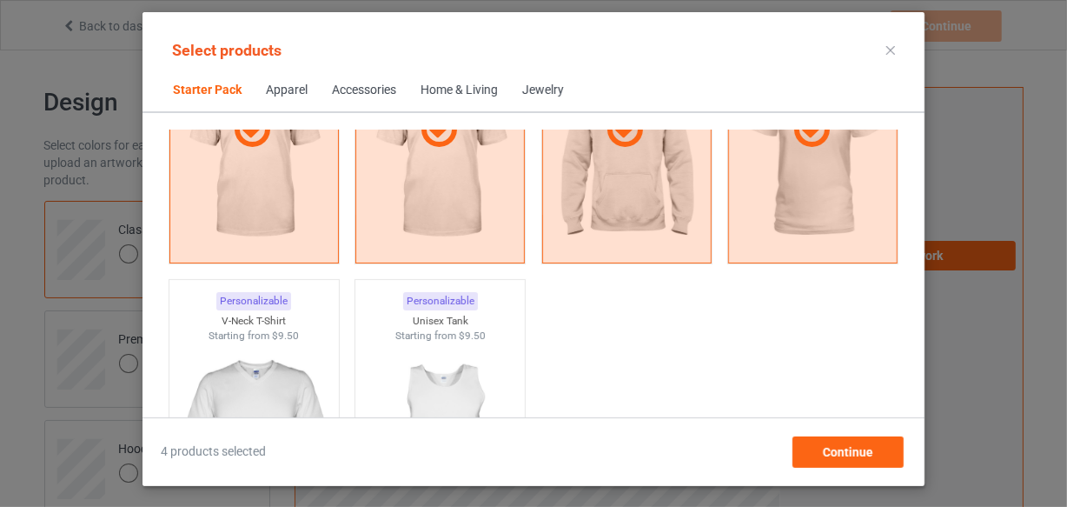
scroll to position [259, 0]
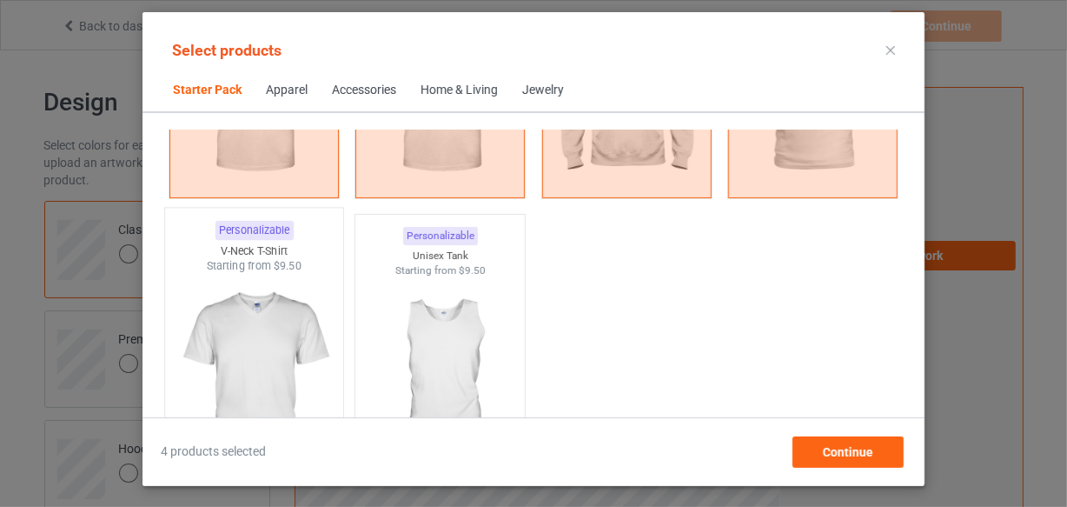
click at [282, 352] on img at bounding box center [253, 376] width 163 height 204
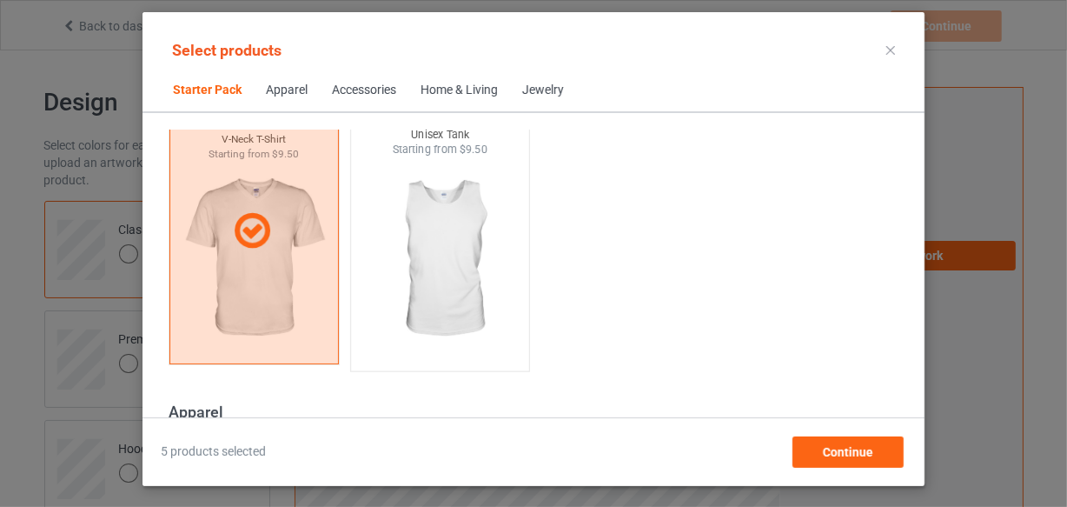
scroll to position [417, 0]
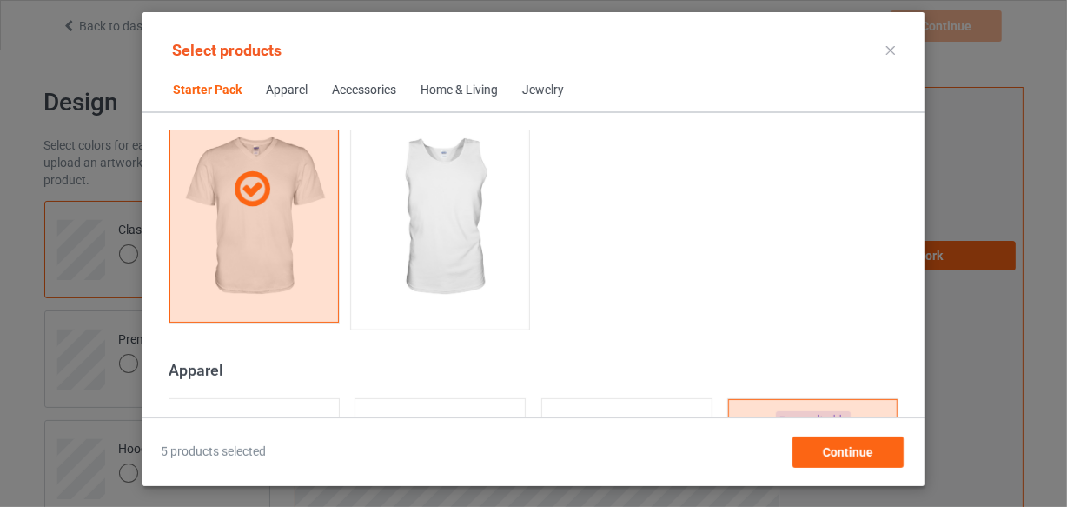
click at [439, 199] on img at bounding box center [440, 218] width 163 height 204
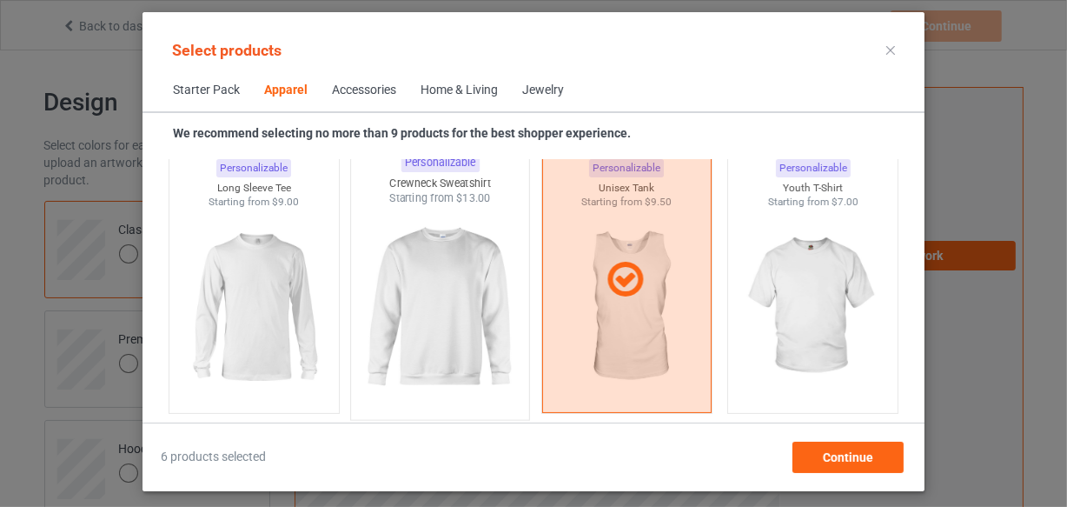
scroll to position [1286, 0]
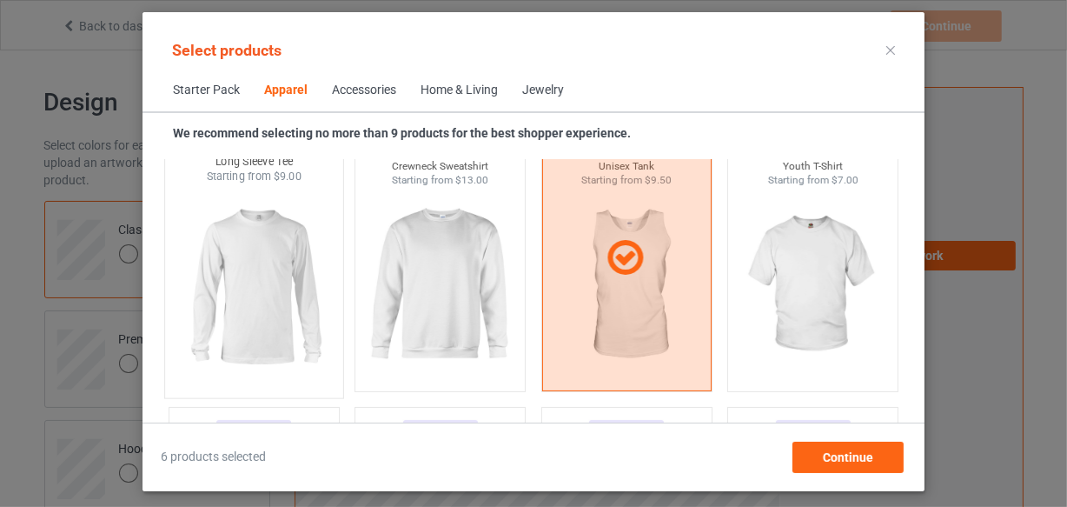
click at [277, 266] on img at bounding box center [253, 286] width 163 height 204
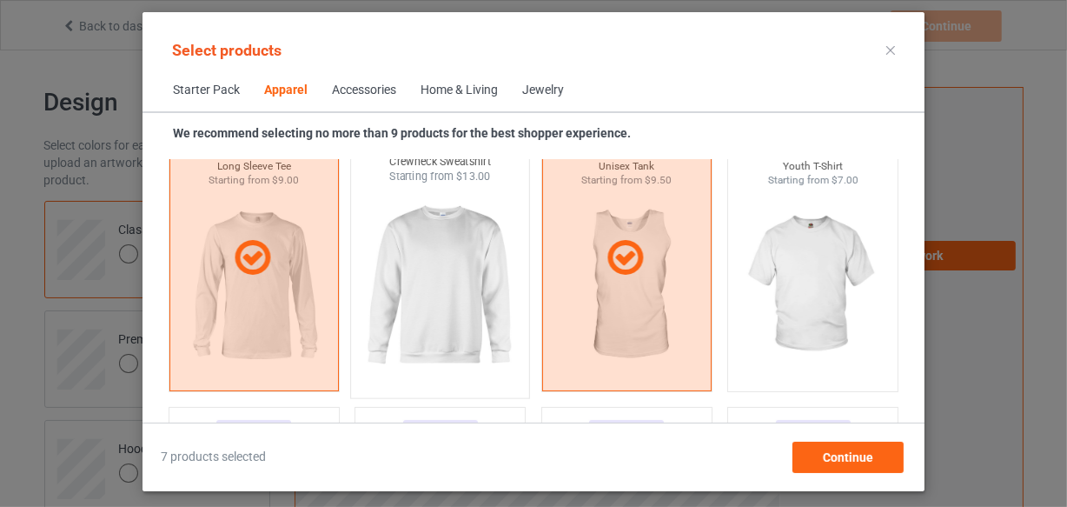
click at [458, 265] on img at bounding box center [440, 286] width 163 height 204
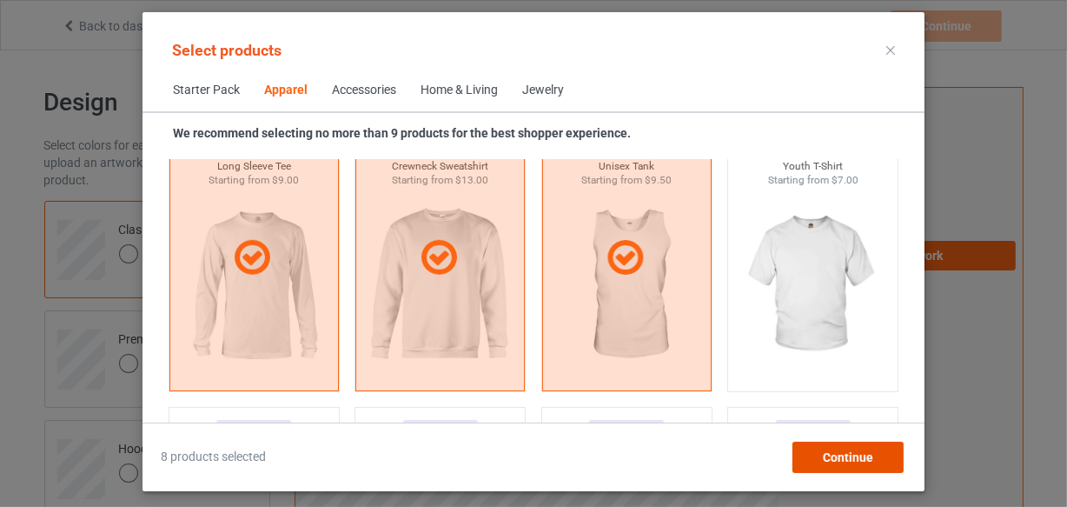
click at [839, 452] on span "Continue" at bounding box center [848, 457] width 50 height 14
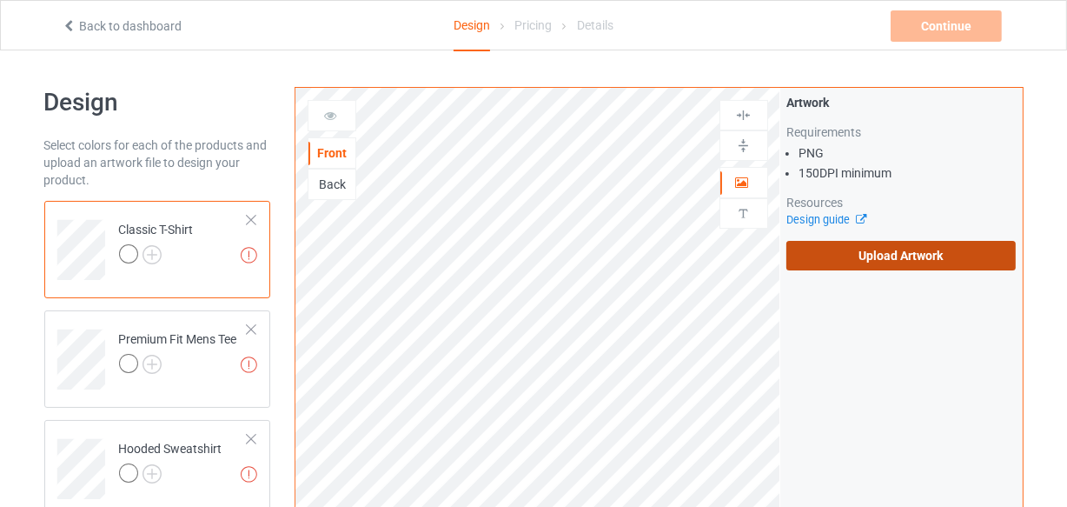
click at [819, 257] on label "Upload Artwork" at bounding box center [901, 256] width 230 height 30
click at [0, 0] on input "Upload Artwork" at bounding box center [0, 0] width 0 height 0
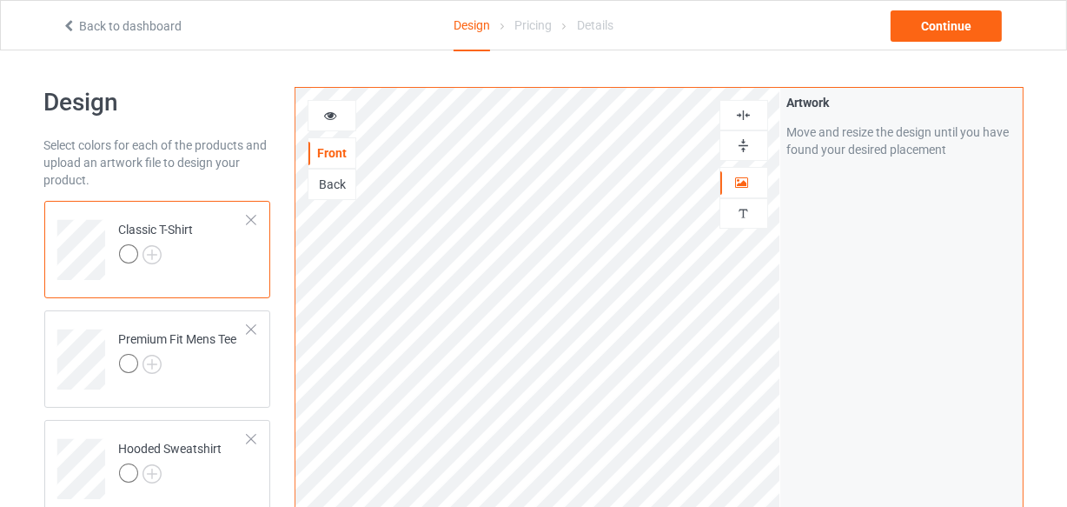
click at [741, 113] on img at bounding box center [743, 115] width 17 height 17
click at [147, 252] on img at bounding box center [152, 254] width 19 height 19
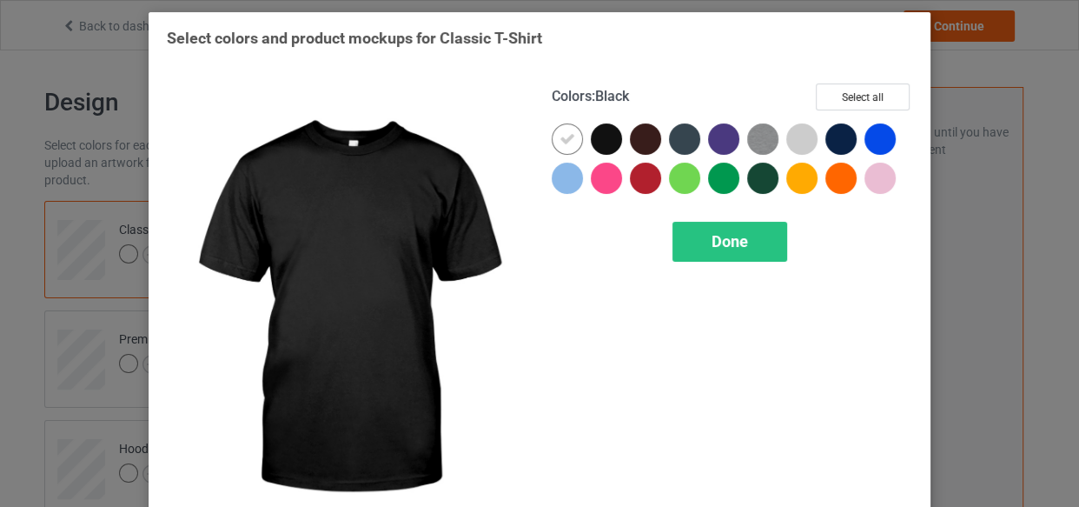
click at [597, 137] on div at bounding box center [606, 138] width 31 height 31
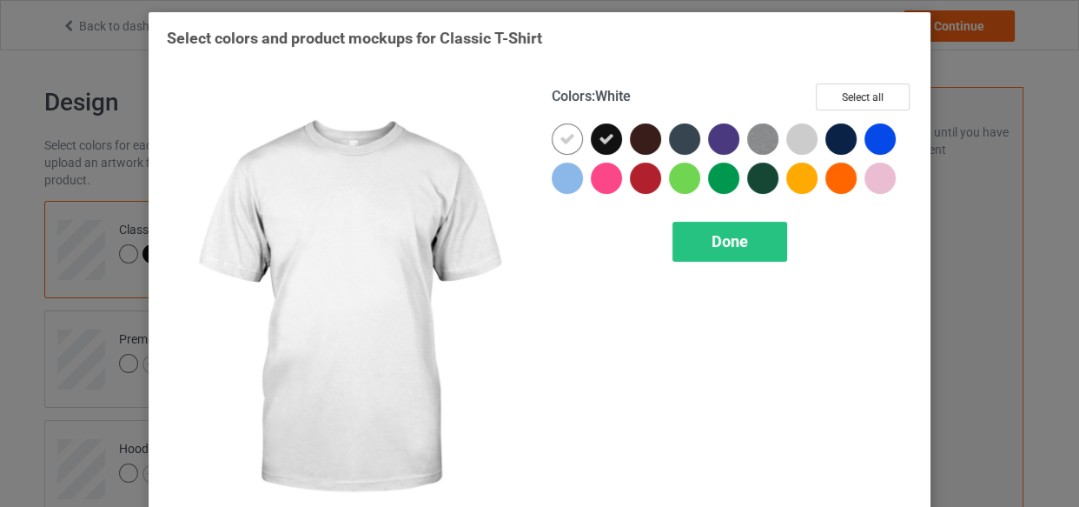
click at [565, 142] on icon at bounding box center [568, 139] width 16 height 16
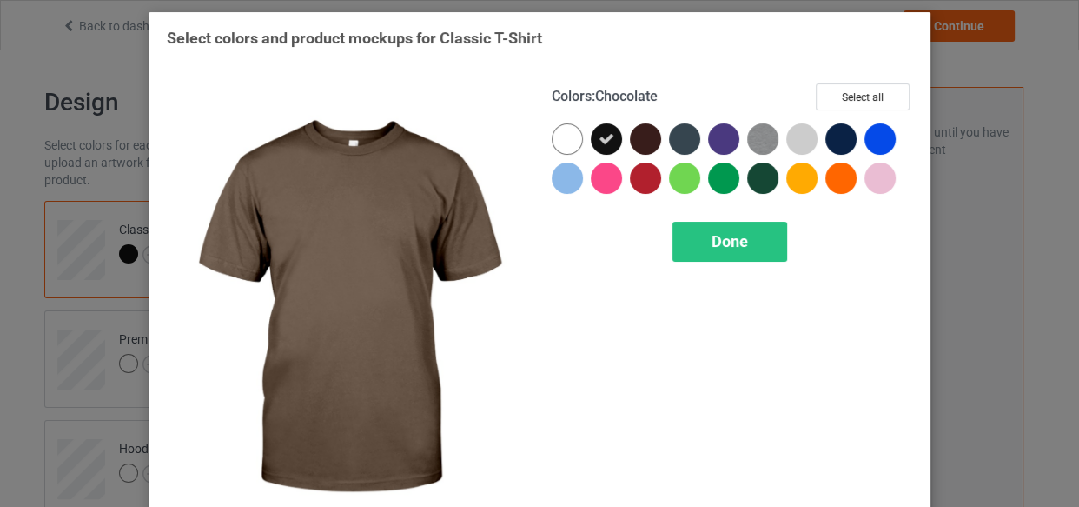
click at [637, 142] on div at bounding box center [645, 138] width 31 height 31
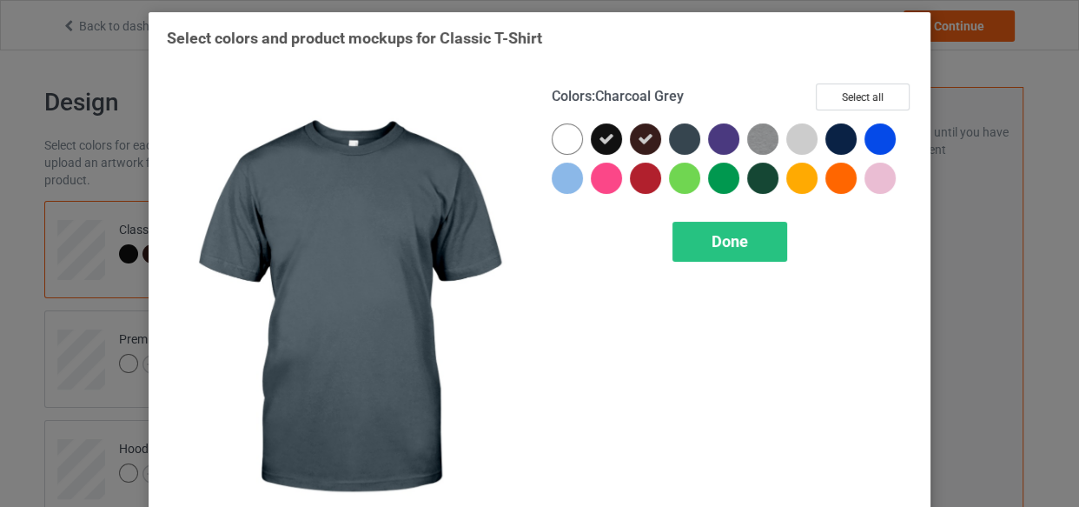
click at [679, 142] on div at bounding box center [684, 138] width 31 height 31
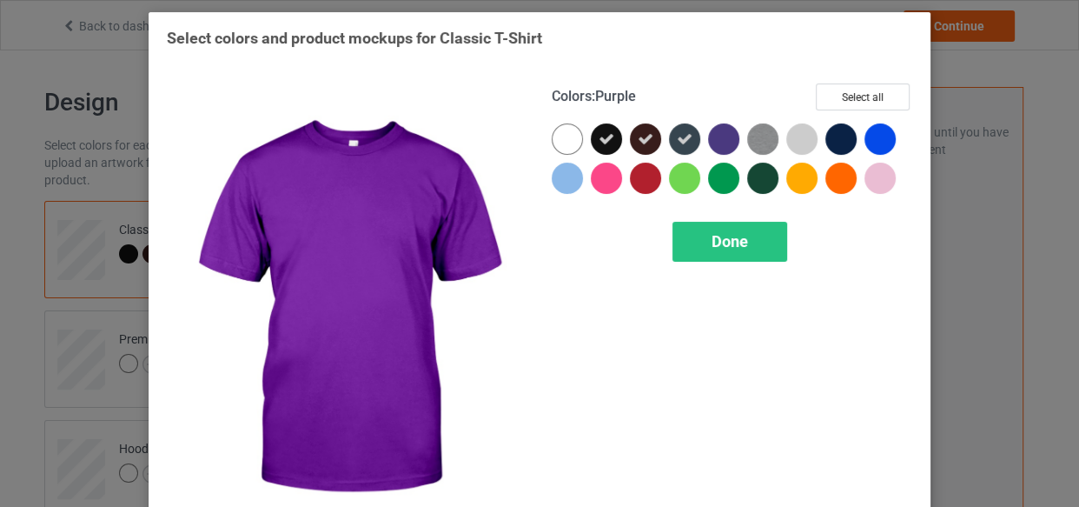
click at [716, 139] on div at bounding box center [723, 138] width 31 height 31
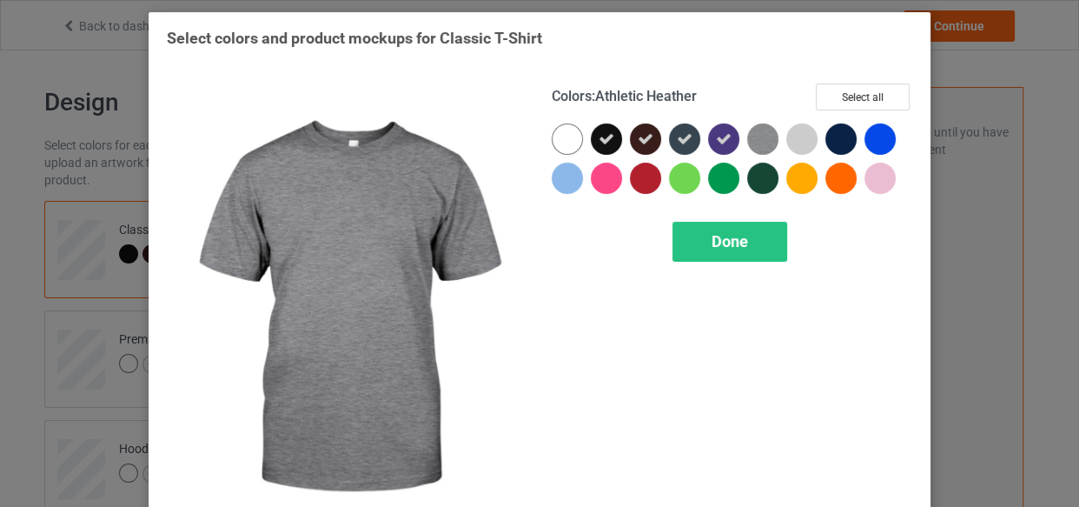
click at [751, 136] on img at bounding box center [762, 138] width 31 height 31
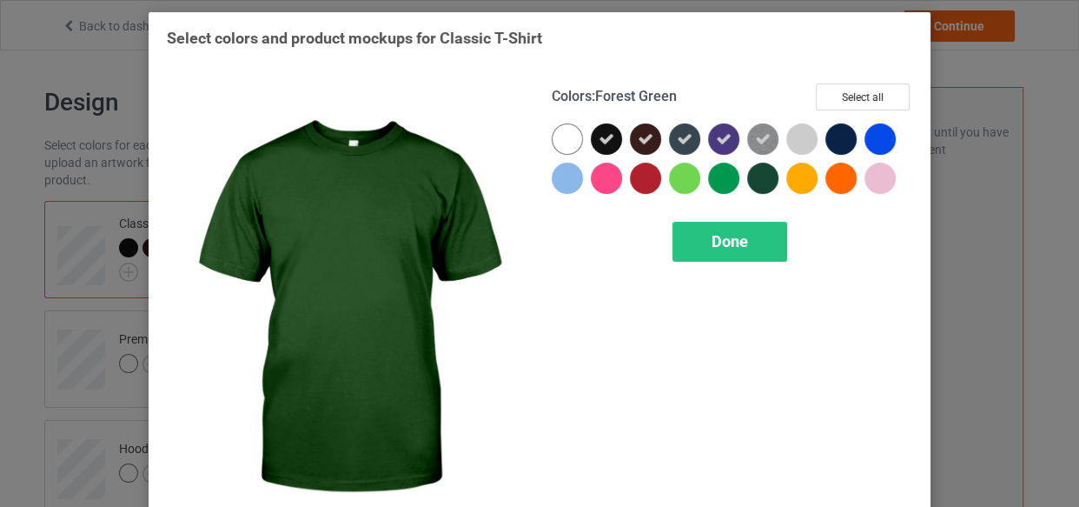
click at [757, 177] on div at bounding box center [762, 177] width 31 height 31
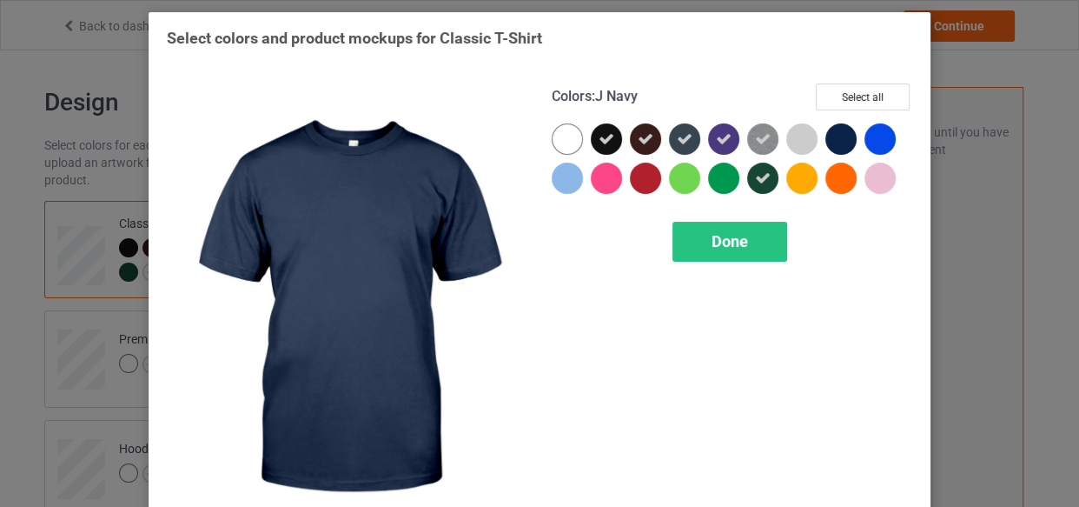
click at [839, 141] on div at bounding box center [841, 138] width 31 height 31
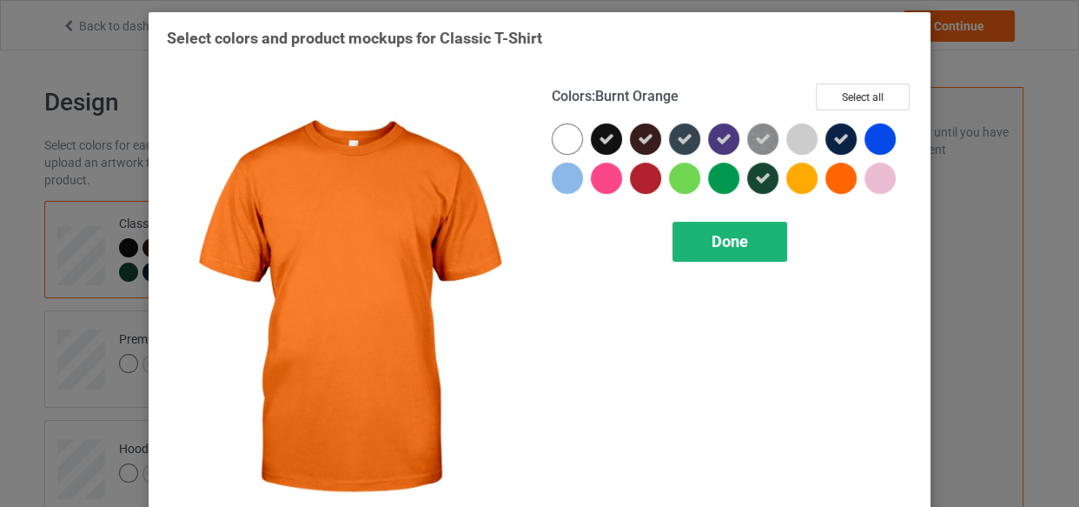
click at [767, 250] on div "Done" at bounding box center [730, 242] width 115 height 40
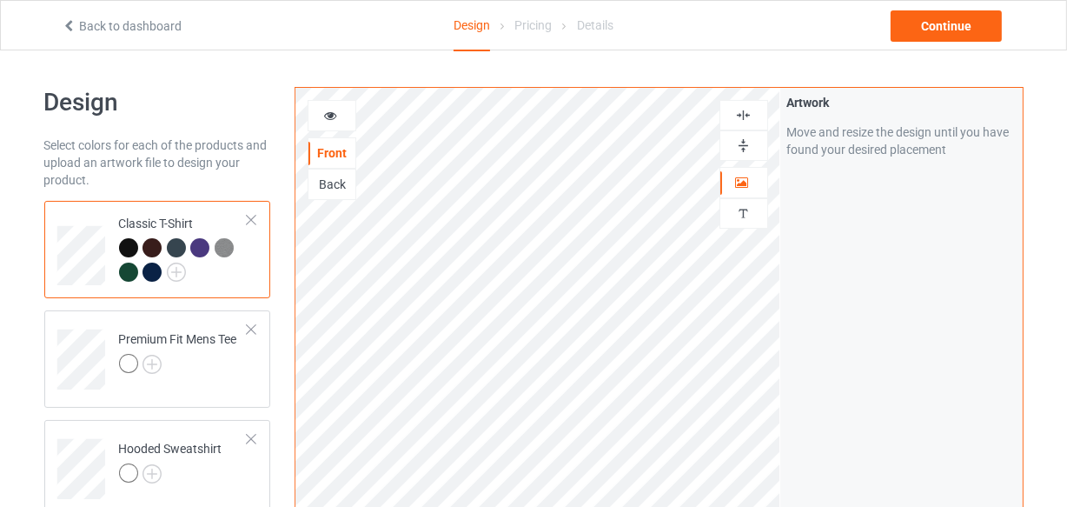
click at [330, 117] on icon at bounding box center [330, 113] width 15 height 12
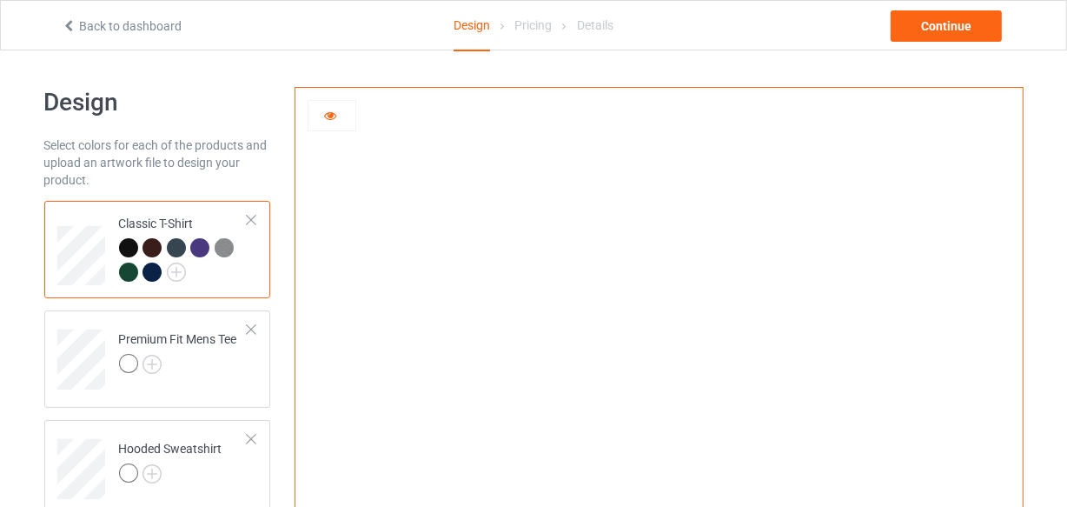
click at [328, 121] on div at bounding box center [331, 115] width 47 height 17
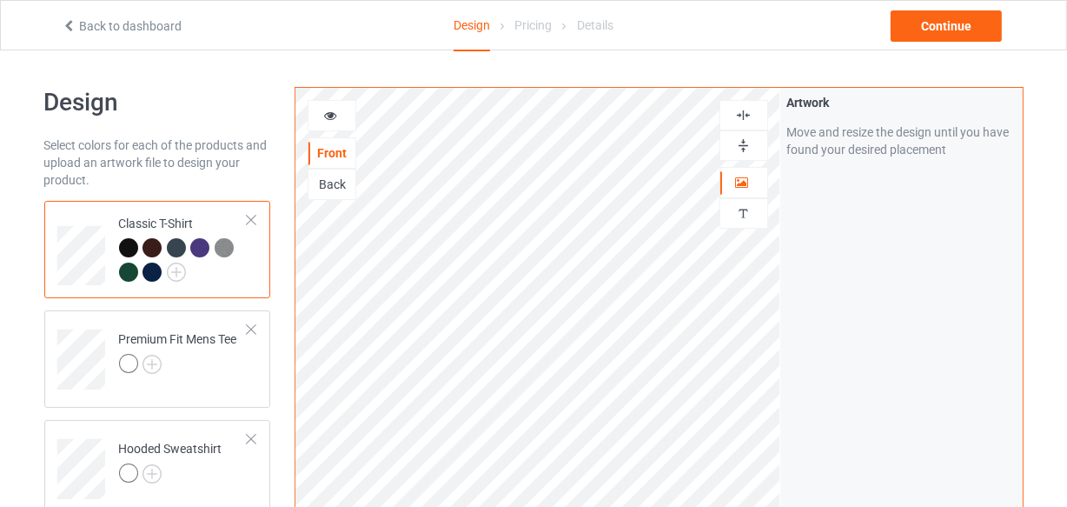
click at [743, 116] on img at bounding box center [743, 115] width 17 height 17
click at [334, 116] on icon at bounding box center [330, 113] width 15 height 12
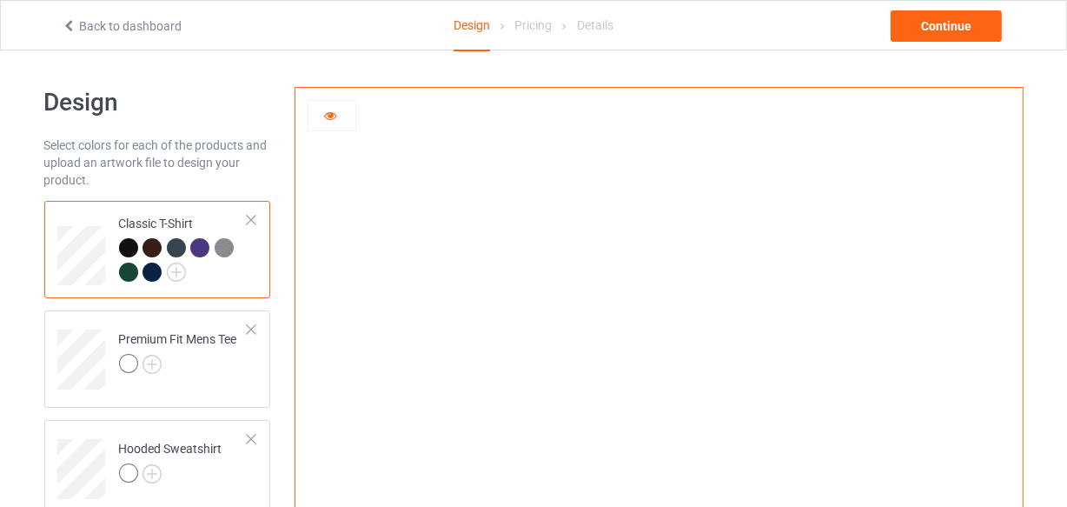
click at [334, 117] on icon at bounding box center [330, 113] width 15 height 12
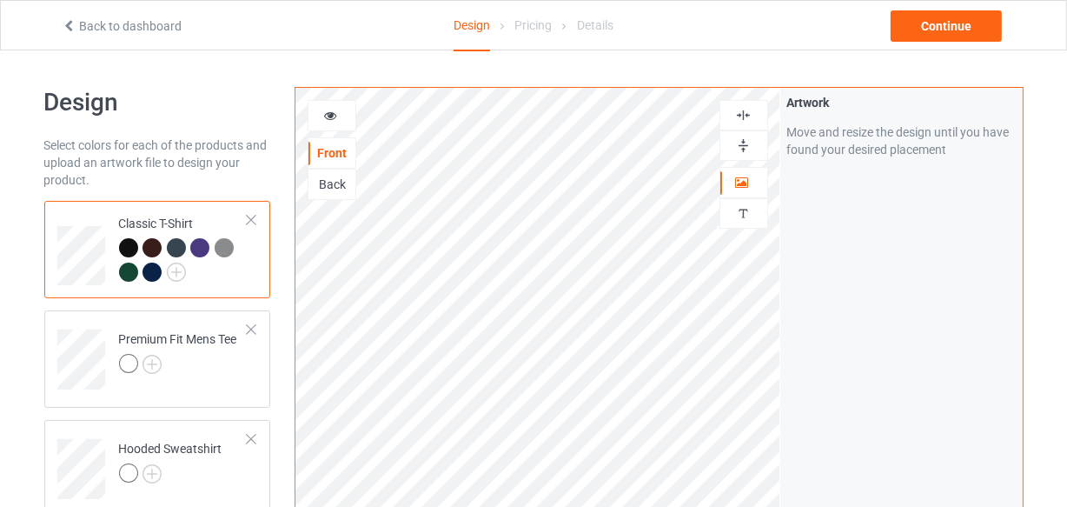
click at [745, 111] on img at bounding box center [743, 115] width 17 height 17
click at [328, 113] on icon at bounding box center [330, 113] width 15 height 12
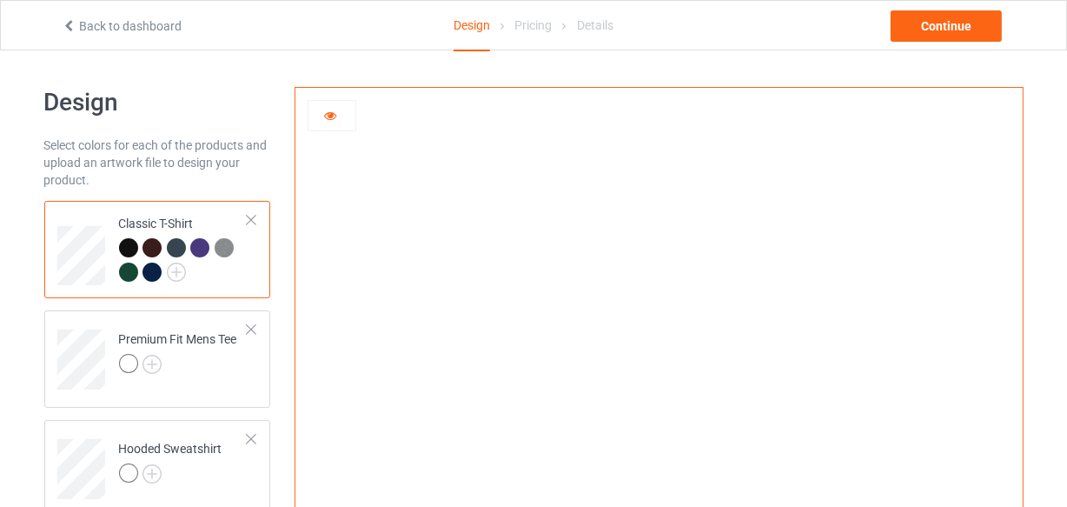
click at [153, 247] on div at bounding box center [152, 247] width 19 height 19
click at [181, 243] on div at bounding box center [176, 247] width 19 height 19
click at [199, 249] on div at bounding box center [199, 247] width 19 height 19
click at [145, 269] on div at bounding box center [152, 271] width 19 height 19
click at [123, 239] on div at bounding box center [128, 247] width 19 height 19
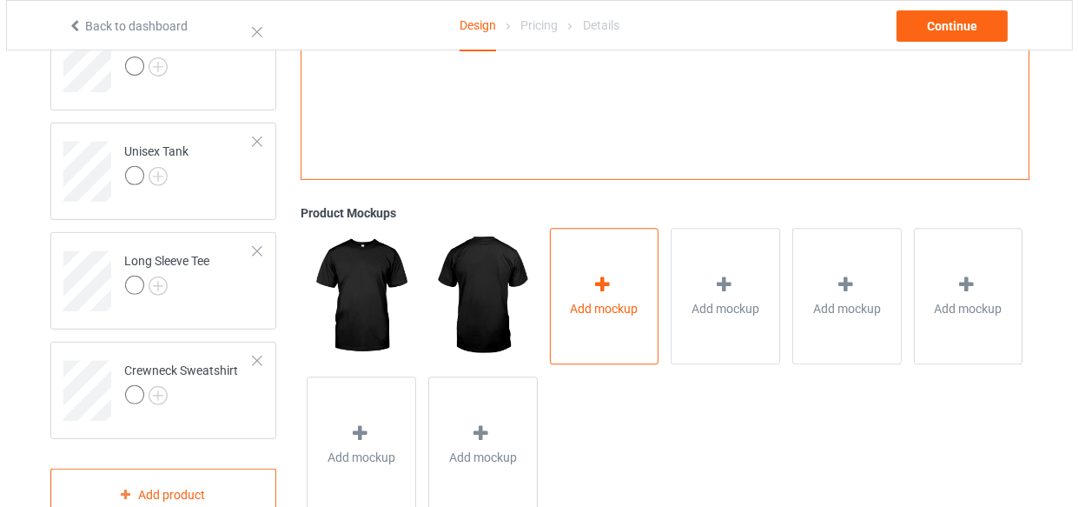
scroll to position [632, 0]
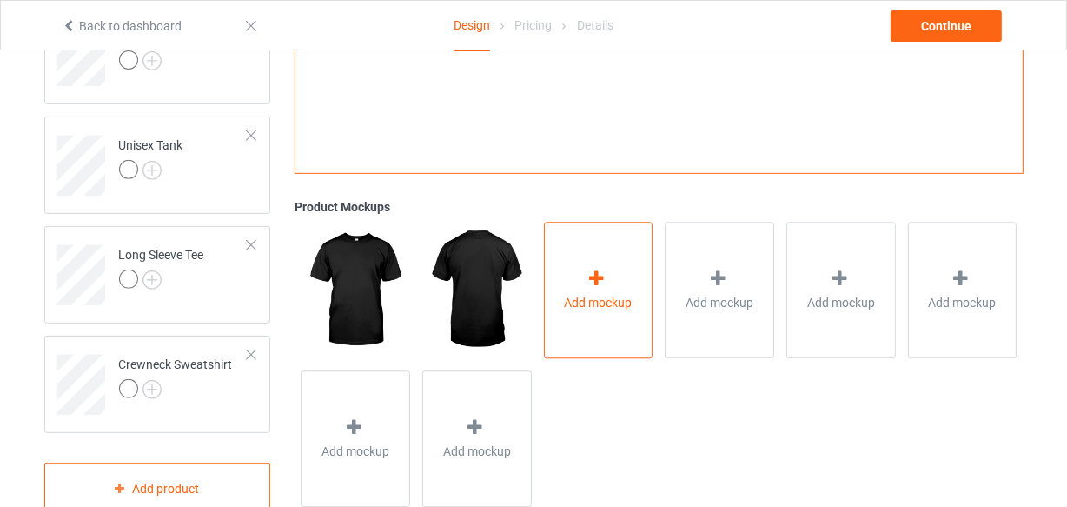
click at [600, 281] on icon at bounding box center [597, 279] width 22 height 18
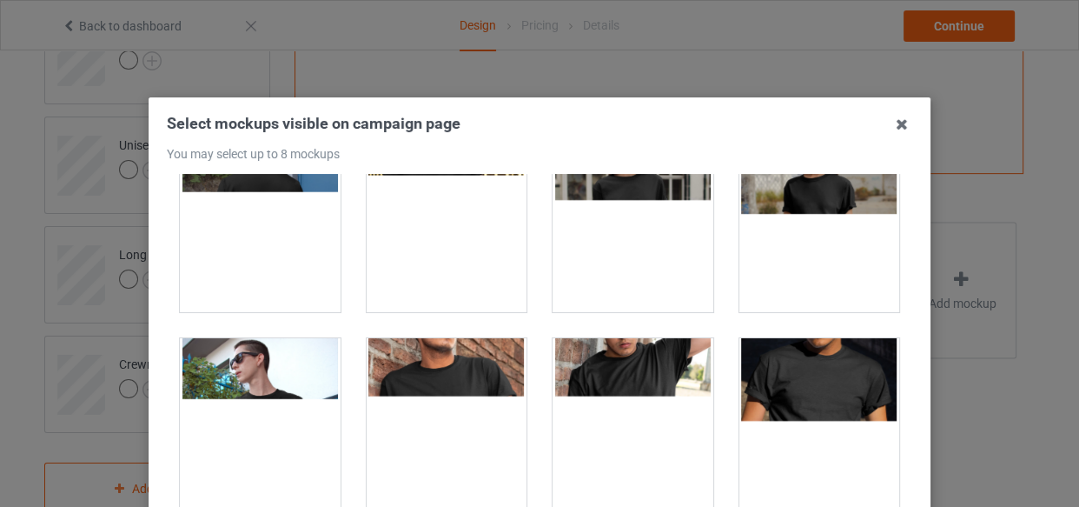
scroll to position [315, 0]
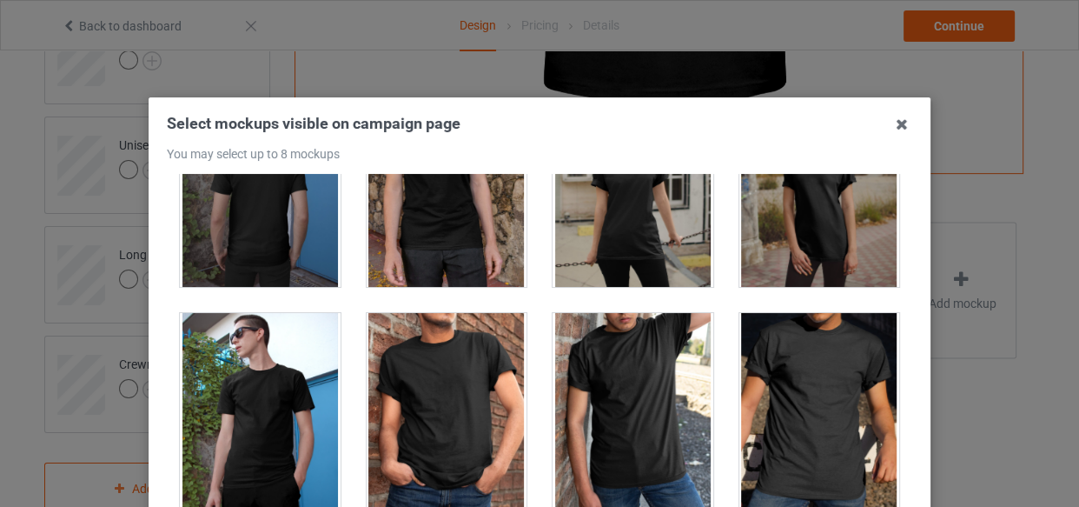
click at [755, 427] on div at bounding box center [819, 410] width 161 height 195
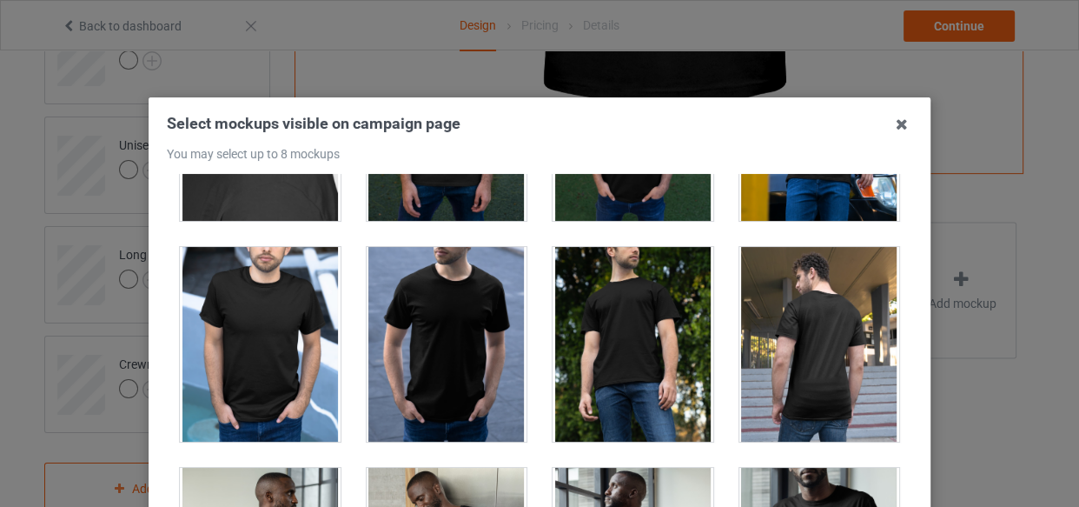
scroll to position [1501, 0]
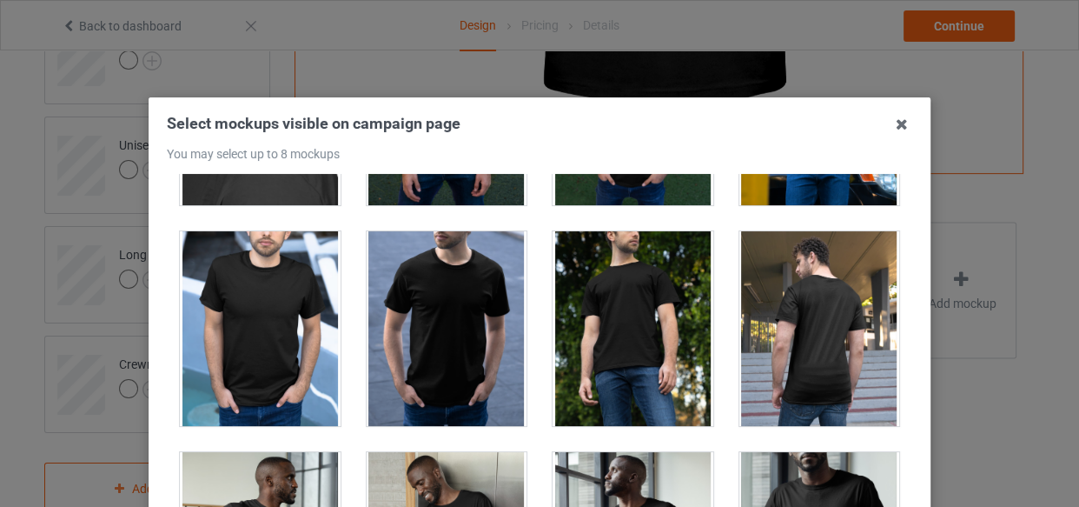
click at [287, 329] on div at bounding box center [260, 328] width 161 height 195
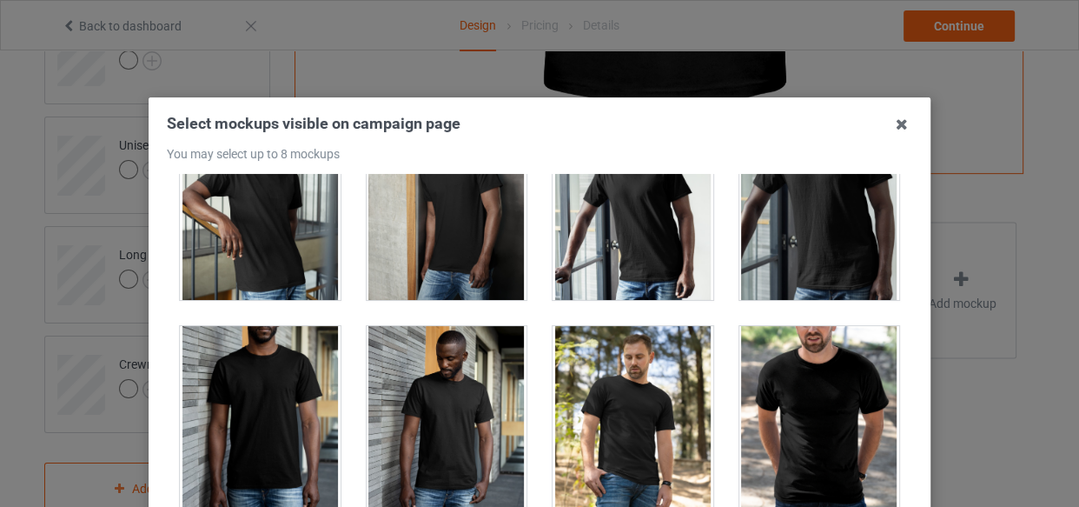
scroll to position [1895, 0]
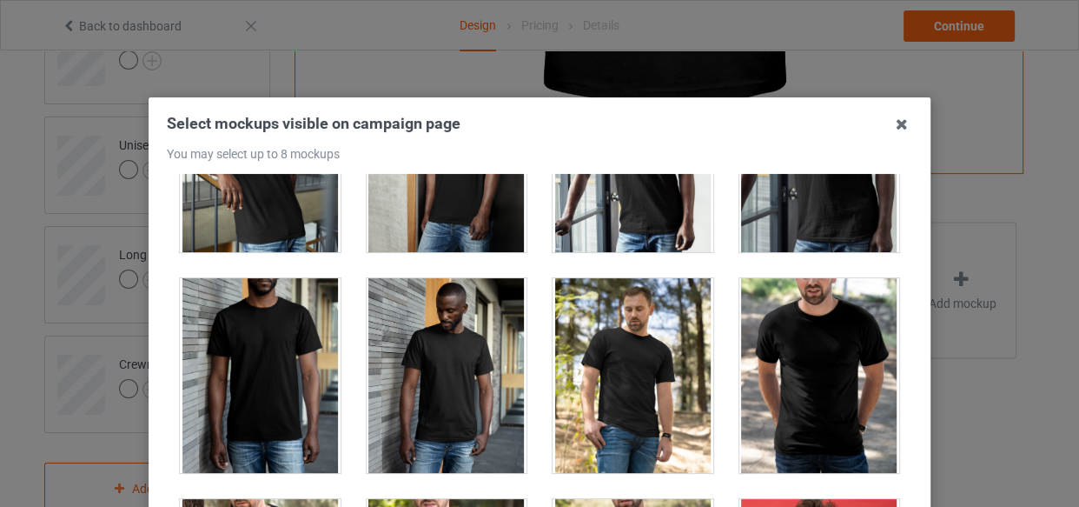
click at [801, 363] on div at bounding box center [819, 375] width 161 height 195
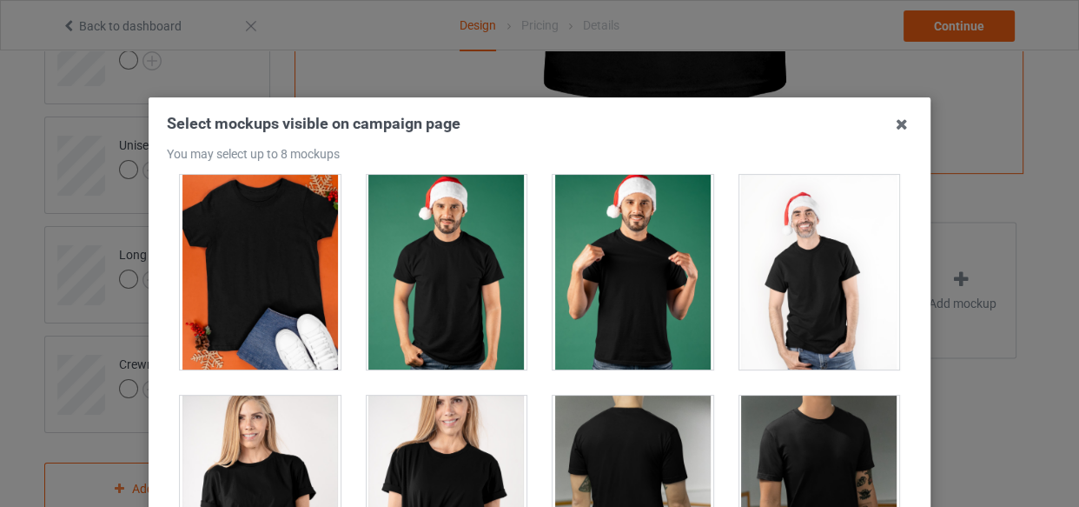
scroll to position [2843, 0]
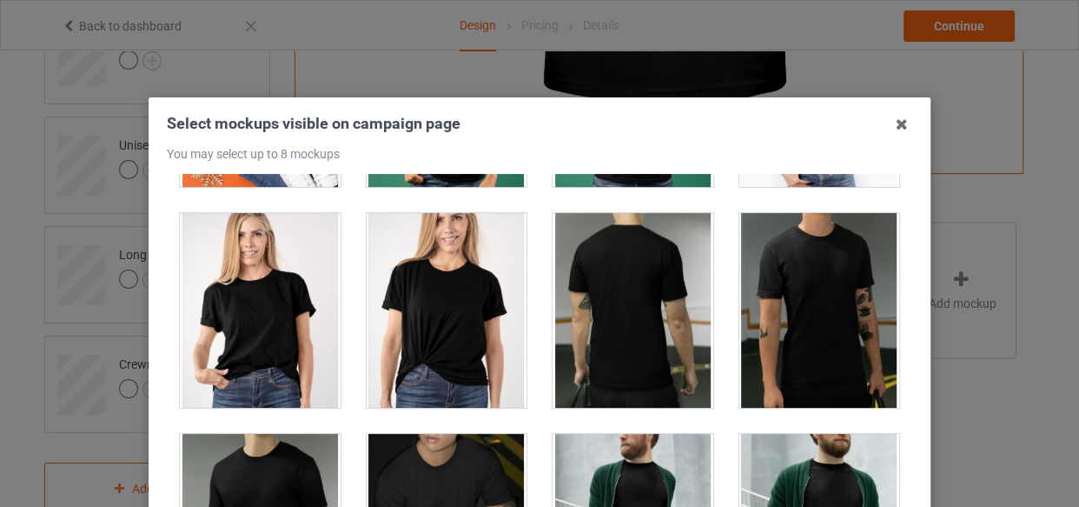
click at [422, 327] on div at bounding box center [447, 310] width 161 height 195
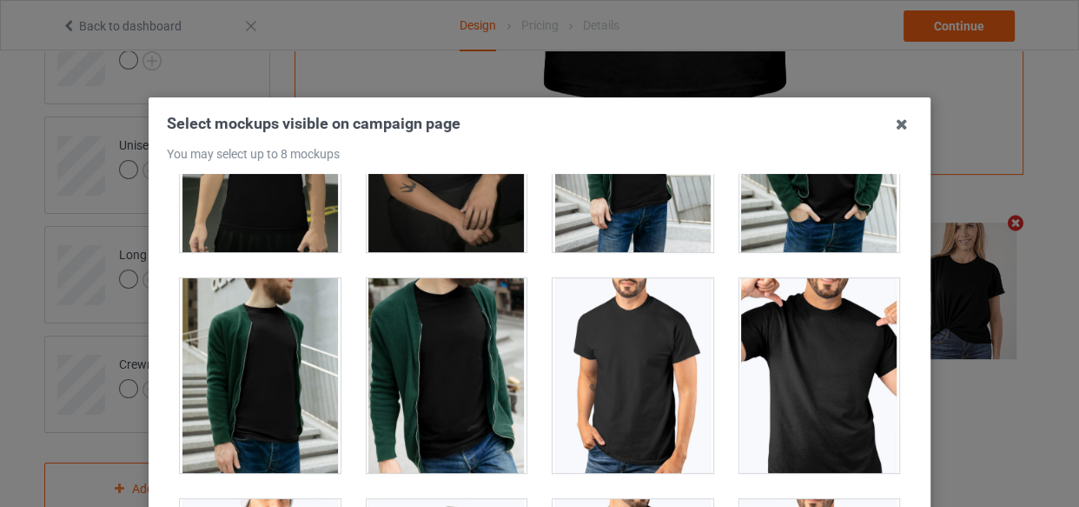
scroll to position [3397, 0]
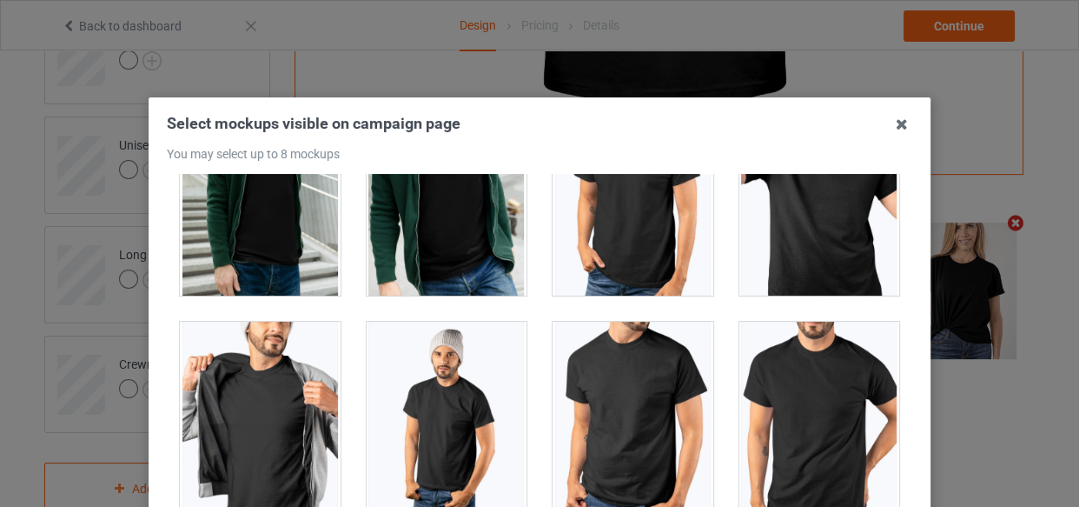
click at [269, 427] on div at bounding box center [260, 419] width 161 height 195
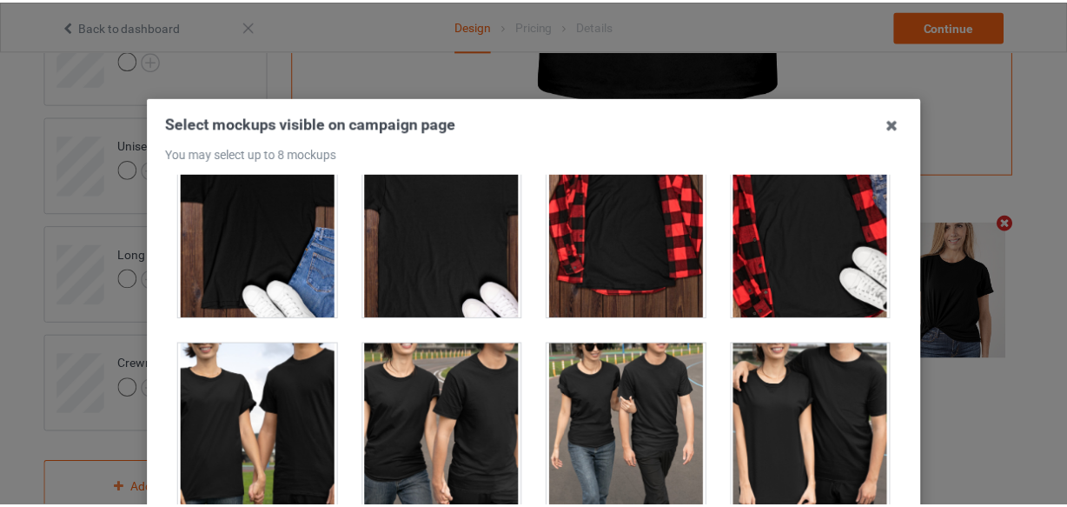
scroll to position [5608, 0]
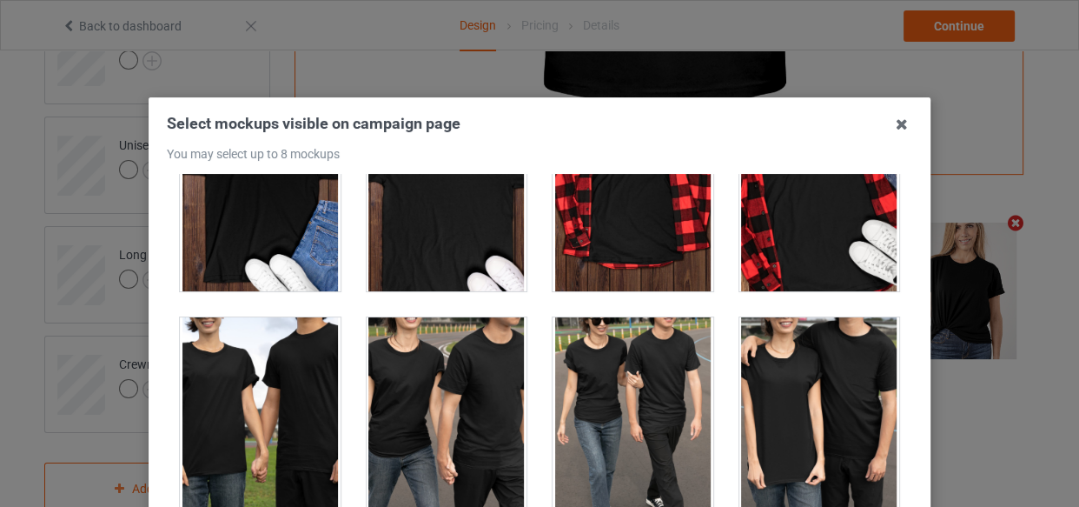
click at [468, 403] on div at bounding box center [447, 414] width 161 height 195
click at [904, 126] on icon at bounding box center [902, 124] width 28 height 28
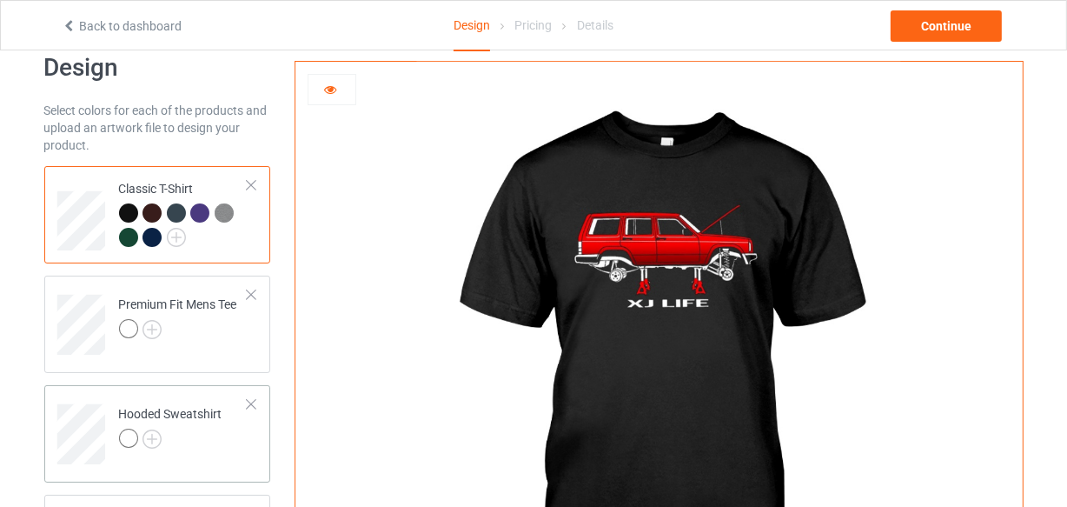
scroll to position [0, 0]
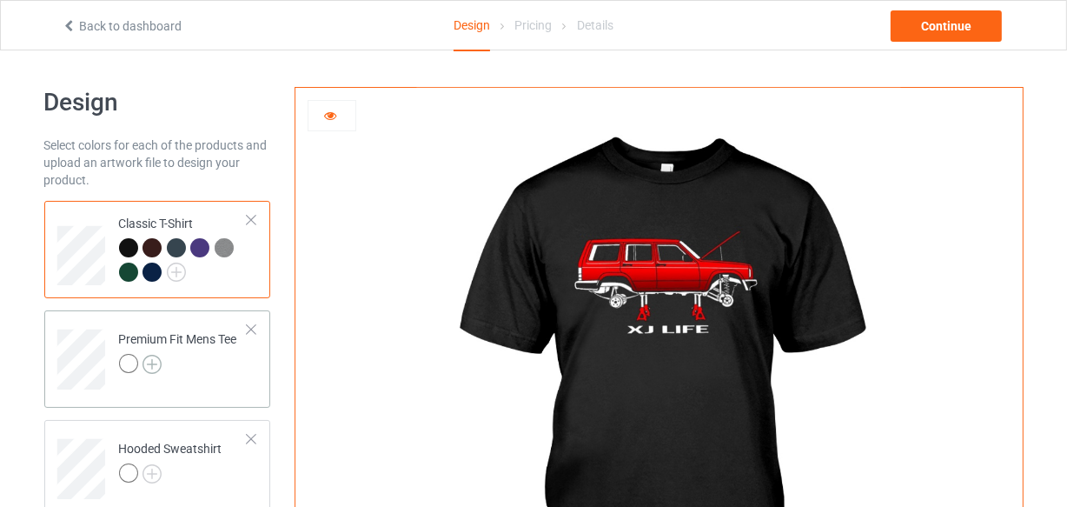
click at [151, 356] on img at bounding box center [152, 364] width 19 height 19
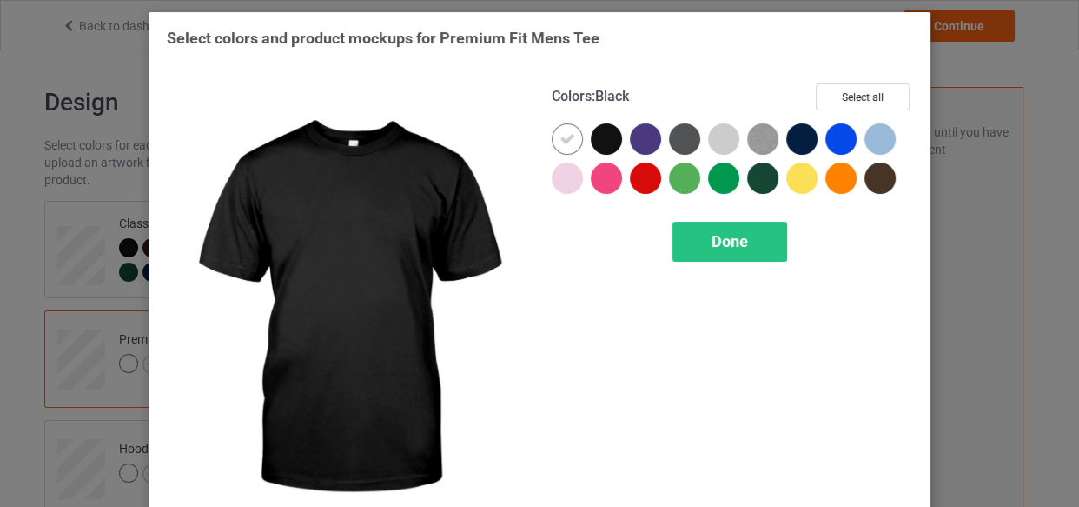
click at [604, 130] on div at bounding box center [606, 138] width 31 height 31
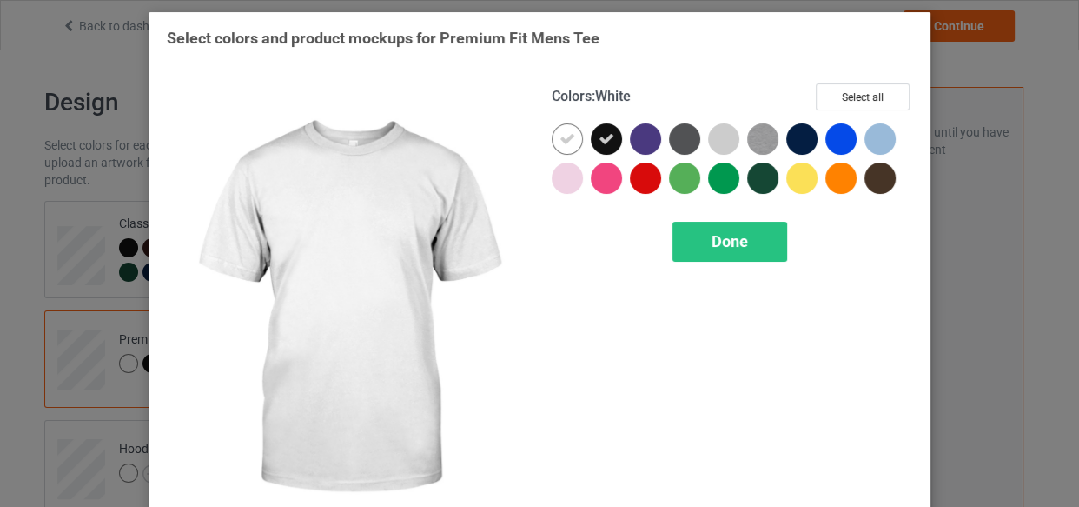
click at [560, 141] on icon at bounding box center [568, 139] width 16 height 16
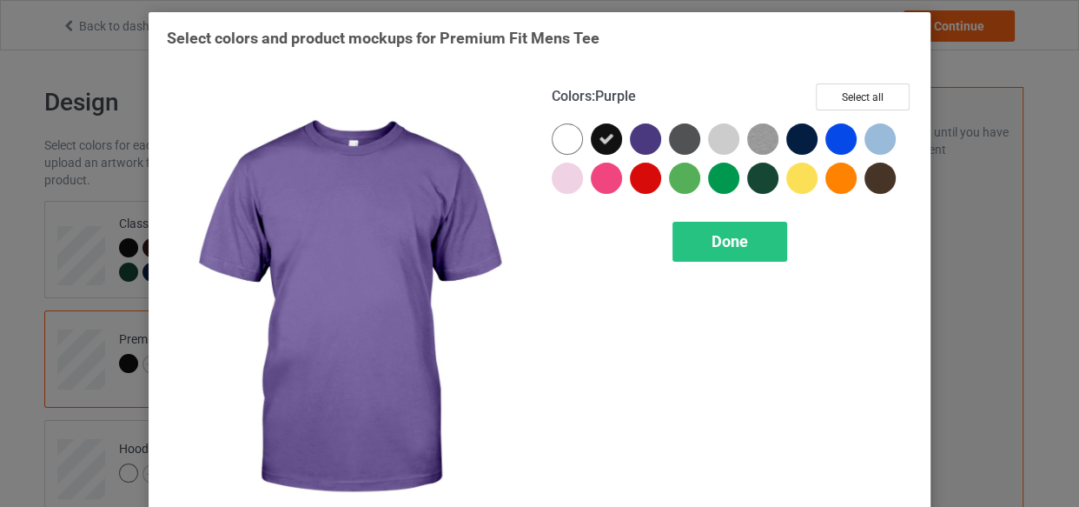
click at [648, 138] on div at bounding box center [645, 138] width 31 height 31
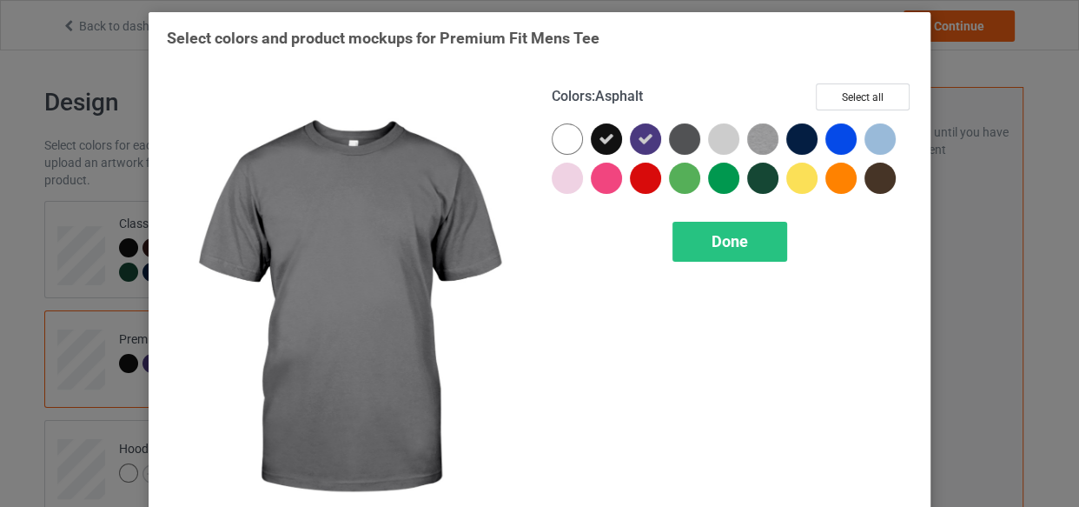
click at [681, 130] on div at bounding box center [684, 138] width 31 height 31
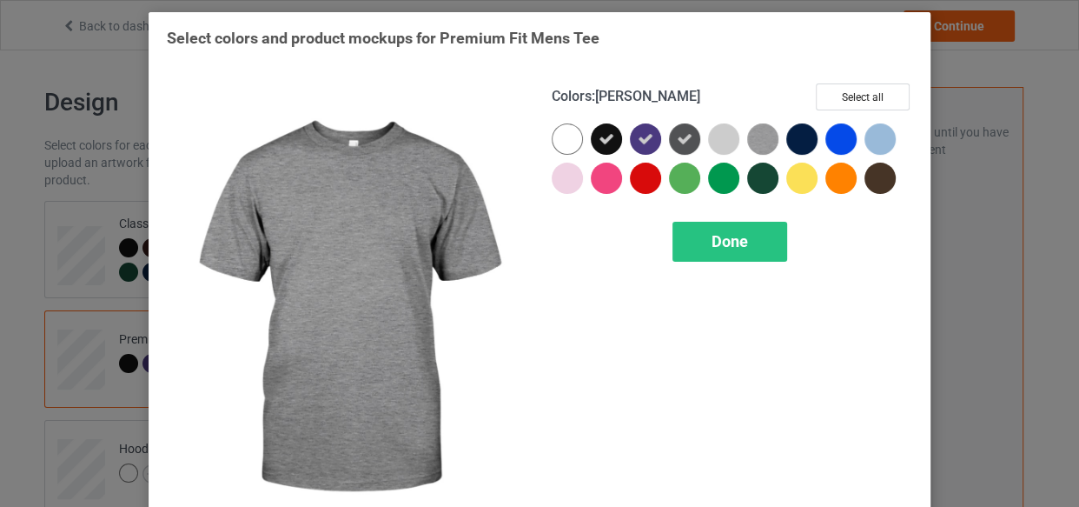
click at [754, 136] on img at bounding box center [762, 138] width 31 height 31
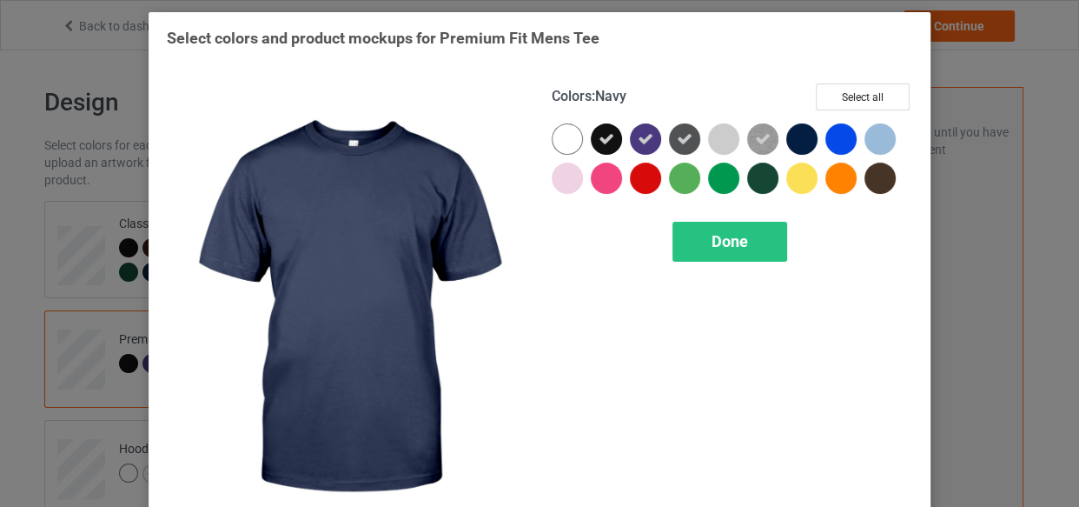
click at [806, 133] on div at bounding box center [801, 138] width 31 height 31
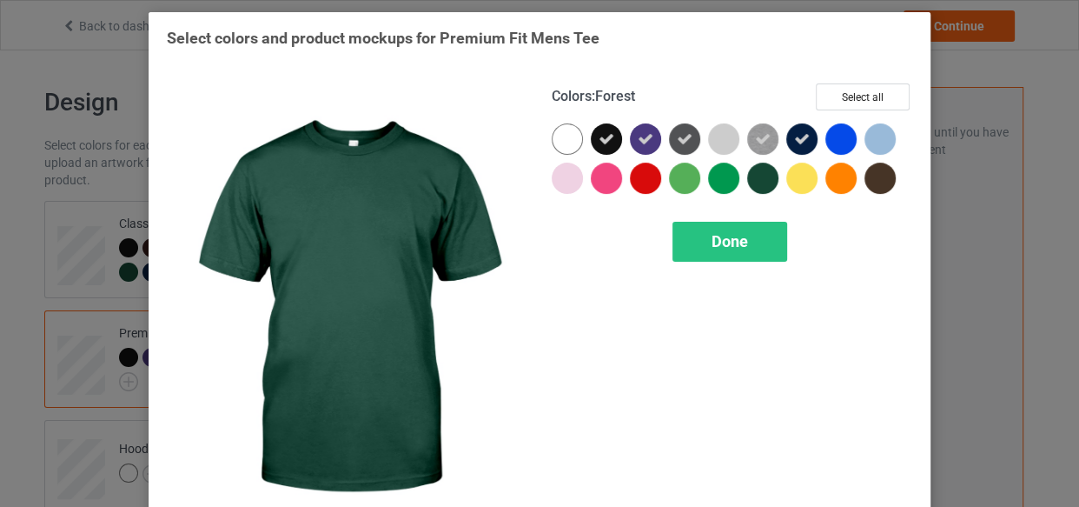
click at [758, 178] on div at bounding box center [762, 177] width 31 height 31
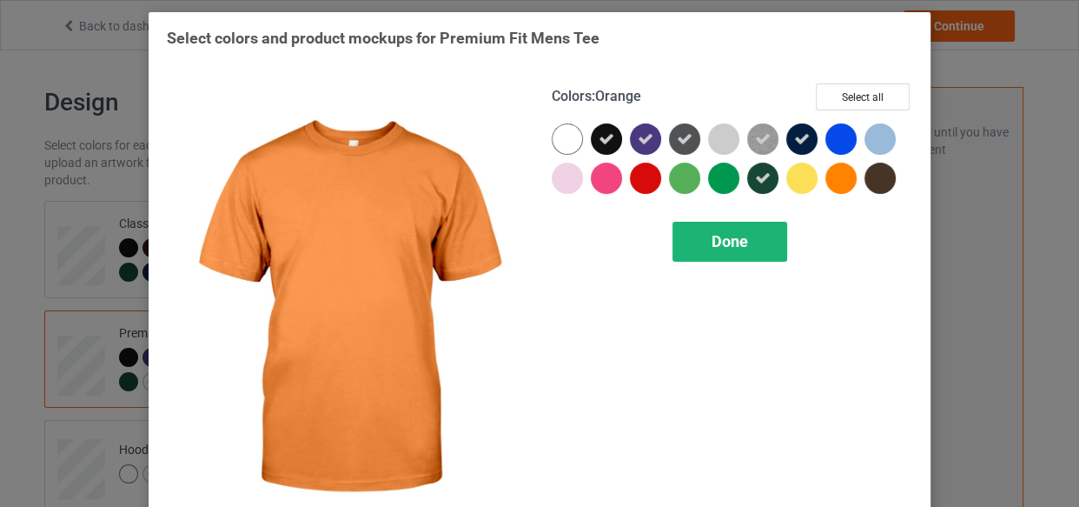
click at [754, 243] on div "Done" at bounding box center [730, 242] width 115 height 40
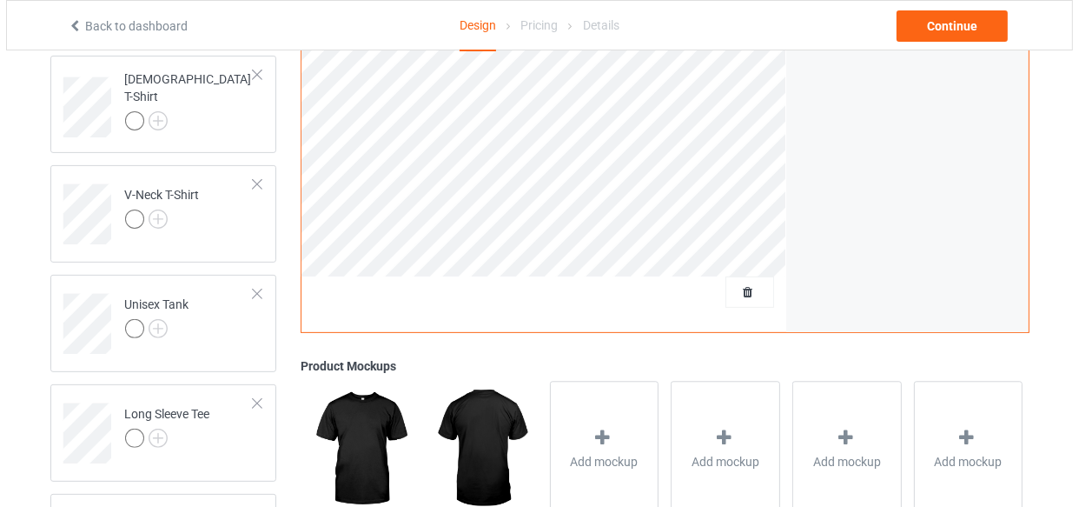
scroll to position [632, 0]
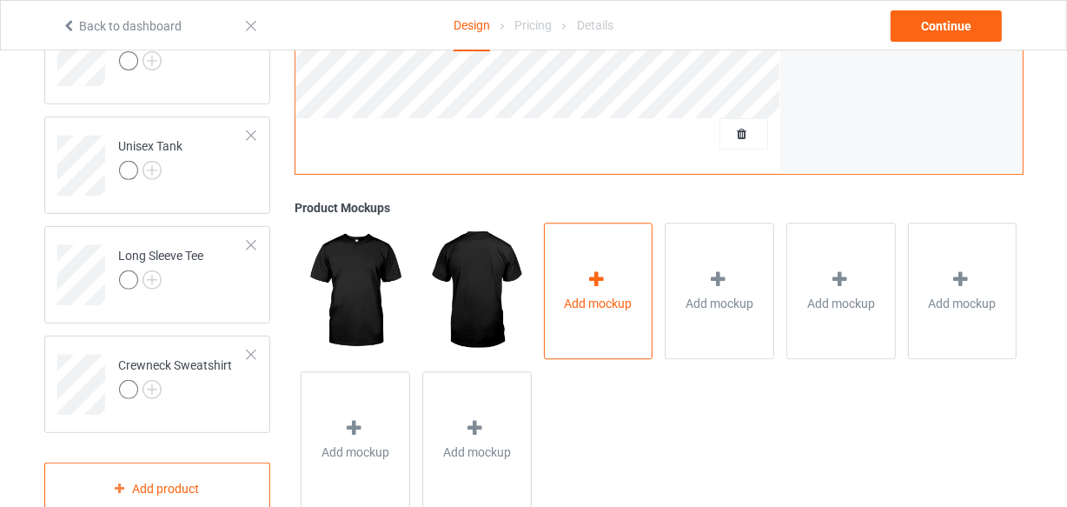
click at [600, 309] on span "Add mockup" at bounding box center [599, 303] width 68 height 17
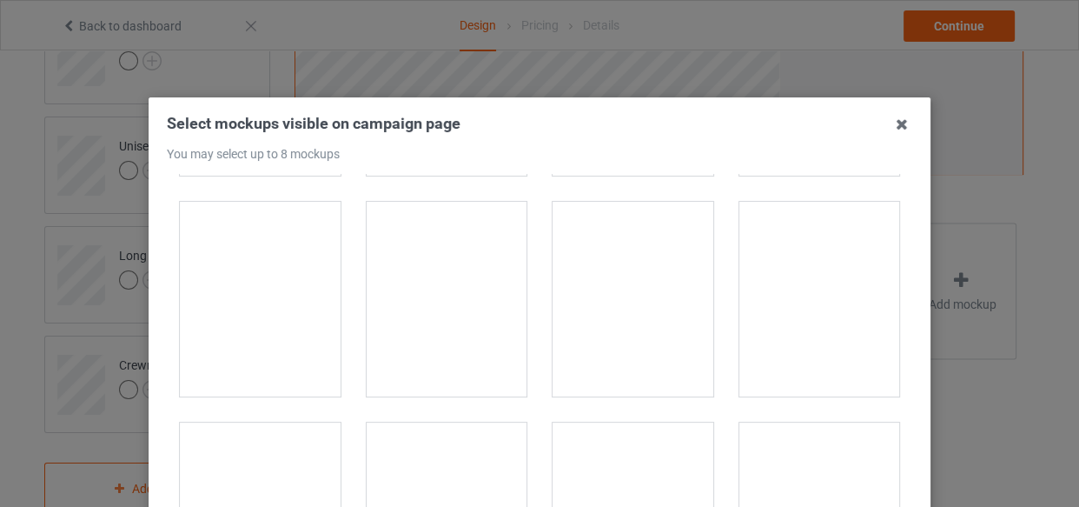
scroll to position [790, 0]
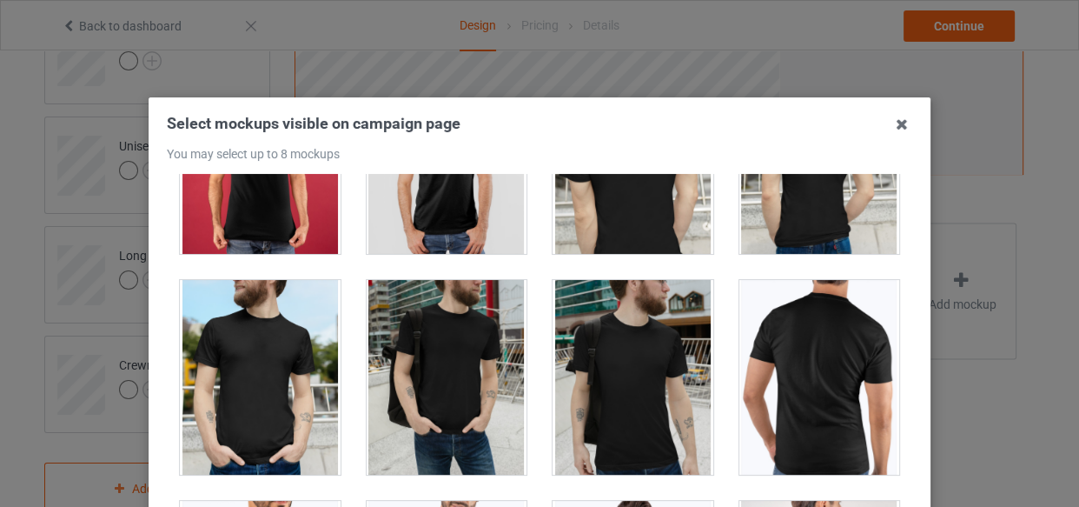
click at [236, 406] on div at bounding box center [260, 377] width 161 height 195
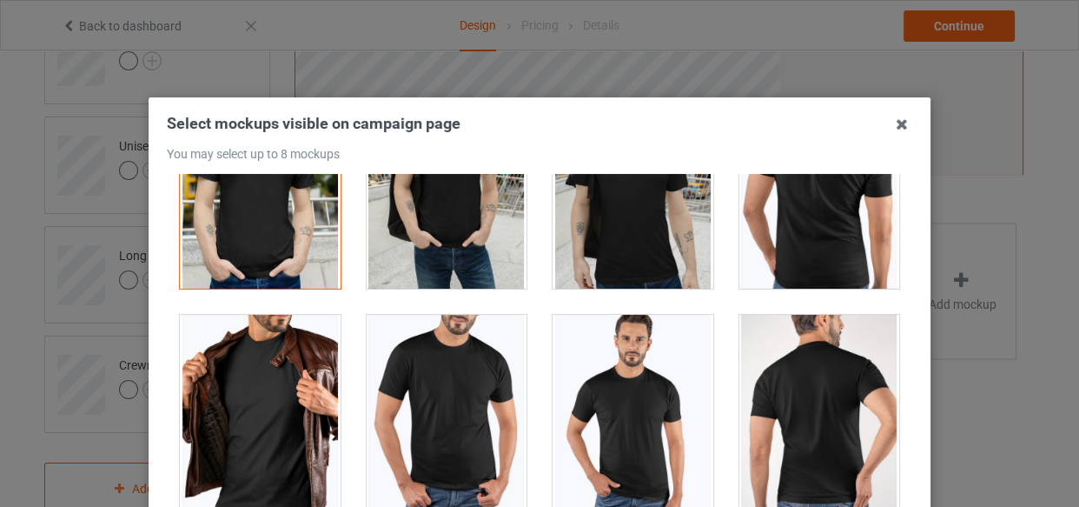
scroll to position [1026, 0]
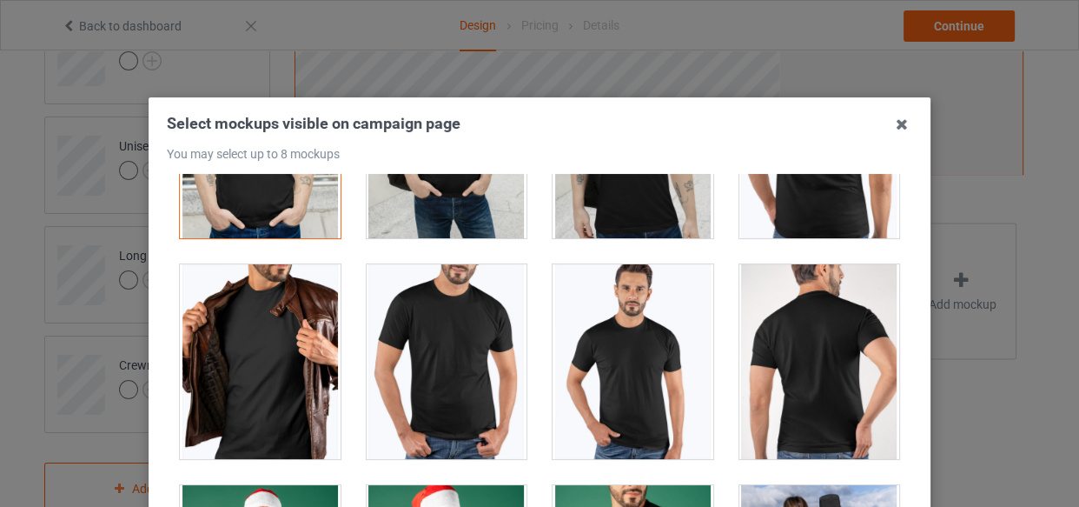
click at [277, 390] on div at bounding box center [260, 361] width 161 height 195
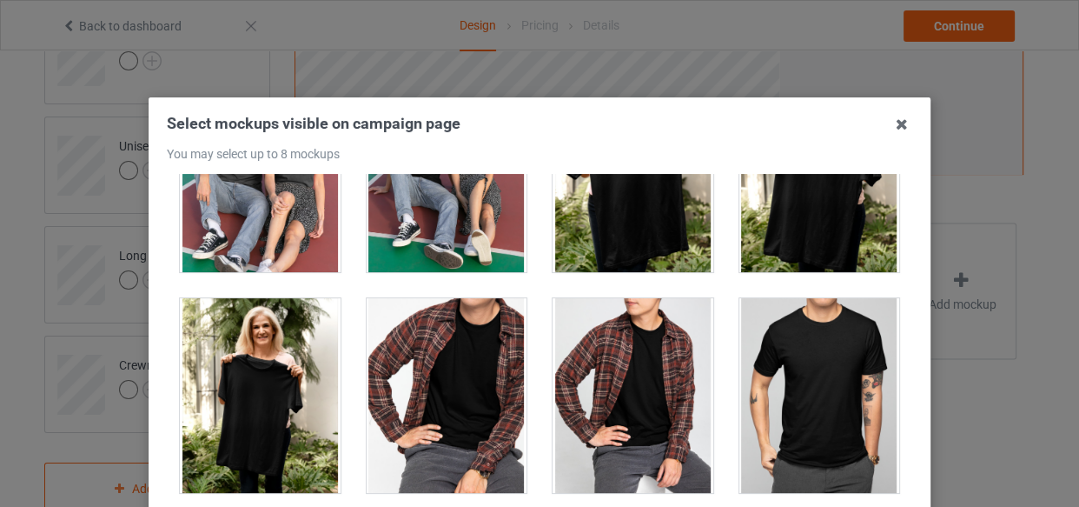
scroll to position [1659, 0]
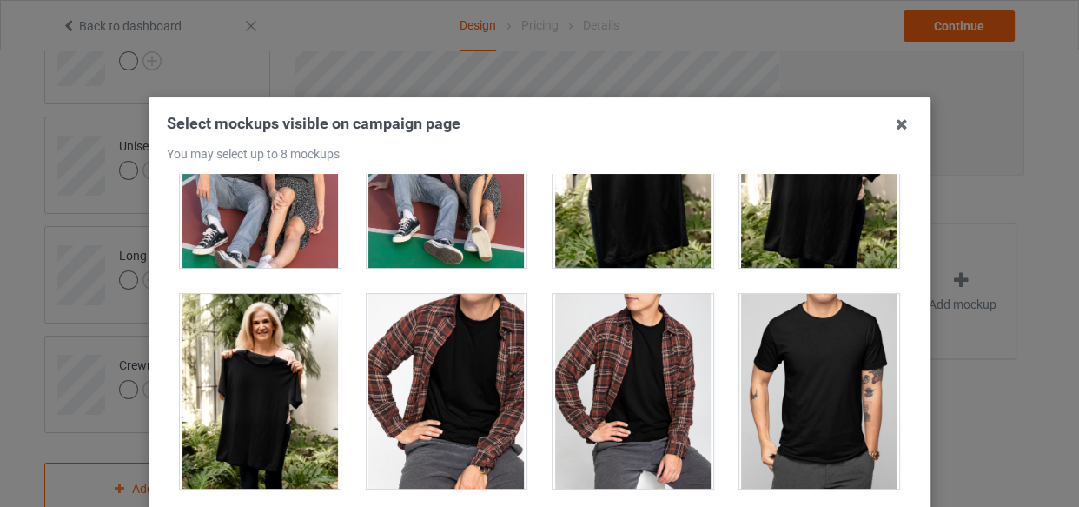
click at [812, 364] on div at bounding box center [819, 391] width 161 height 195
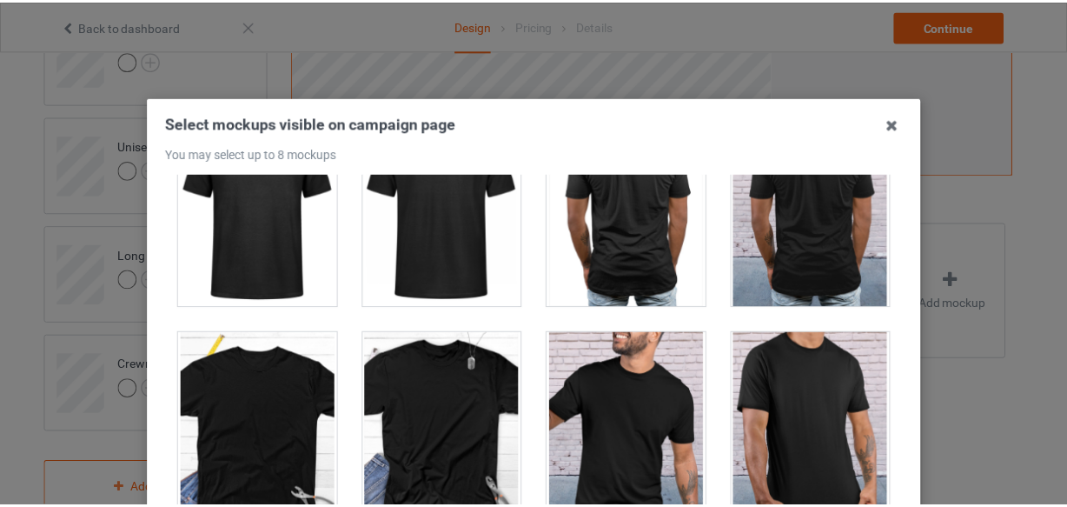
scroll to position [2528, 0]
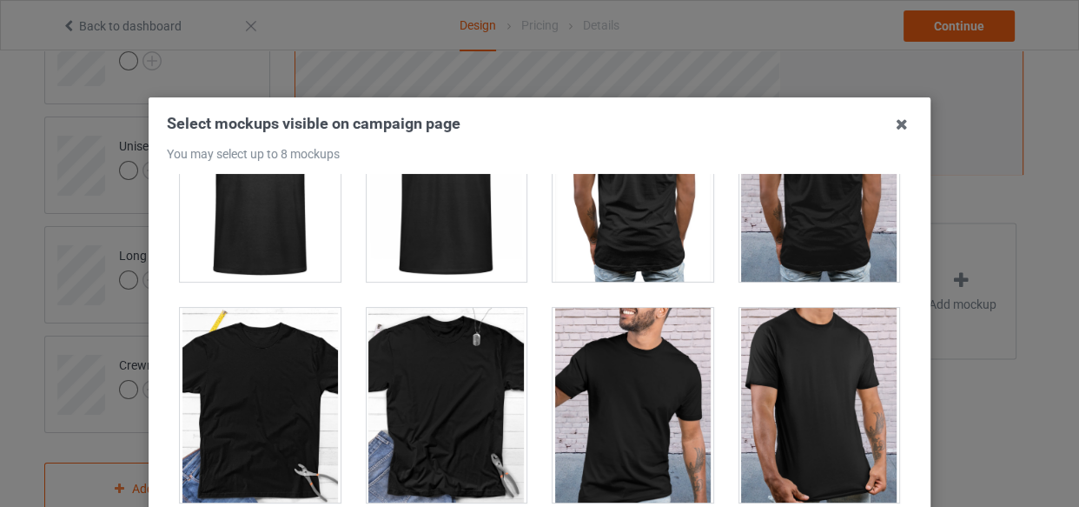
click at [804, 384] on div at bounding box center [819, 405] width 161 height 195
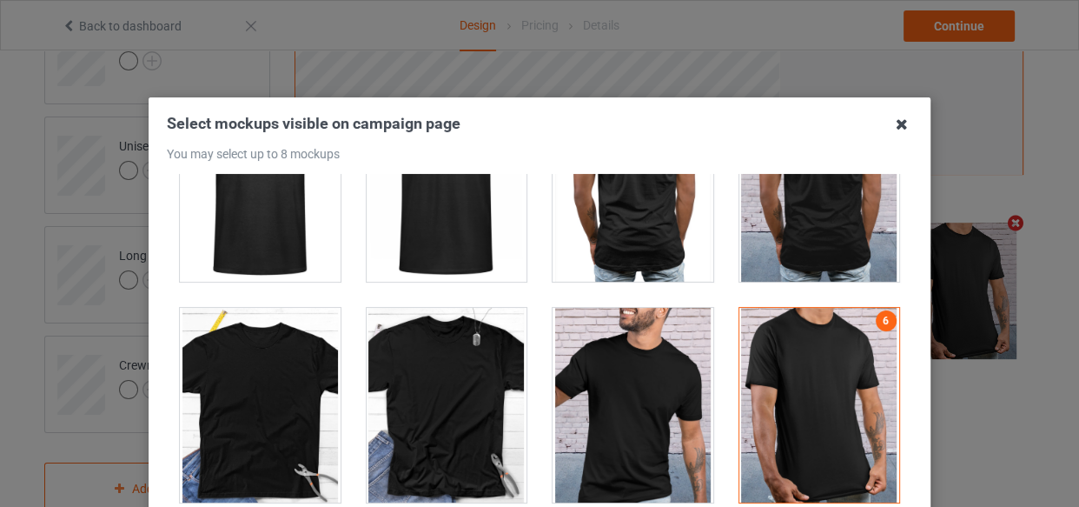
click at [890, 119] on icon at bounding box center [902, 124] width 28 height 28
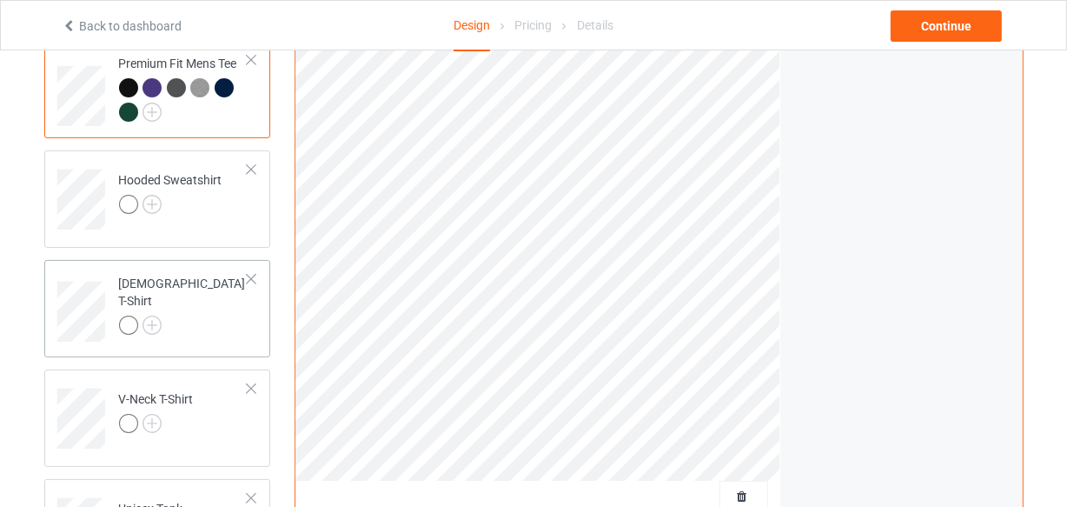
scroll to position [236, 0]
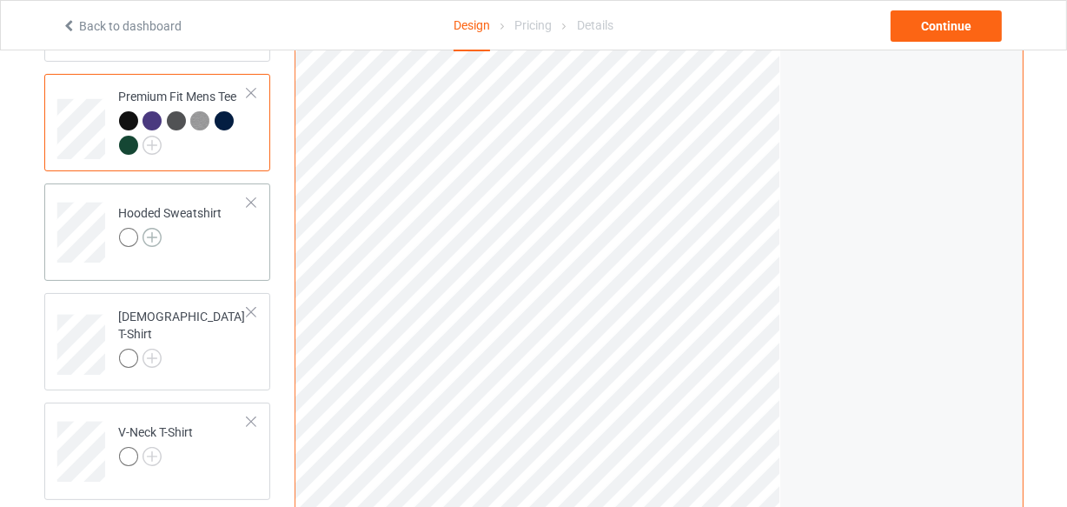
click at [150, 237] on img at bounding box center [152, 237] width 19 height 19
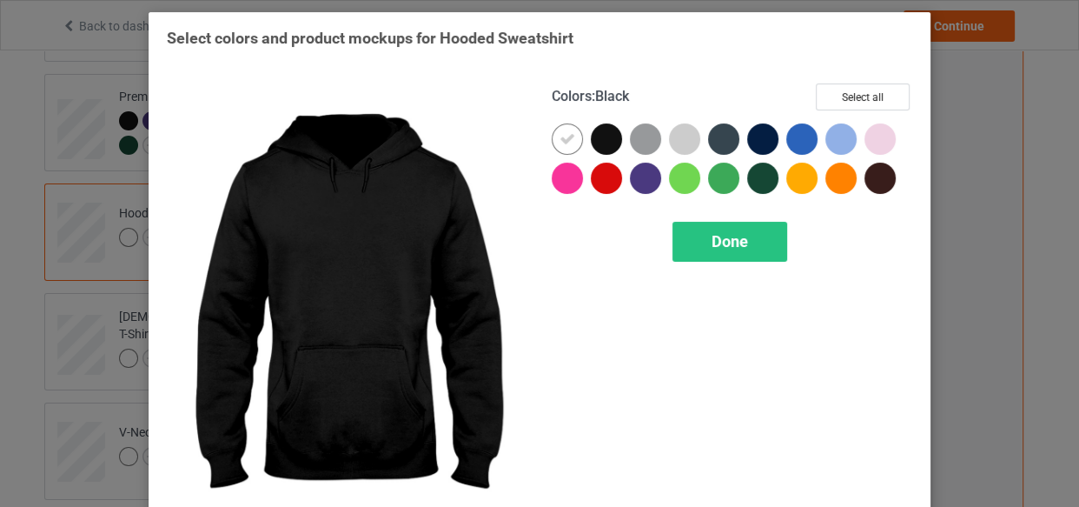
click at [600, 140] on div at bounding box center [606, 138] width 31 height 31
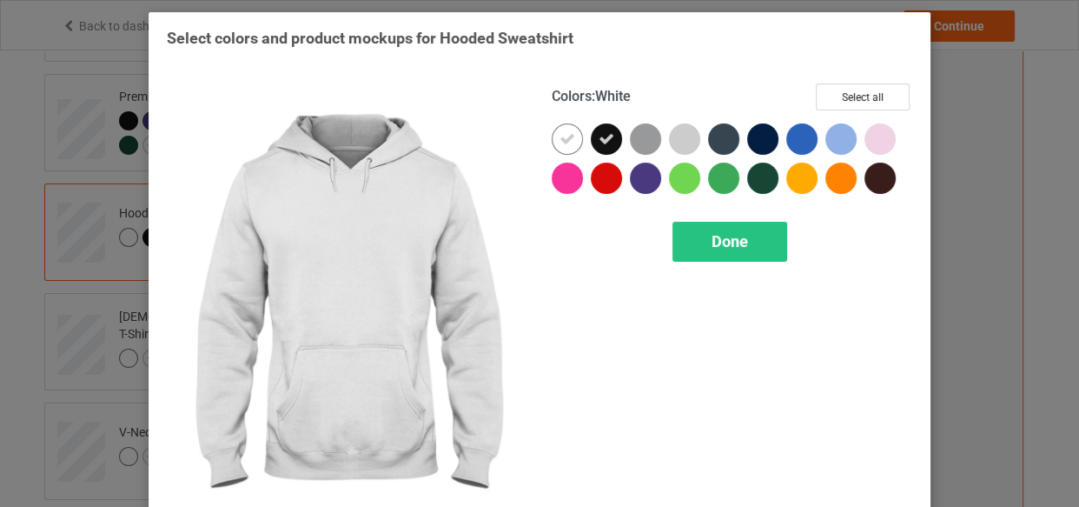
click at [564, 141] on icon at bounding box center [568, 139] width 16 height 16
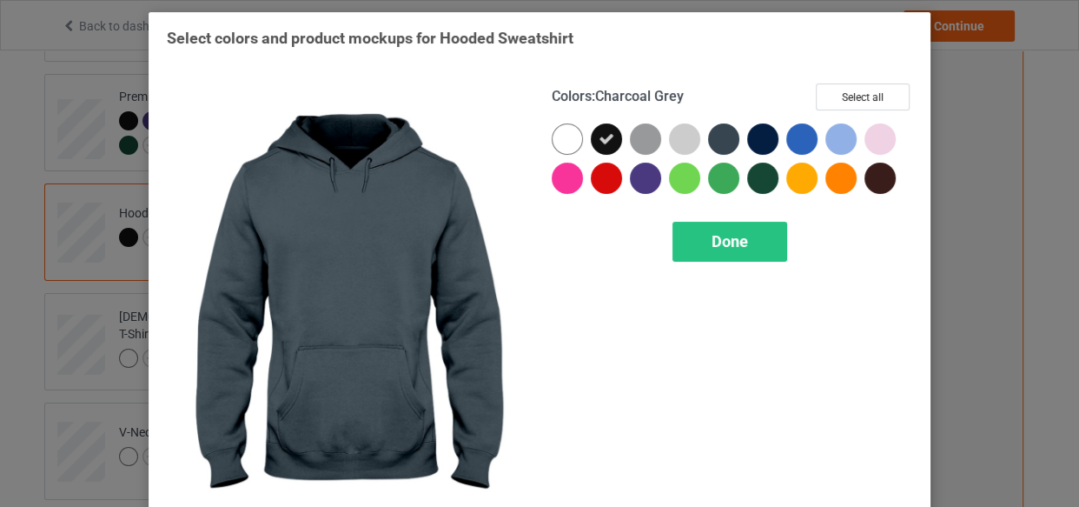
click at [716, 139] on div at bounding box center [723, 138] width 31 height 31
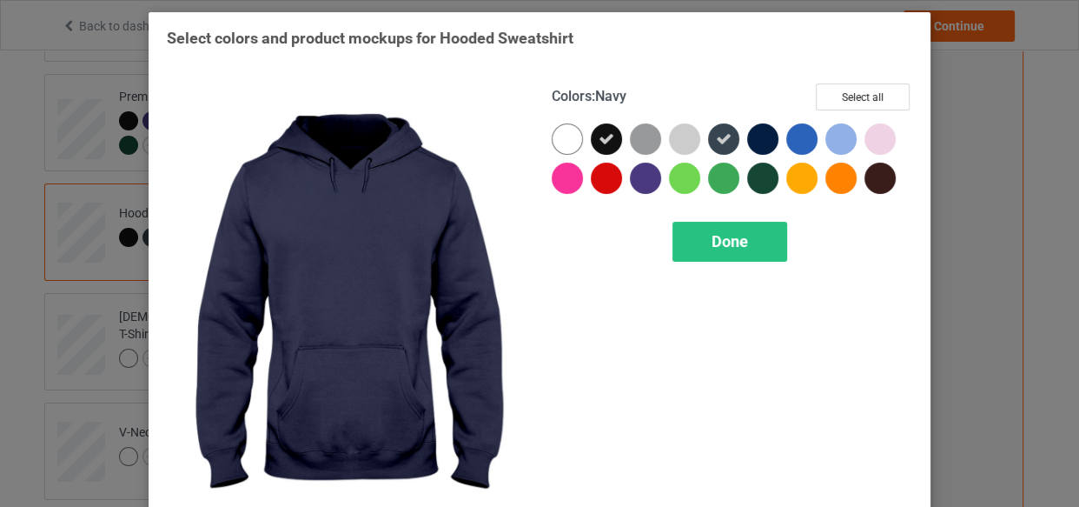
click at [755, 138] on div at bounding box center [762, 138] width 31 height 31
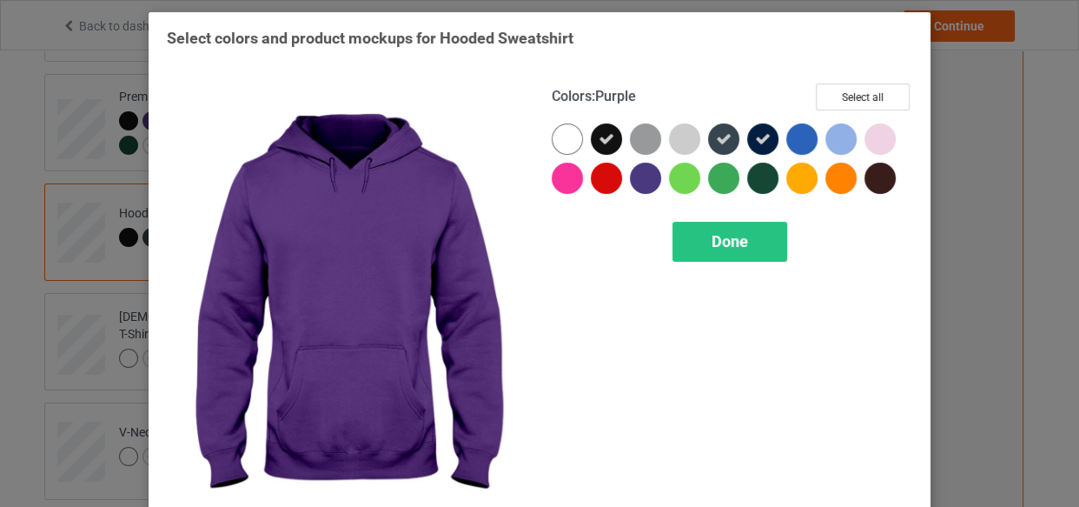
click at [644, 182] on div at bounding box center [645, 177] width 31 height 31
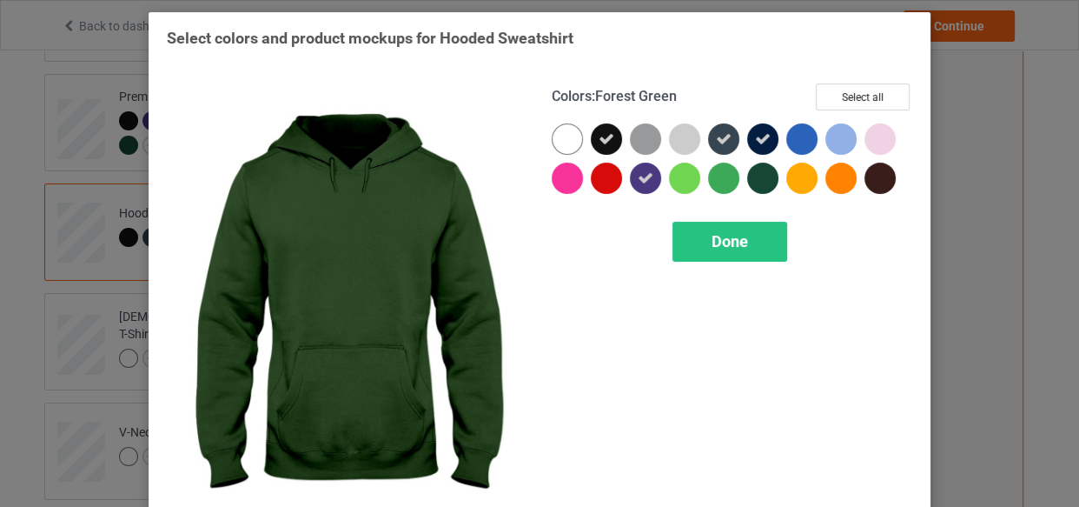
click at [747, 177] on div at bounding box center [762, 177] width 31 height 31
click at [721, 254] on div "Done" at bounding box center [730, 242] width 115 height 40
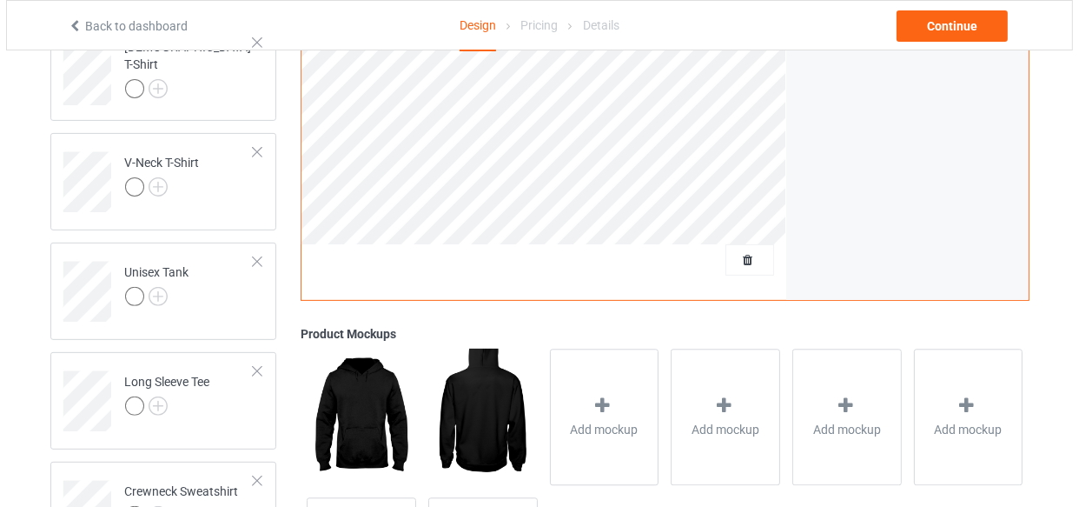
scroll to position [553, 0]
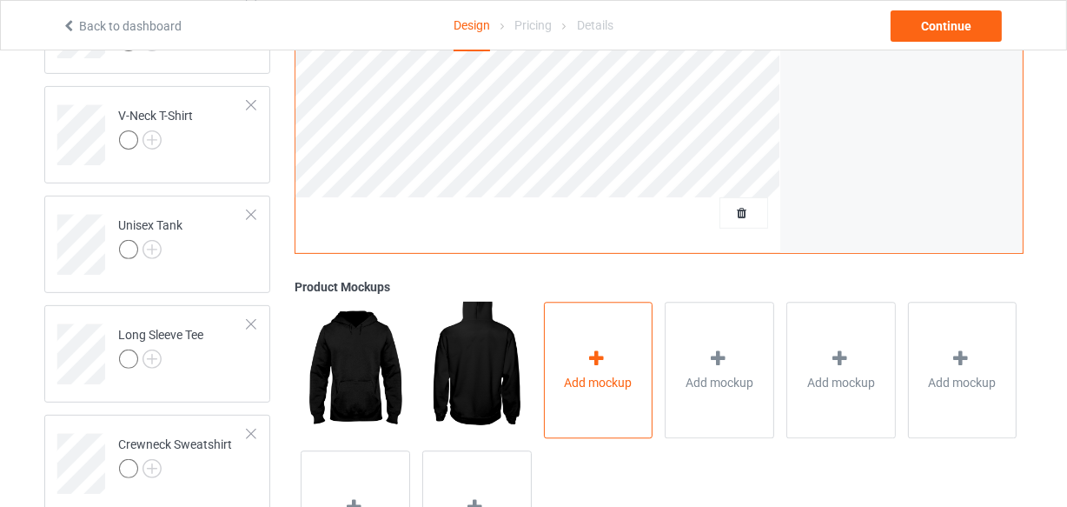
click at [618, 357] on div "Add mockup" at bounding box center [598, 370] width 109 height 136
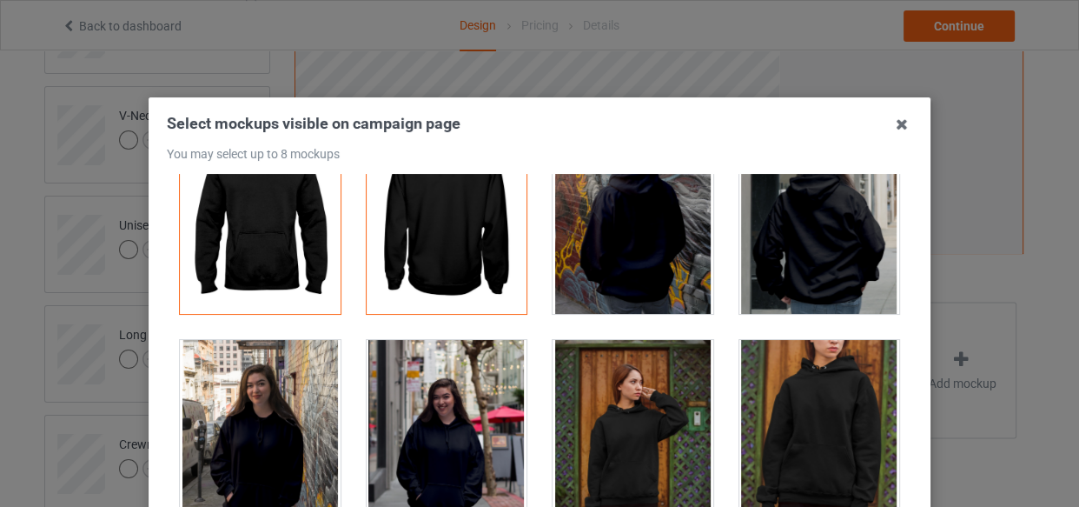
scroll to position [157, 0]
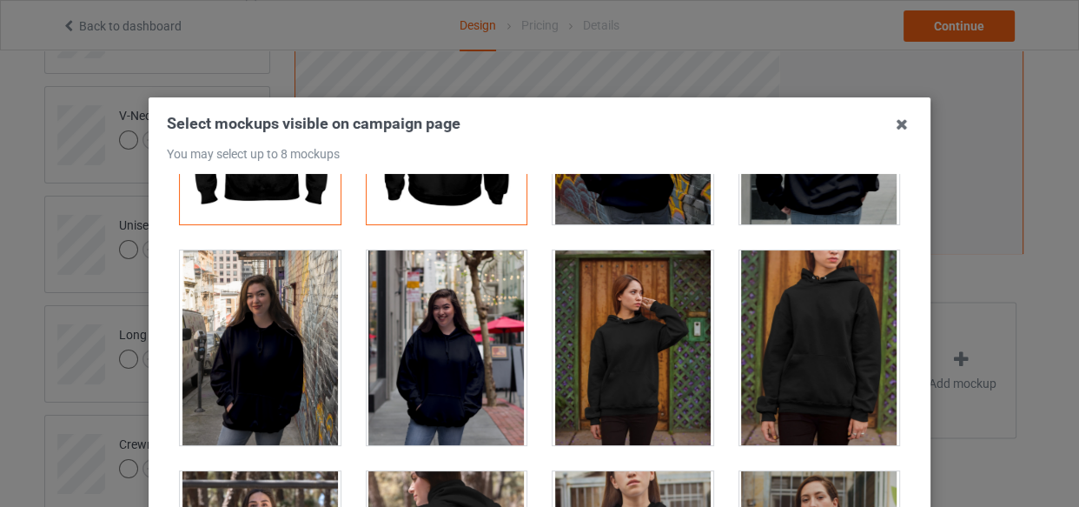
click at [791, 338] on div at bounding box center [819, 347] width 161 height 195
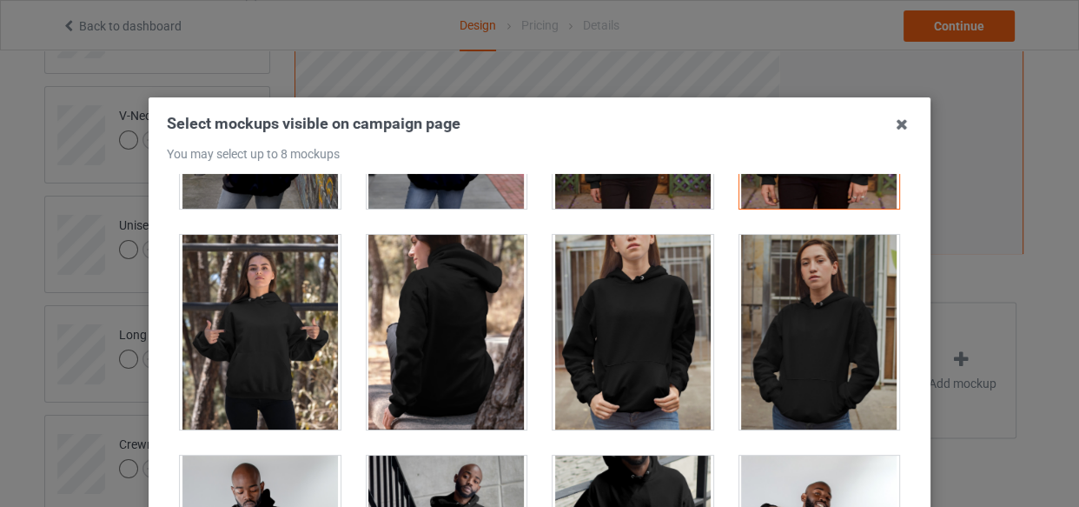
scroll to position [395, 0]
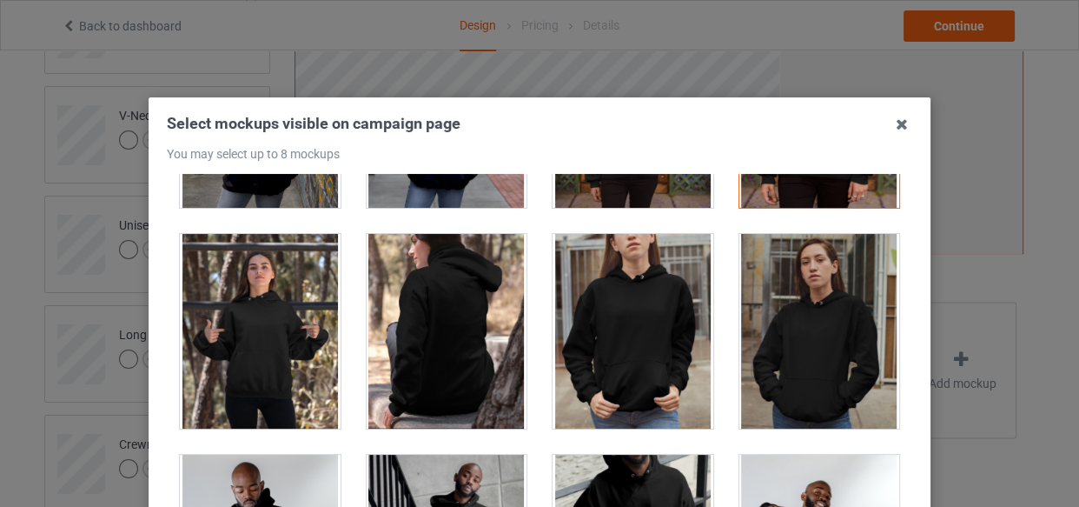
click at [647, 357] on div at bounding box center [633, 331] width 161 height 195
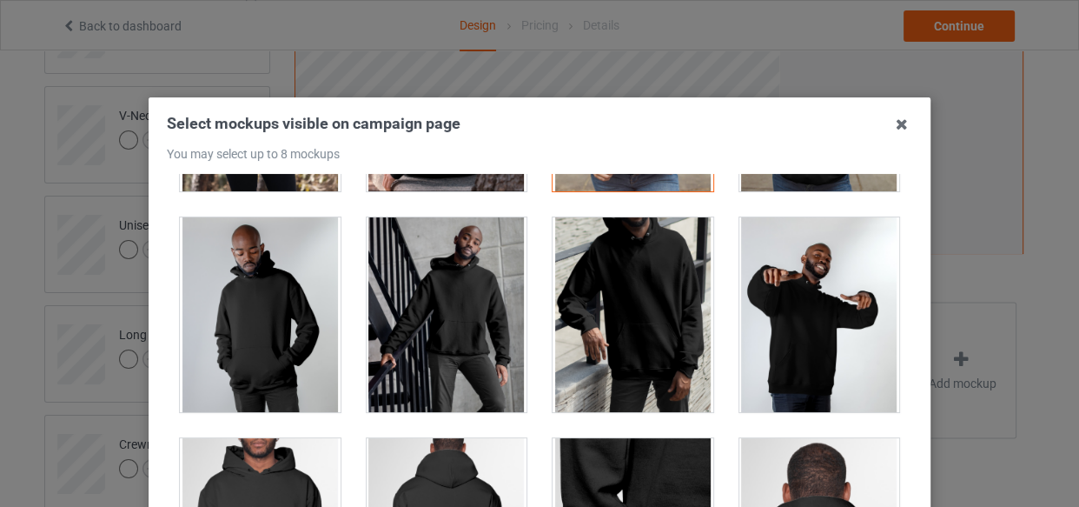
click at [634, 319] on div at bounding box center [633, 314] width 161 height 195
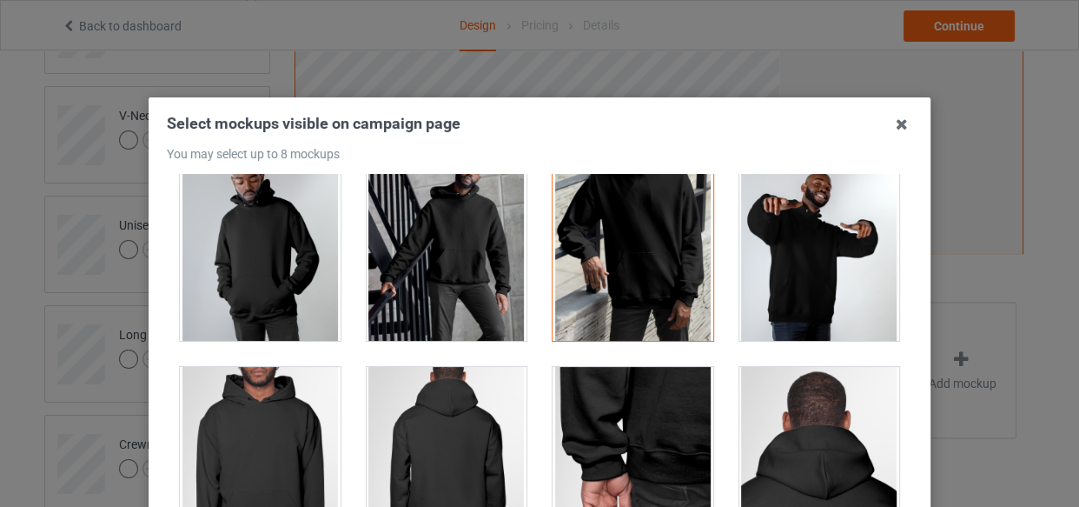
scroll to position [869, 0]
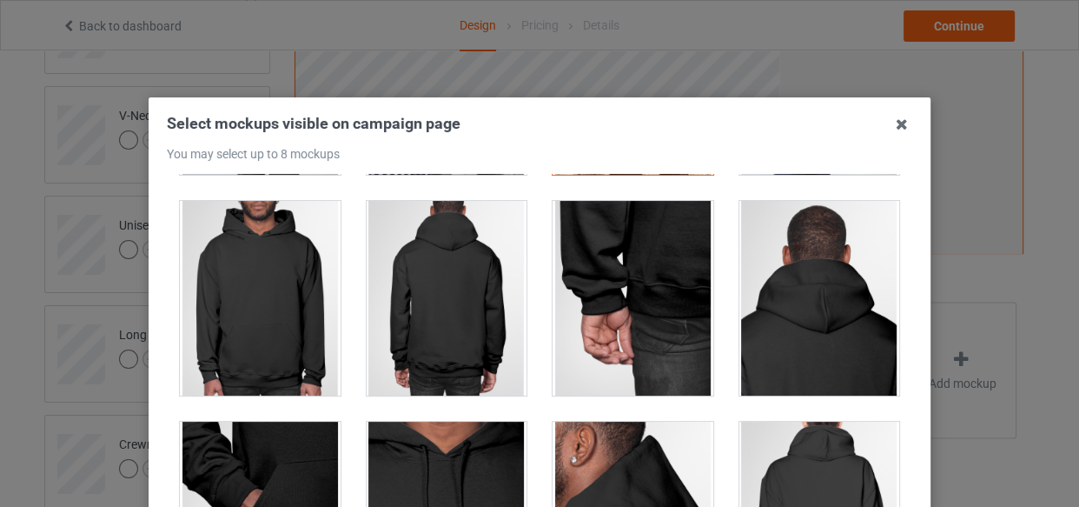
click at [278, 311] on div at bounding box center [260, 298] width 161 height 195
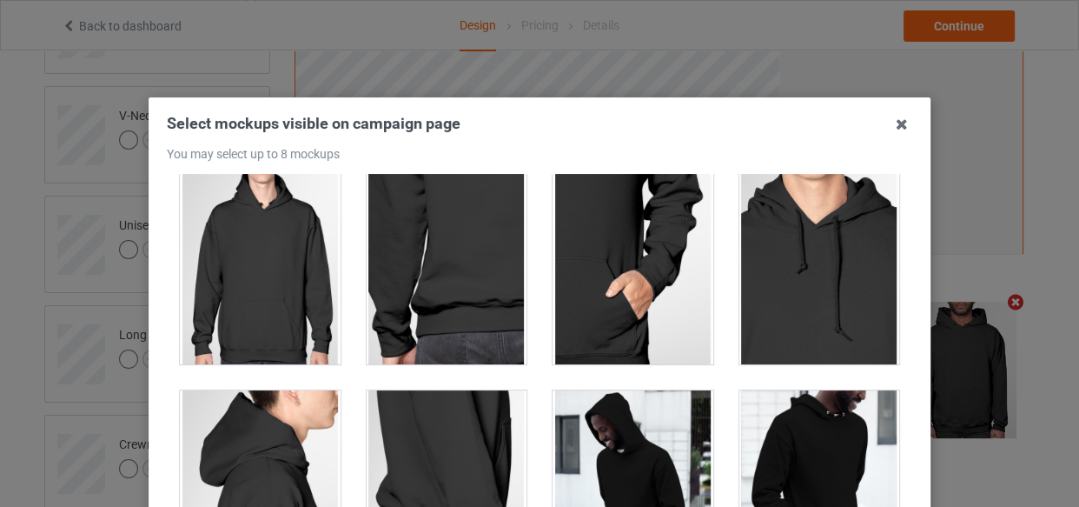
scroll to position [1343, 0]
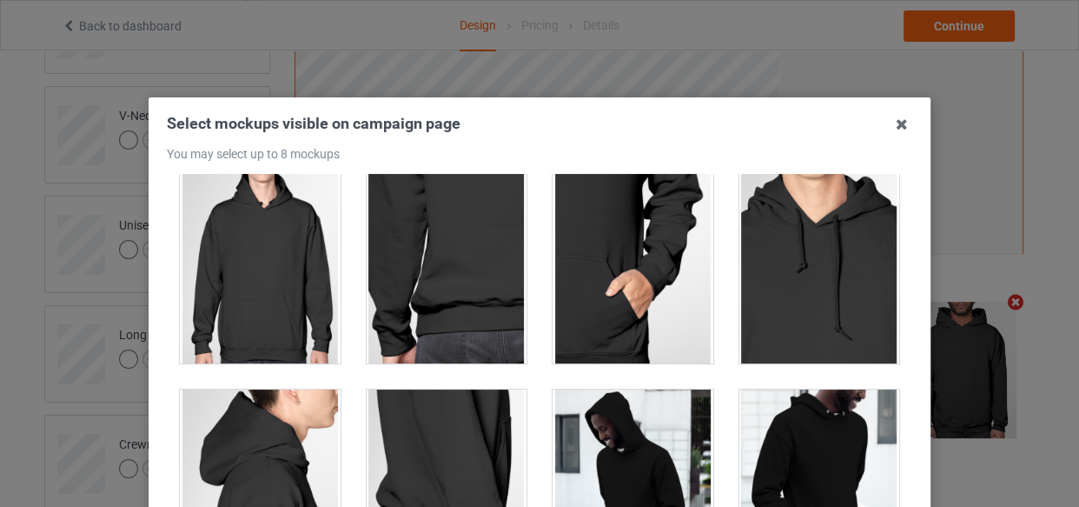
click at [254, 293] on div at bounding box center [260, 266] width 161 height 195
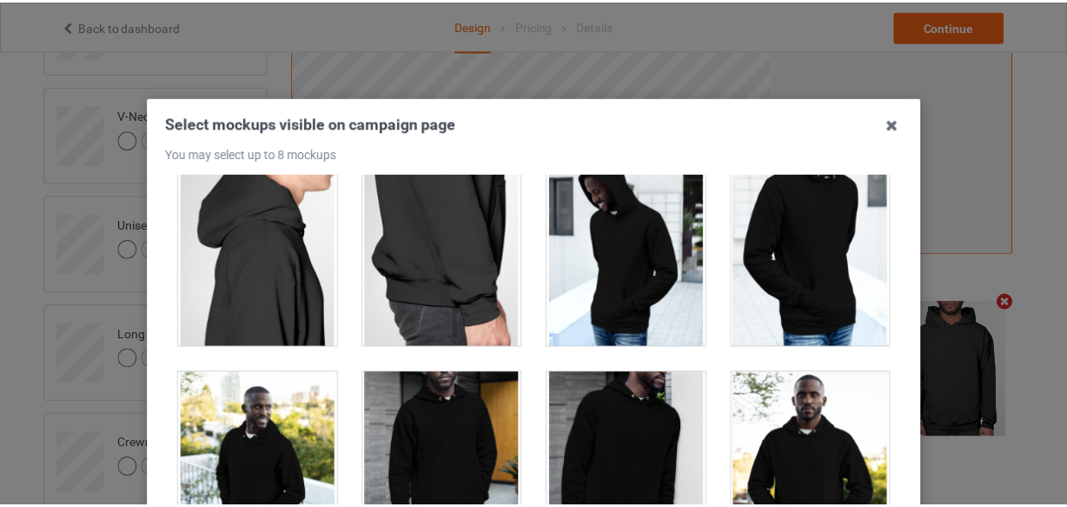
scroll to position [1659, 0]
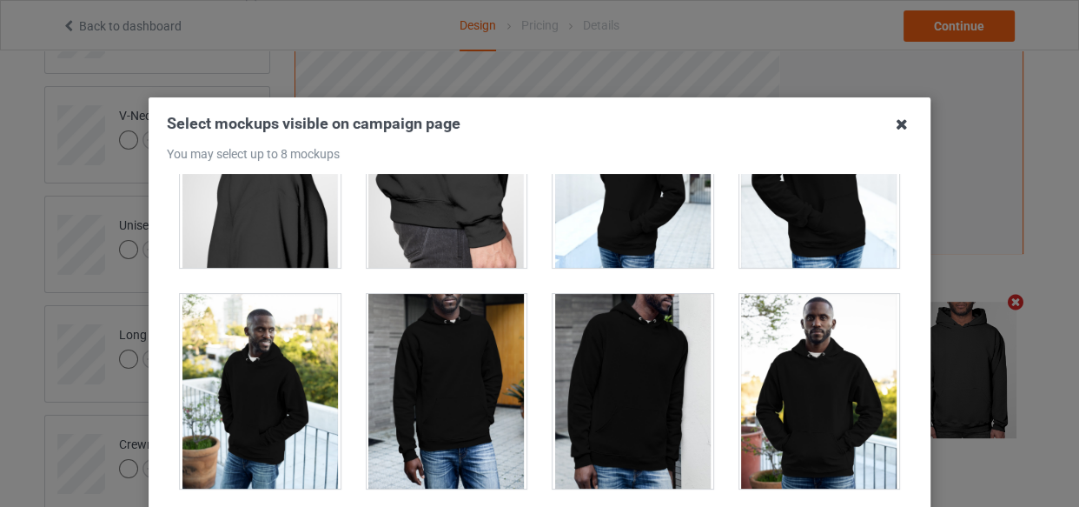
click at [896, 127] on icon at bounding box center [902, 124] width 28 height 28
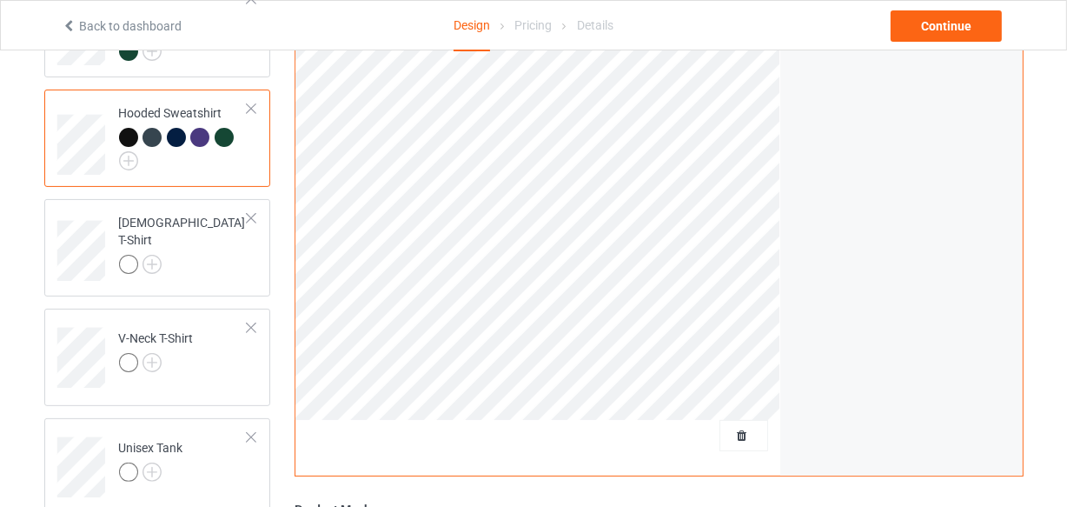
scroll to position [315, 0]
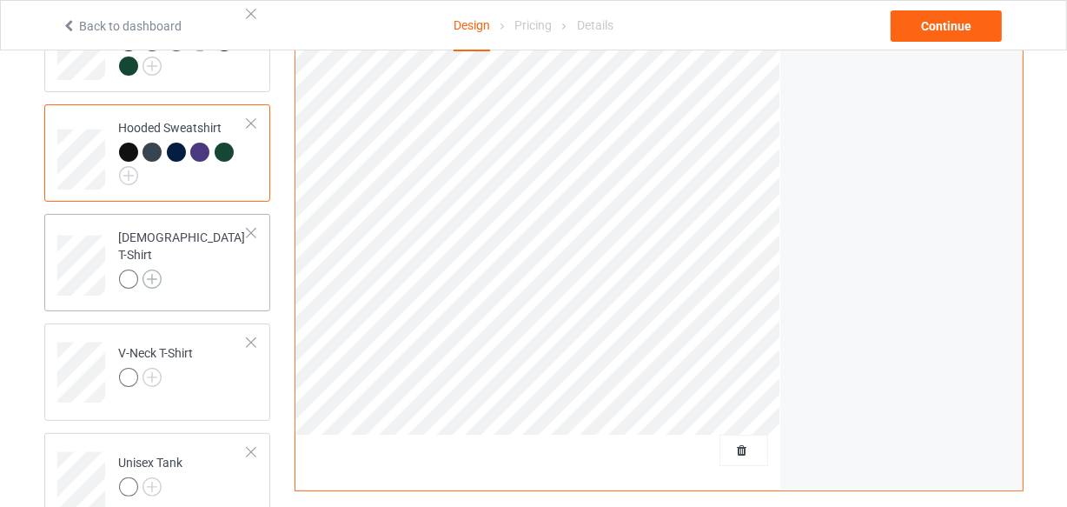
click at [143, 269] on img at bounding box center [152, 278] width 19 height 19
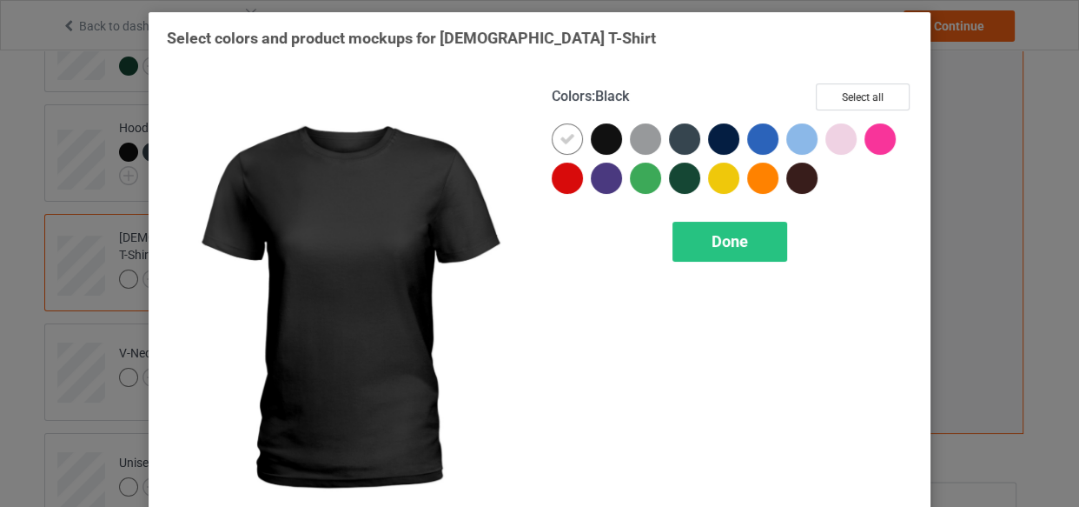
drag, startPoint x: 607, startPoint y: 143, endPoint x: 595, endPoint y: 139, distance: 12.1
click at [601, 143] on div at bounding box center [606, 138] width 31 height 31
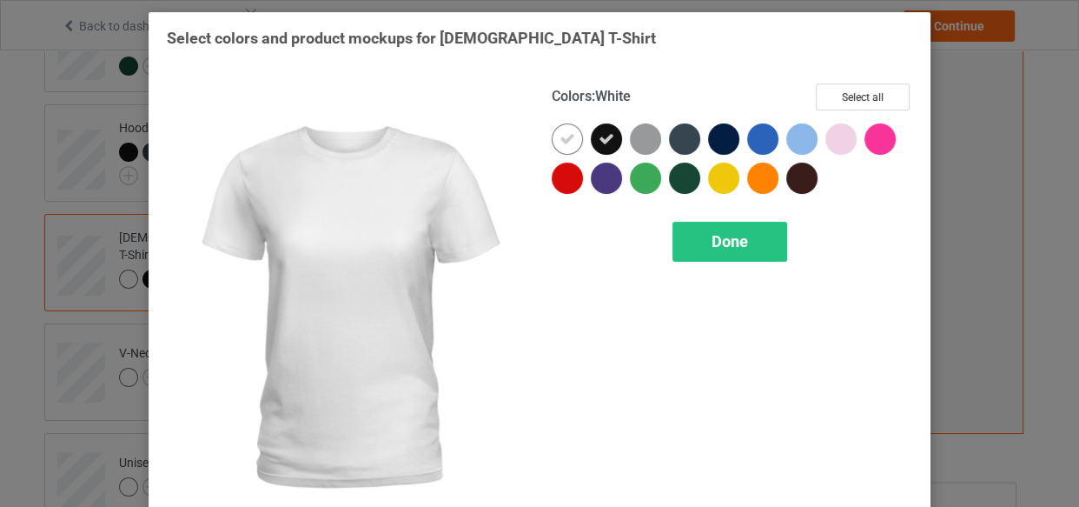
click at [567, 138] on icon at bounding box center [568, 139] width 16 height 16
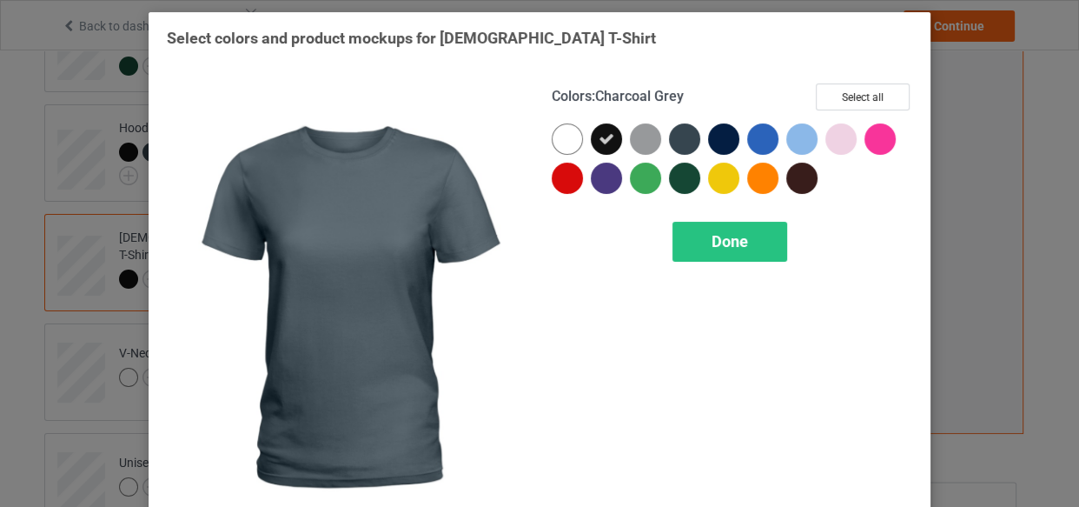
drag, startPoint x: 674, startPoint y: 130, endPoint x: 685, endPoint y: 131, distance: 10.5
click at [675, 130] on div at bounding box center [684, 138] width 31 height 31
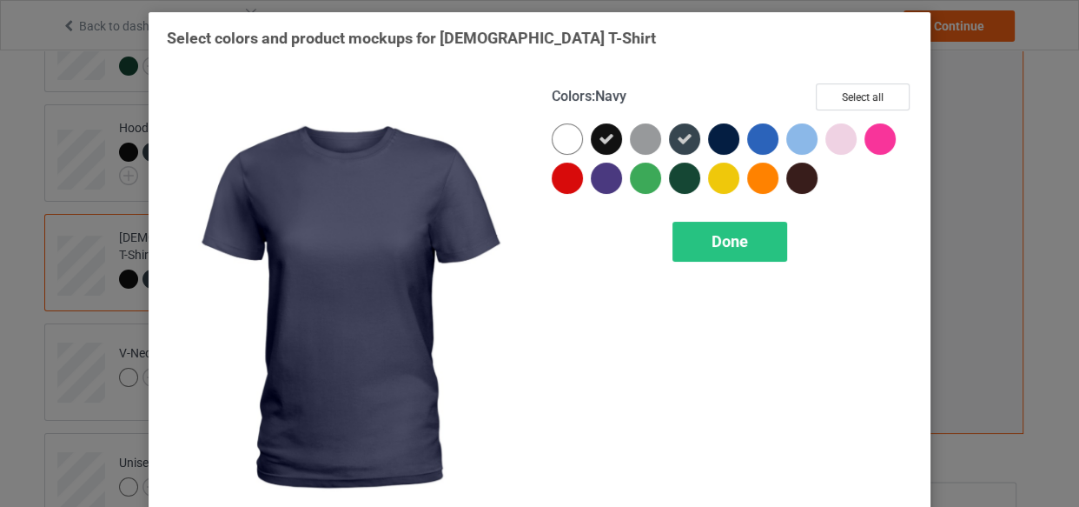
drag, startPoint x: 723, startPoint y: 128, endPoint x: 689, endPoint y: 165, distance: 50.4
click at [718, 138] on div at bounding box center [723, 138] width 31 height 31
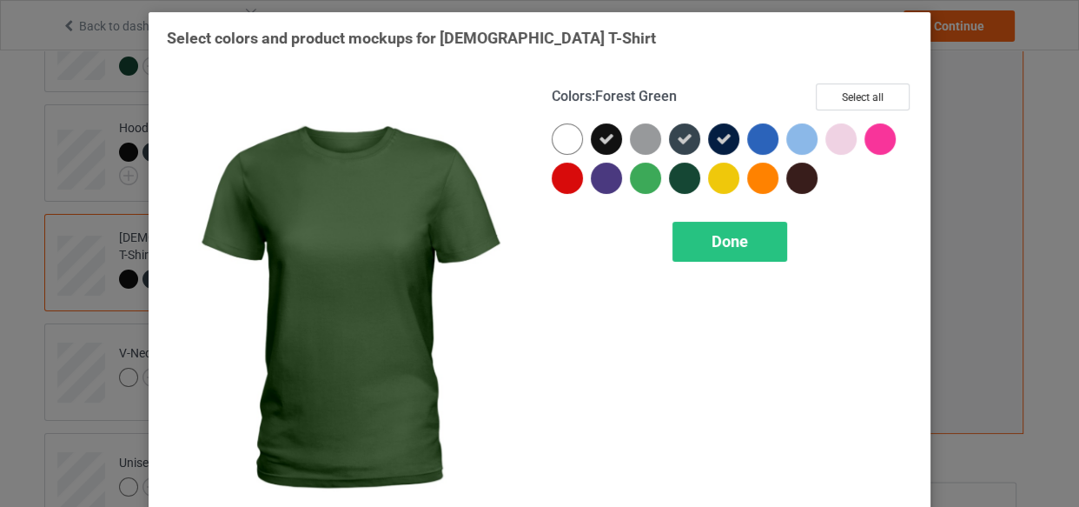
click at [681, 174] on div at bounding box center [684, 177] width 31 height 31
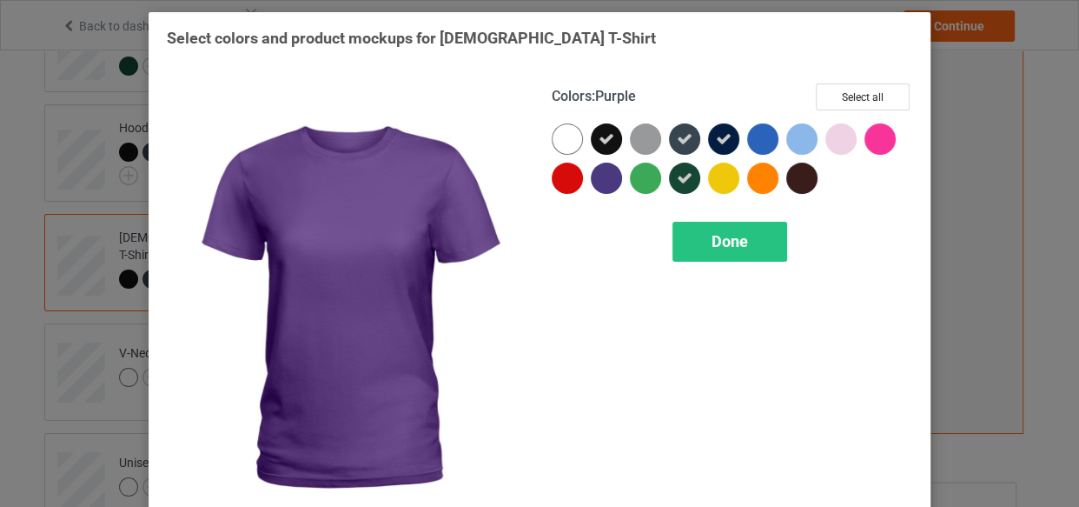
click at [591, 178] on div at bounding box center [606, 177] width 31 height 31
click at [712, 246] on span "Done" at bounding box center [730, 241] width 36 height 18
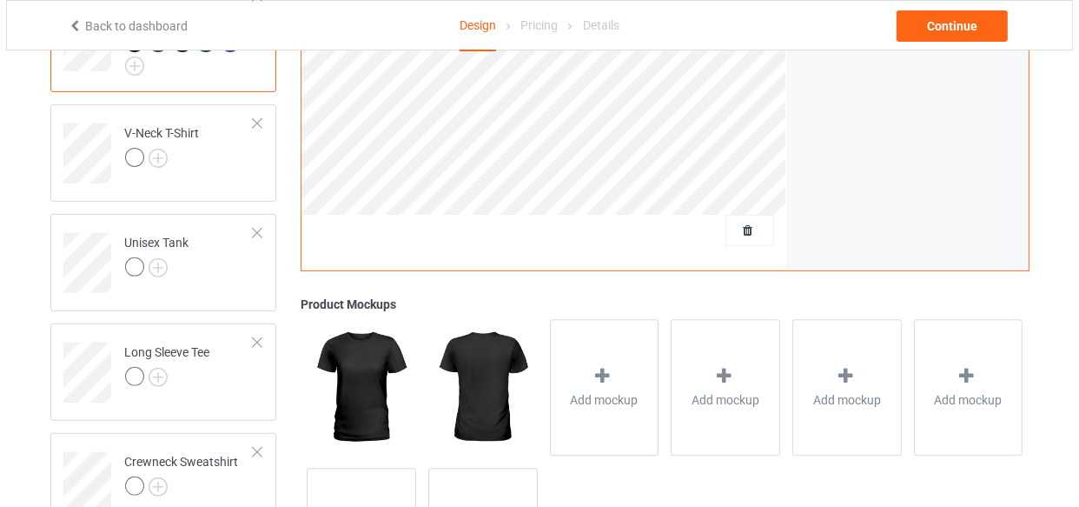
scroll to position [553, 0]
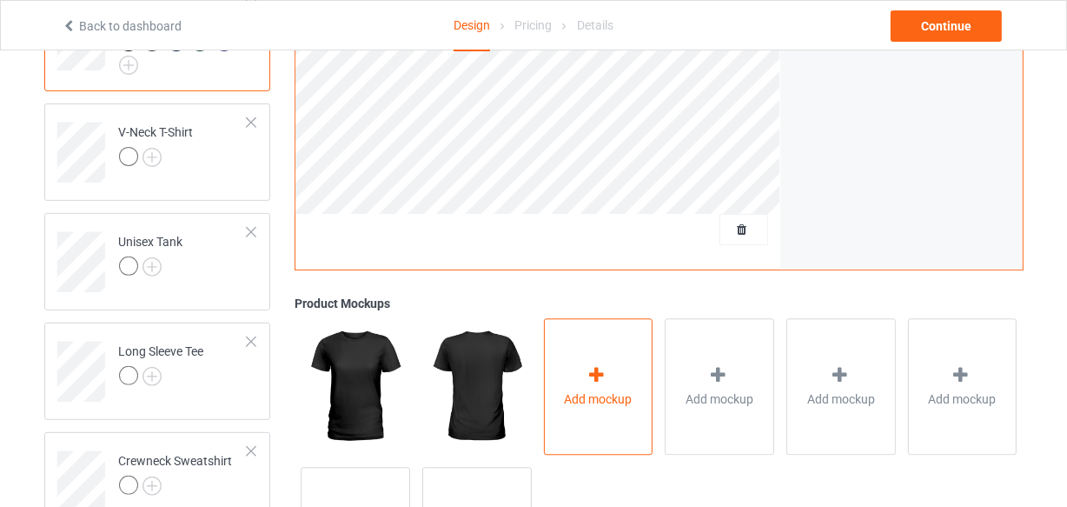
click at [608, 366] on div at bounding box center [598, 378] width 24 height 25
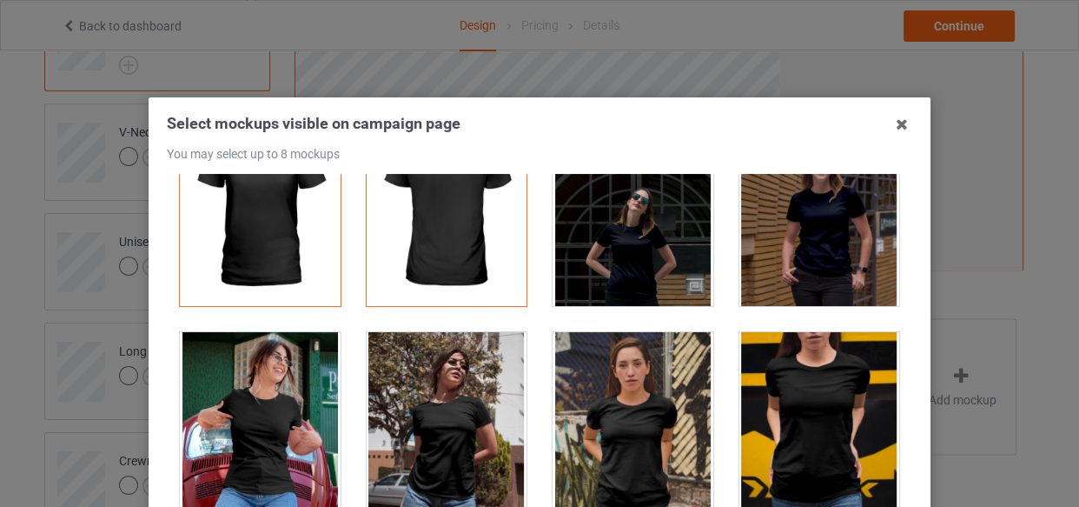
scroll to position [157, 0]
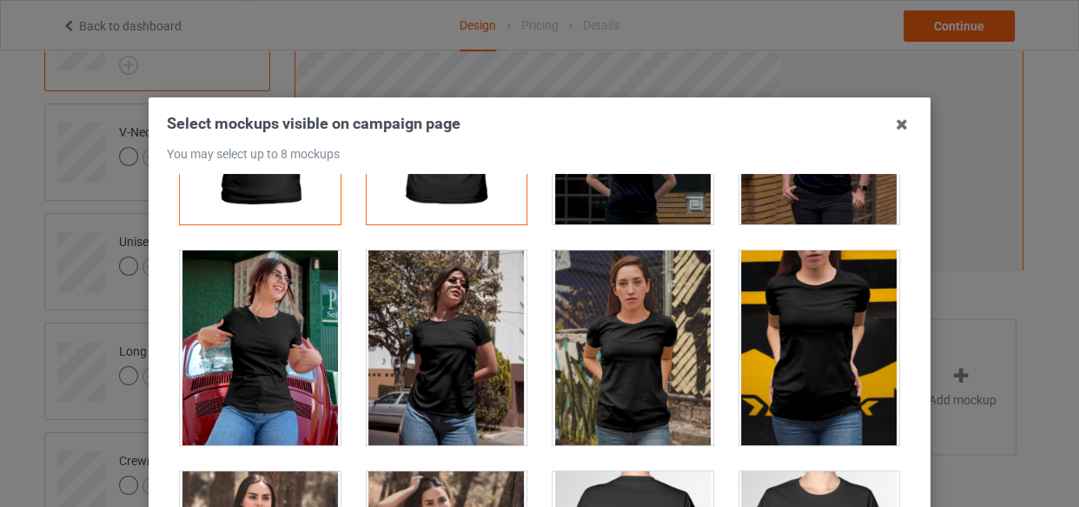
click at [604, 348] on div at bounding box center [633, 347] width 161 height 195
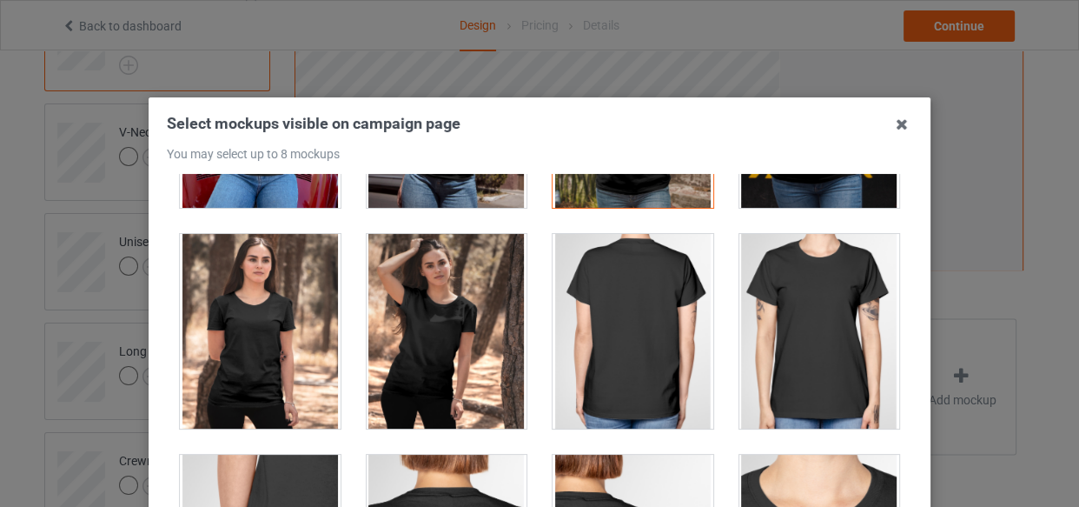
click at [840, 303] on div at bounding box center [819, 331] width 161 height 195
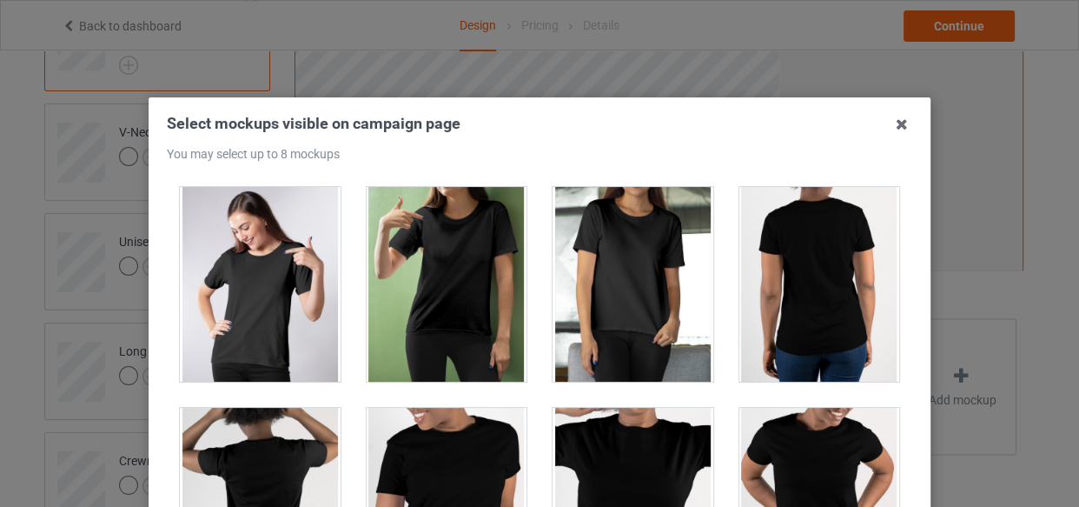
scroll to position [1105, 0]
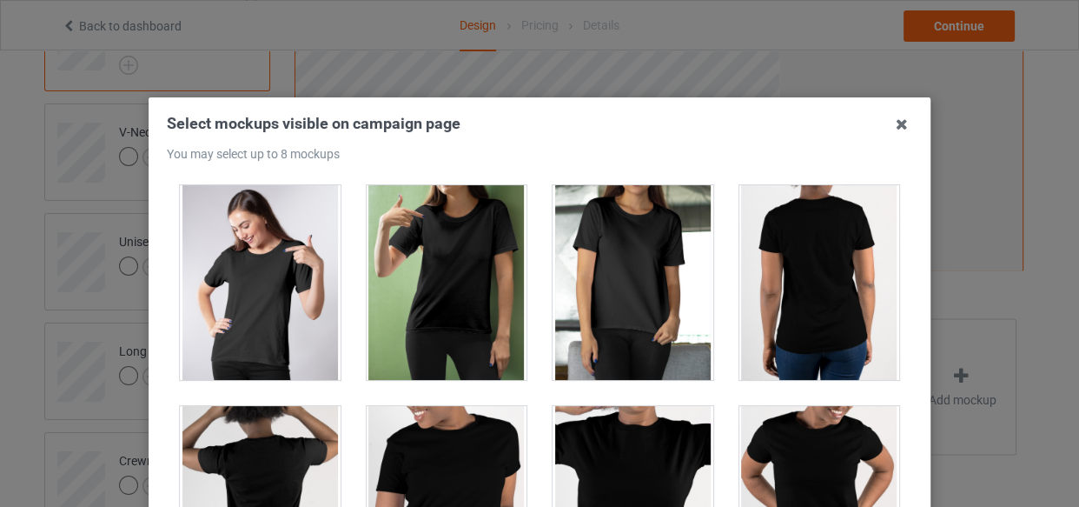
drag, startPoint x: 451, startPoint y: 293, endPoint x: 499, endPoint y: 355, distance: 78.7
click at [452, 300] on div at bounding box center [447, 282] width 161 height 195
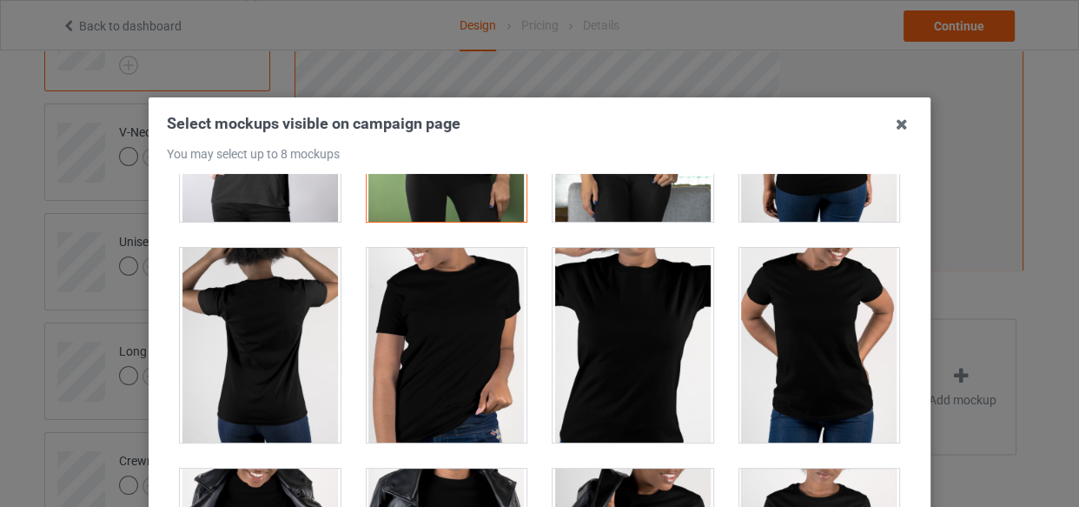
click at [429, 366] on div at bounding box center [447, 345] width 161 height 195
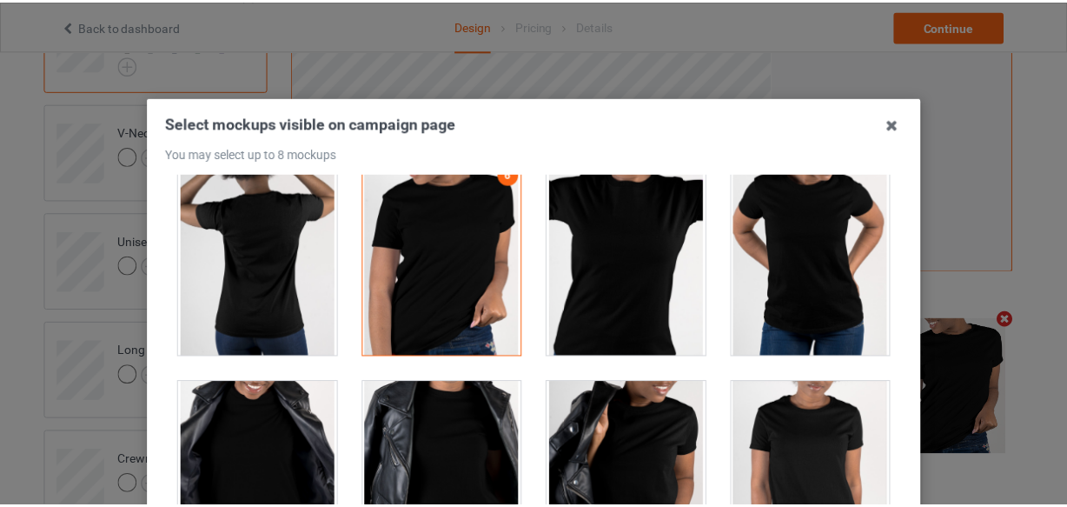
scroll to position [1501, 0]
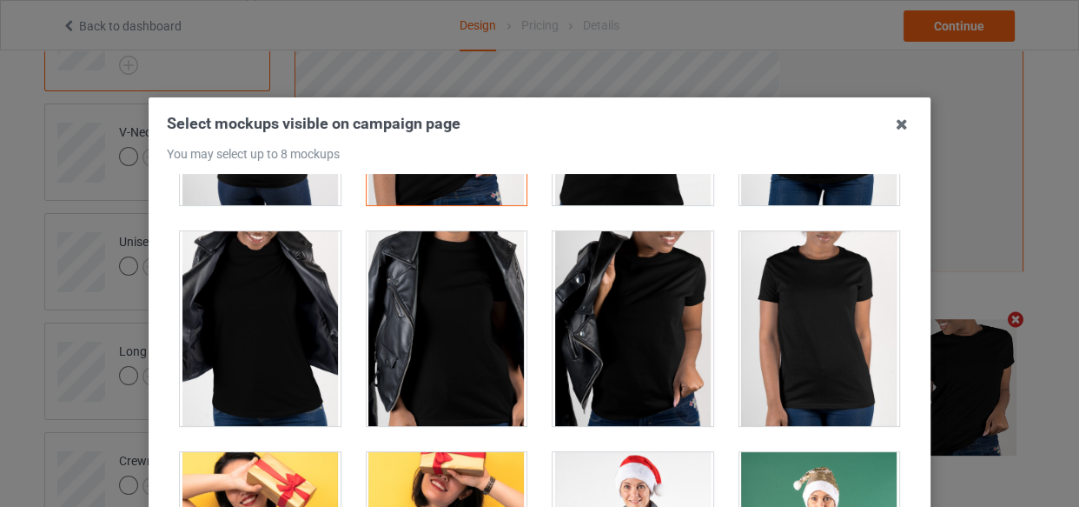
click at [443, 352] on div at bounding box center [447, 328] width 161 height 195
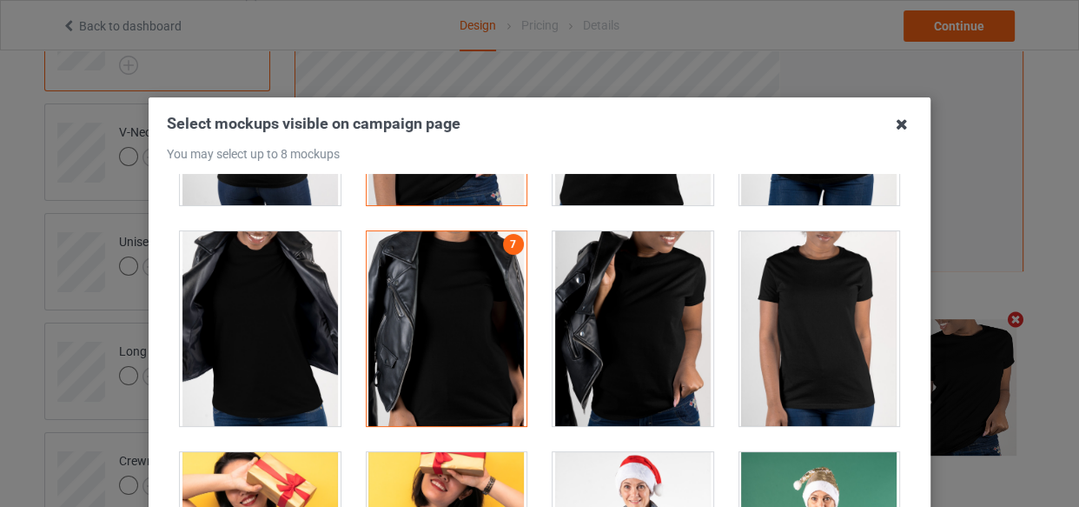
click at [900, 125] on icon at bounding box center [902, 124] width 28 height 28
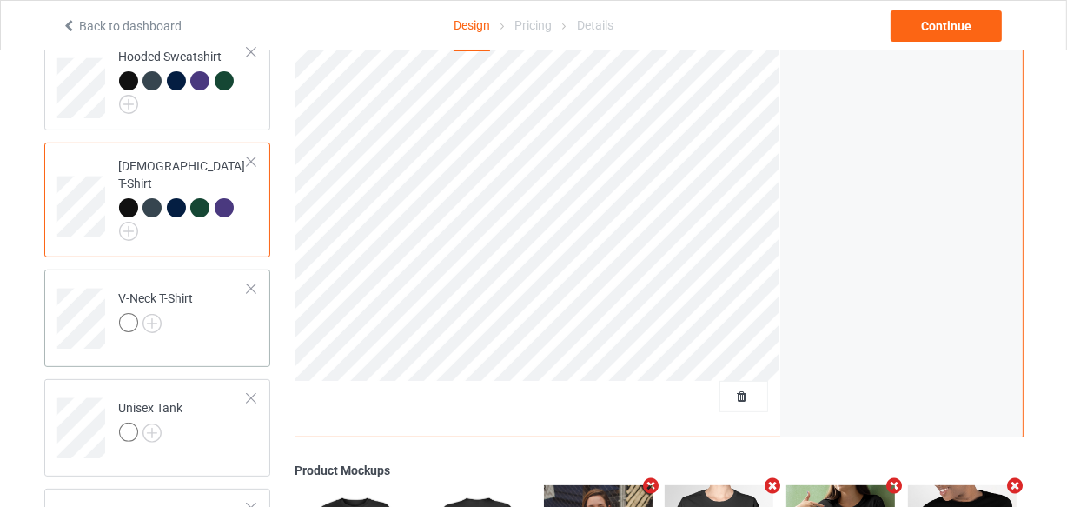
scroll to position [395, 0]
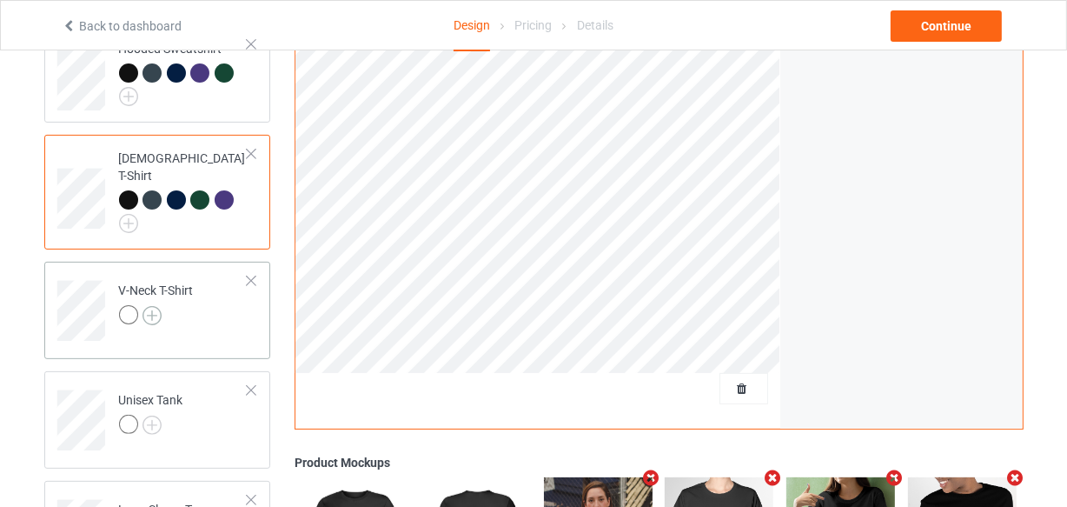
click at [156, 306] on img at bounding box center [152, 315] width 19 height 19
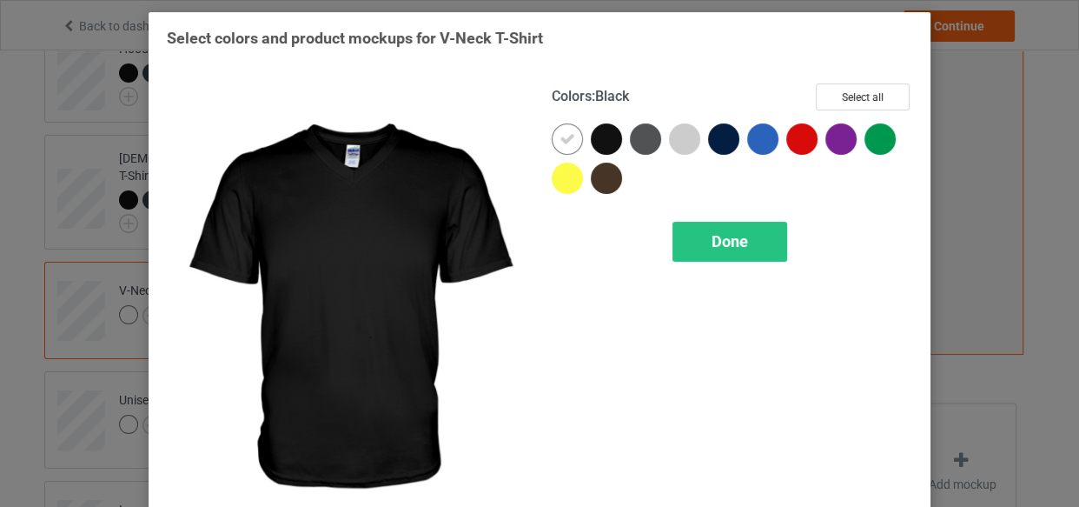
click at [604, 139] on div at bounding box center [606, 138] width 31 height 31
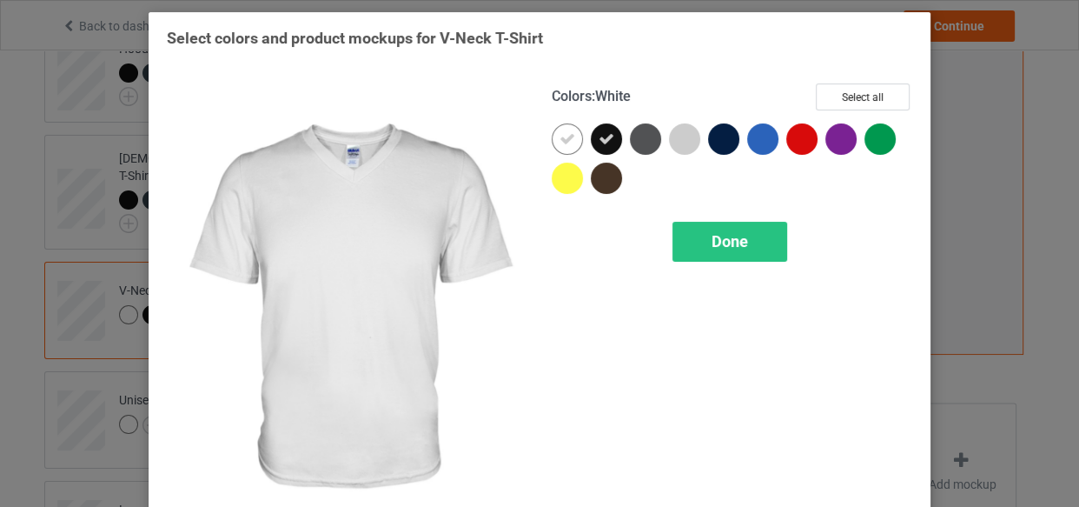
drag, startPoint x: 563, startPoint y: 139, endPoint x: 608, endPoint y: 150, distance: 46.6
click at [564, 139] on icon at bounding box center [568, 139] width 16 height 16
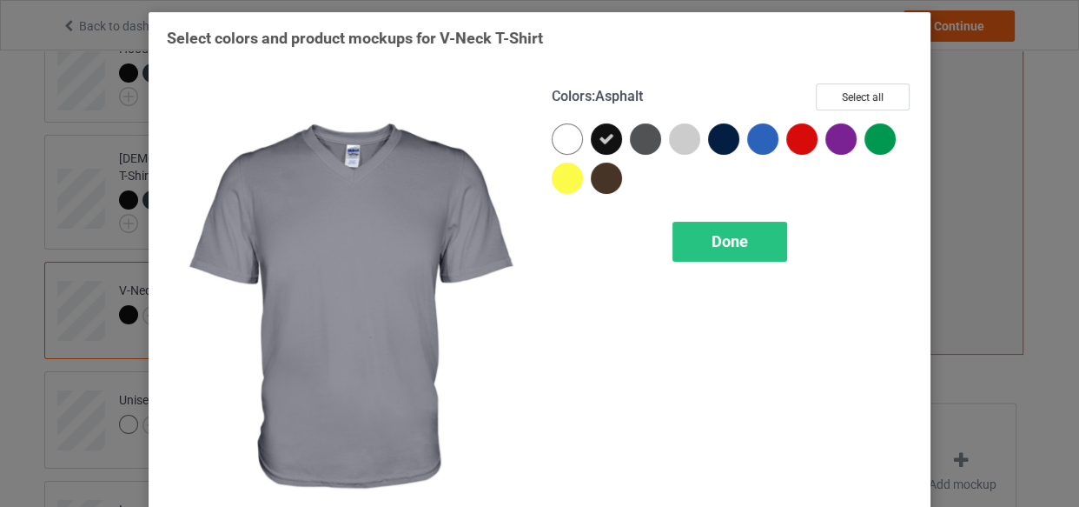
click at [644, 143] on div at bounding box center [645, 138] width 31 height 31
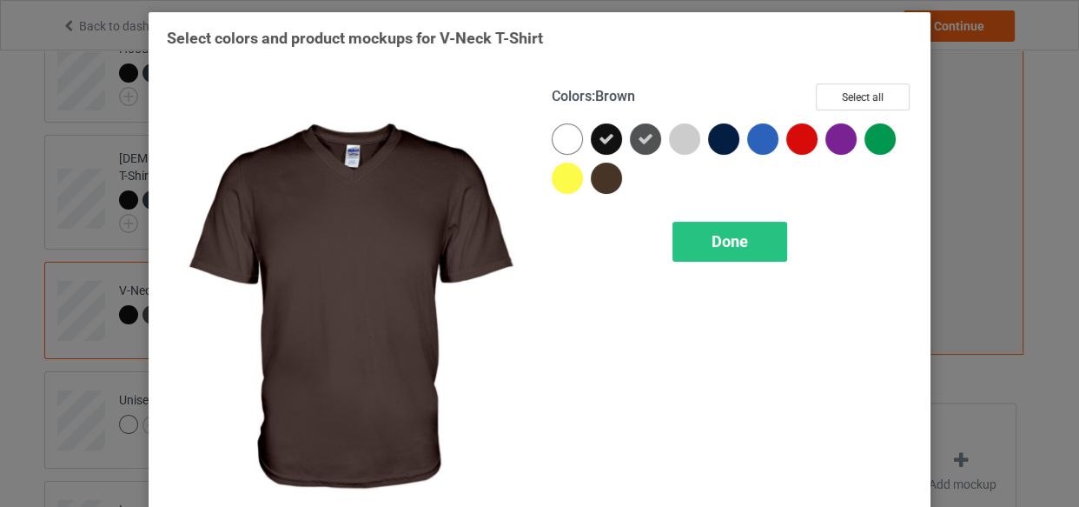
click at [592, 174] on div at bounding box center [606, 177] width 31 height 31
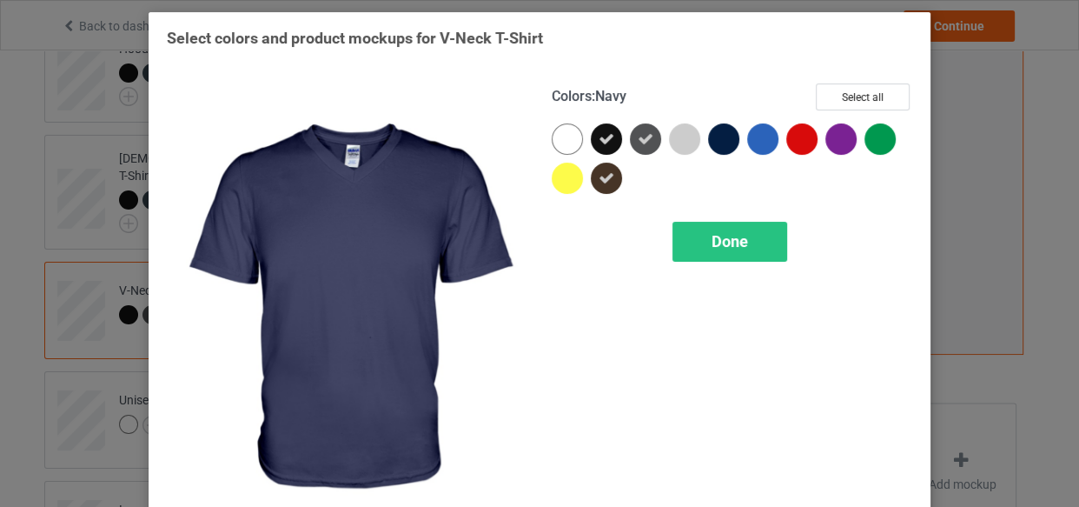
click at [722, 136] on div at bounding box center [723, 138] width 31 height 31
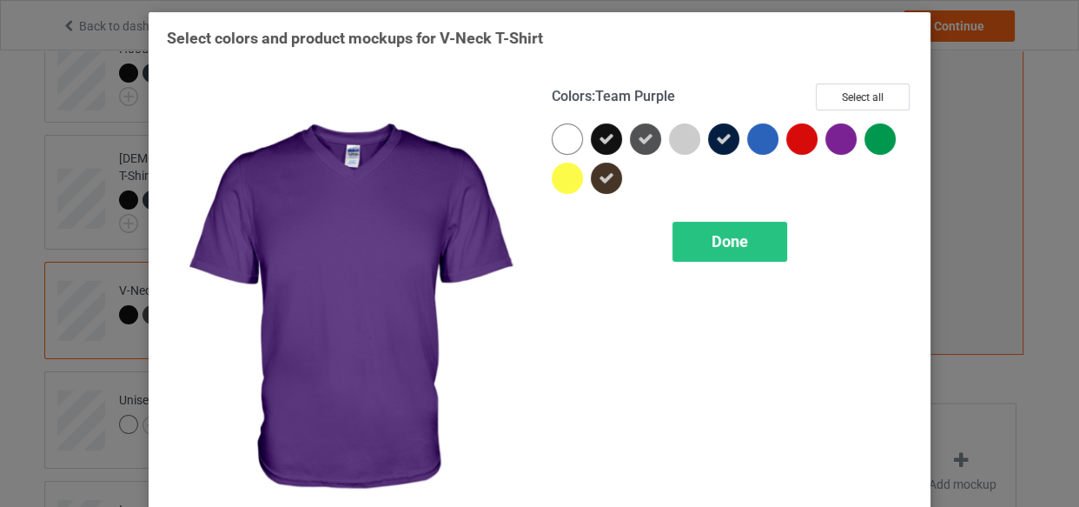
drag, startPoint x: 832, startPoint y: 138, endPoint x: 820, endPoint y: 156, distance: 21.2
click at [833, 139] on div at bounding box center [841, 138] width 31 height 31
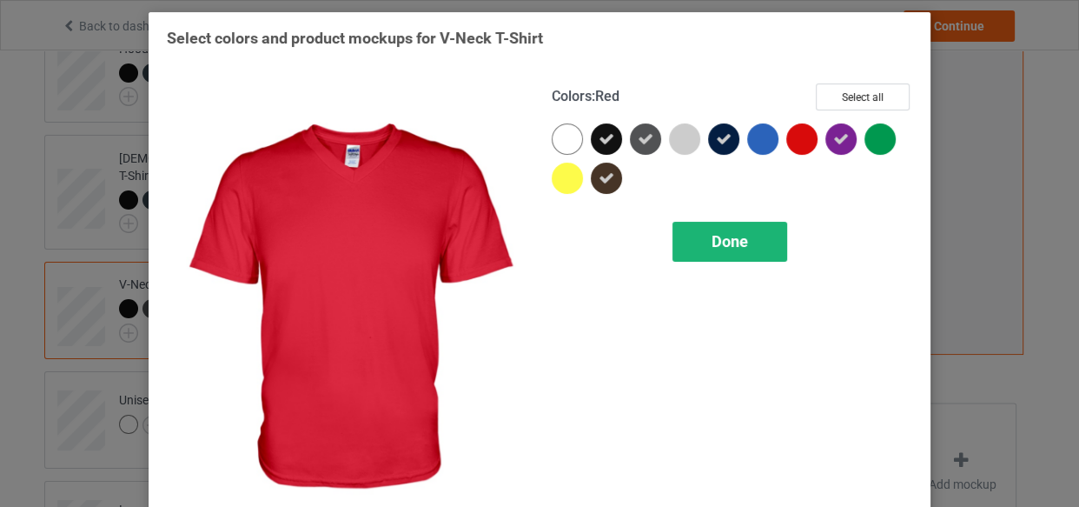
click at [742, 239] on span "Done" at bounding box center [730, 241] width 36 height 18
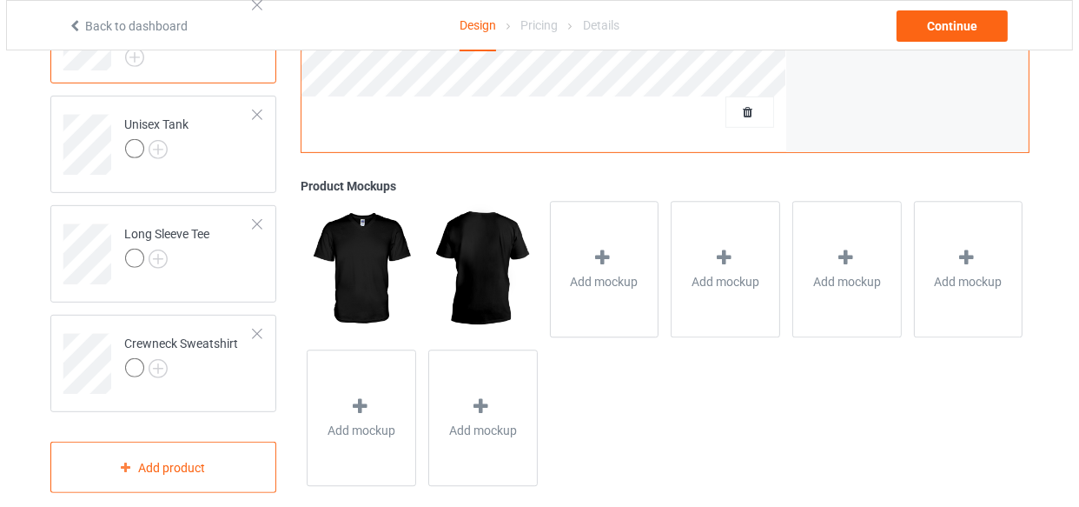
scroll to position [675, 0]
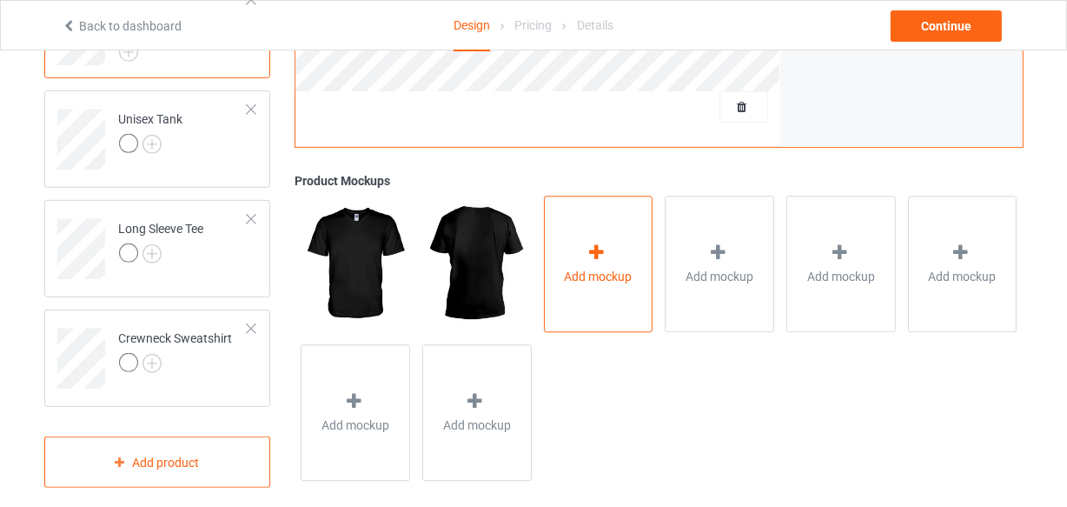
click at [613, 269] on span "Add mockup" at bounding box center [599, 277] width 68 height 17
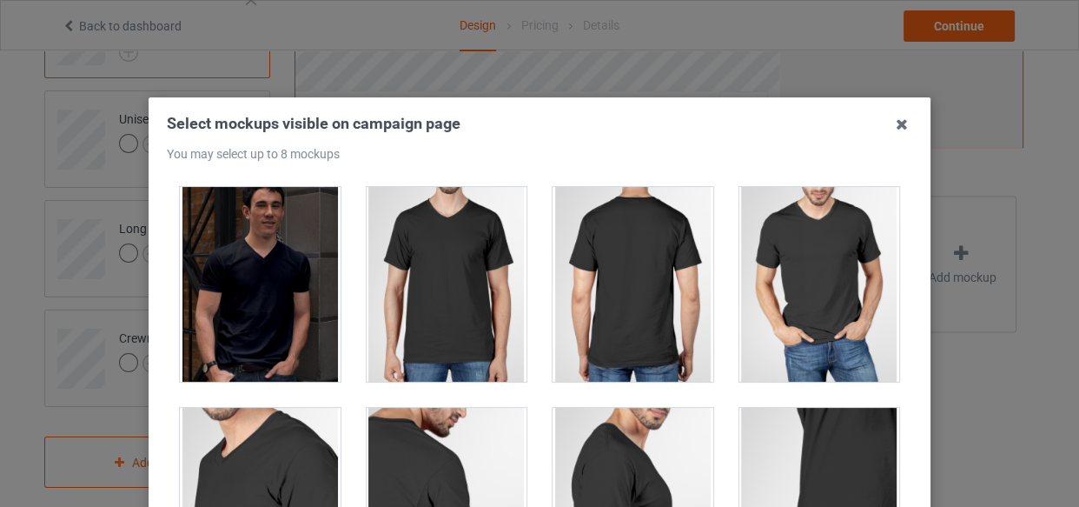
scroll to position [236, 0]
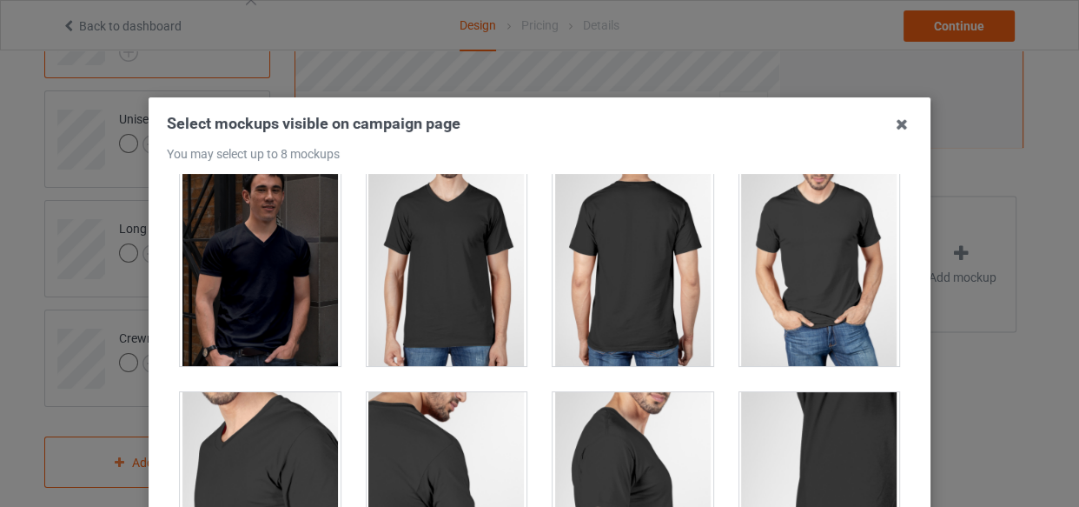
click at [429, 266] on div at bounding box center [447, 268] width 161 height 195
click at [811, 248] on div at bounding box center [819, 268] width 161 height 195
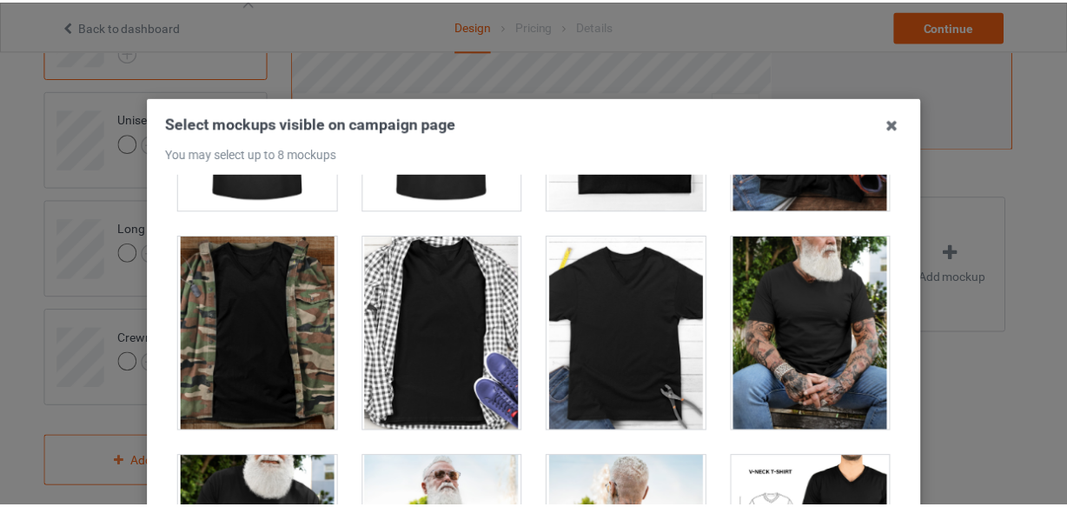
scroll to position [869, 0]
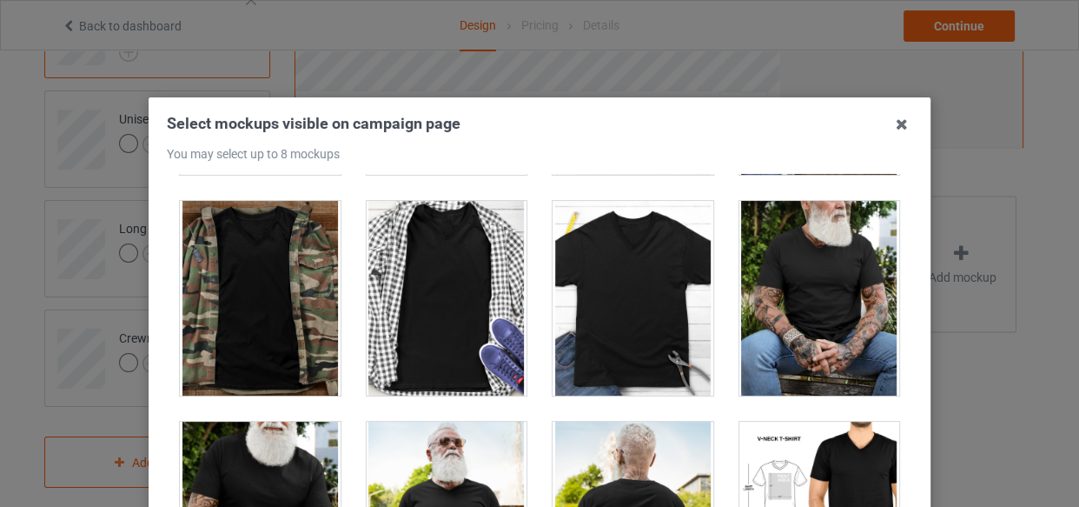
click at [419, 317] on div at bounding box center [447, 298] width 161 height 195
click at [899, 117] on icon at bounding box center [902, 124] width 28 height 28
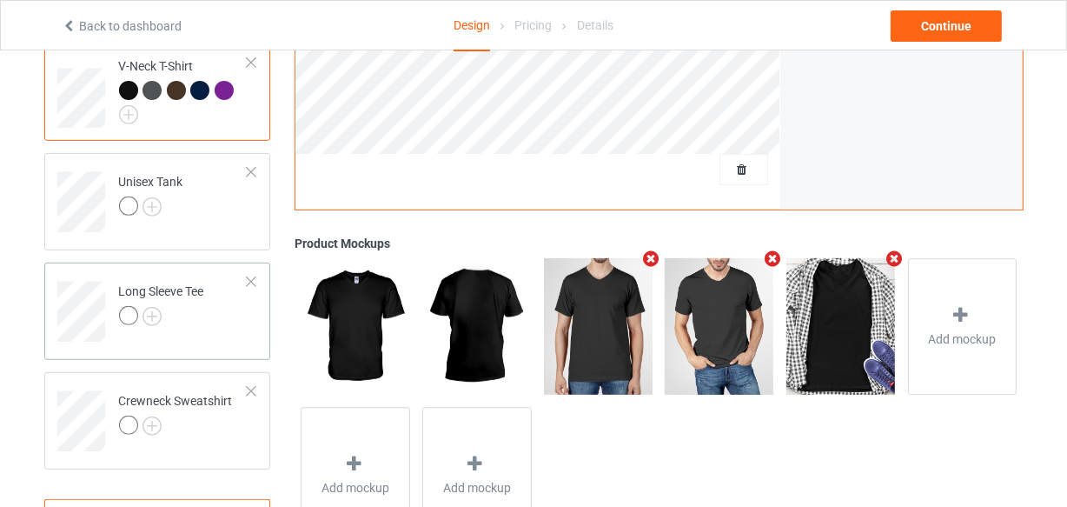
scroll to position [517, 0]
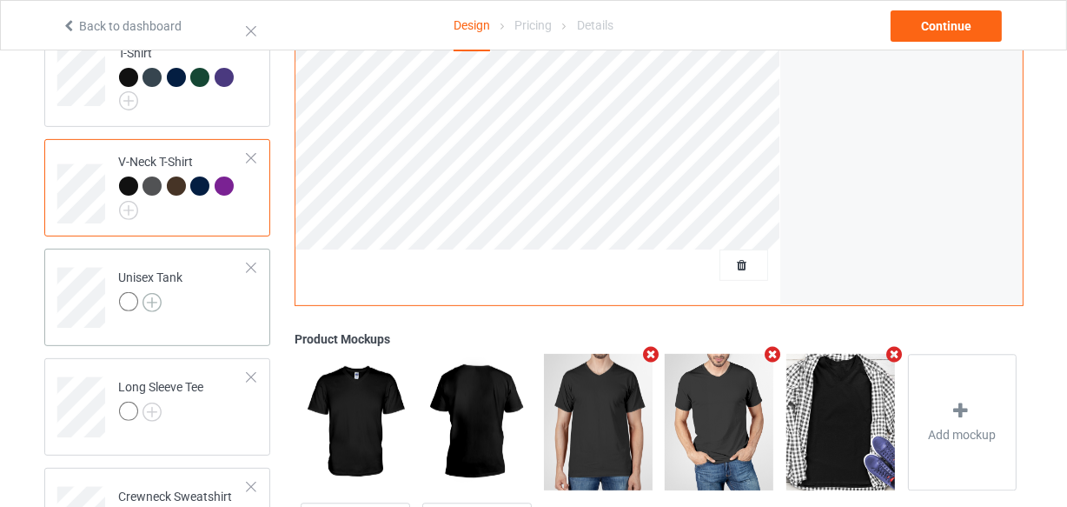
click at [149, 293] on img at bounding box center [152, 302] width 19 height 19
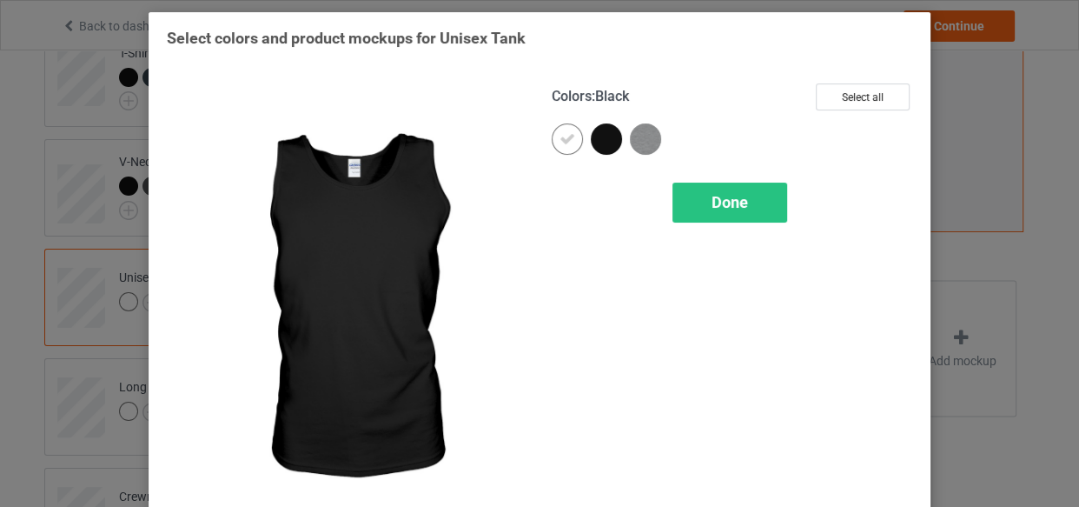
drag, startPoint x: 603, startPoint y: 133, endPoint x: 573, endPoint y: 130, distance: 30.5
click at [591, 132] on div at bounding box center [606, 138] width 31 height 31
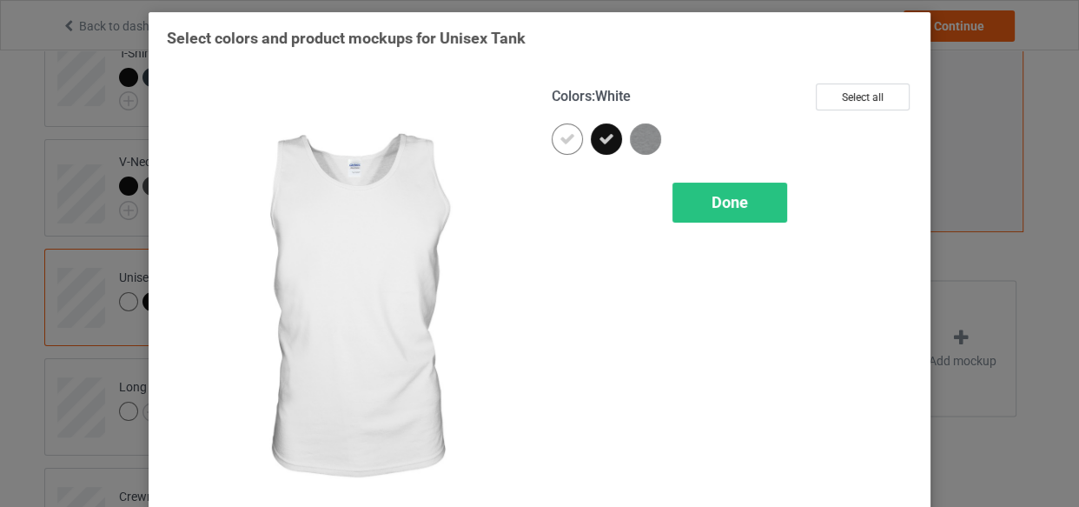
drag, startPoint x: 572, startPoint y: 130, endPoint x: 669, endPoint y: 130, distance: 97.3
click at [578, 132] on div at bounding box center [571, 142] width 39 height 39
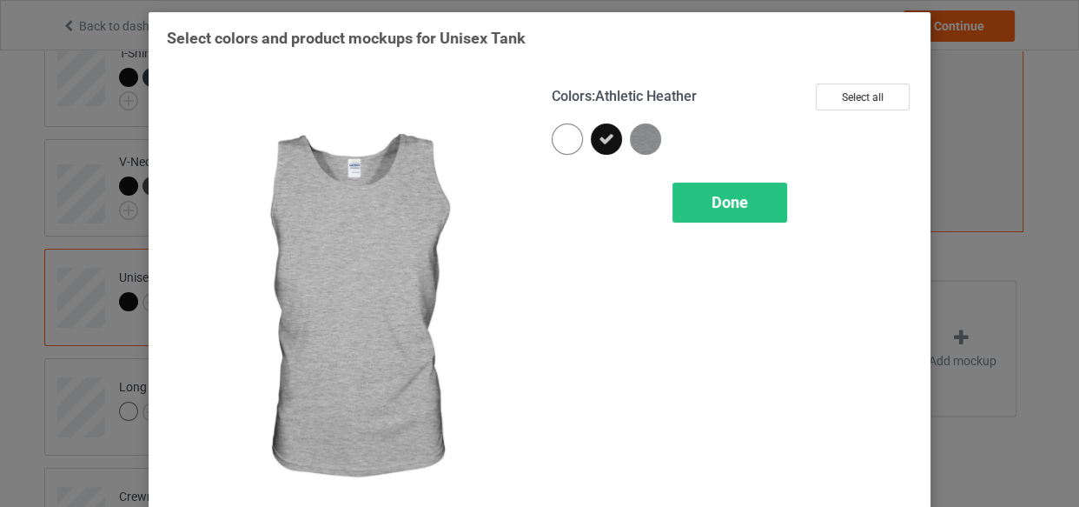
click at [637, 143] on img at bounding box center [645, 138] width 31 height 31
click at [712, 202] on span "Done" at bounding box center [730, 202] width 36 height 18
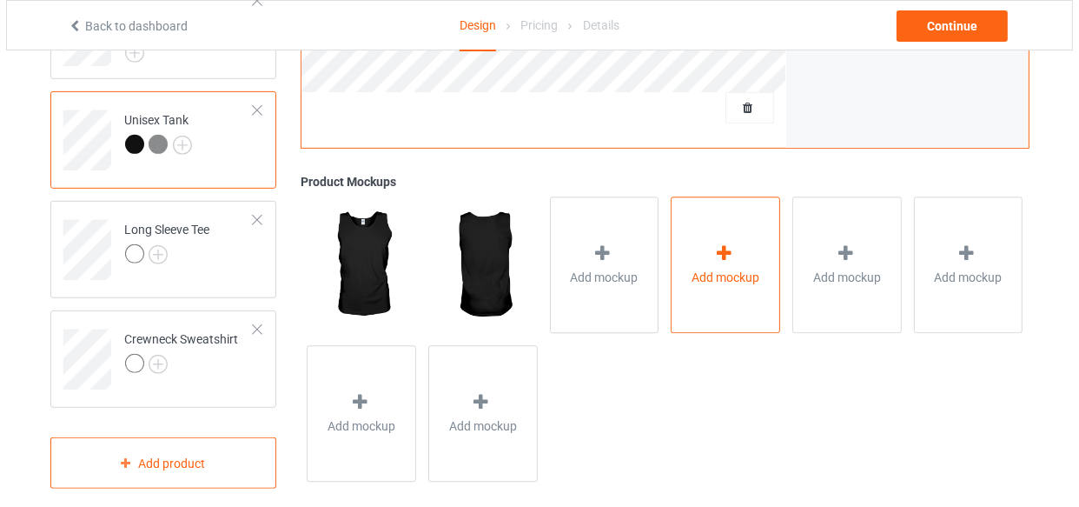
scroll to position [675, 0]
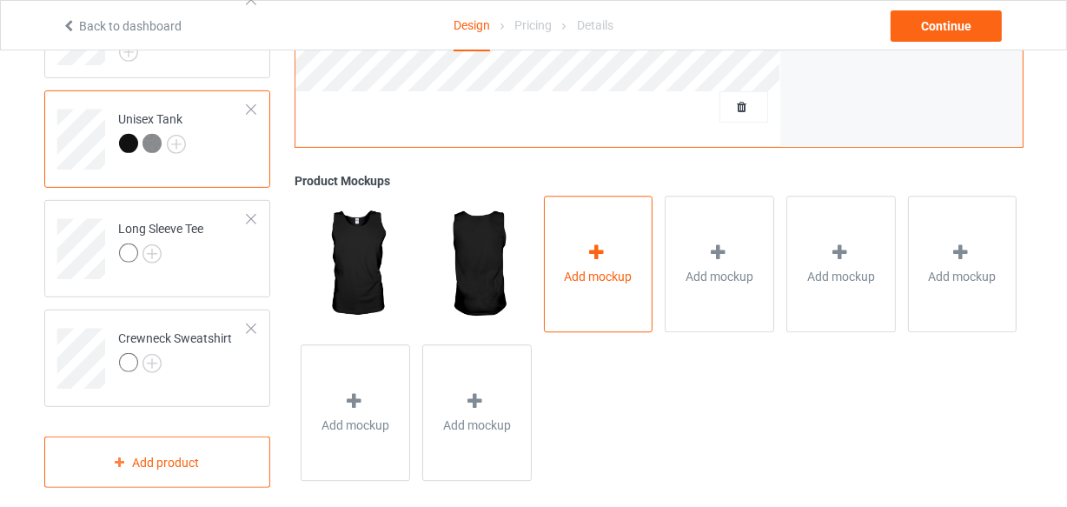
click at [597, 244] on icon at bounding box center [597, 253] width 22 height 18
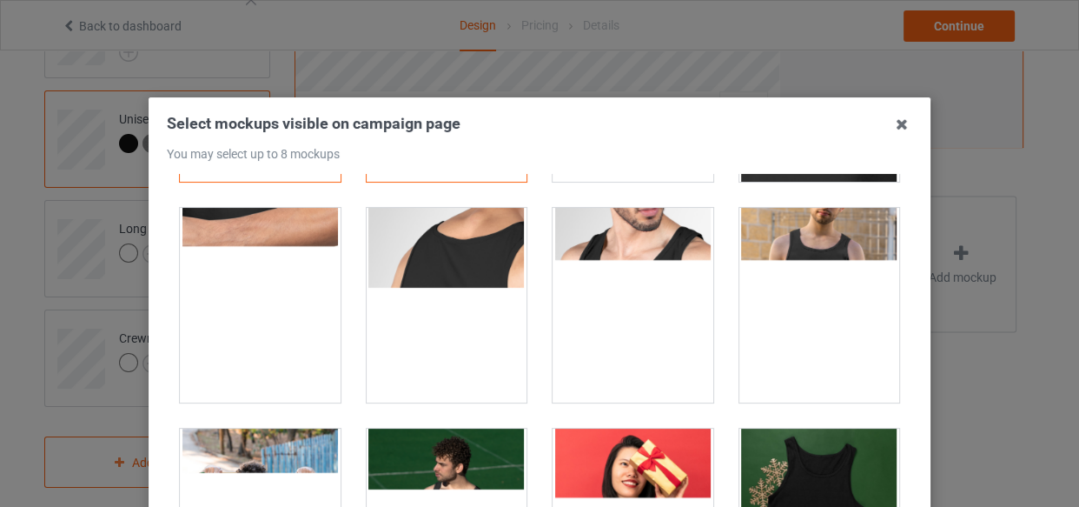
scroll to position [236, 0]
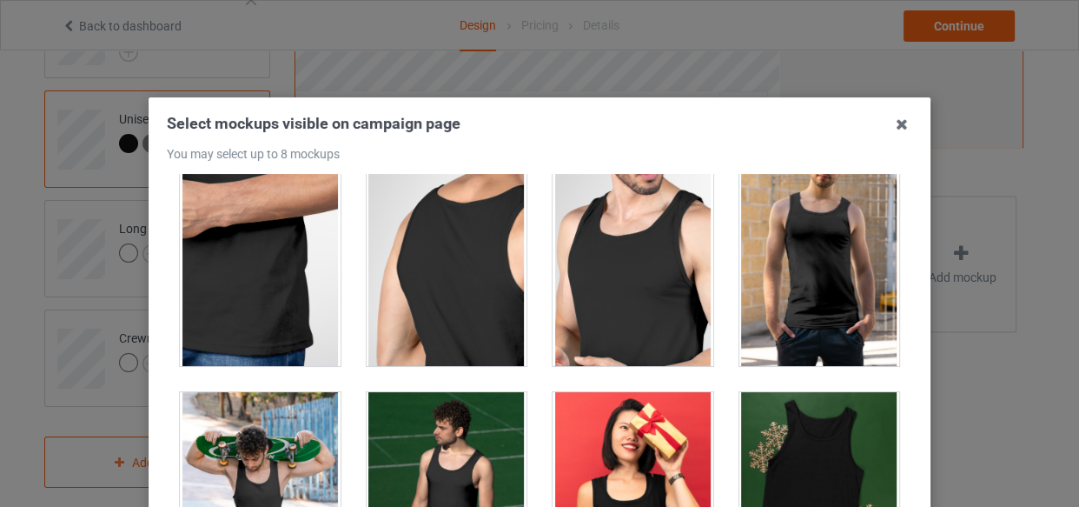
click at [626, 278] on div at bounding box center [633, 268] width 161 height 195
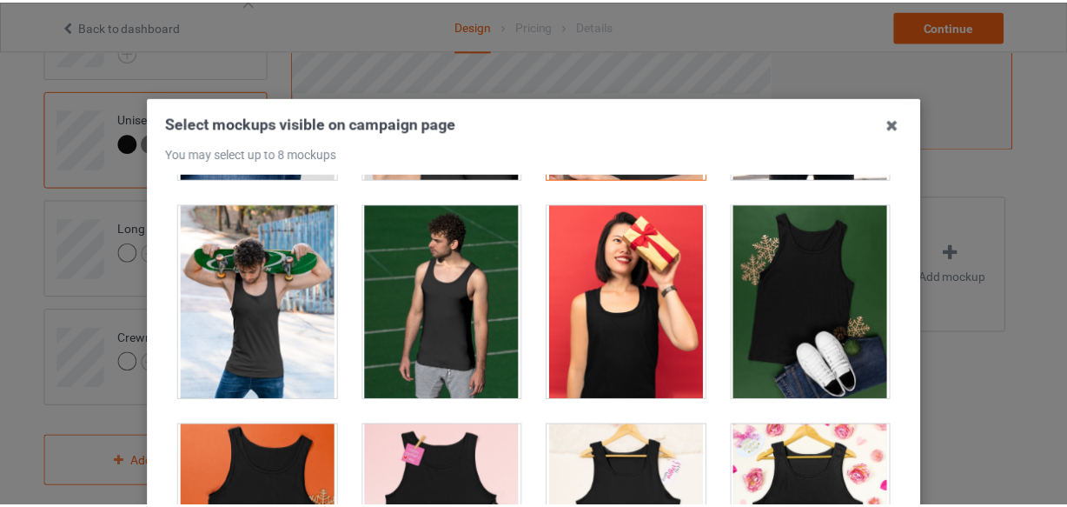
scroll to position [474, 0]
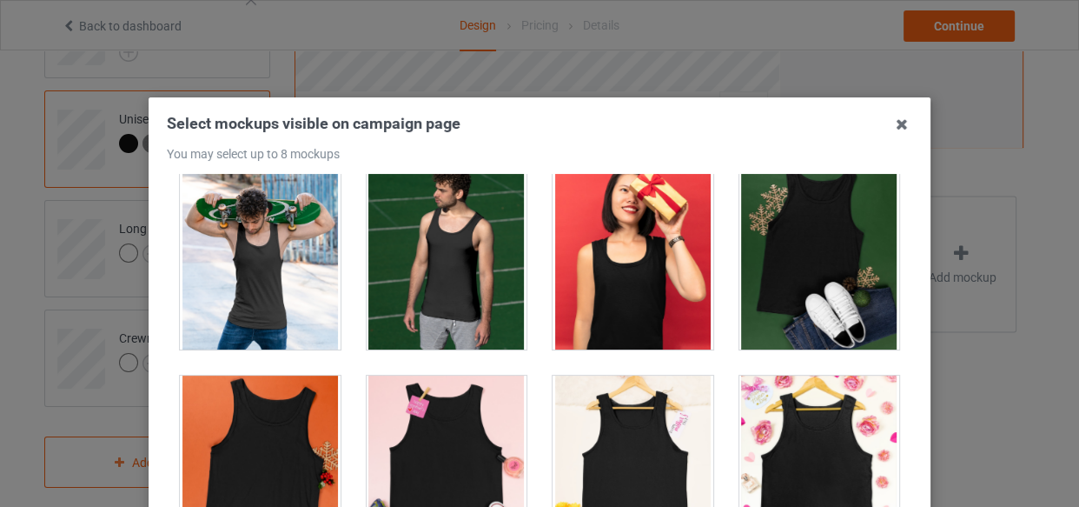
drag, startPoint x: 471, startPoint y: 290, endPoint x: 461, endPoint y: 290, distance: 10.4
click at [472, 291] on div at bounding box center [447, 252] width 161 height 195
click at [274, 298] on div at bounding box center [260, 252] width 161 height 195
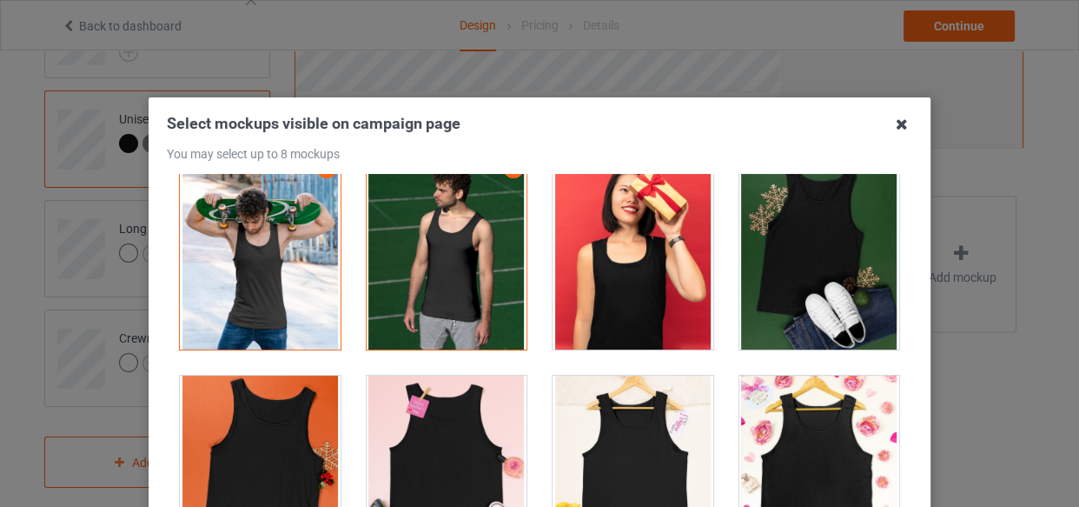
click at [891, 129] on icon at bounding box center [902, 124] width 28 height 28
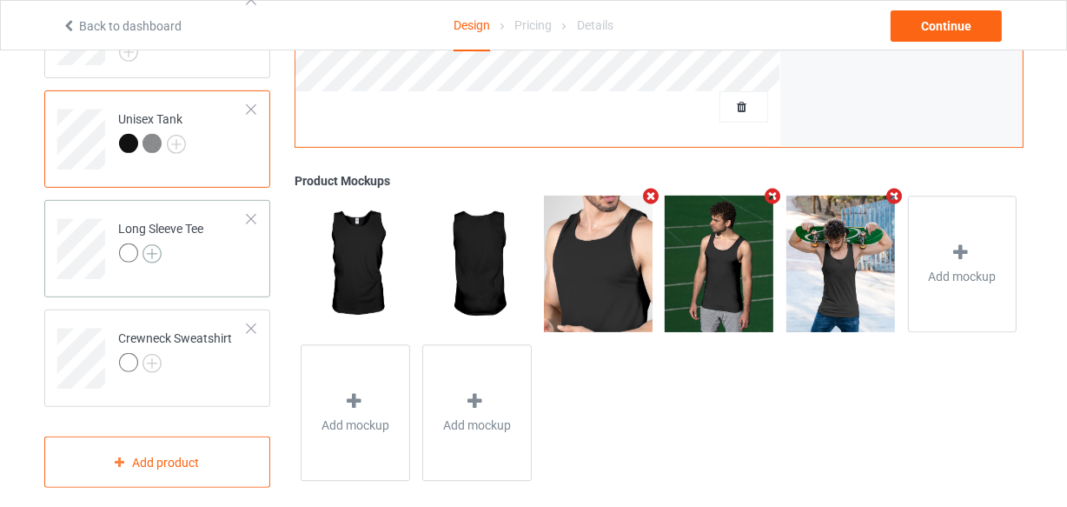
click at [155, 244] on img at bounding box center [152, 253] width 19 height 19
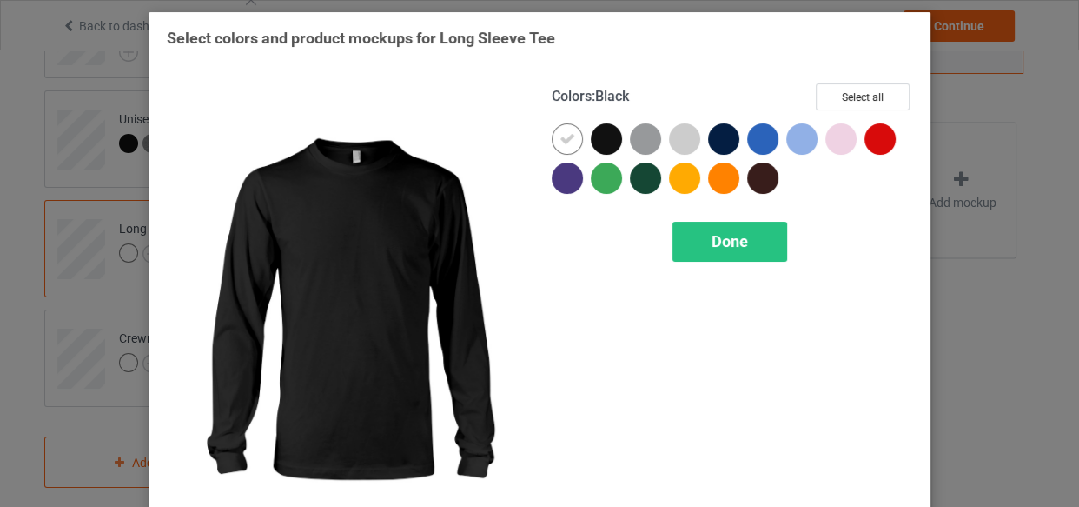
drag, startPoint x: 600, startPoint y: 139, endPoint x: 587, endPoint y: 139, distance: 12.2
click at [600, 139] on div at bounding box center [606, 138] width 31 height 31
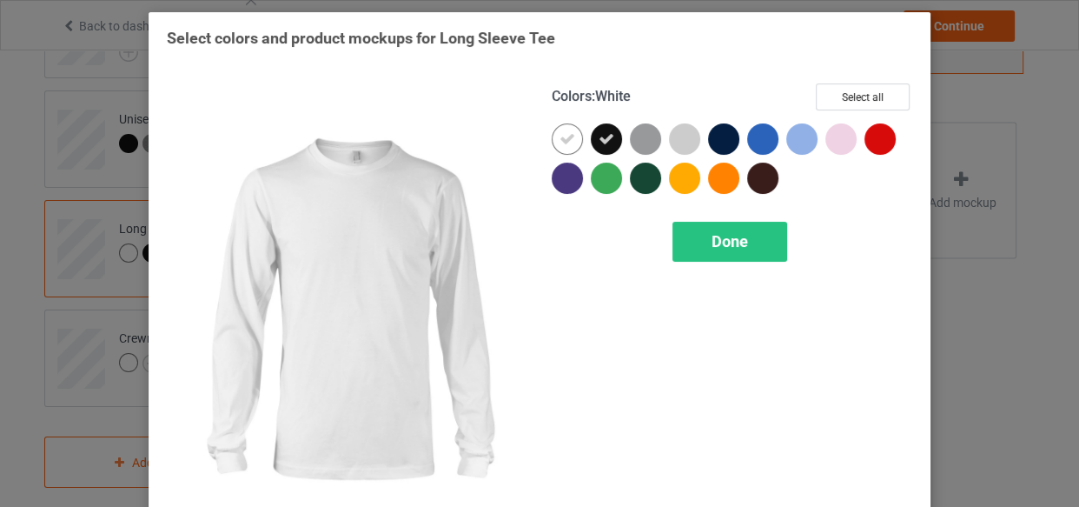
click at [567, 138] on icon at bounding box center [568, 139] width 16 height 16
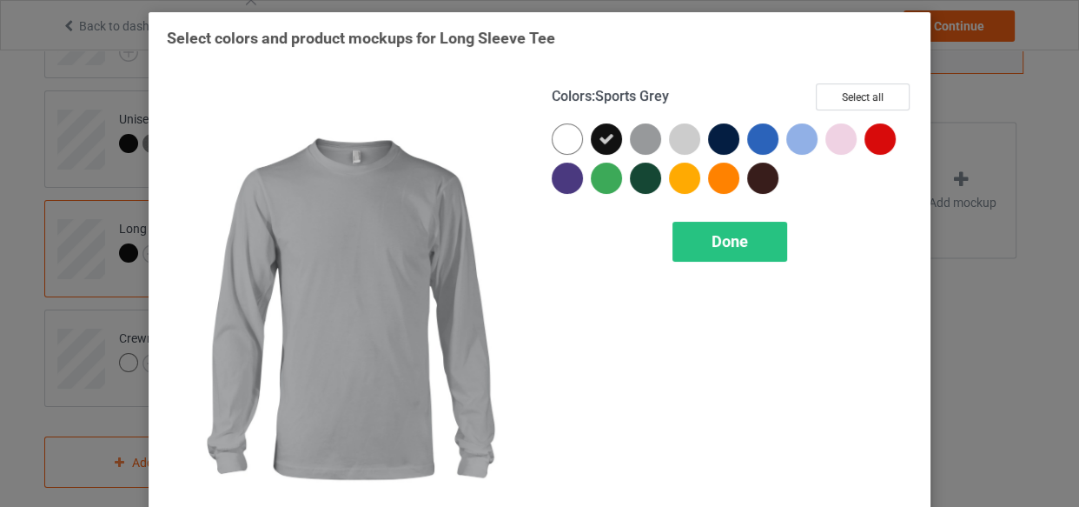
click at [643, 123] on div at bounding box center [645, 138] width 31 height 31
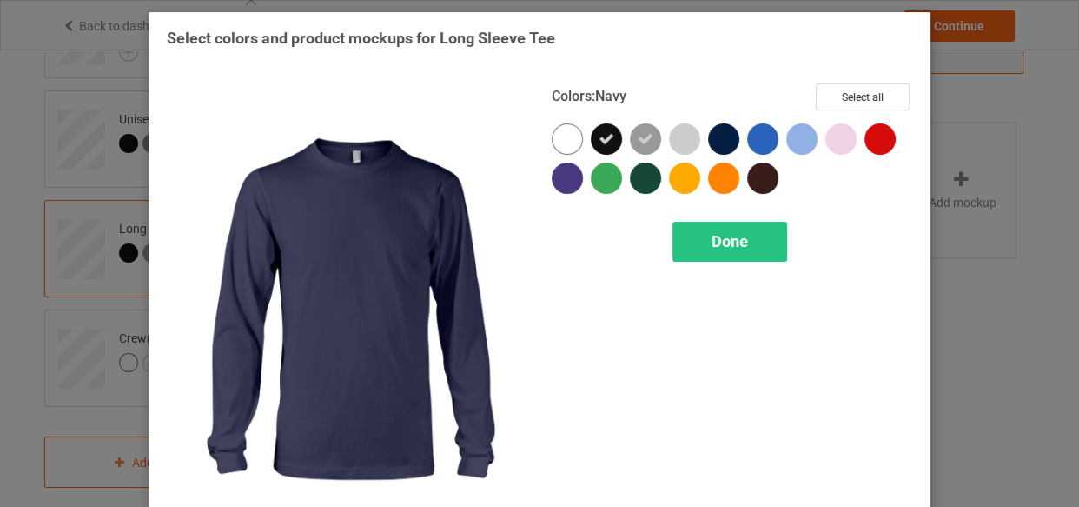
click at [721, 128] on div at bounding box center [723, 138] width 31 height 31
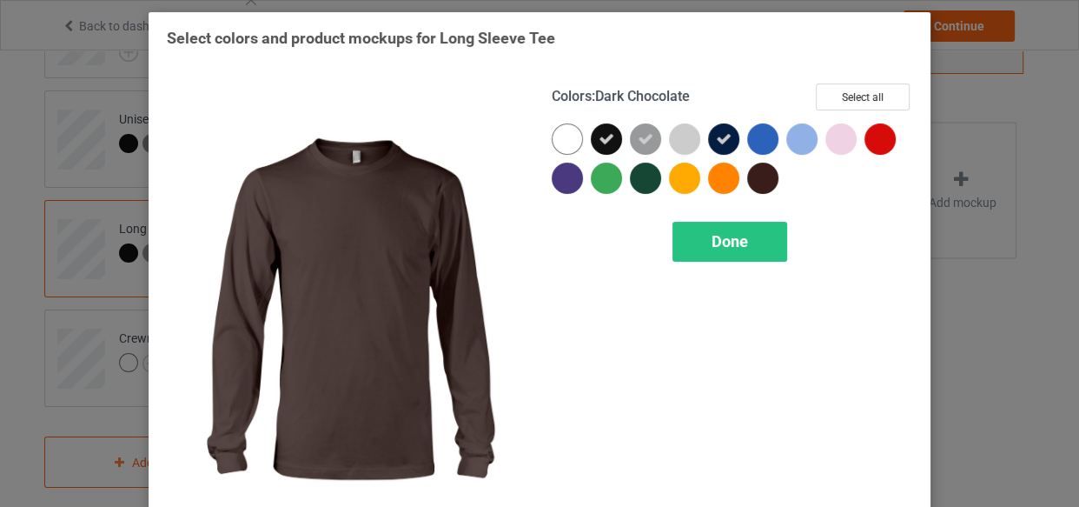
click at [760, 172] on div at bounding box center [762, 177] width 31 height 31
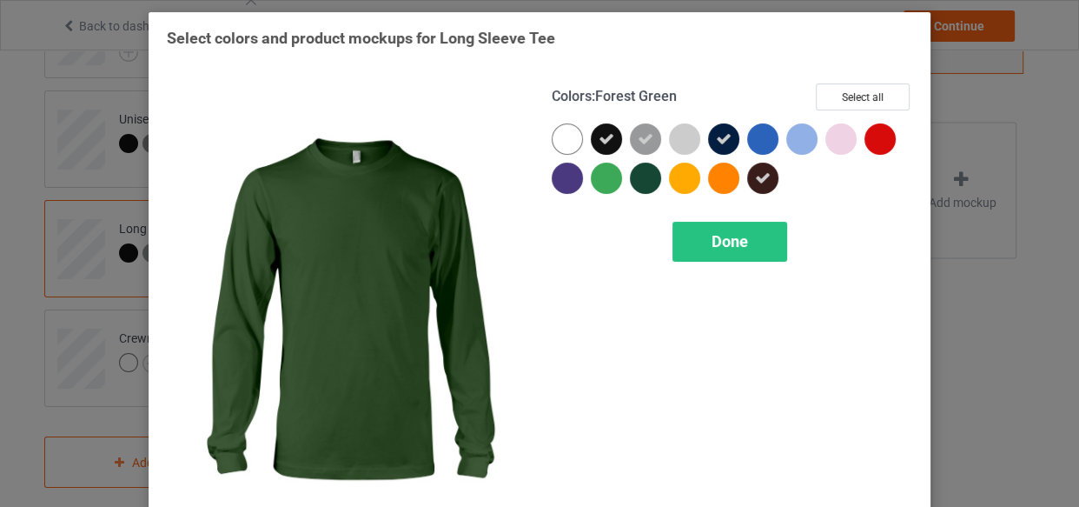
click at [640, 171] on div at bounding box center [645, 177] width 31 height 31
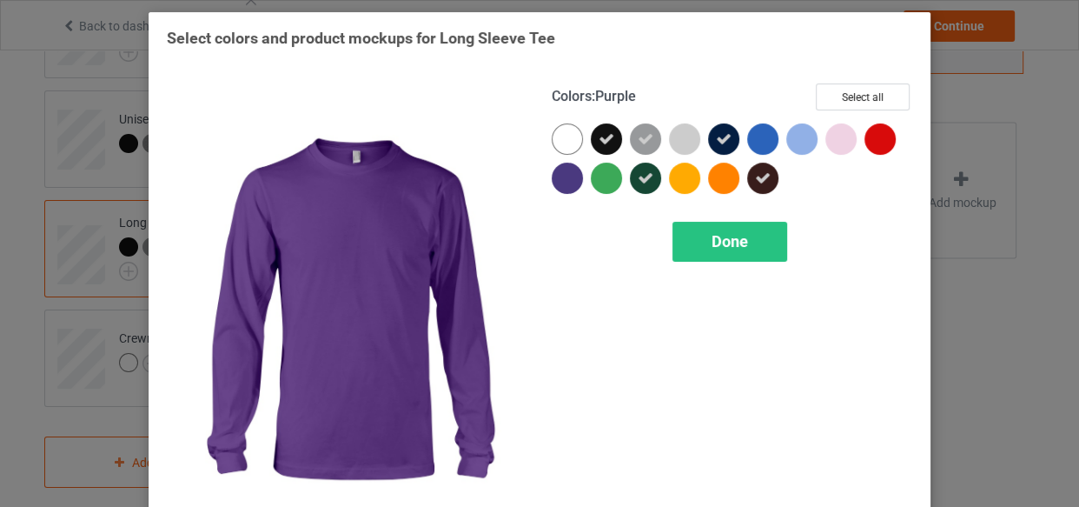
drag, startPoint x: 571, startPoint y: 179, endPoint x: 669, endPoint y: 209, distance: 102.5
click at [575, 181] on div at bounding box center [567, 177] width 31 height 31
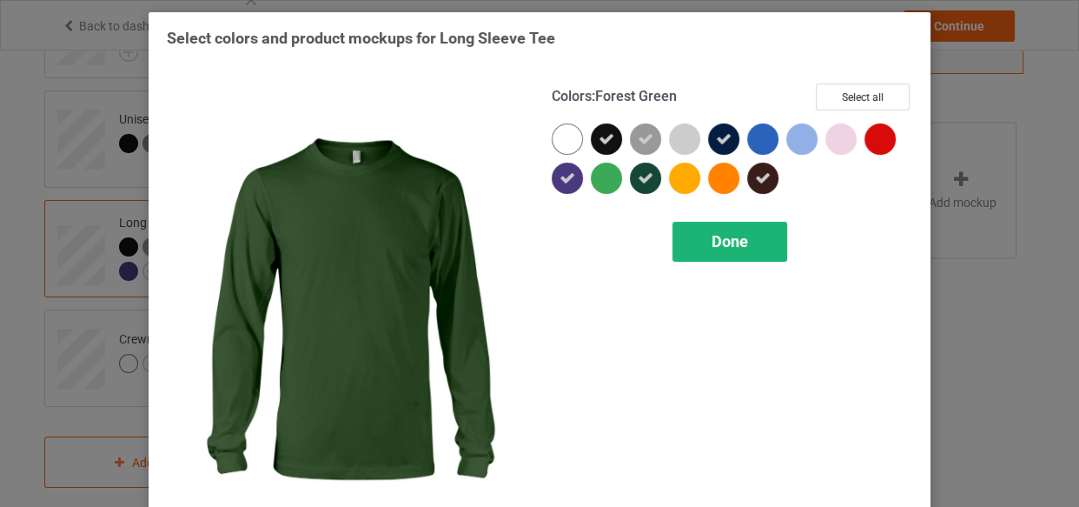
click at [712, 234] on span "Done" at bounding box center [730, 241] width 36 height 18
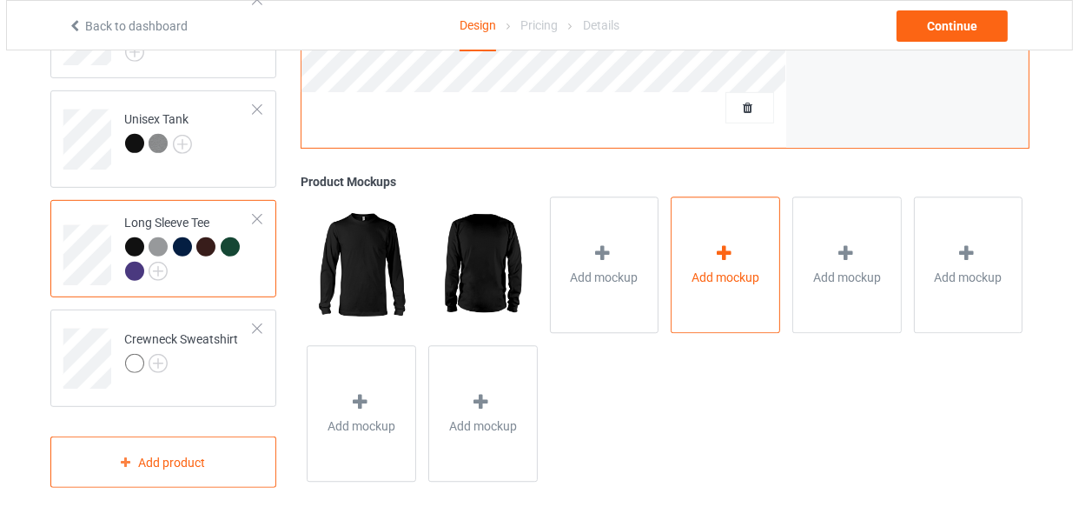
scroll to position [676, 0]
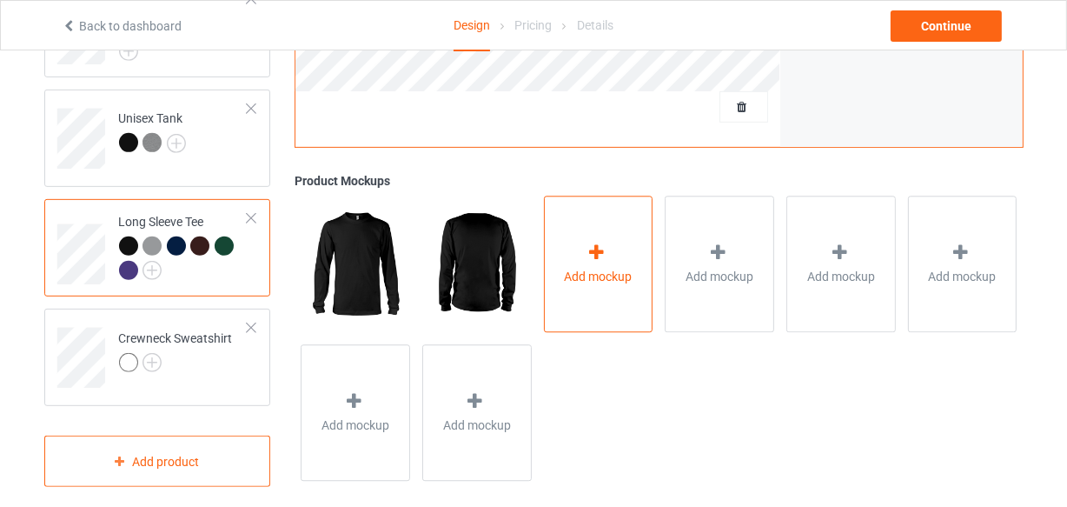
click at [632, 235] on div "Add mockup" at bounding box center [598, 264] width 109 height 136
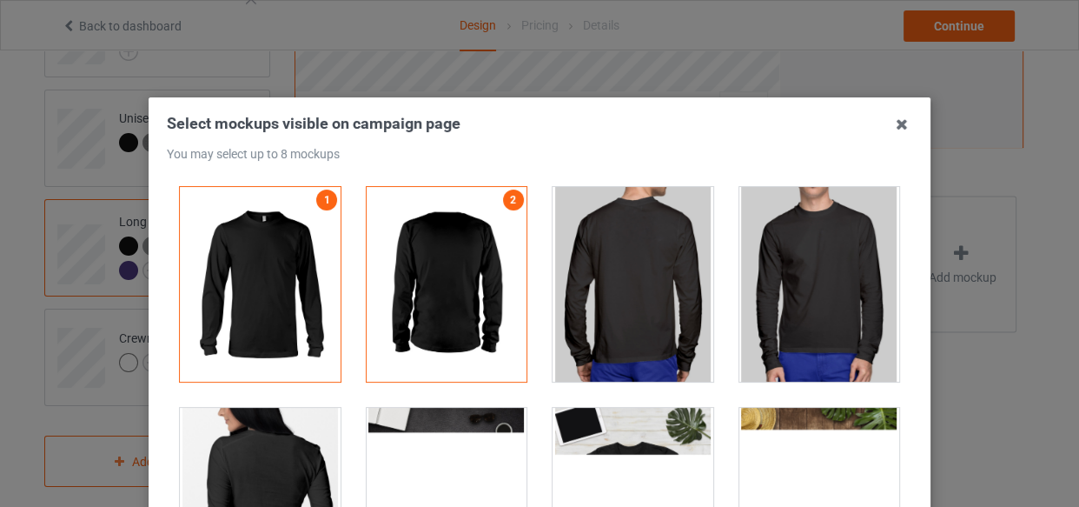
click at [799, 278] on div at bounding box center [819, 284] width 161 height 195
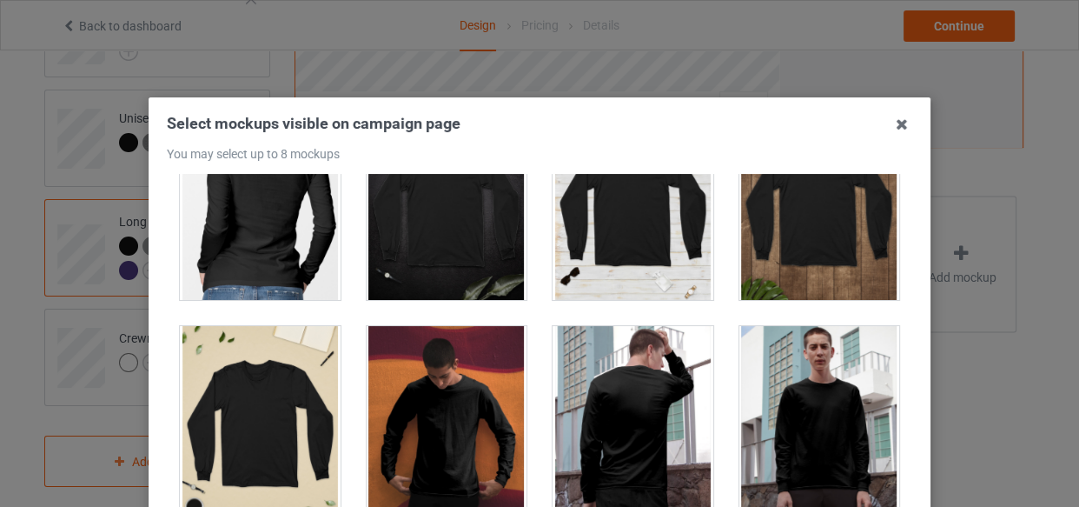
scroll to position [474, 0]
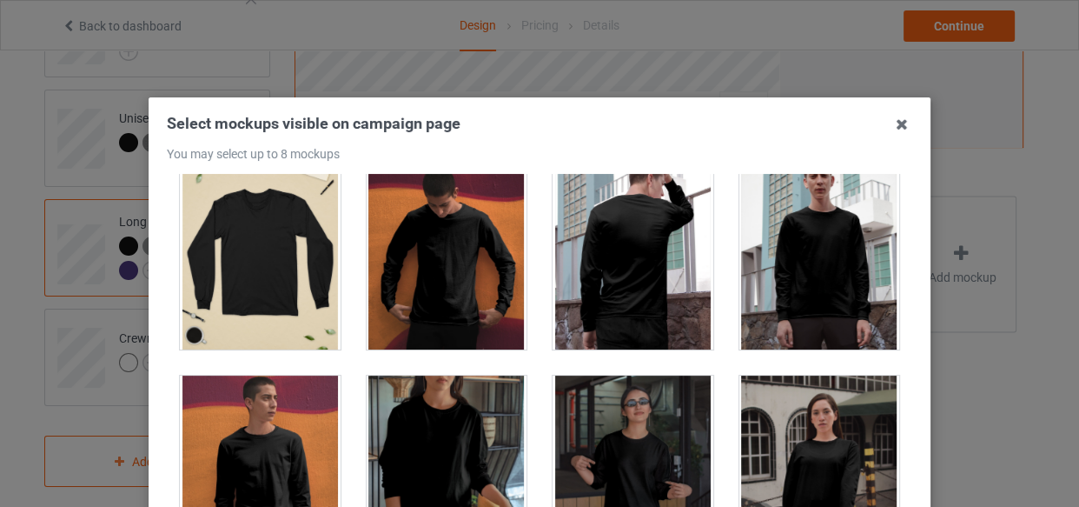
click at [403, 452] on div at bounding box center [447, 472] width 161 height 195
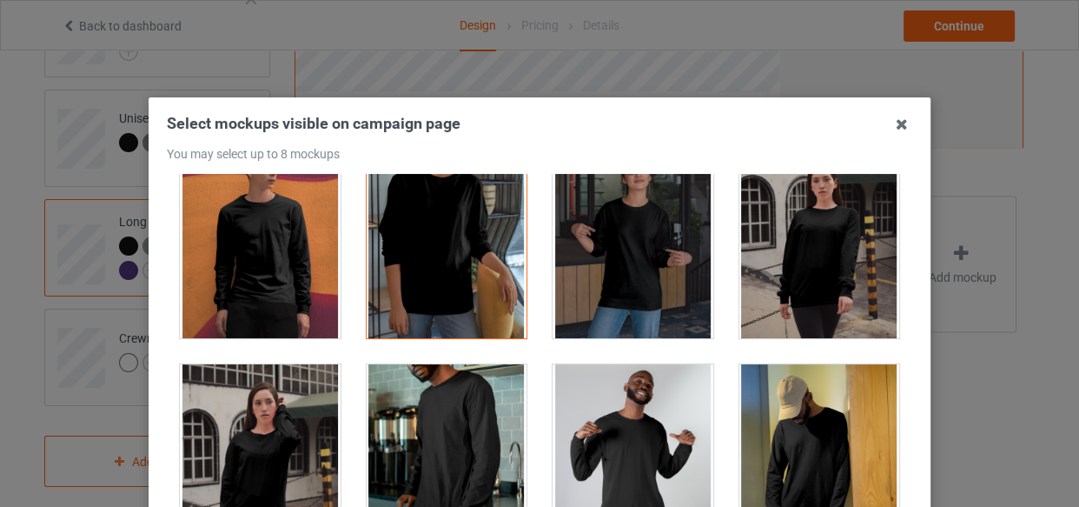
scroll to position [790, 0]
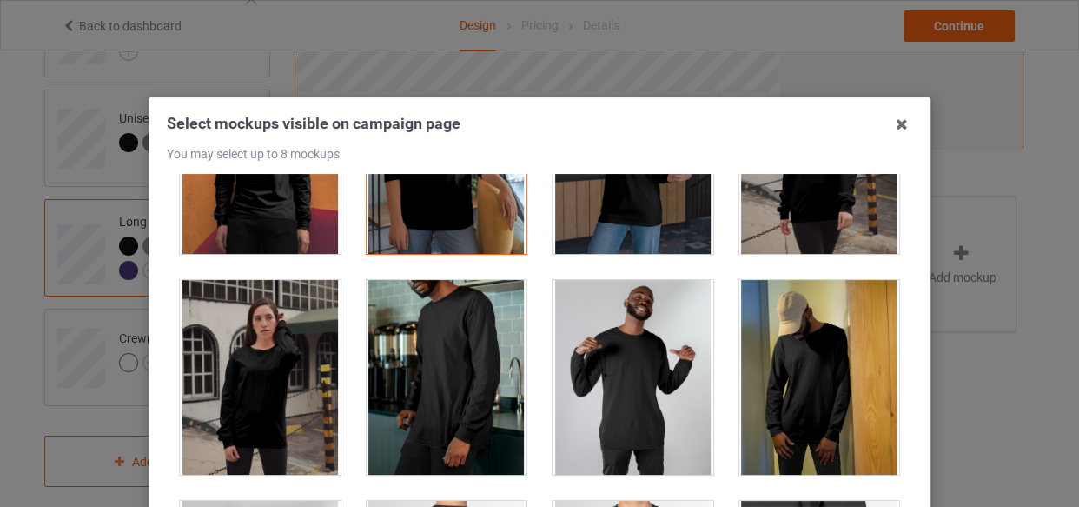
drag, startPoint x: 421, startPoint y: 381, endPoint x: 473, endPoint y: 398, distance: 55.0
click at [437, 390] on div at bounding box center [447, 377] width 161 height 195
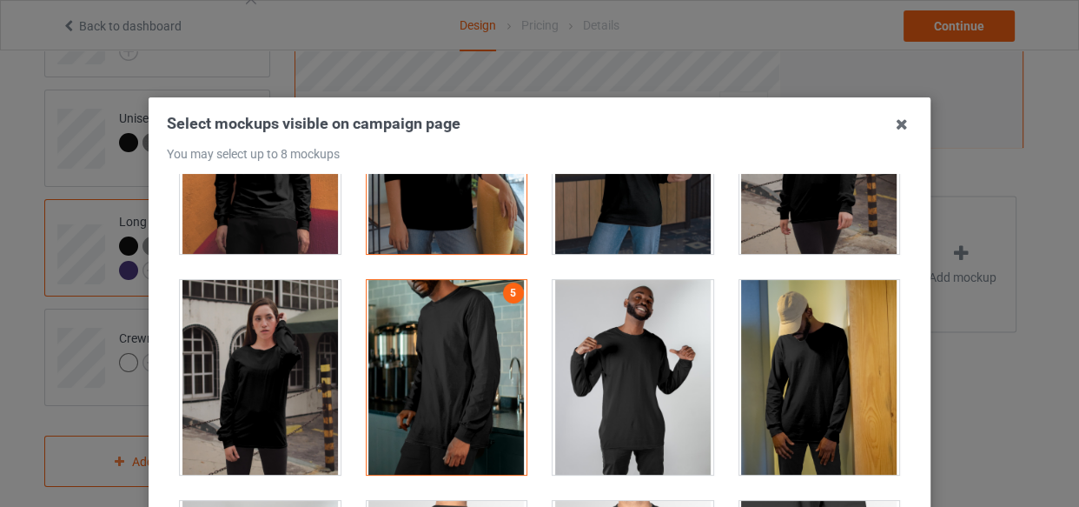
click at [625, 399] on div at bounding box center [633, 377] width 161 height 195
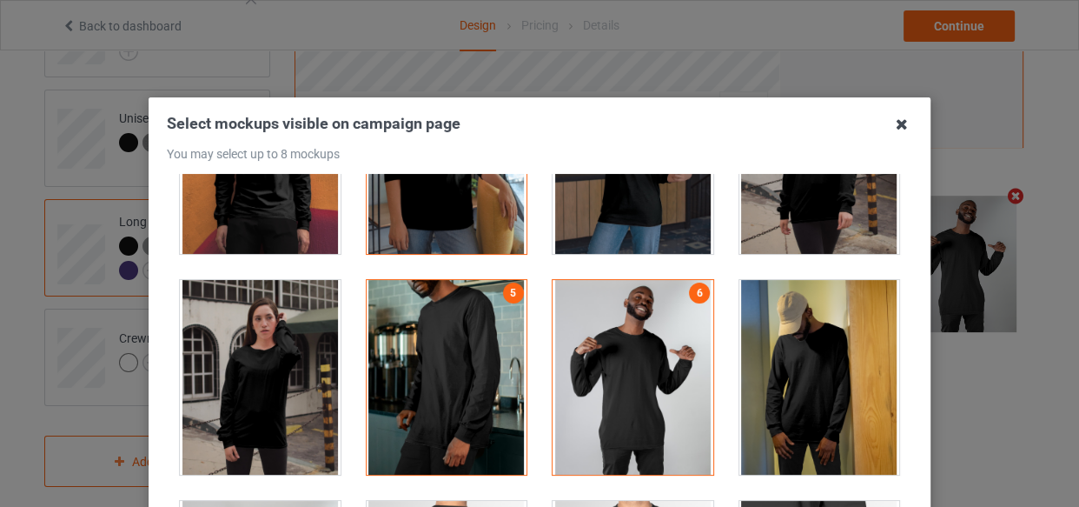
click at [890, 127] on icon at bounding box center [902, 124] width 28 height 28
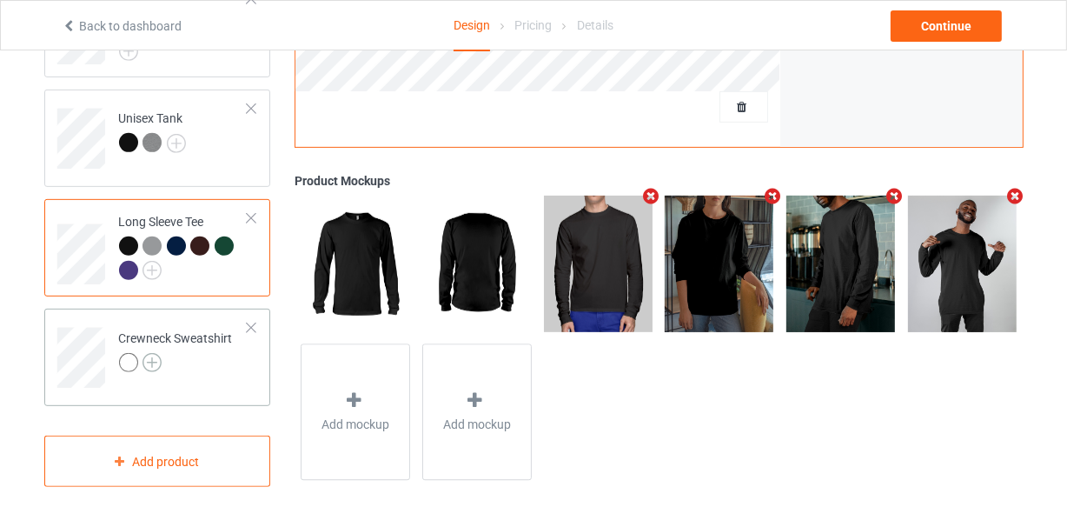
click at [152, 353] on img at bounding box center [152, 362] width 19 height 19
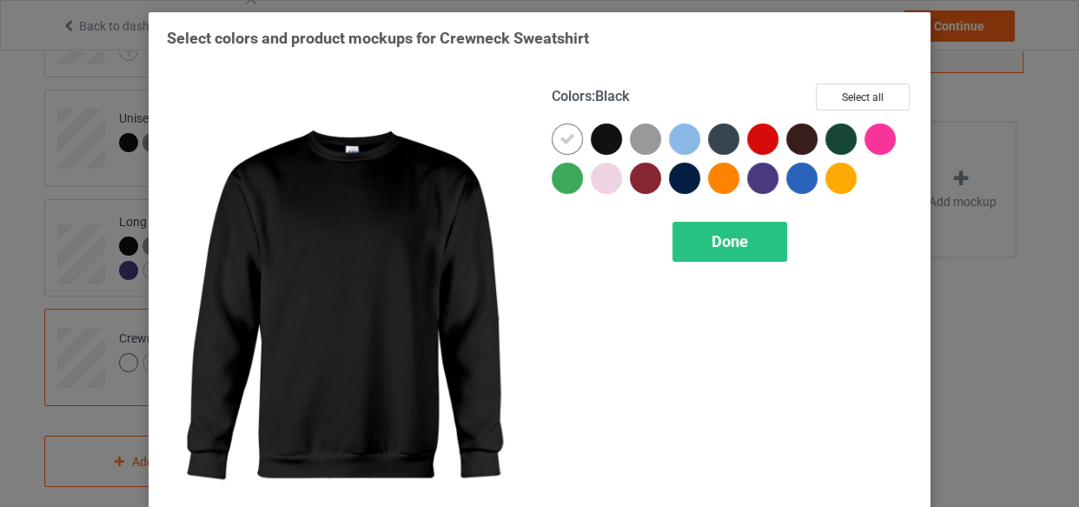
drag, startPoint x: 594, startPoint y: 131, endPoint x: 564, endPoint y: 134, distance: 29.7
click at [594, 131] on div at bounding box center [606, 138] width 31 height 31
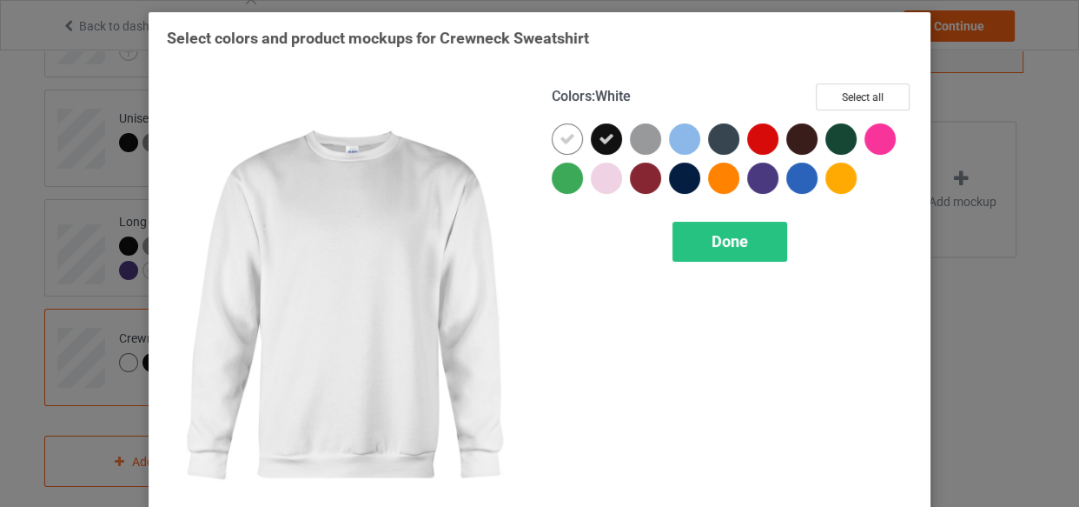
click at [560, 136] on icon at bounding box center [568, 139] width 16 height 16
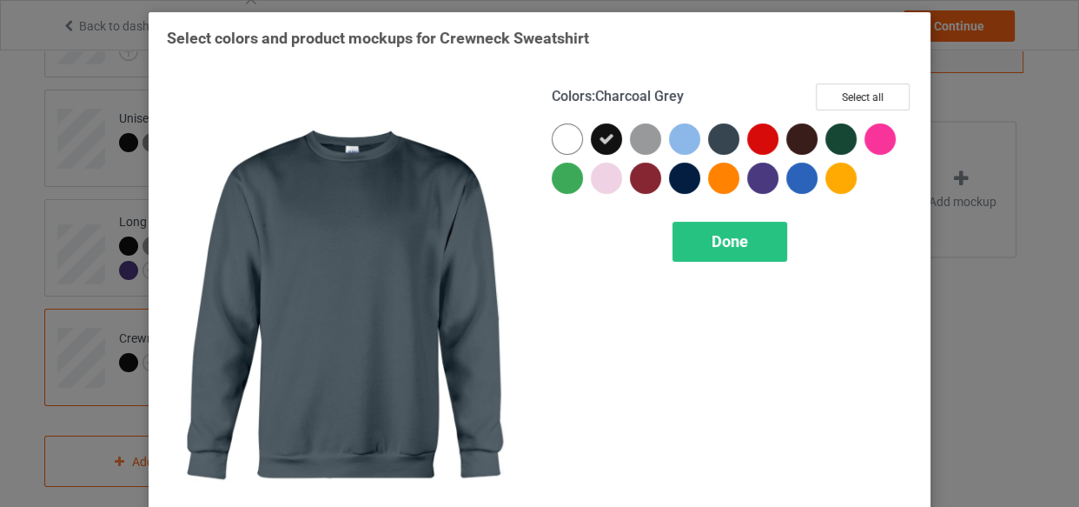
click at [714, 136] on div at bounding box center [723, 138] width 31 height 31
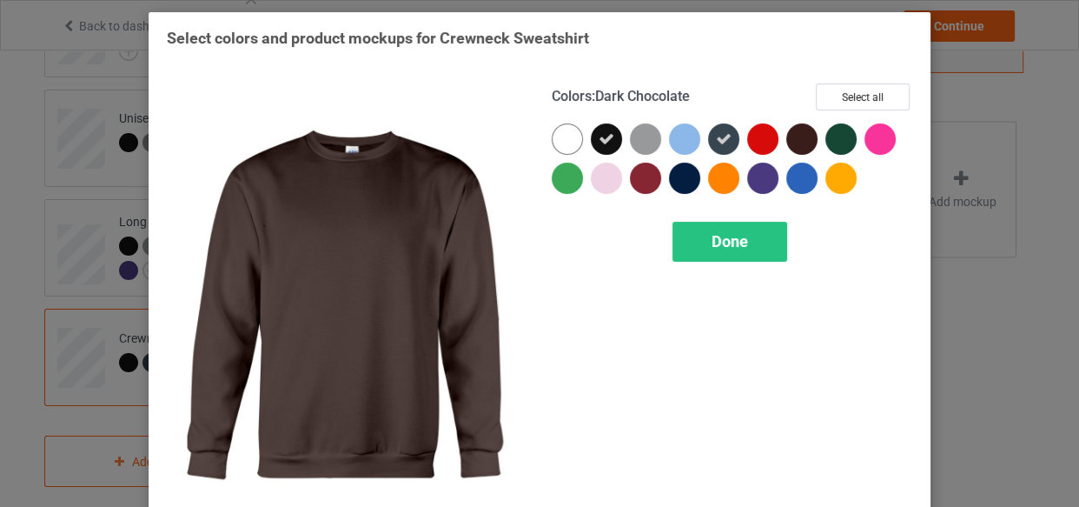
click at [798, 135] on div at bounding box center [801, 138] width 31 height 31
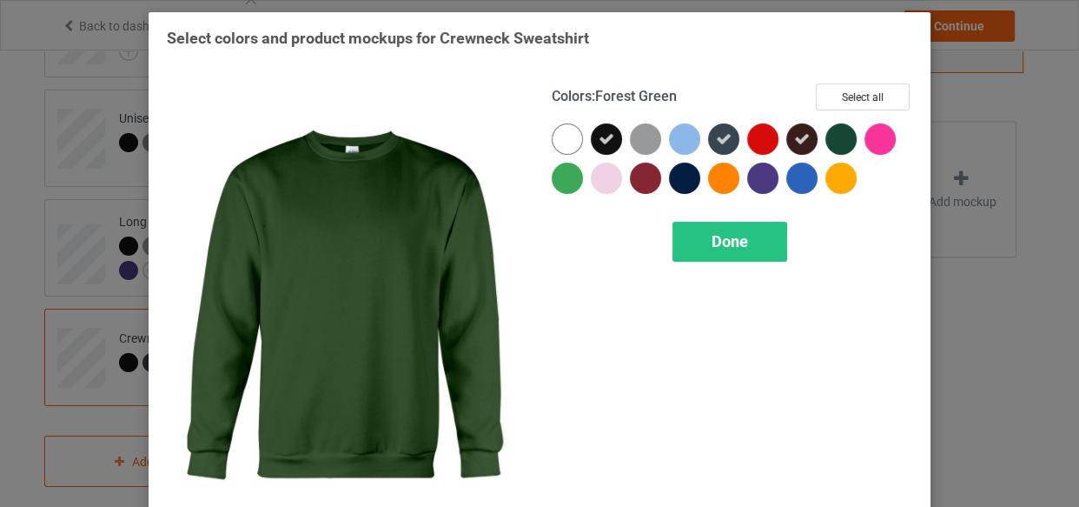
click at [826, 138] on div at bounding box center [841, 138] width 31 height 31
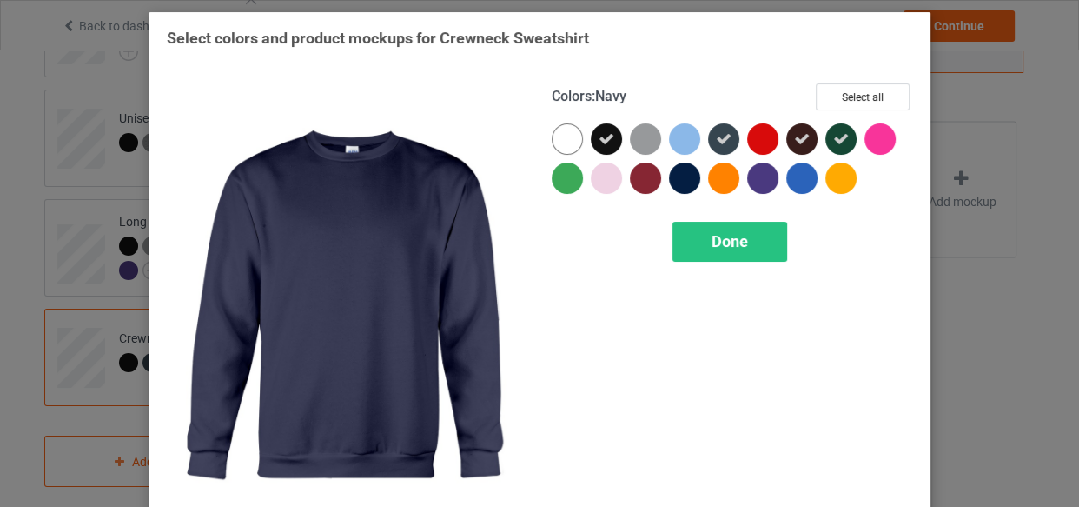
click at [683, 174] on div at bounding box center [684, 177] width 31 height 31
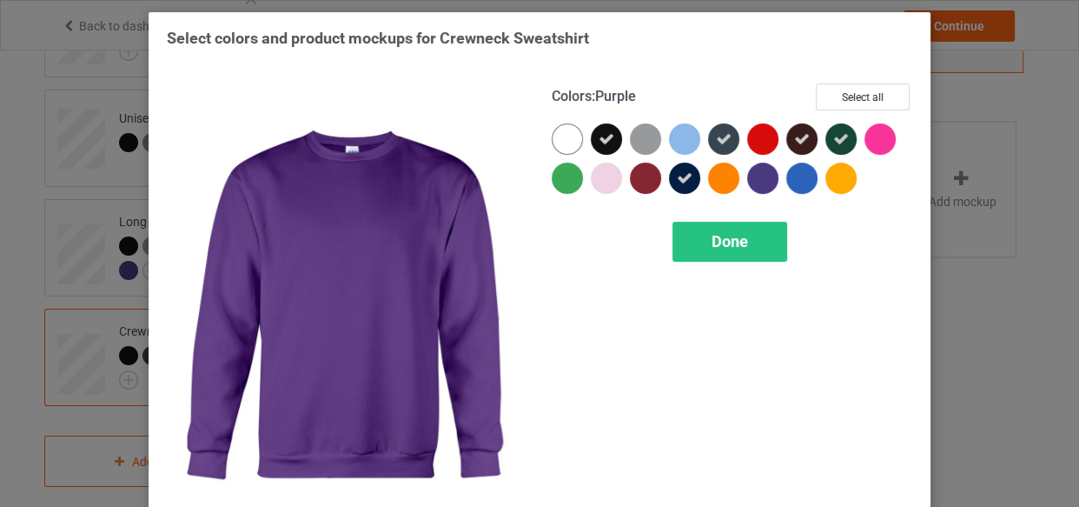
click at [762, 183] on div at bounding box center [762, 177] width 31 height 31
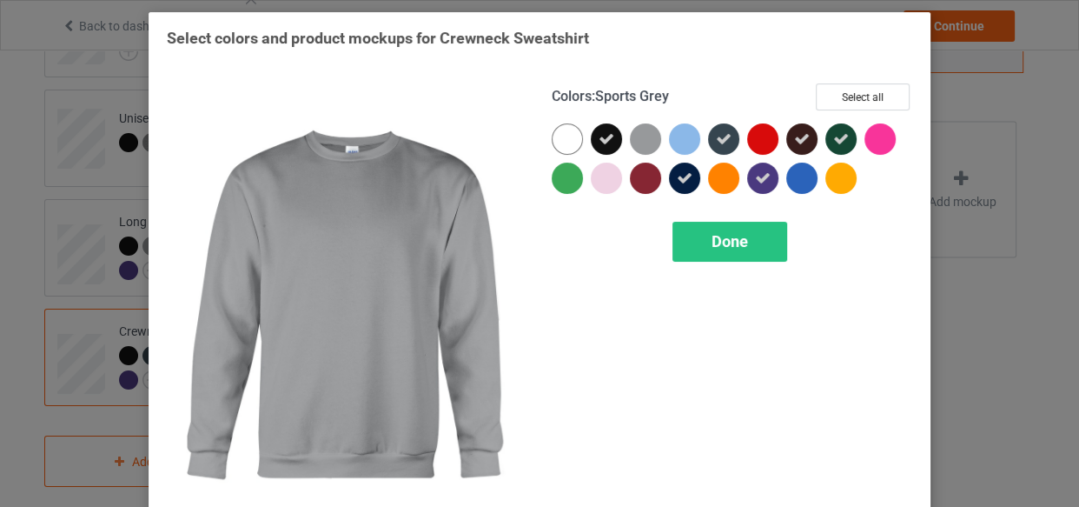
click at [644, 141] on div at bounding box center [645, 138] width 31 height 31
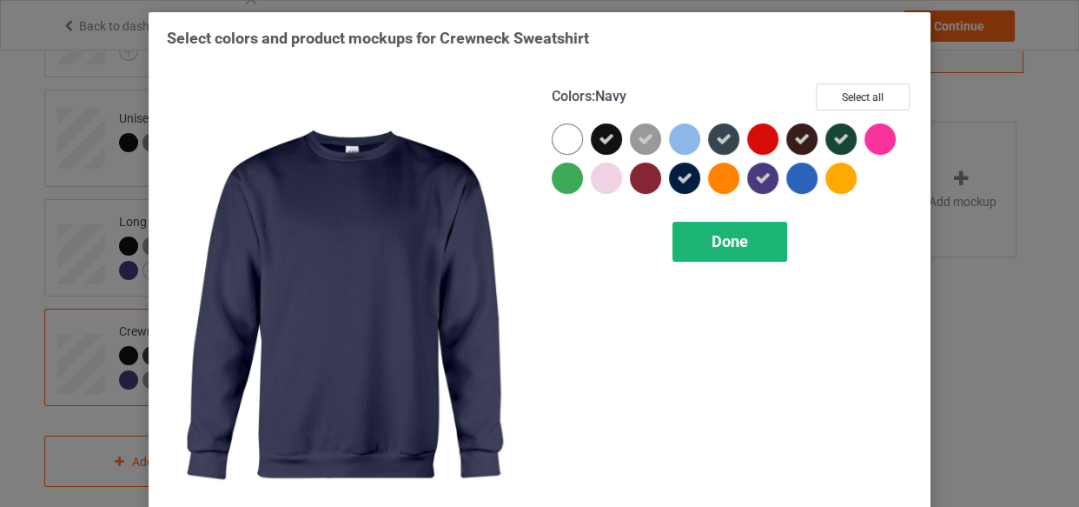
click at [720, 241] on span "Done" at bounding box center [730, 241] width 36 height 18
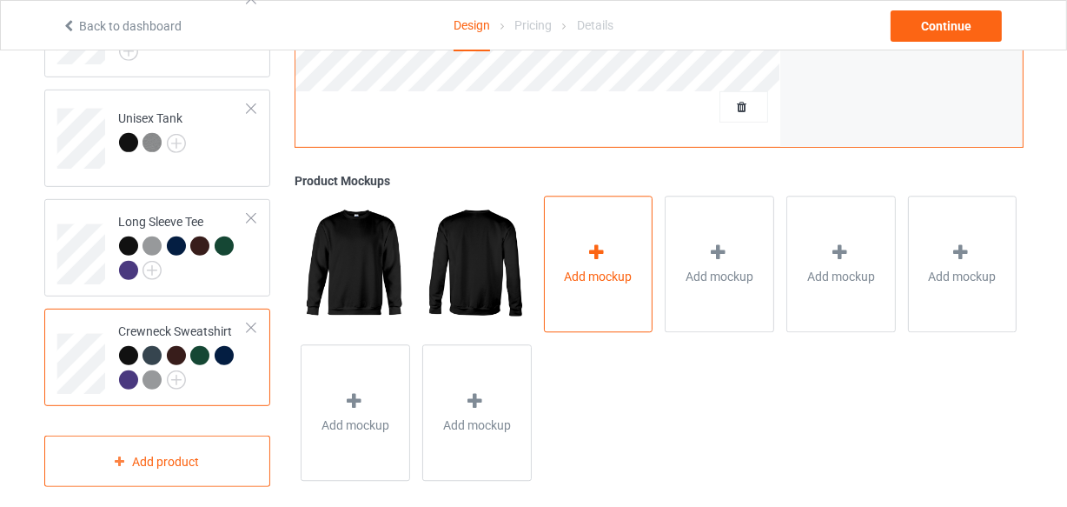
click at [613, 234] on div "Add mockup" at bounding box center [598, 264] width 109 height 136
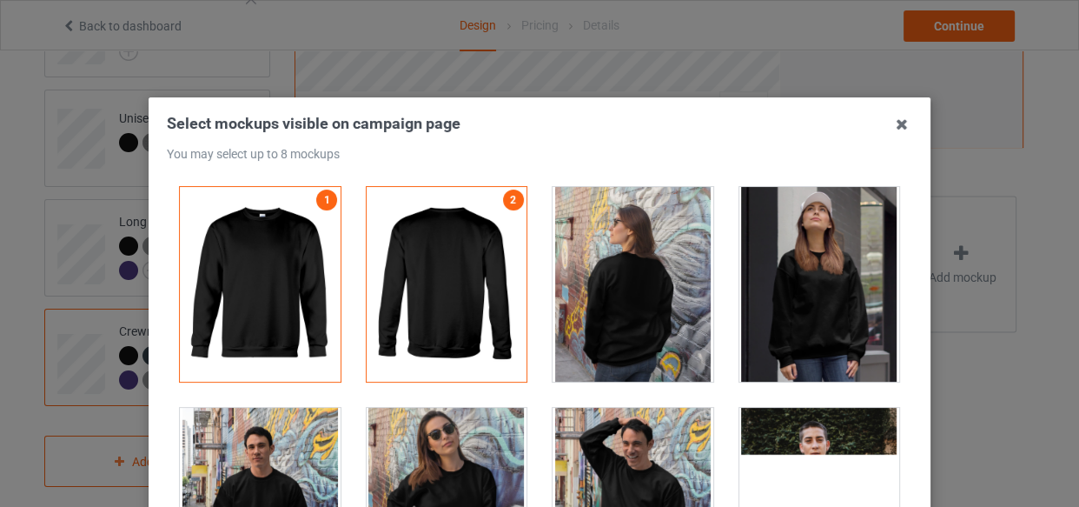
drag, startPoint x: 819, startPoint y: 277, endPoint x: 802, endPoint y: 269, distance: 18.3
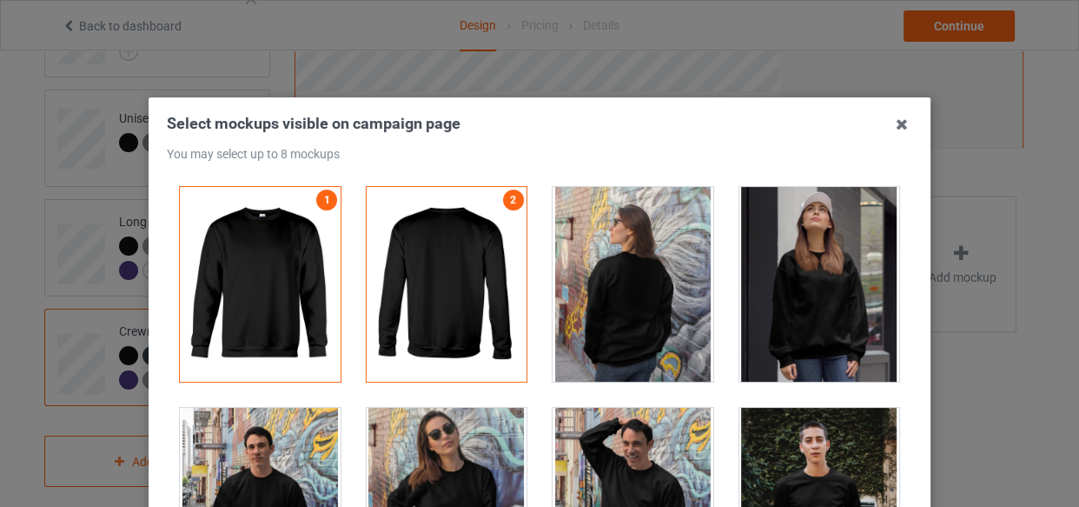
click at [818, 277] on div at bounding box center [819, 284] width 161 height 195
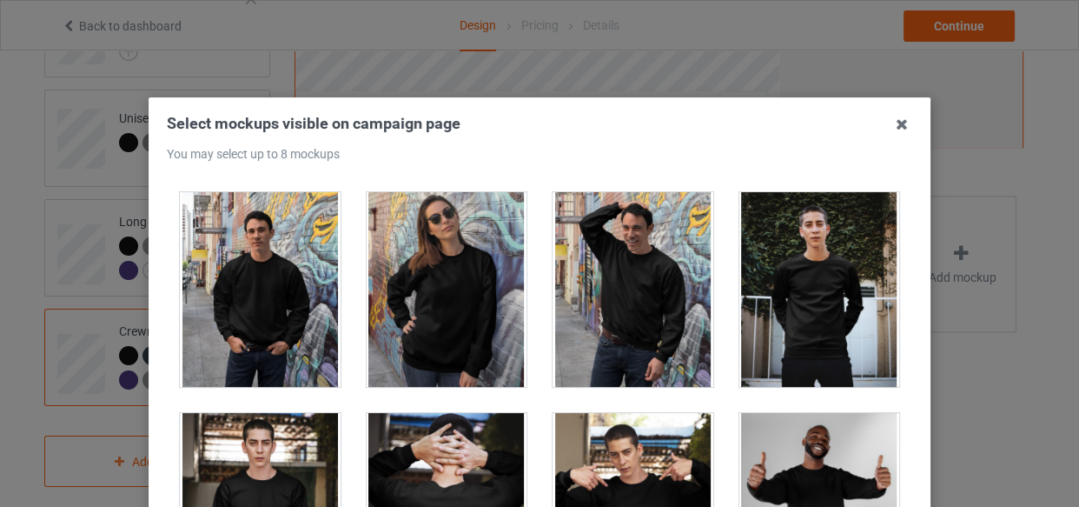
scroll to position [236, 0]
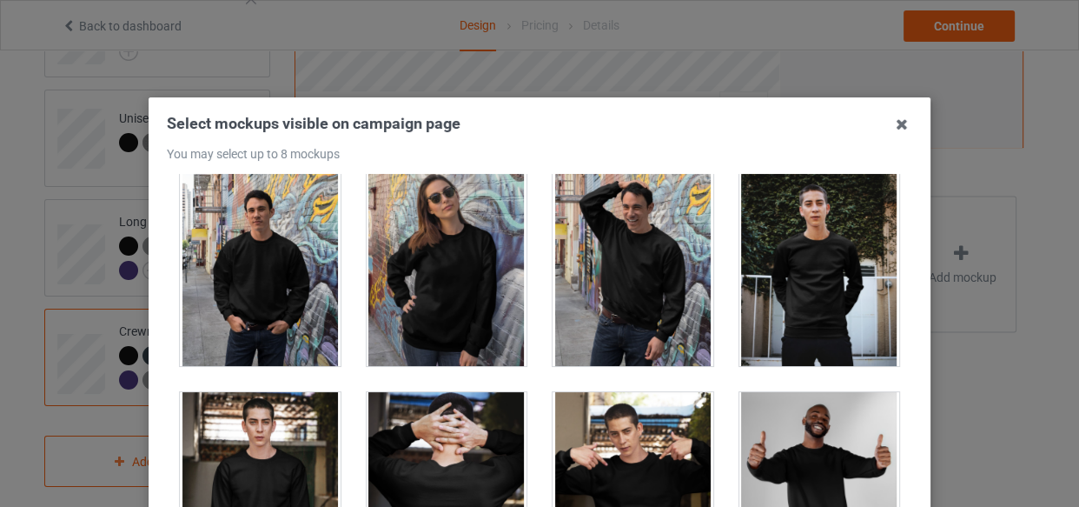
click at [440, 305] on div at bounding box center [447, 268] width 161 height 195
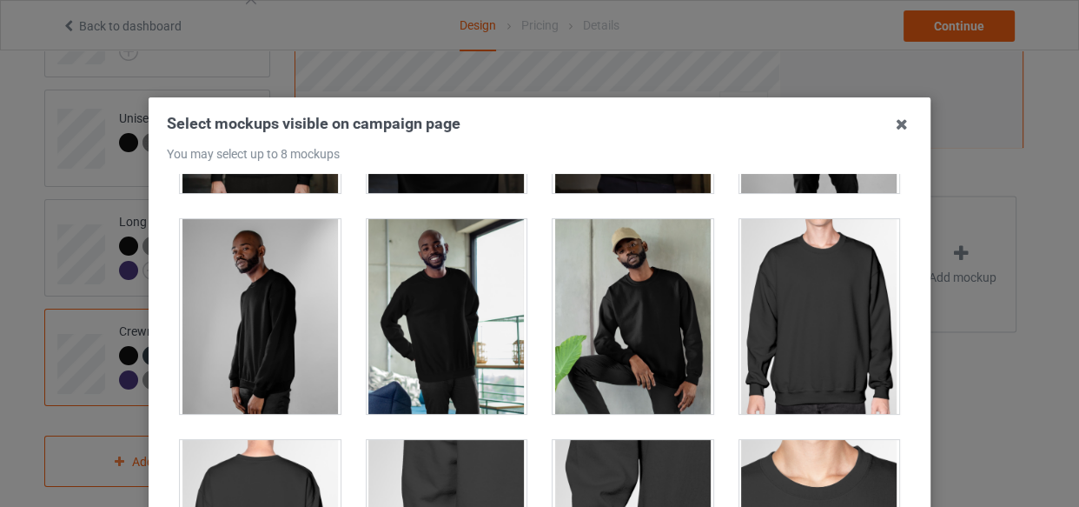
scroll to position [632, 0]
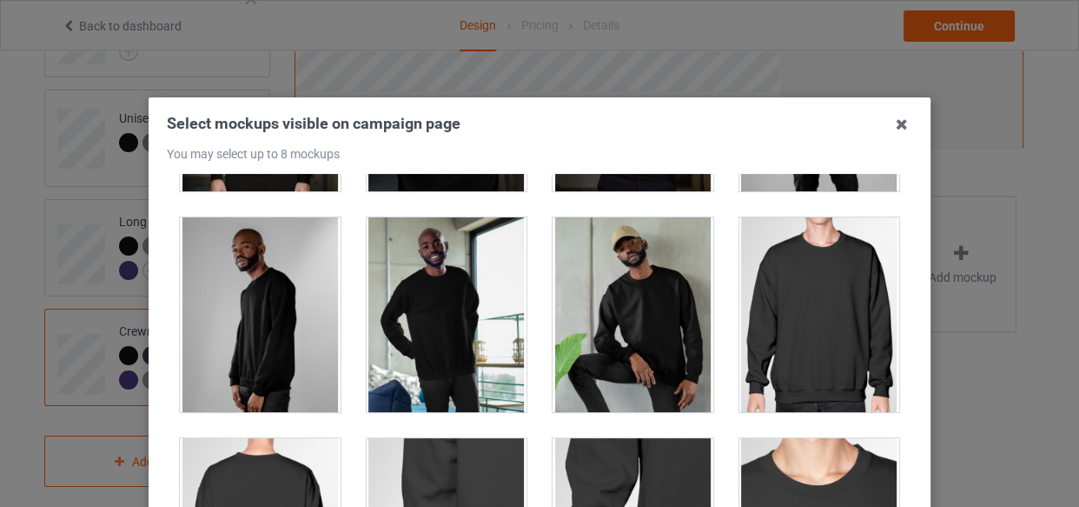
click at [800, 337] on div at bounding box center [819, 314] width 161 height 195
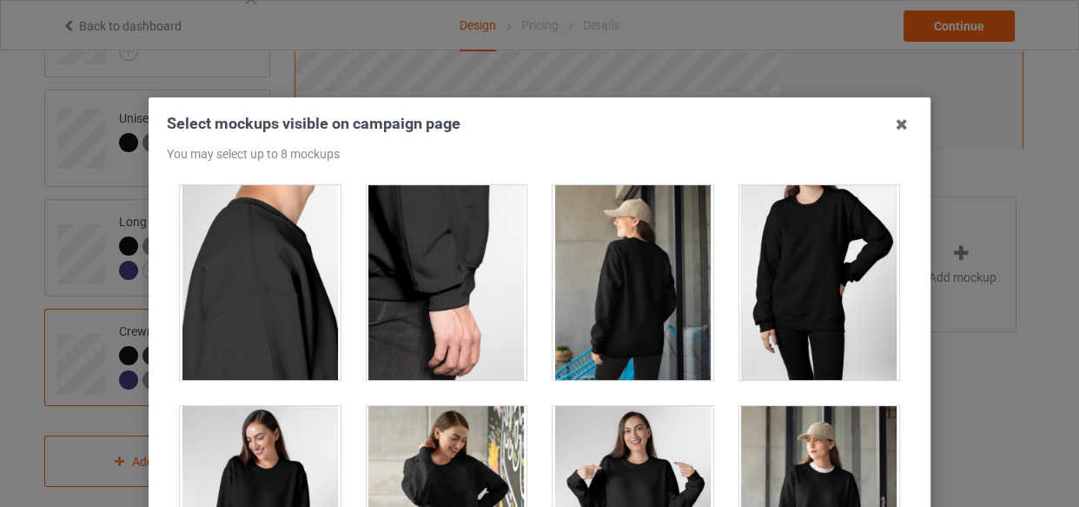
click at [783, 298] on div at bounding box center [819, 282] width 161 height 195
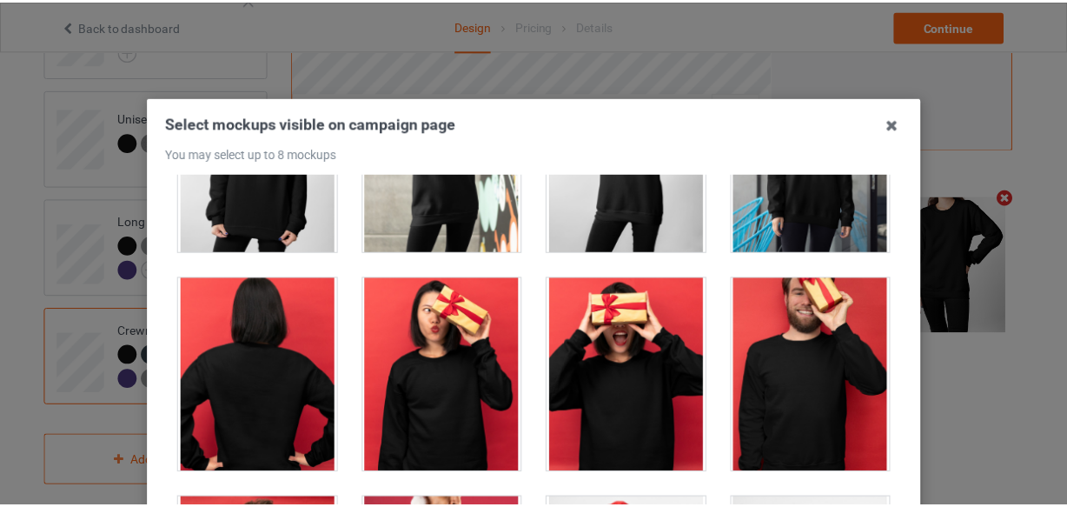
scroll to position [1580, 0]
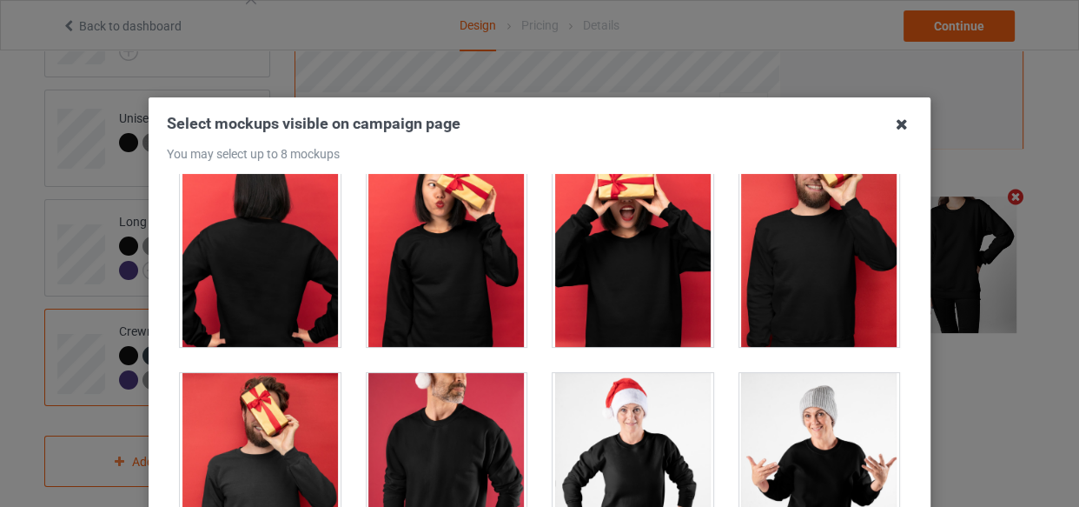
click at [903, 128] on icon at bounding box center [902, 124] width 28 height 28
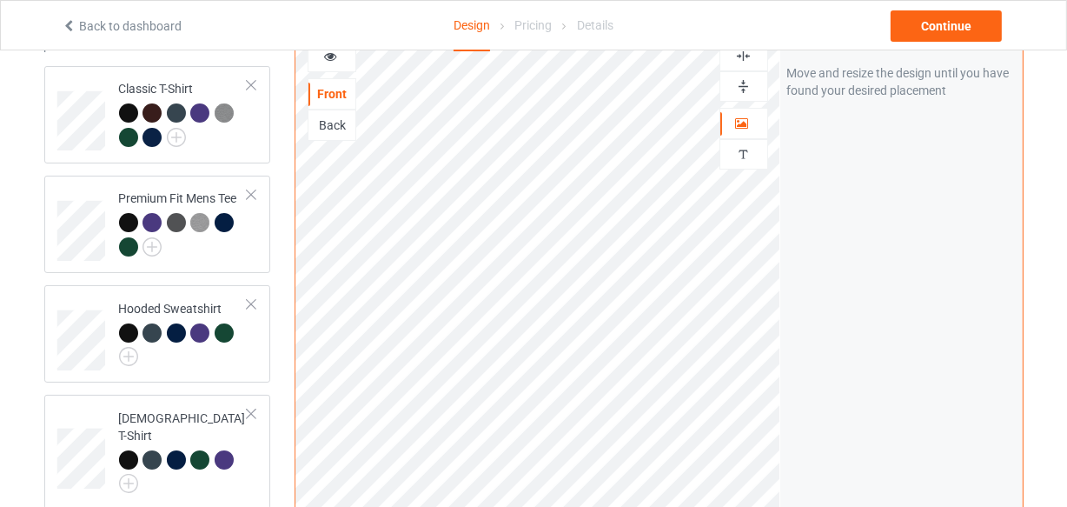
scroll to position [123, 0]
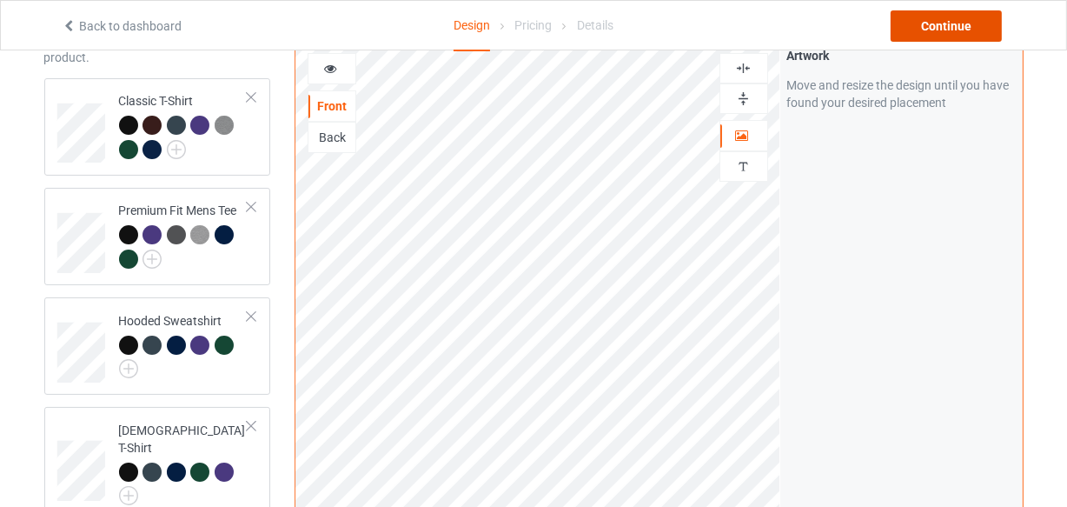
click at [956, 30] on div "Continue" at bounding box center [946, 25] width 111 height 31
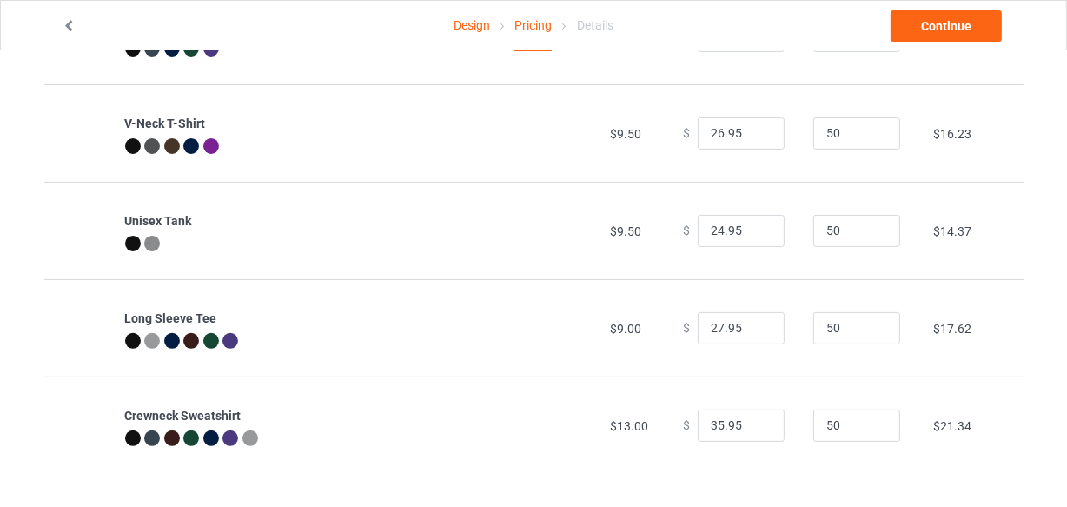
scroll to position [479, 0]
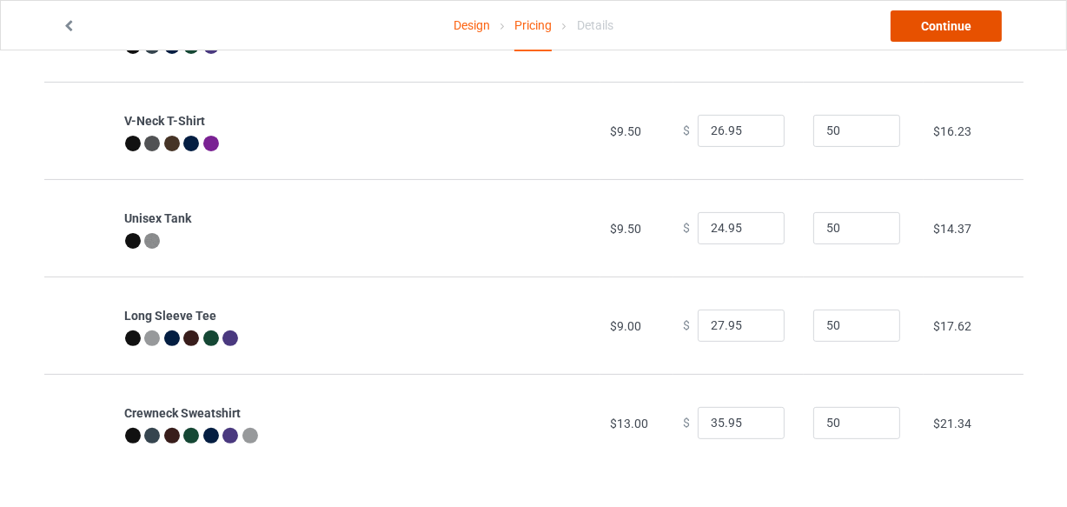
click at [958, 36] on link "Continue" at bounding box center [946, 25] width 111 height 31
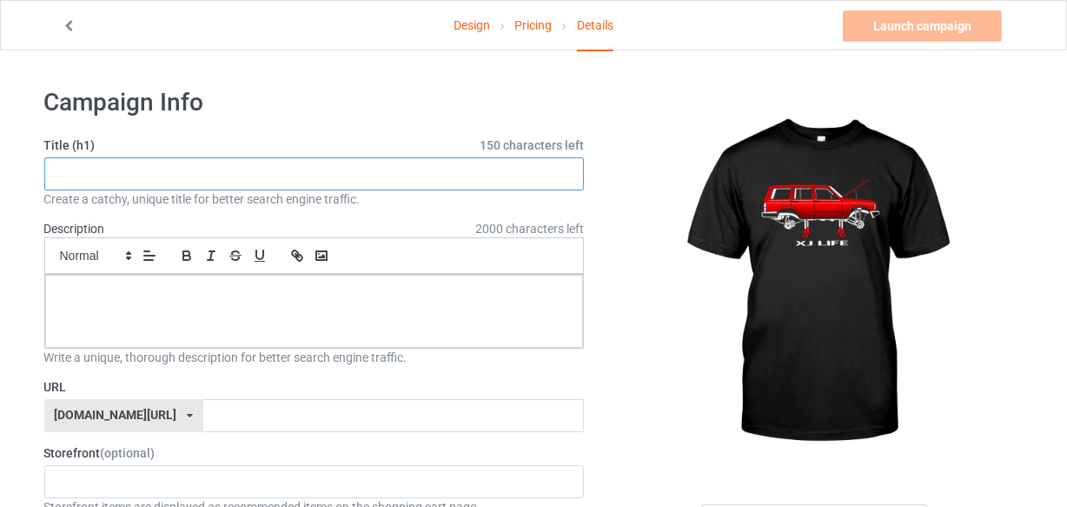
click at [94, 176] on input "text" at bounding box center [314, 173] width 540 height 33
type input "LIMITED EDITION"
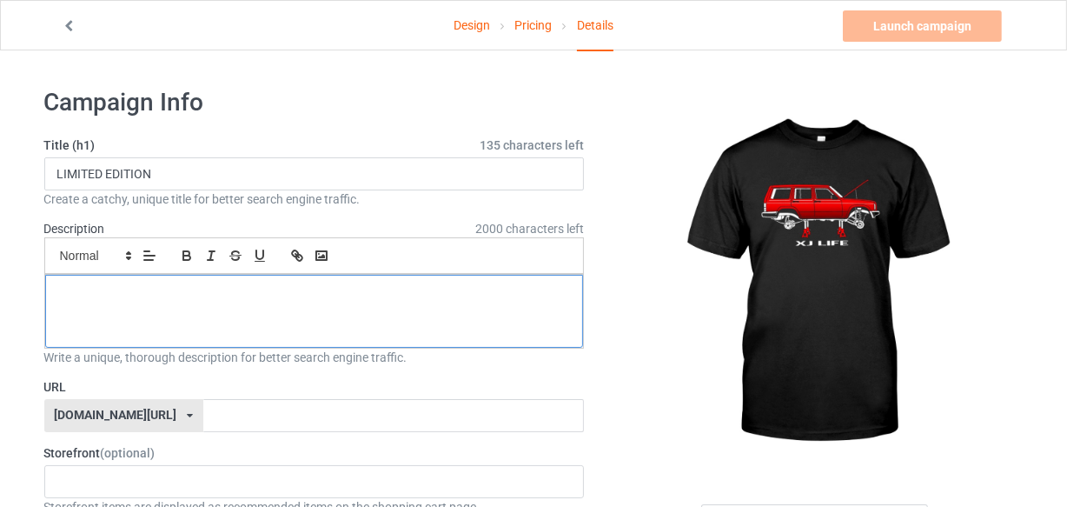
click at [84, 292] on p at bounding box center [314, 294] width 511 height 17
click at [87, 303] on div at bounding box center [314, 311] width 539 height 73
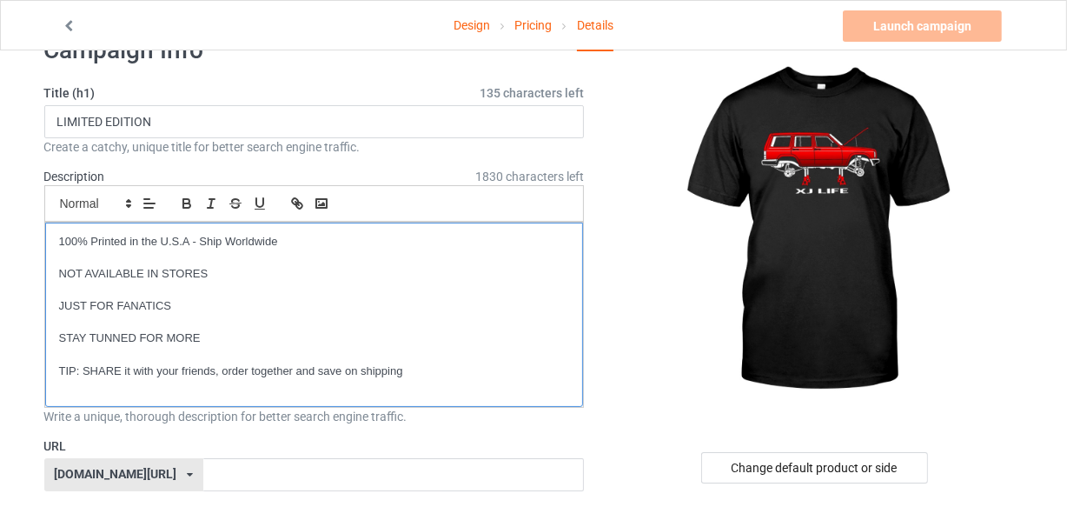
scroll to position [236, 0]
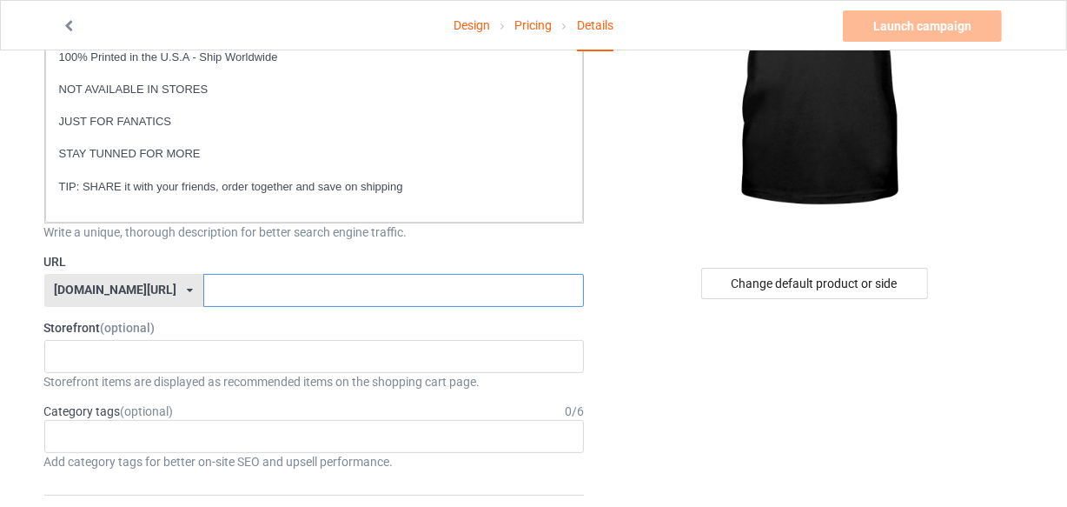
click at [203, 291] on input "text" at bounding box center [393, 290] width 381 height 33
click at [203, 284] on input "text" at bounding box center [393, 290] width 381 height 33
type input "f"
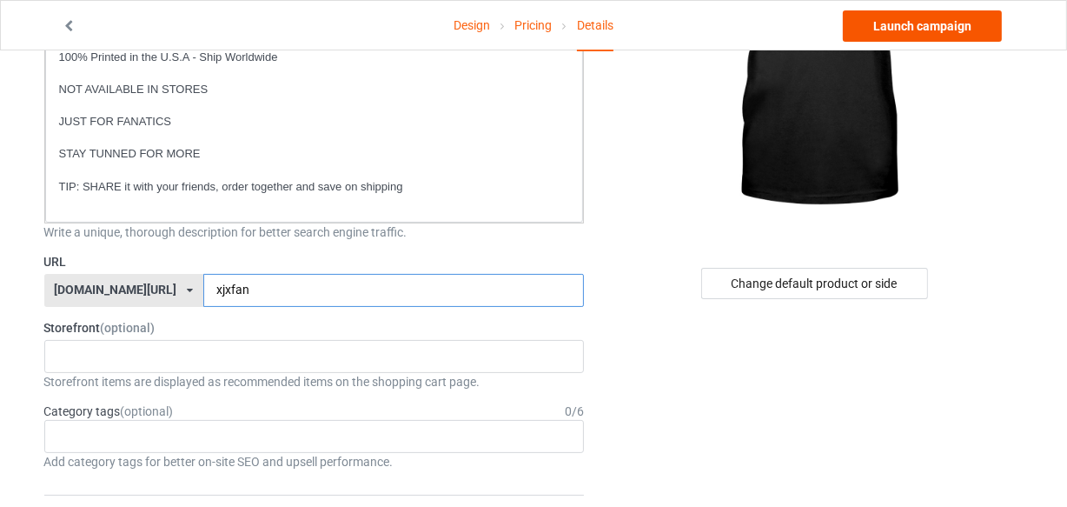
type input "xjxfan"
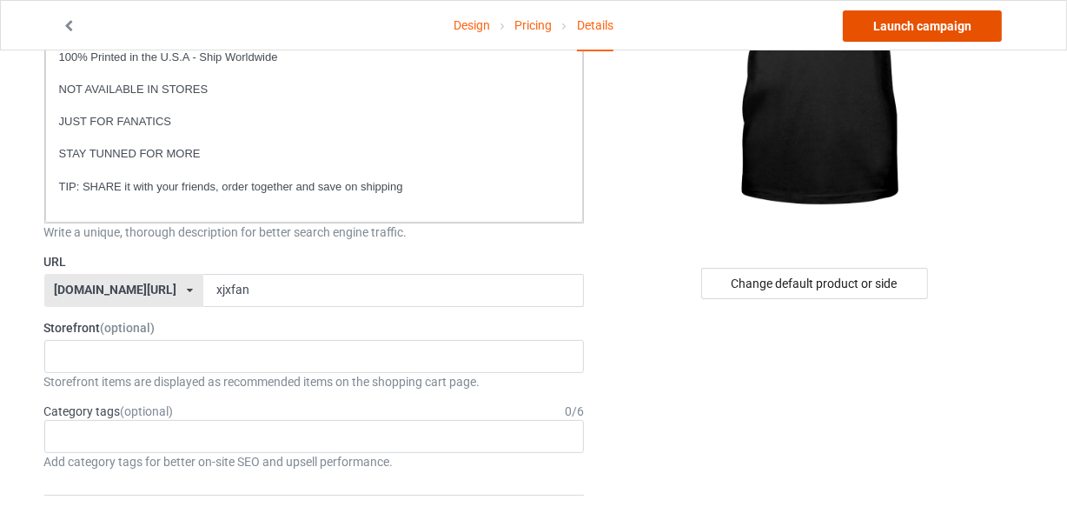
click at [894, 24] on link "Launch campaign" at bounding box center [922, 25] width 159 height 31
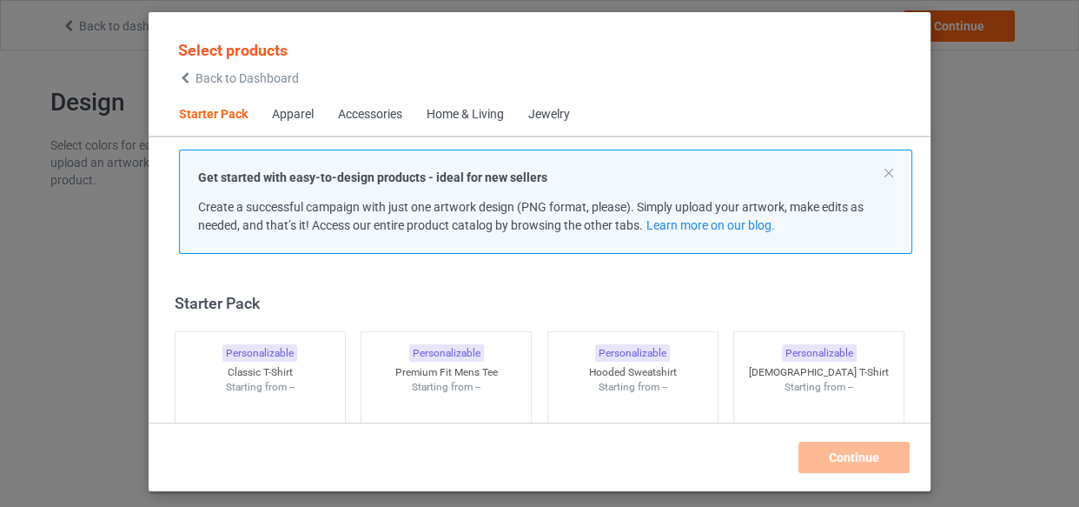
scroll to position [22, 0]
